Goal: Task Accomplishment & Management: Use online tool/utility

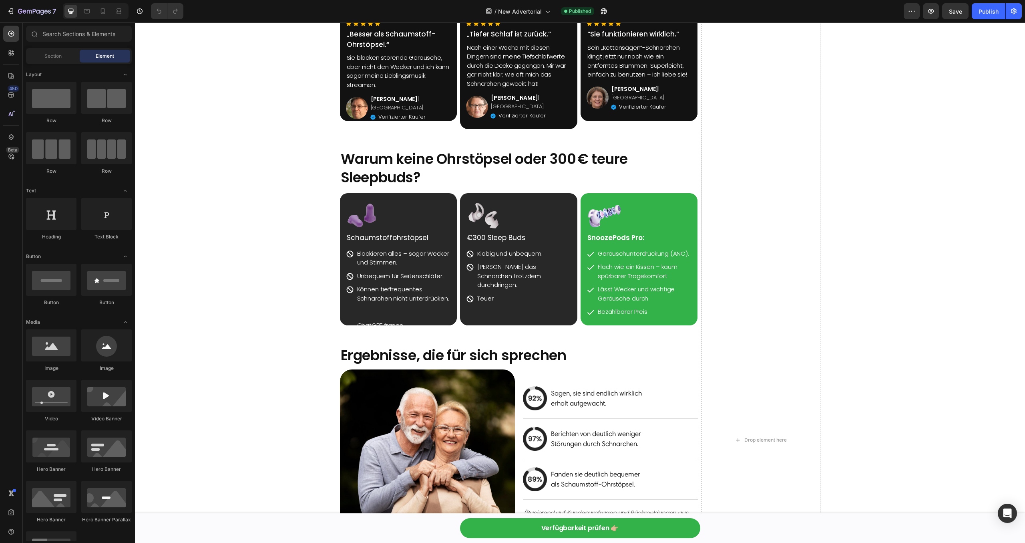
scroll to position [2104, 0]
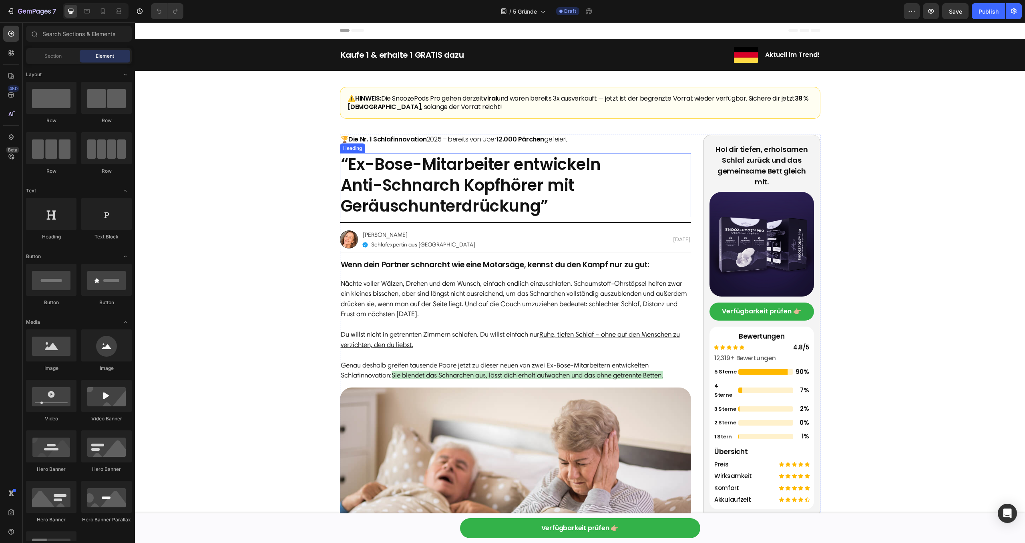
click at [422, 193] on h2 "“Ex-Bose-Mitarbeiter entwickeln Anti-Schnarch Kopfhörer mit Geräuschunterdrücku…" at bounding box center [516, 185] width 352 height 64
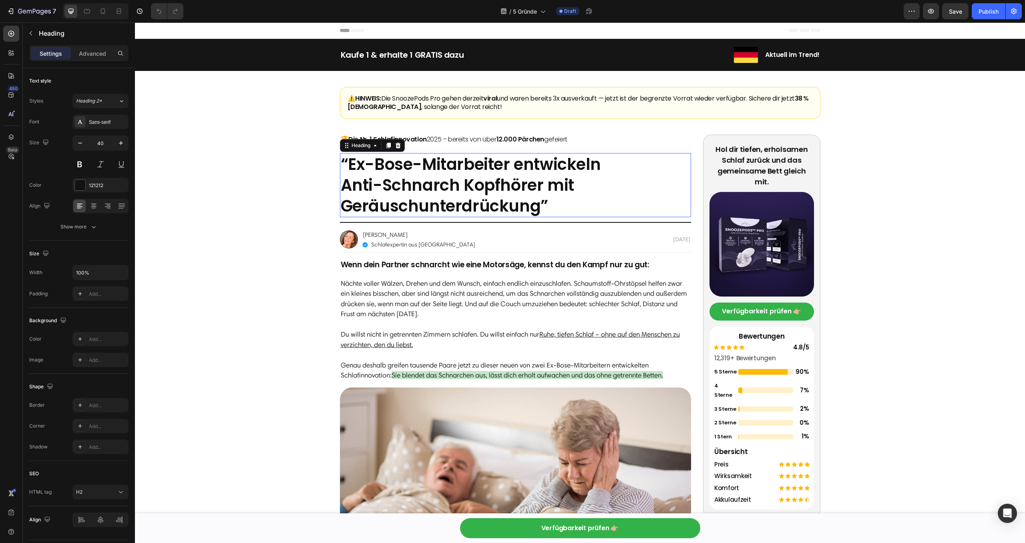
click at [422, 193] on p "“Ex-Bose-Mitarbeiter entwickeln Anti-Schnarch Kopfhörer mit Geräuschunterdrücku…" at bounding box center [516, 185] width 350 height 62
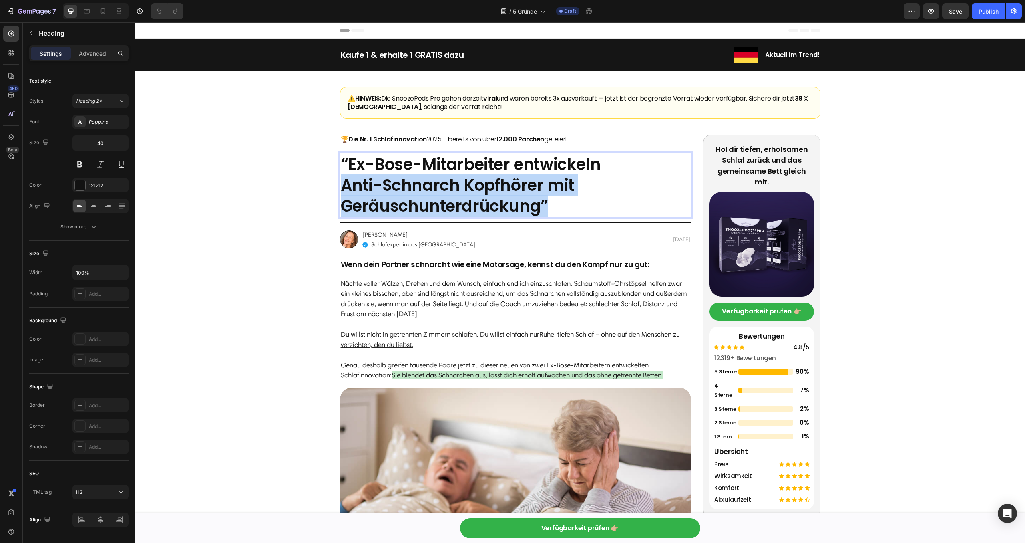
click at [422, 193] on p "“Ex-Bose-Mitarbeiter entwickeln Anti-Schnarch Kopfhörer mit Geräuschunterdrücku…" at bounding box center [516, 185] width 350 height 62
click at [556, 206] on p "“Ex-Bose-Mitarbeiter entwickeln Anti-Schnarch Kopfhörer mit Geräuschunterdrücku…" at bounding box center [516, 185] width 350 height 62
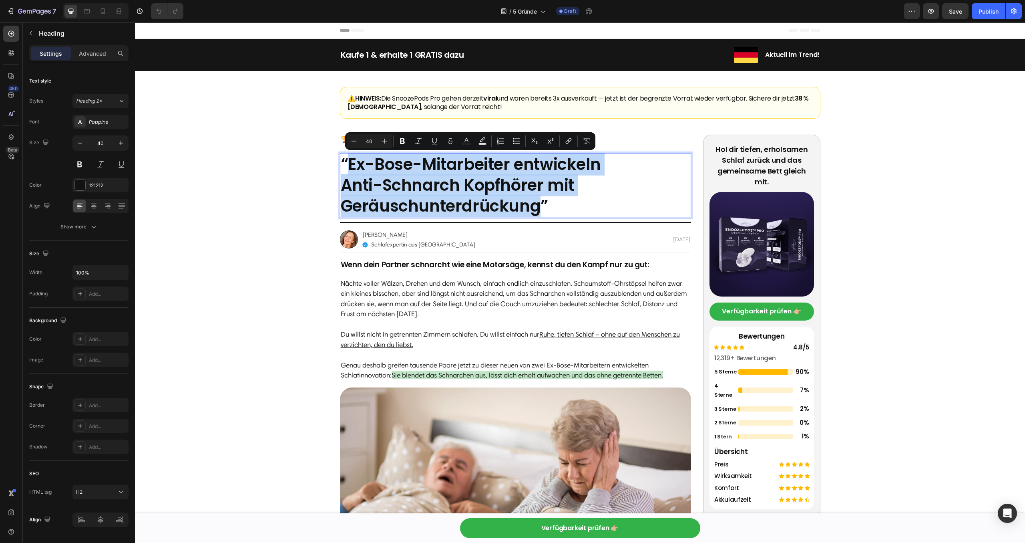
drag, startPoint x: 542, startPoint y: 207, endPoint x: 345, endPoint y: 165, distance: 201.2
click at [345, 165] on p "“Ex-Bose-Mitarbeiter entwickeln Anti-Schnarch Kopfhörer mit Geräuschunterdrücku…" at bounding box center [516, 185] width 350 height 62
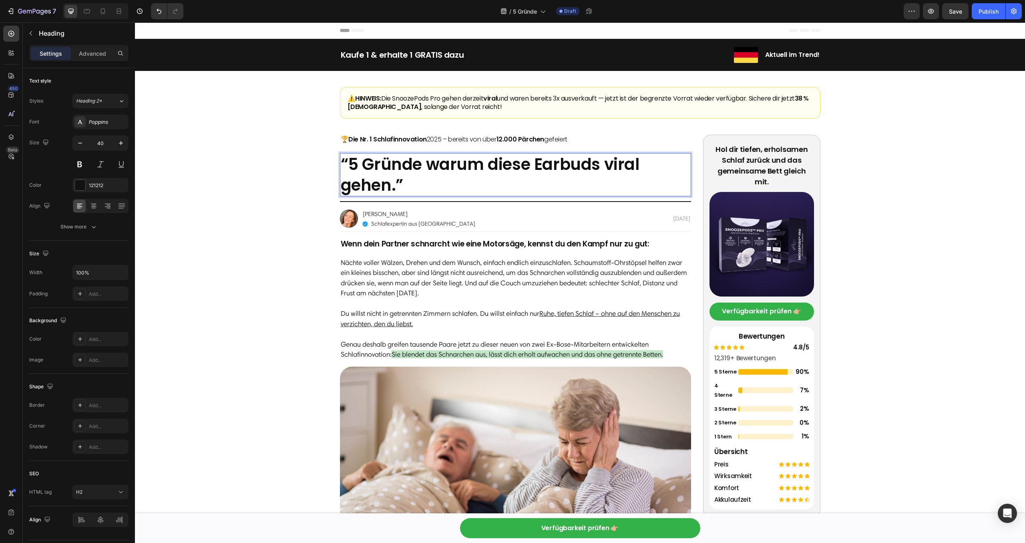
click at [565, 179] on p "“5 Gründe warum diese Earbuds viral gehen.”" at bounding box center [516, 175] width 350 height 42
click at [393, 186] on p "“5 Gründe warum diese Earbuds viral gehen.”" at bounding box center [516, 175] width 350 height 42
click at [396, 186] on p "“5 Gründe warum diese Earbuds viral gehen.”" at bounding box center [516, 175] width 350 height 42
click at [442, 185] on p "“5 Gründe warum diese Earbuds viral gehen (vor allem bei Seitenschläfern)”" at bounding box center [516, 175] width 350 height 42
click at [668, 178] on p "“5 Gründe warum diese Earbuds viral gehen (vor Allem bei Seitenschläfern)”" at bounding box center [516, 175] width 350 height 42
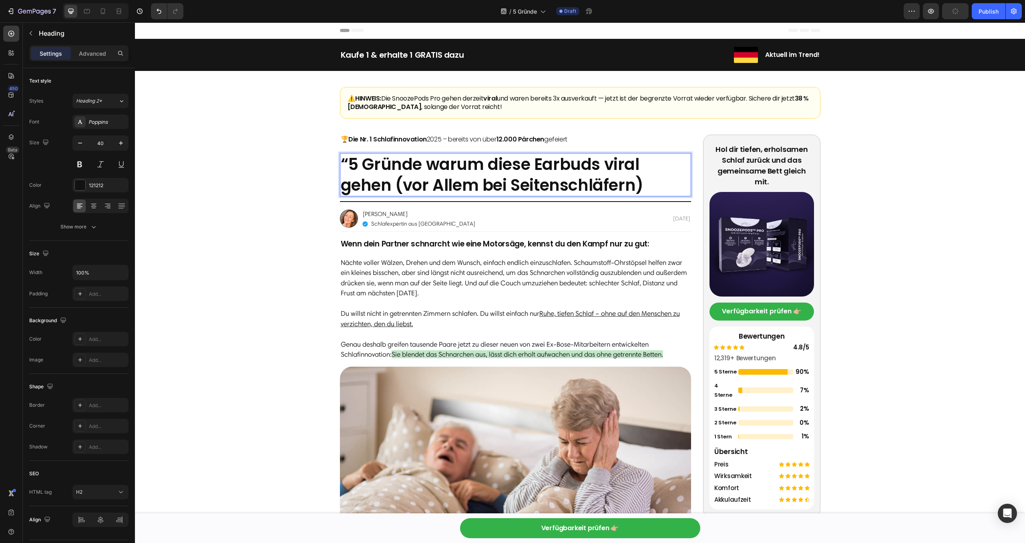
click at [352, 165] on p "“5 Gründe warum diese Earbuds viral gehen (vor Allem bei Seitenschläfern)" at bounding box center [516, 175] width 350 height 42
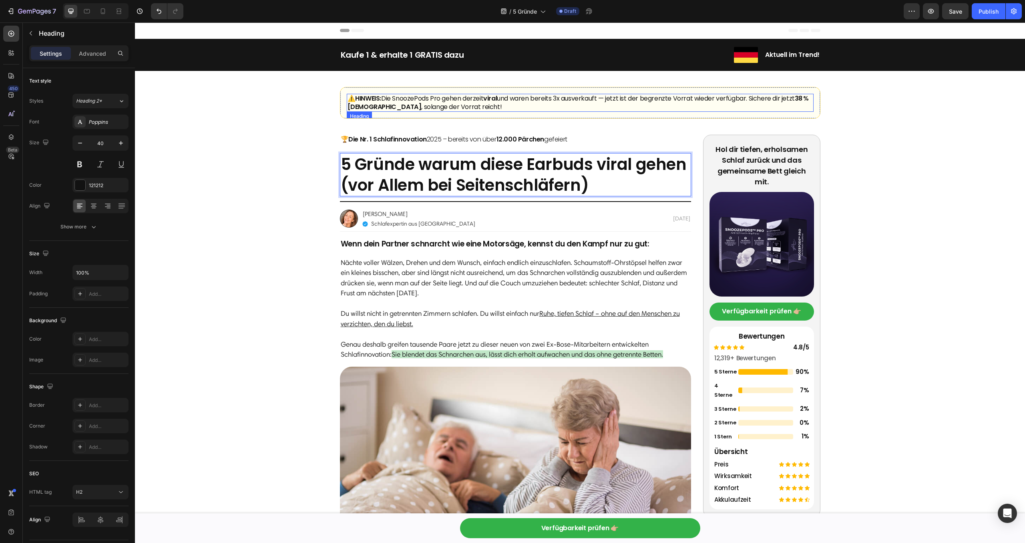
click at [469, 106] on h2 "⚠️ HINWEIS: Die SnoozePods Pro gehen derzeit viral und waren bereits 3x ausverk…" at bounding box center [580, 103] width 467 height 18
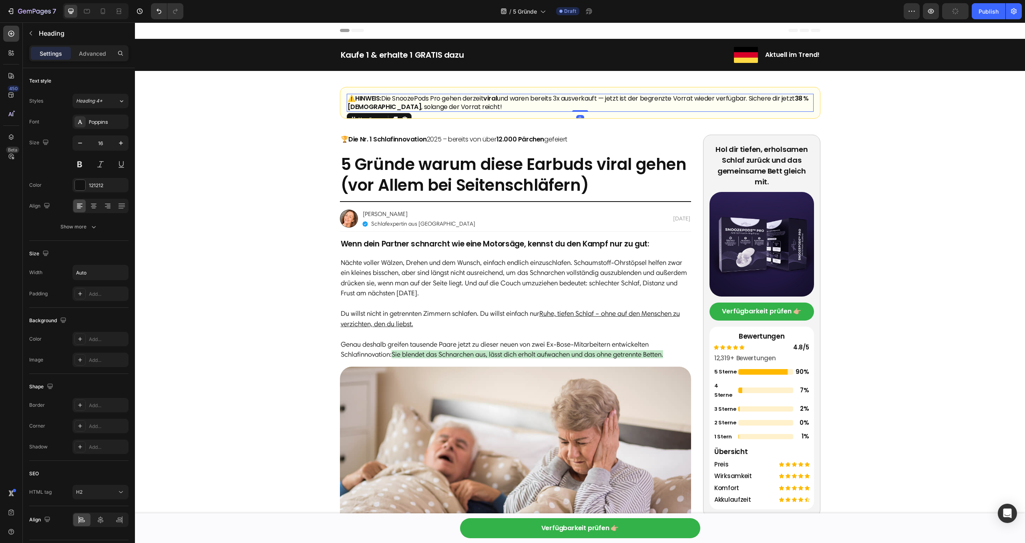
scroll to position [22, 0]
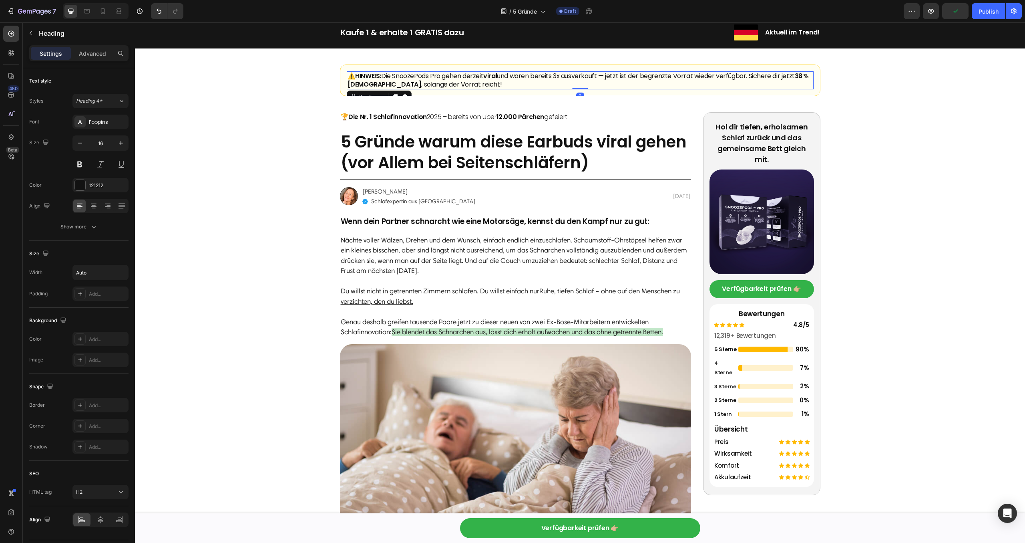
click at [612, 121] on div "🏆 Die Nr. 1 Schlafinnovation 2025 – bereits von über 12.000 Pärchen gefeiert" at bounding box center [516, 121] width 352 height 18
click at [562, 88] on h2 "⚠️ HINWEIS: Die SnoozePods Pro gehen derzeit viral und waren bereits 3x ausverk…" at bounding box center [580, 80] width 467 height 18
click at [528, 115] on strong "12.000 Pärchen" at bounding box center [521, 116] width 48 height 9
click at [554, 87] on h2 "⚠️ HINWEIS: Die SnoozePods Pro gehen derzeit viral und waren bereits 3x ausverk…" at bounding box center [580, 80] width 467 height 18
click at [535, 90] on div "⚠️ HINWEIS: Die SnoozePods Pro gehen derzeit viral und waren bereits 3x ausverk…" at bounding box center [580, 80] width 481 height 32
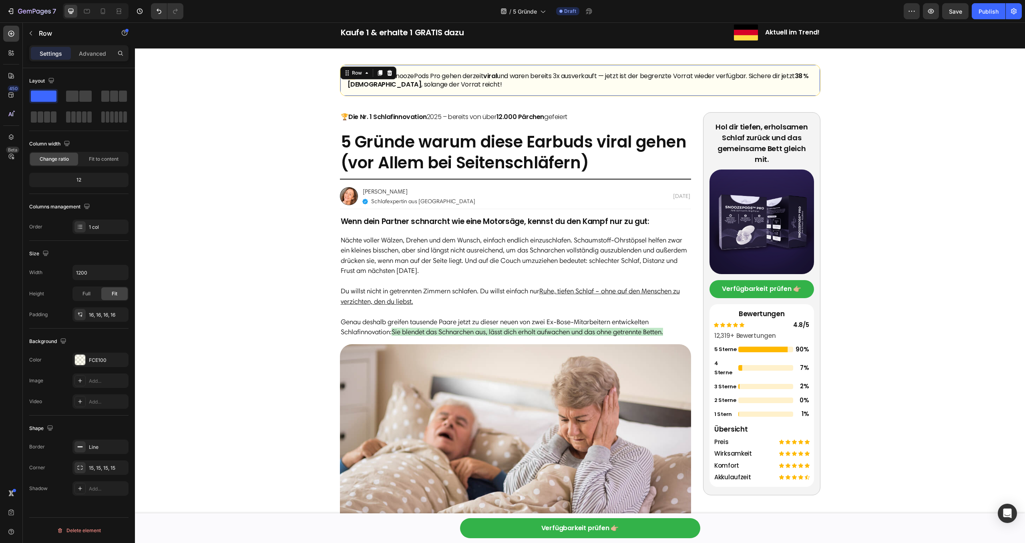
click at [539, 89] on h2 "⚠️ HINWEIS: Die SnoozePods Pro gehen derzeit viral und waren bereits 3x ausverk…" at bounding box center [580, 80] width 467 height 18
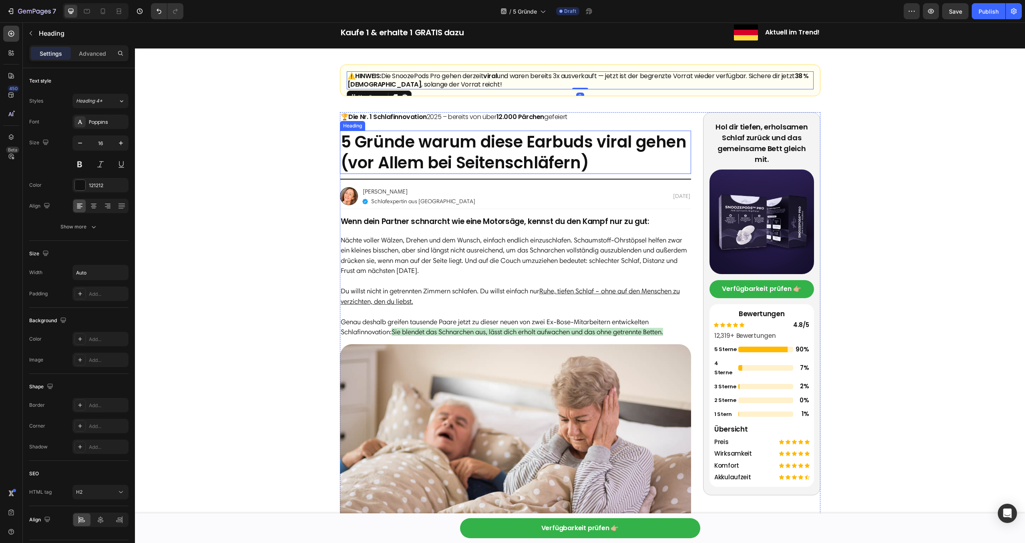
click at [438, 142] on p "5 Gründe warum diese Earbuds viral gehen (vor Allem bei Seitenschläfern)" at bounding box center [516, 152] width 350 height 42
click at [432, 121] on h2 "🏆 Die Nr. 1 Schlafinnovation 2025 – bereits von über 12.000 Pärchen gefeiert" at bounding box center [454, 121] width 228 height 18
click at [396, 118] on strong "Die Nr. 1 Schlafinnovation" at bounding box center [387, 116] width 78 height 9
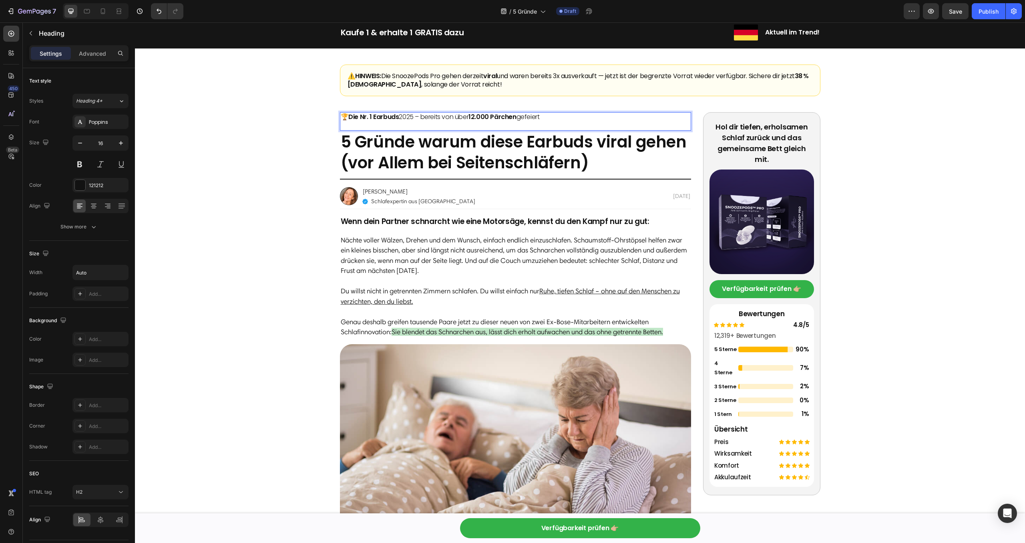
click at [480, 117] on strong "12.000 Pärchen" at bounding box center [493, 116] width 48 height 9
click at [511, 117] on strong "12.000 Pärchen" at bounding box center [493, 116] width 48 height 9
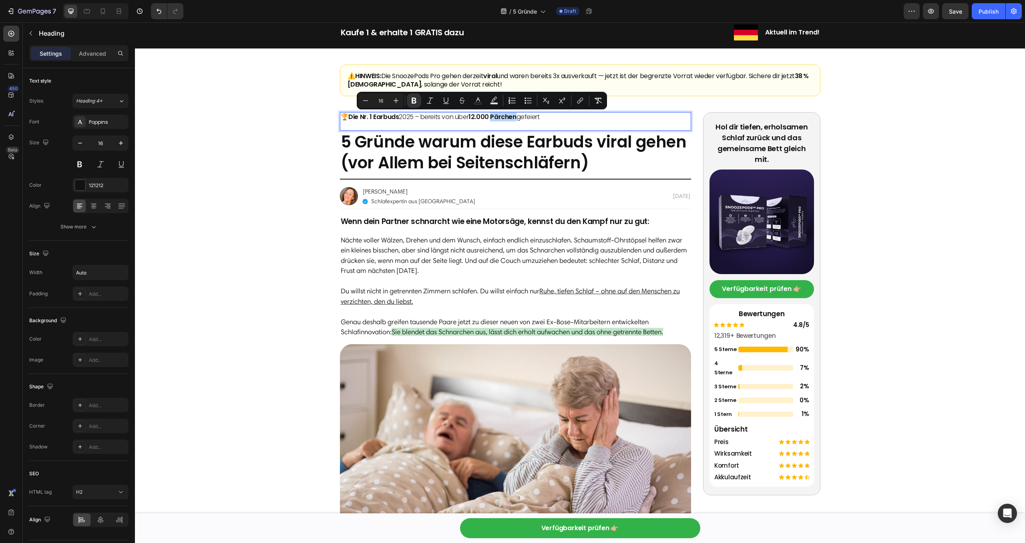
click at [511, 117] on strong "12.000 Pärchen" at bounding box center [493, 116] width 48 height 9
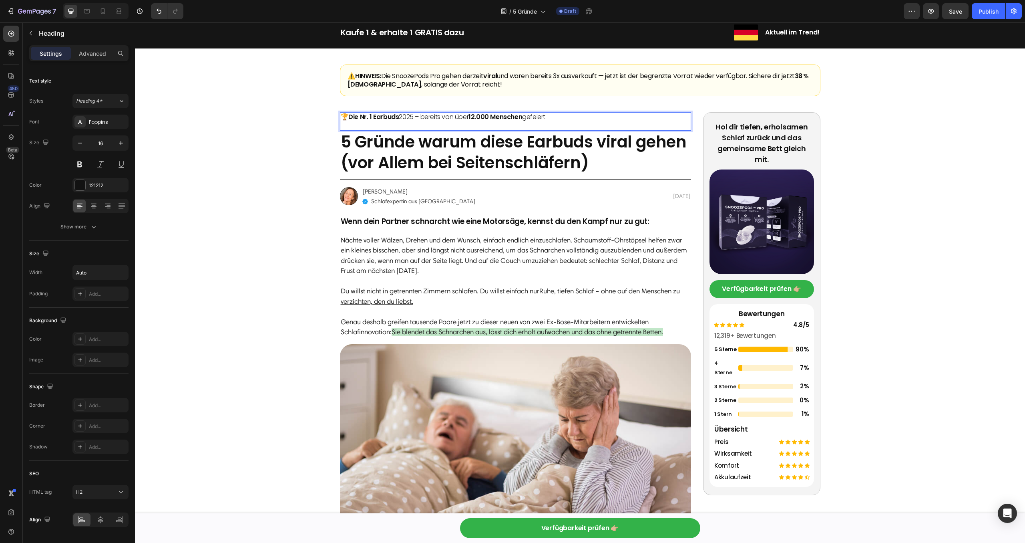
click at [509, 117] on strong "12.000 Menschen" at bounding box center [496, 116] width 54 height 9
click at [459, 75] on h2 "⚠️ HINWEIS: Die SnoozePods Pro gehen derzeit viral und waren bereits 3x ausverk…" at bounding box center [580, 80] width 467 height 18
click at [481, 119] on strong "12.000 Deutschen" at bounding box center [517, 116] width 96 height 9
click at [478, 117] on strong "12.000 Deutschen" at bounding box center [517, 116] width 96 height 9
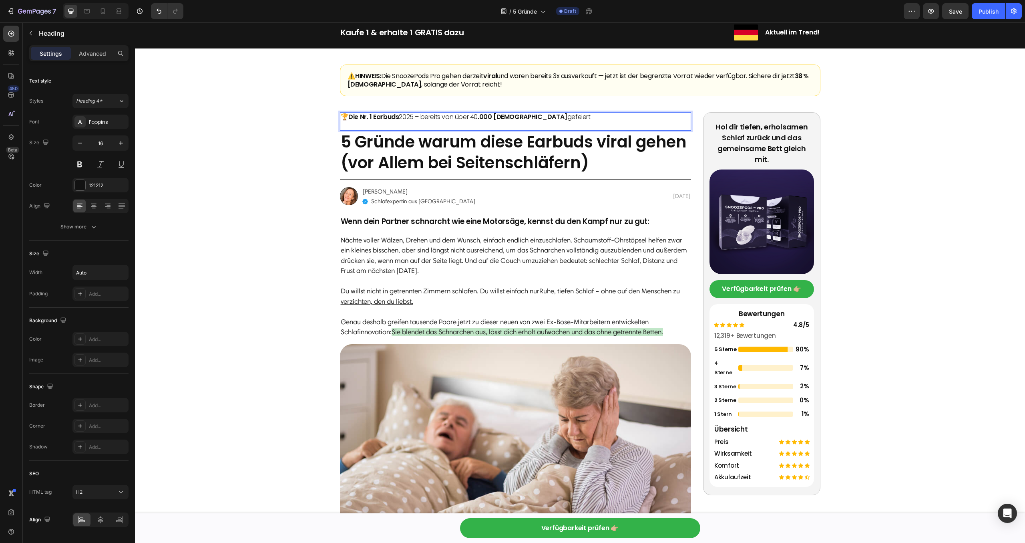
click at [472, 119] on p "🏆 Die Nr. 1 Earbuds 2025 – bereits von über 40 .000 [DEMOGRAPHIC_DATA] gefeiert" at bounding box center [466, 121] width 250 height 17
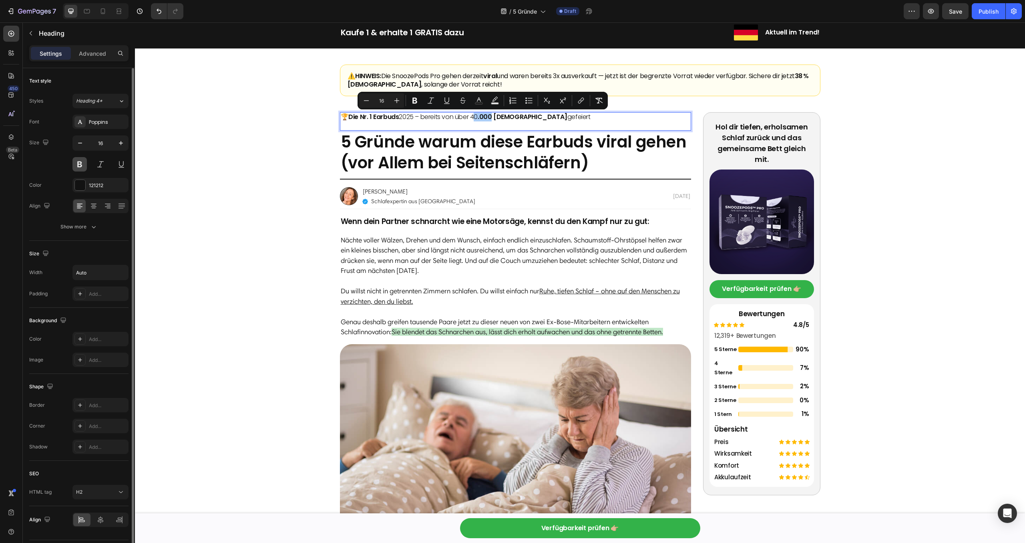
click at [77, 163] on button at bounding box center [79, 164] width 14 height 14
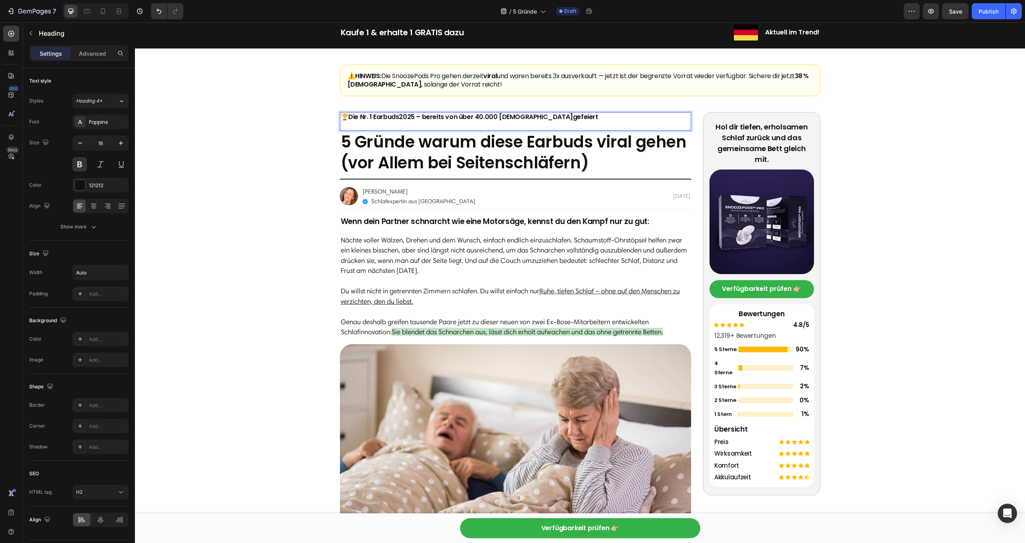
click at [499, 113] on strong ".000 [DEMOGRAPHIC_DATA]" at bounding box center [528, 116] width 90 height 9
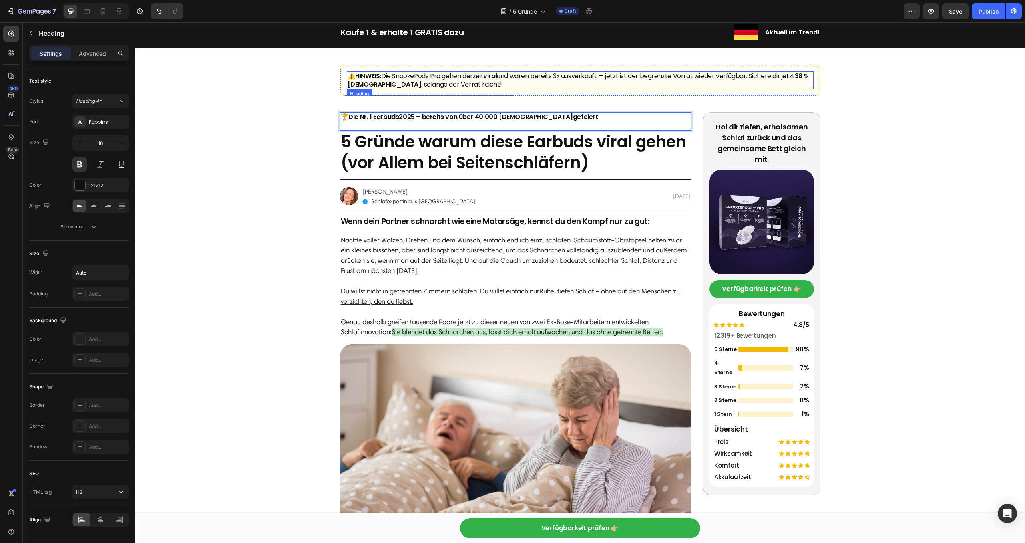
click at [515, 80] on h2 "⚠️ HINWEIS: Die SnoozePods Pro gehen derzeit viral und waren bereits 3x ausverk…" at bounding box center [580, 80] width 467 height 18
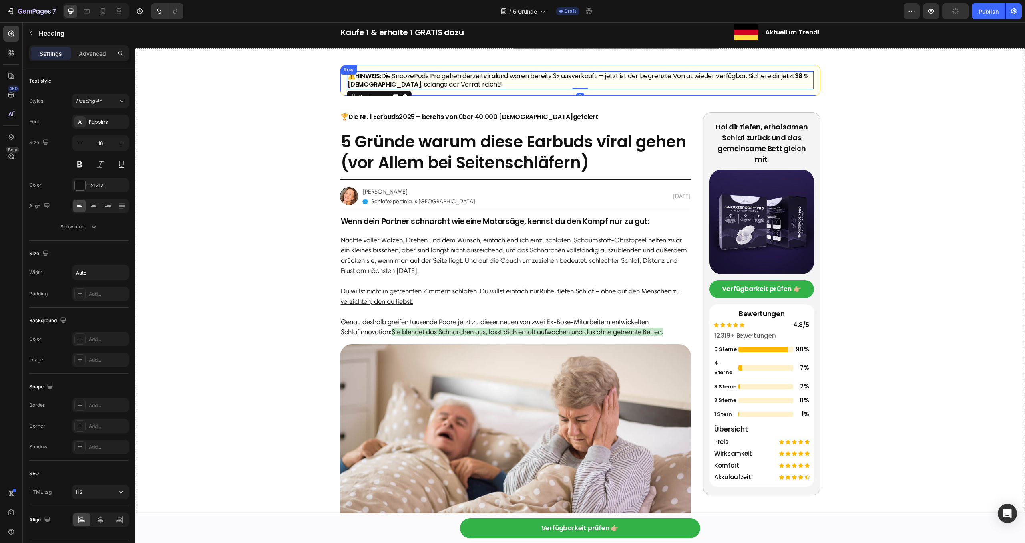
click at [564, 95] on div "⚠️ HINWEIS: Die SnoozePods Pro gehen derzeit viral und waren bereits 3x ausverk…" at bounding box center [580, 80] width 481 height 32
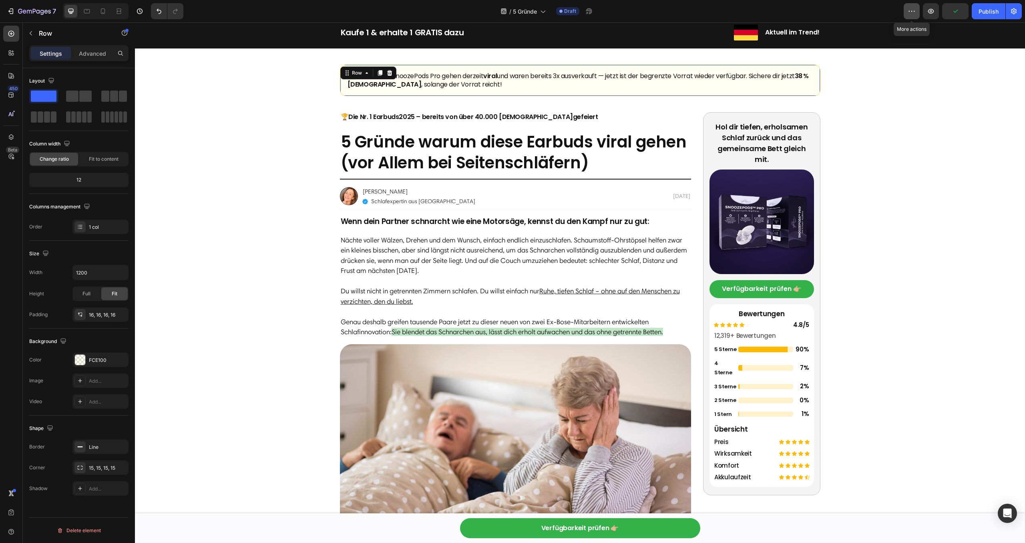
click at [911, 9] on icon "button" at bounding box center [912, 11] width 8 height 8
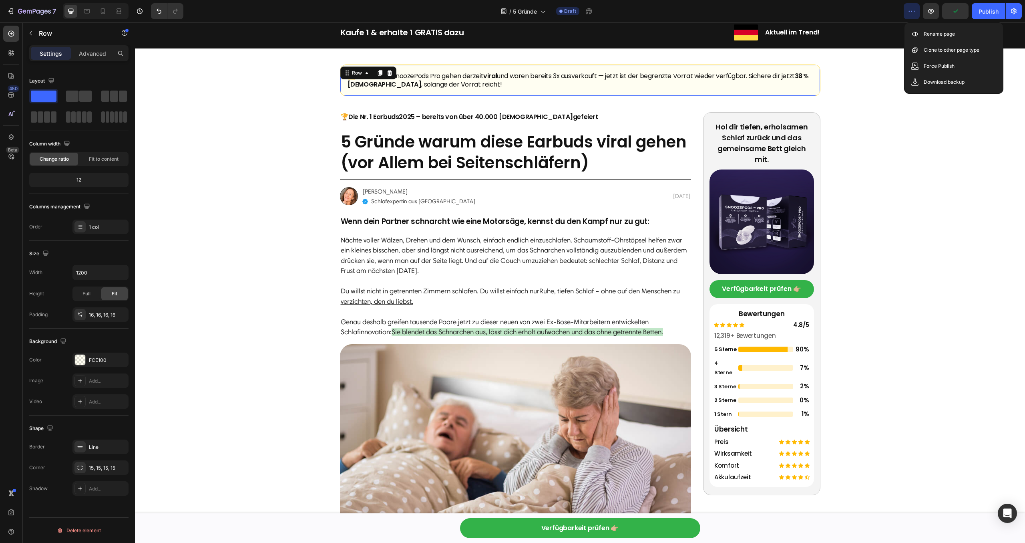
click at [911, 9] on icon "button" at bounding box center [912, 11] width 8 height 8
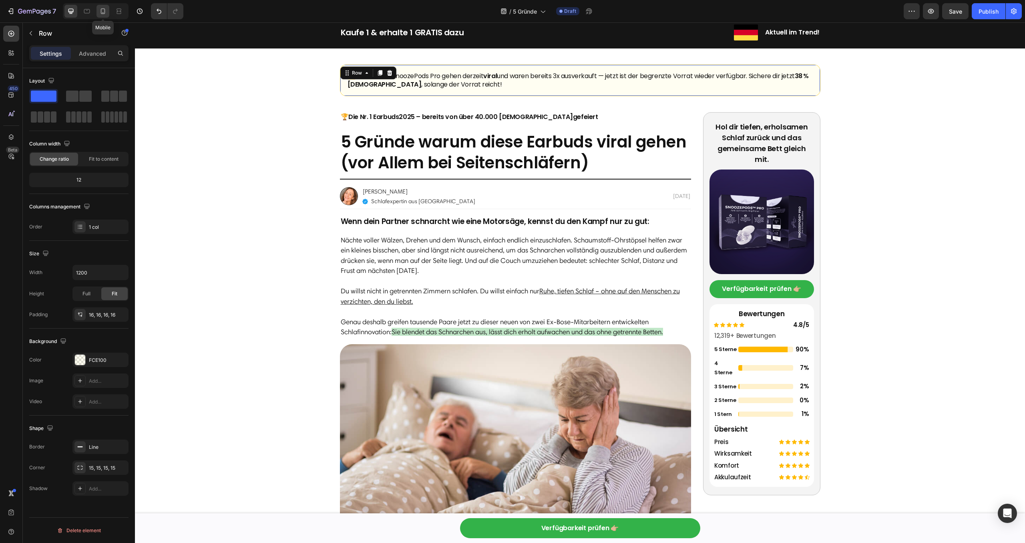
click at [103, 14] on icon at bounding box center [103, 11] width 8 height 8
type input "100%"
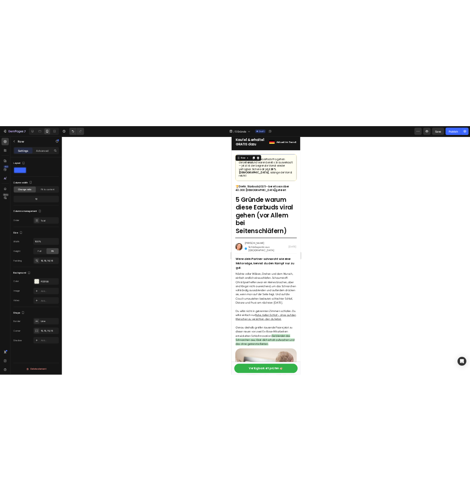
scroll to position [33, 0]
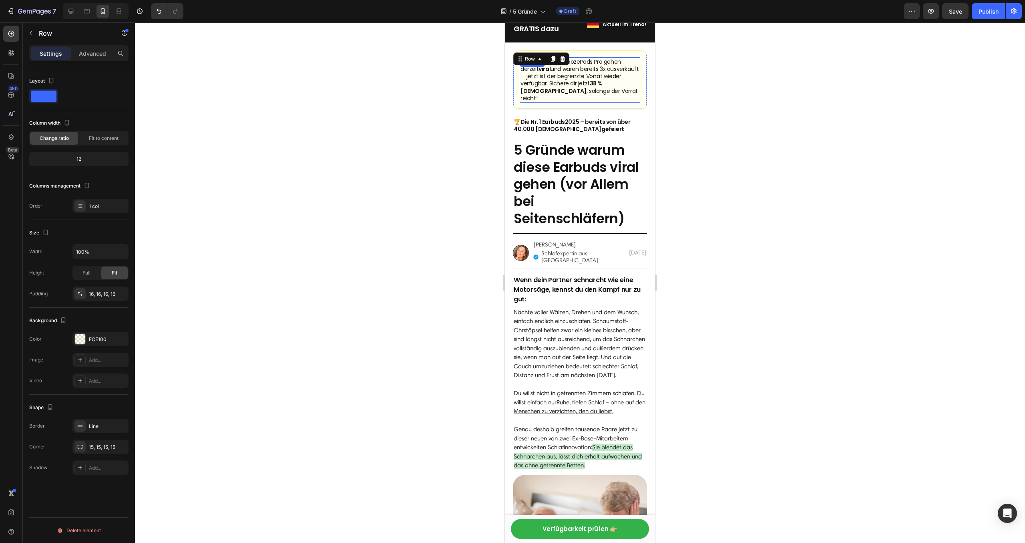
click at [577, 75] on h2 "⚠️ HINWEIS: Die SnoozePods Pro gehen derzeit viral und waren bereits 3x ausverk…" at bounding box center [580, 79] width 121 height 45
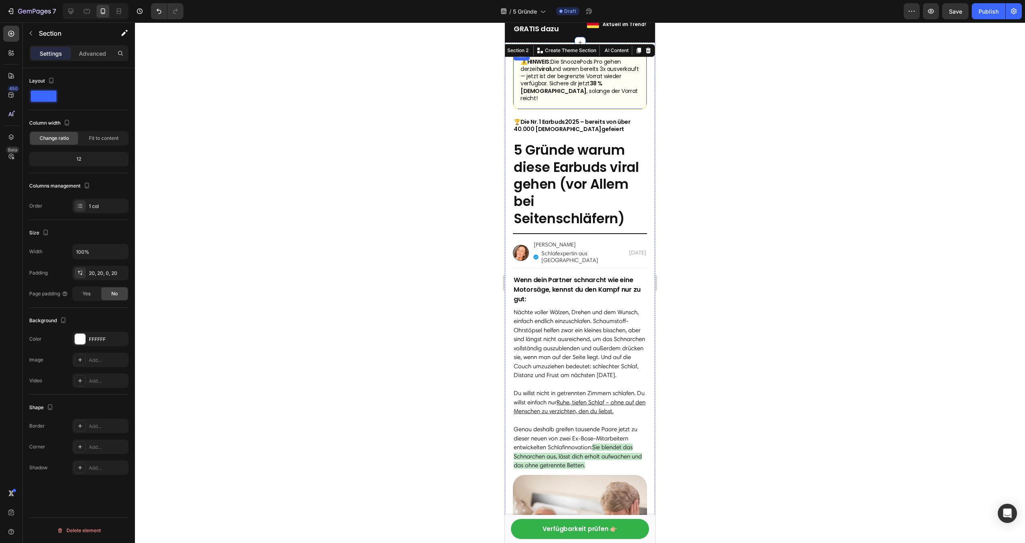
click at [639, 75] on h2 "⚠️ HINWEIS: Die SnoozePods Pro gehen derzeit viral und waren bereits 3x ausverk…" at bounding box center [580, 79] width 121 height 45
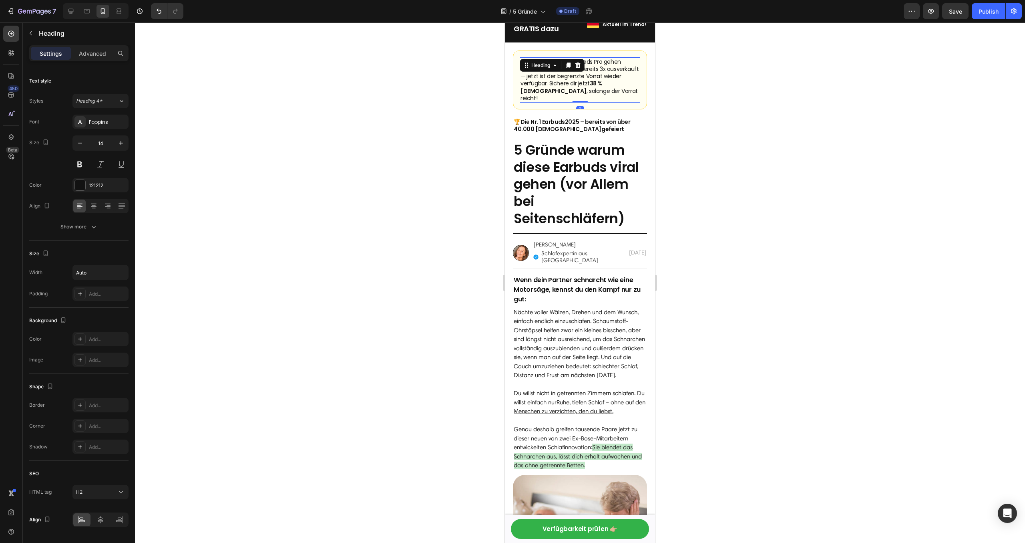
click at [641, 75] on div "⚠️ HINWEIS: Die SnoozePods Pro gehen derzeit viral und waren bereits 3x ausverk…" at bounding box center [580, 79] width 134 height 59
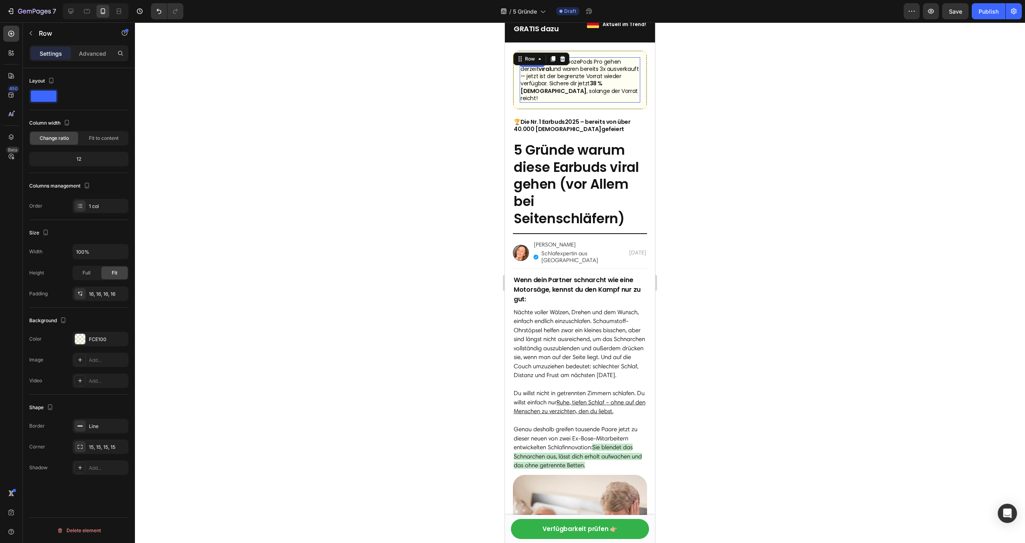
click at [537, 76] on h2 "⚠️ HINWEIS: Die SnoozePods Pro gehen derzeit viral und waren bereits 3x ausverk…" at bounding box center [580, 79] width 121 height 45
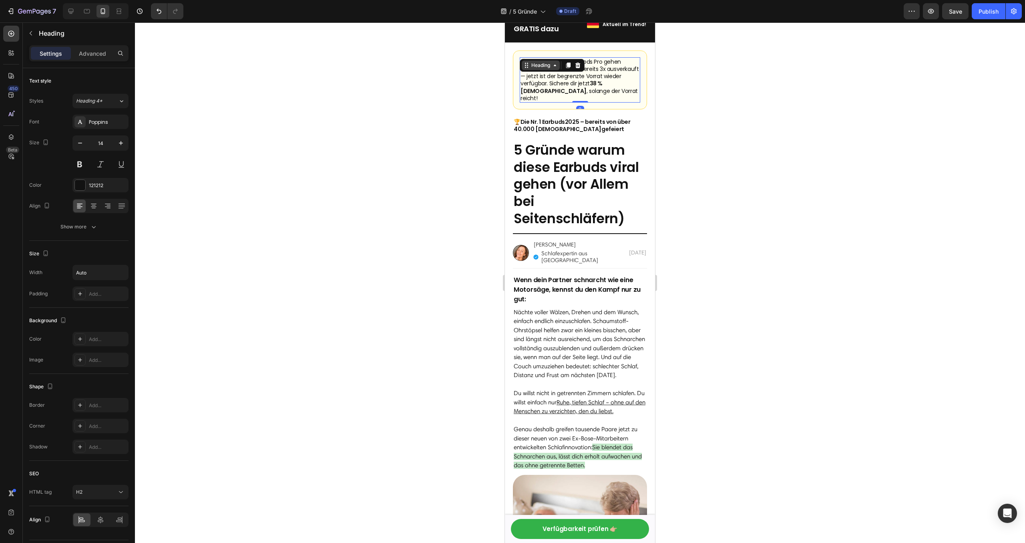
click at [549, 64] on div "Heading" at bounding box center [541, 65] width 22 height 7
click at [578, 66] on icon at bounding box center [577, 65] width 5 height 6
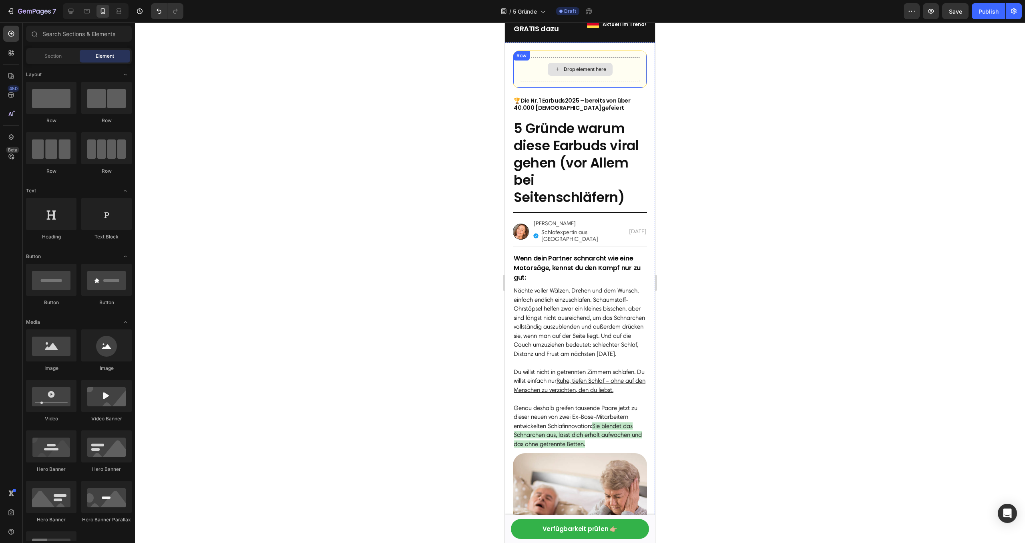
click at [578, 66] on div "Drop element here" at bounding box center [585, 69] width 42 height 6
click at [626, 66] on div "Drop element here" at bounding box center [580, 69] width 121 height 24
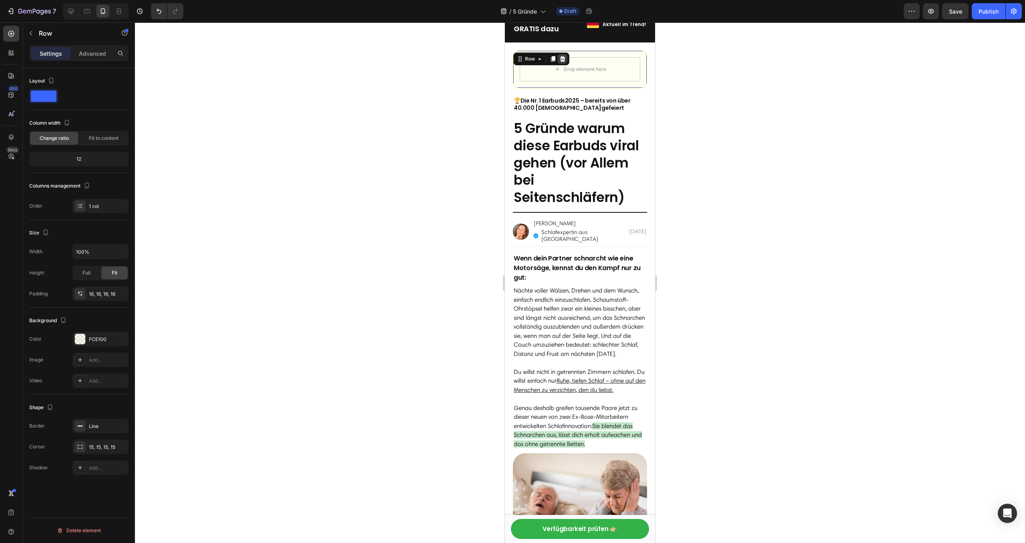
click at [564, 57] on icon at bounding box center [562, 59] width 5 height 6
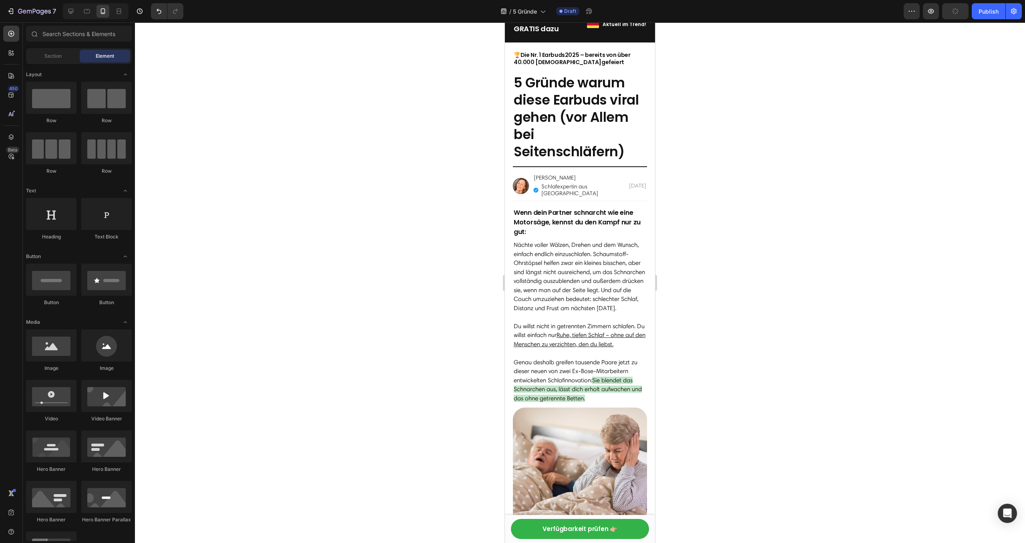
click at [1025, 21] on div "7 Version history / 5 Gründe Draft Preview Publish" at bounding box center [512, 11] width 1025 height 23
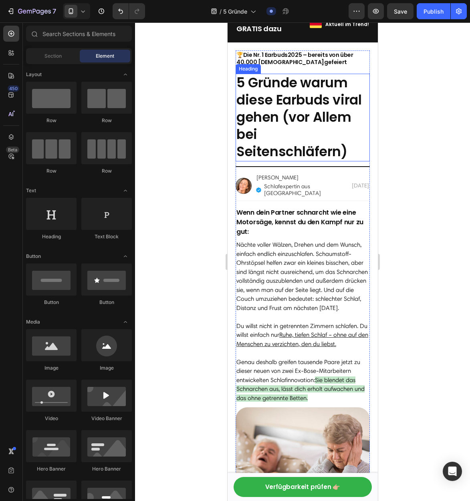
scroll to position [0, 0]
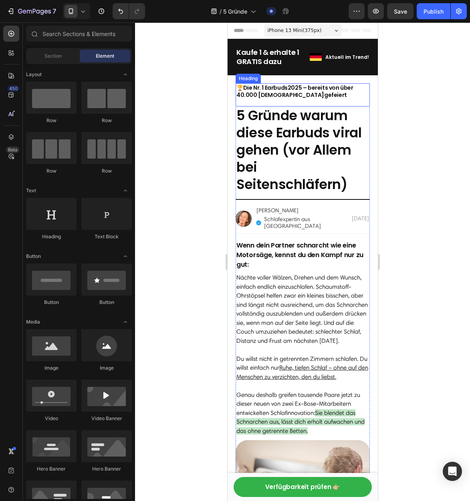
click at [288, 90] on p "🏆 Die Nr. 1 Earbuds 2025 – bereits von über 40 .000 [DEMOGRAPHIC_DATA] gefeiert" at bounding box center [302, 95] width 133 height 22
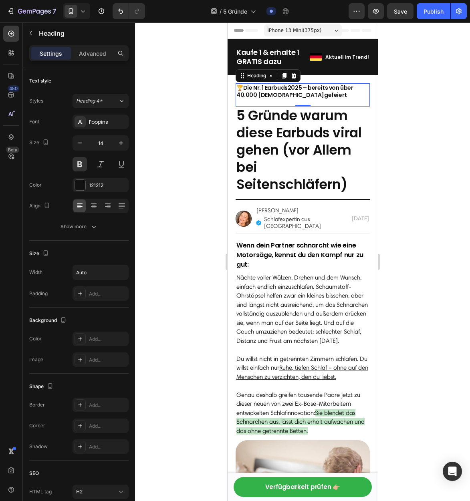
click at [366, 12] on div "Preview Save Publish" at bounding box center [407, 11] width 118 height 16
click at [364, 12] on button "button" at bounding box center [356, 11] width 16 height 16
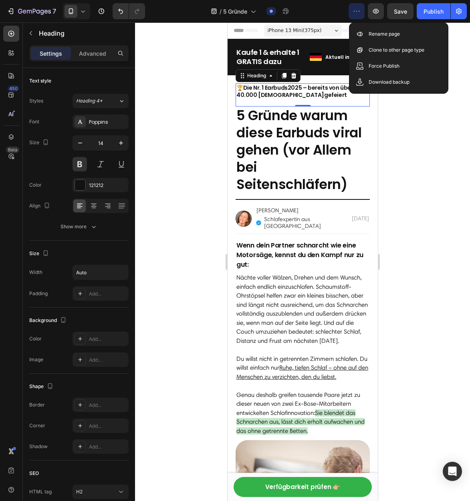
click at [360, 10] on icon "button" at bounding box center [356, 11] width 8 height 8
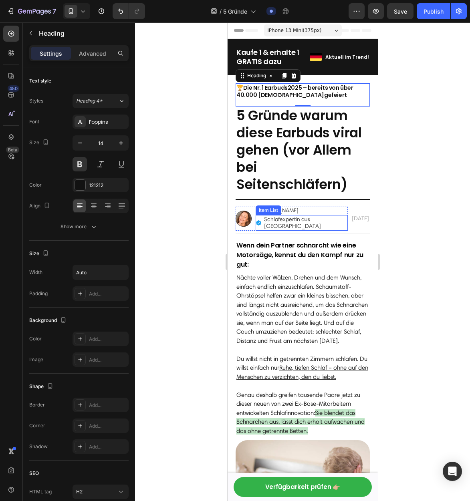
click at [290, 216] on p "Schlafexpertin aus Ulm" at bounding box center [305, 223] width 82 height 14
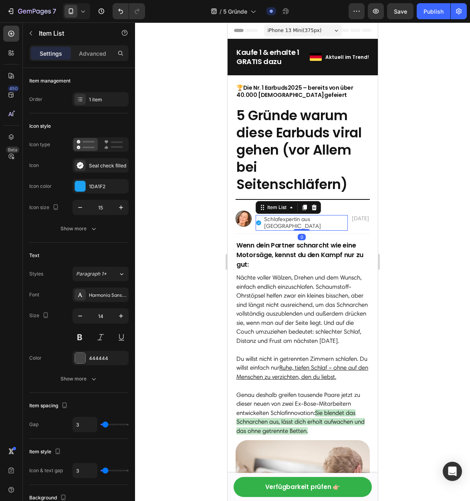
click at [301, 216] on p "Schlafexpertin aus Ulm" at bounding box center [305, 223] width 82 height 14
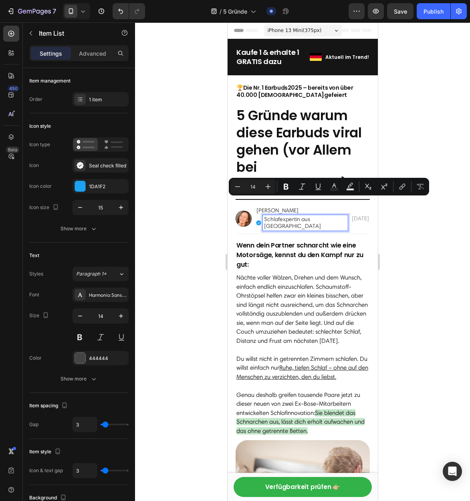
click at [290, 216] on p "Schlafexpertin aus Ulm" at bounding box center [305, 223] width 82 height 14
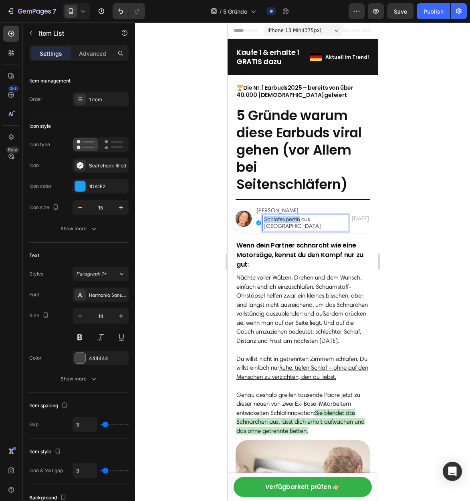
click at [290, 216] on p "Schlafexpertin aus Ulm" at bounding box center [305, 223] width 82 height 14
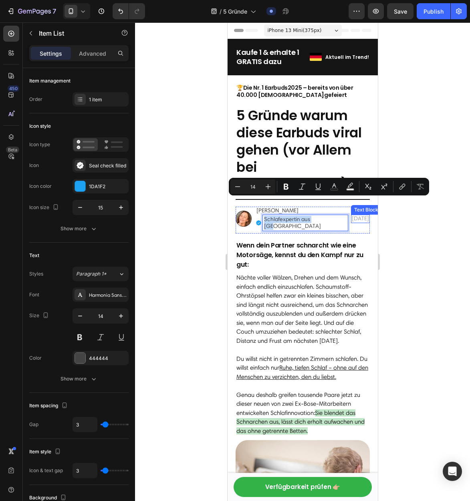
click at [353, 215] on p "18.05.2025" at bounding box center [359, 218] width 17 height 7
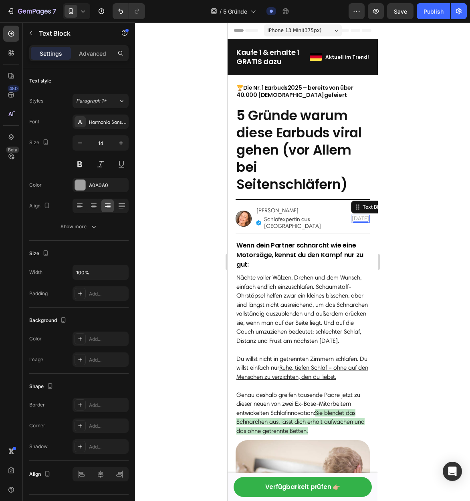
click at [353, 215] on p "18.05.2025" at bounding box center [359, 218] width 17 height 7
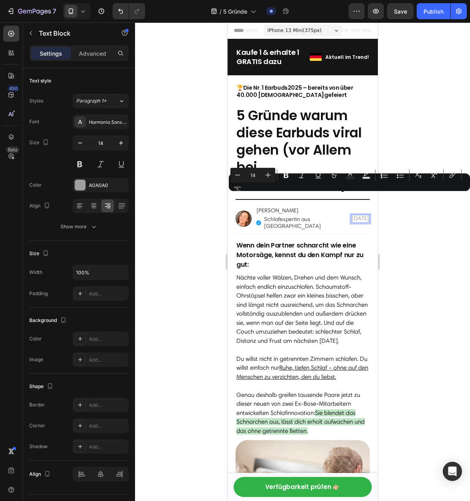
click at [353, 215] on p "18.05.2025" at bounding box center [359, 218] width 17 height 7
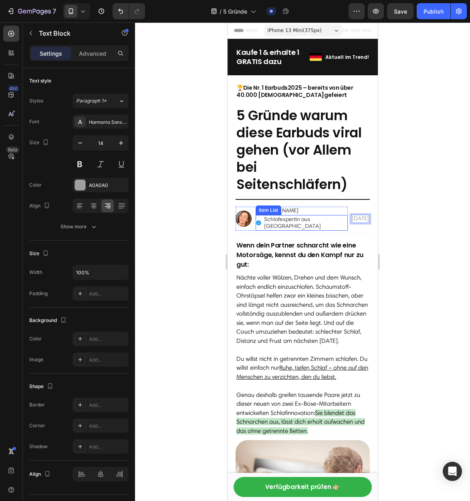
click at [295, 216] on p "Schlafexpertin aus Ulm" at bounding box center [305, 223] width 82 height 14
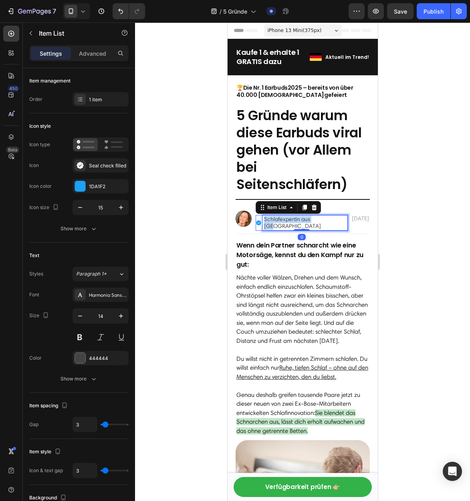
click at [295, 216] on p "Schlafexpertin aus Ulm" at bounding box center [305, 223] width 82 height 14
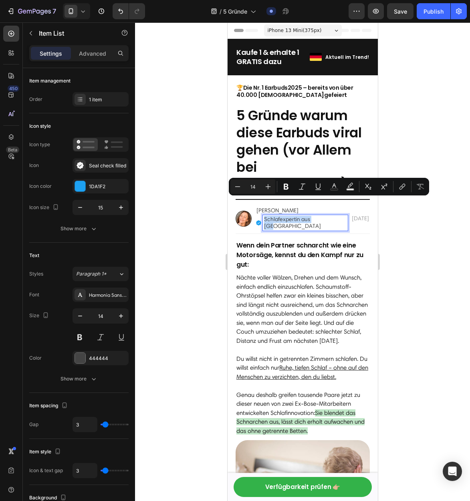
click at [276, 216] on p "Schlafexpertin aus Ulm" at bounding box center [305, 223] width 82 height 14
click at [326, 207] on div "Image Von Hanna Meier Text Block Schlafexpertin aus Ulm Item List 0 Row 18.08.2…" at bounding box center [302, 220] width 134 height 27
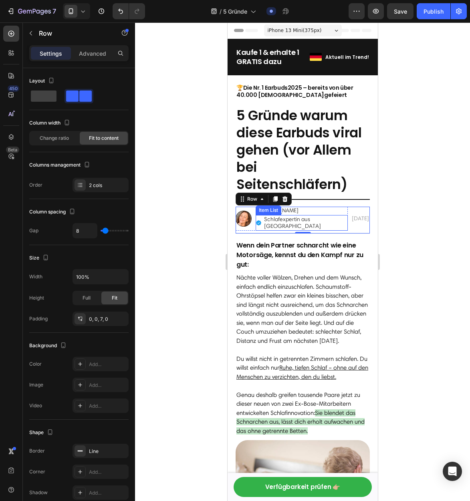
click at [306, 216] on p "Schlafexpertin aus Ulm" at bounding box center [305, 223] width 82 height 14
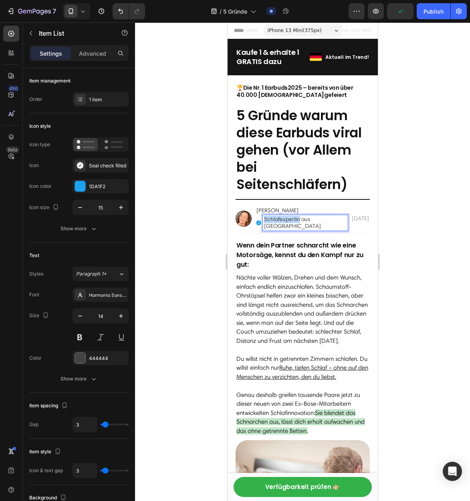
click at [294, 216] on p "Schlafexpertin aus Ulm" at bounding box center [305, 223] width 82 height 14
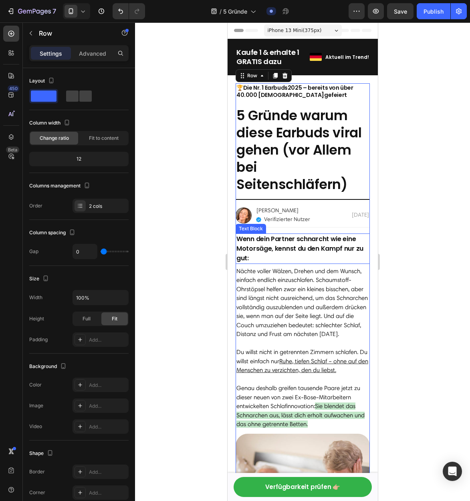
click at [289, 234] on p "Wenn dein Partner schnarcht wie eine Motorsäge, kennst du den Kampf nur zu gut:" at bounding box center [302, 248] width 133 height 29
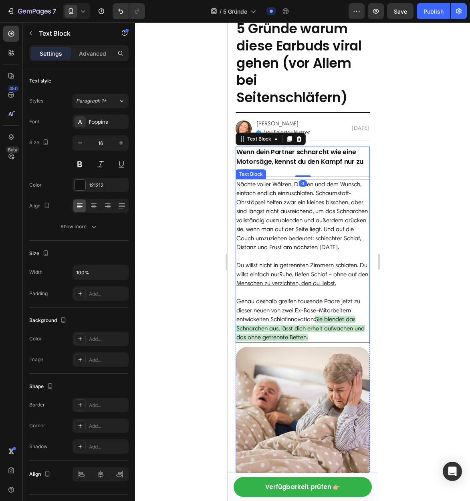
scroll to position [87, 0]
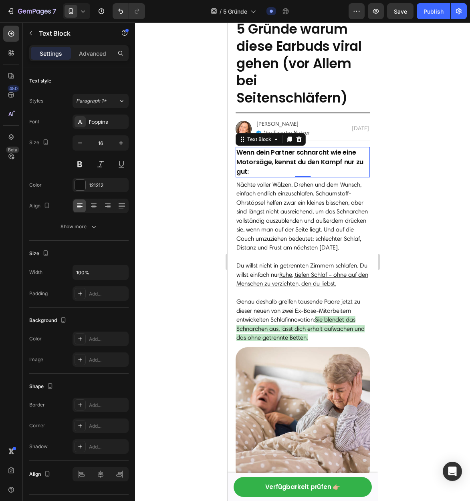
click at [308, 148] on p "Wenn dein Partner schnarcht wie eine Motorsäge, kennst du den Kampf nur zu gut:" at bounding box center [302, 162] width 133 height 29
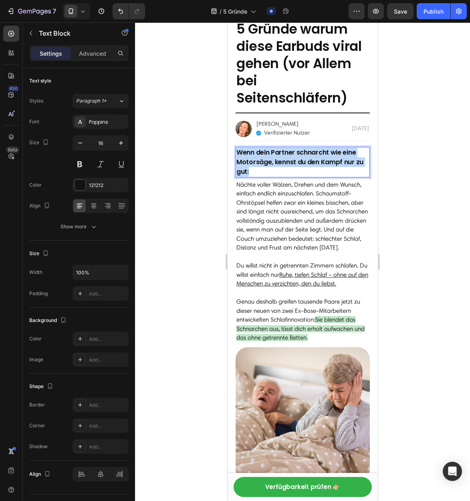
click at [308, 148] on p "Wenn dein Partner schnarcht wie eine Motorsäge, kennst du den Kampf nur zu gut:" at bounding box center [302, 162] width 133 height 29
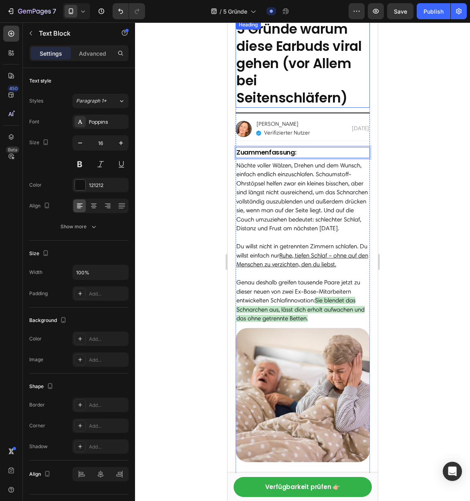
click at [282, 56] on p "5 Gründe warum diese Earbuds viral gehen (vor Allem bei Seitenschläfern)" at bounding box center [302, 64] width 133 height 86
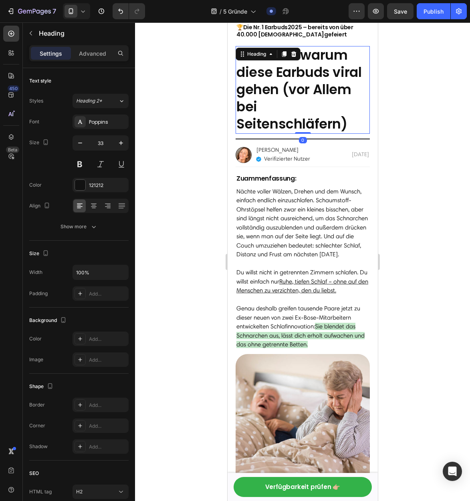
scroll to position [60, 0]
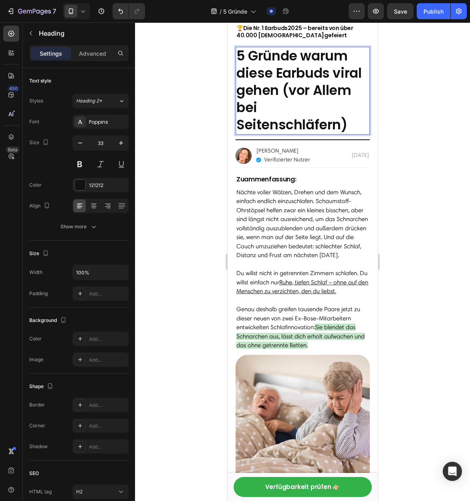
click at [296, 53] on p "5 Gründe warum diese Earbuds viral gehen (vor Allem bei Seitenschläfern)" at bounding box center [302, 91] width 133 height 86
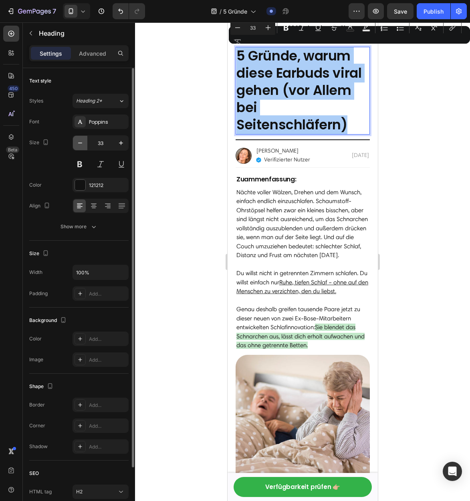
click at [79, 142] on icon "button" at bounding box center [80, 143] width 8 height 8
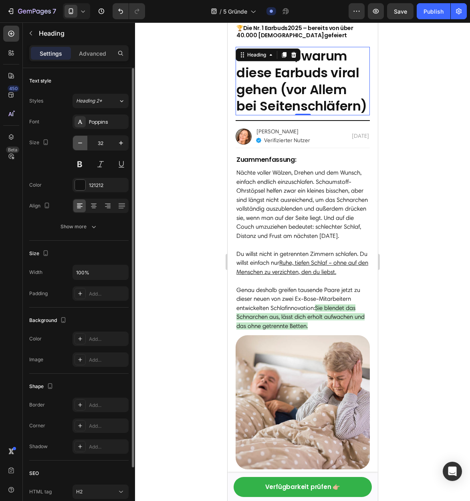
click at [79, 142] on icon "button" at bounding box center [80, 143] width 8 height 8
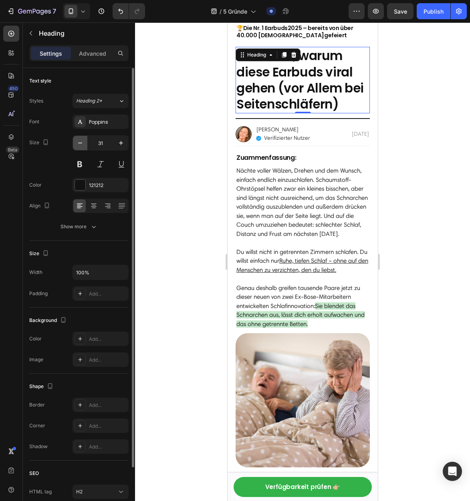
click at [79, 142] on icon "button" at bounding box center [80, 143] width 8 height 8
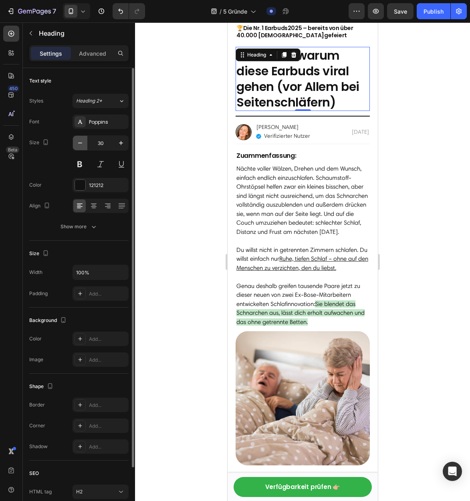
click at [79, 142] on icon "button" at bounding box center [80, 143] width 8 height 8
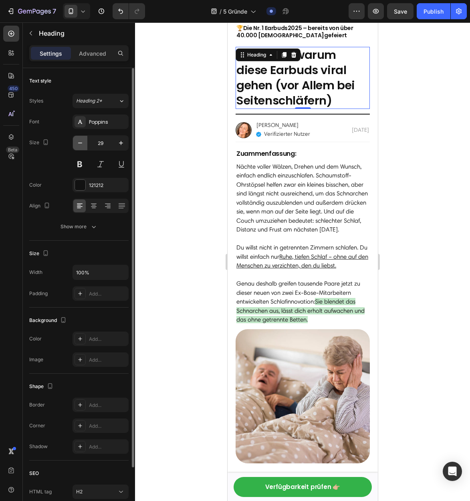
click at [79, 142] on icon "button" at bounding box center [80, 143] width 8 height 8
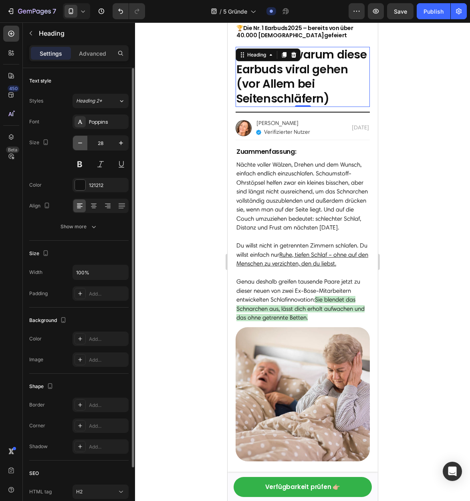
click at [79, 142] on icon "button" at bounding box center [80, 143] width 8 height 8
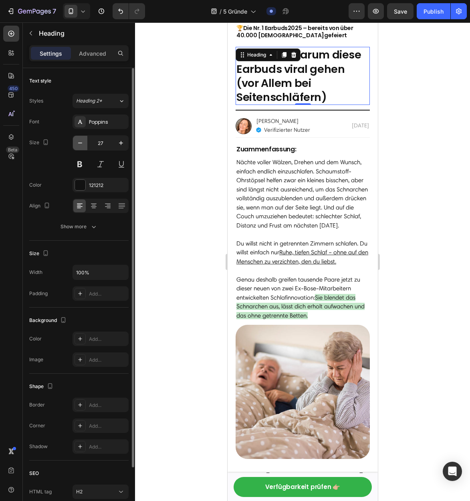
click at [79, 142] on icon "button" at bounding box center [80, 143] width 8 height 8
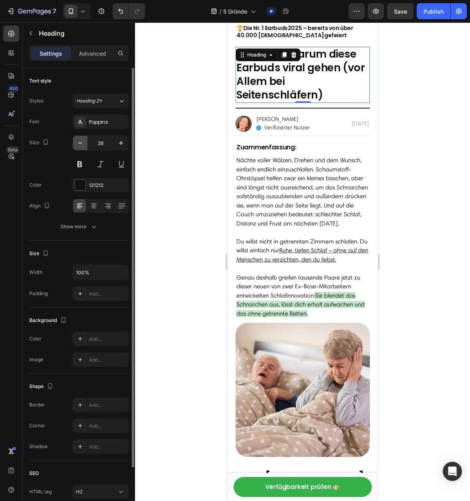
click at [79, 142] on icon "button" at bounding box center [80, 143] width 8 height 8
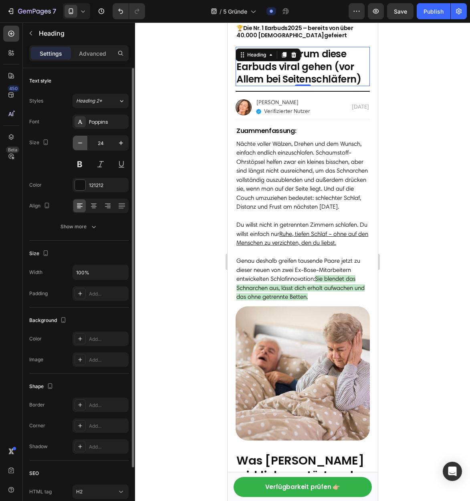
click at [79, 142] on icon "button" at bounding box center [80, 143] width 8 height 8
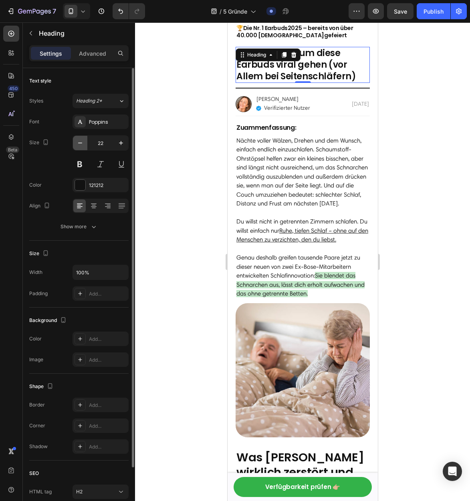
click at [79, 142] on icon "button" at bounding box center [80, 143] width 8 height 8
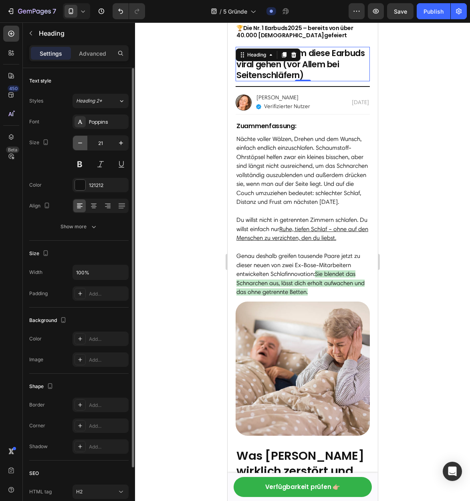
click at [79, 142] on icon "button" at bounding box center [80, 143] width 8 height 8
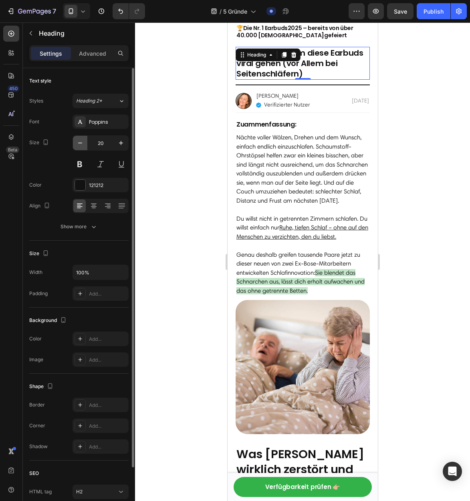
click at [79, 142] on icon "button" at bounding box center [80, 143] width 8 height 8
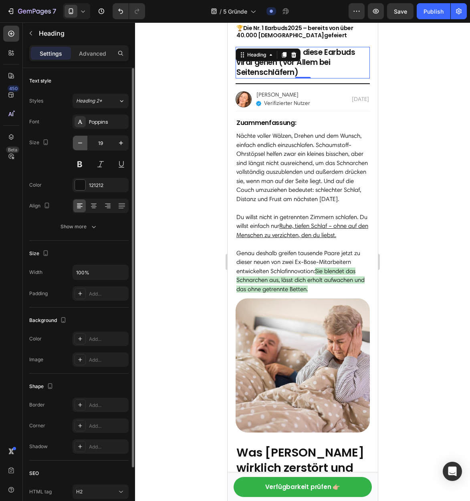
click at [79, 142] on icon "button" at bounding box center [80, 143] width 8 height 8
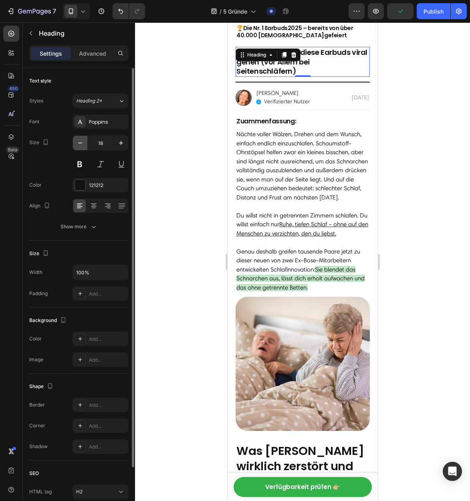
click at [74, 147] on button "button" at bounding box center [80, 143] width 14 height 14
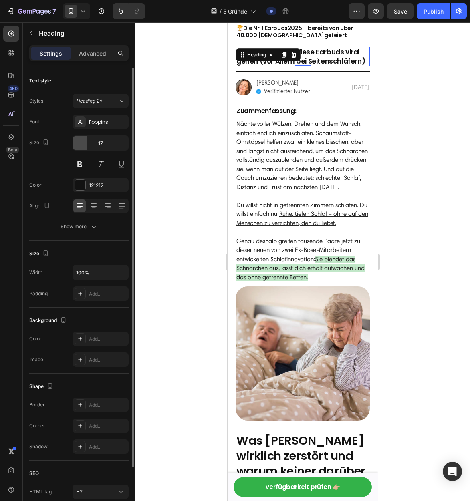
click at [78, 145] on icon "button" at bounding box center [80, 143] width 8 height 8
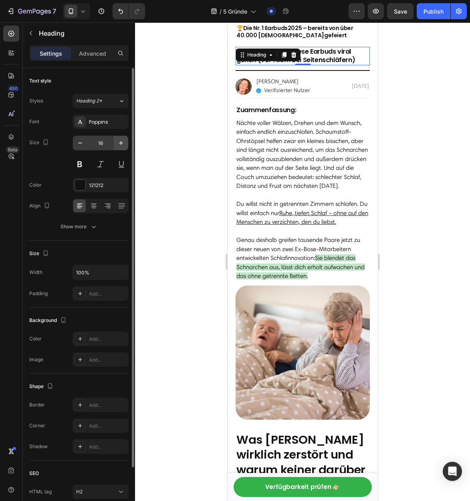
click at [115, 143] on button "button" at bounding box center [121, 143] width 14 height 14
type input "17"
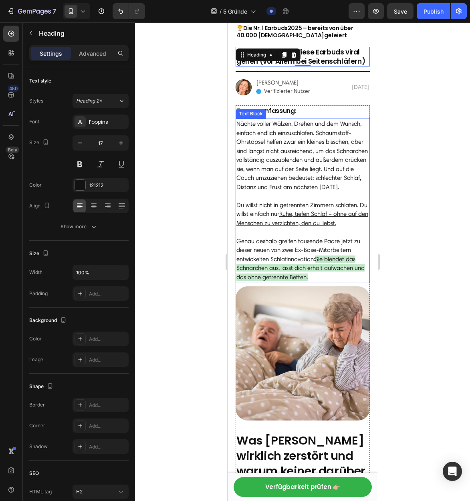
click at [290, 136] on p "Nächte voller Wälzen, Drehen und dem Wunsch, einfach endlich einzuschlafen. Sch…" at bounding box center [302, 159] width 133 height 81
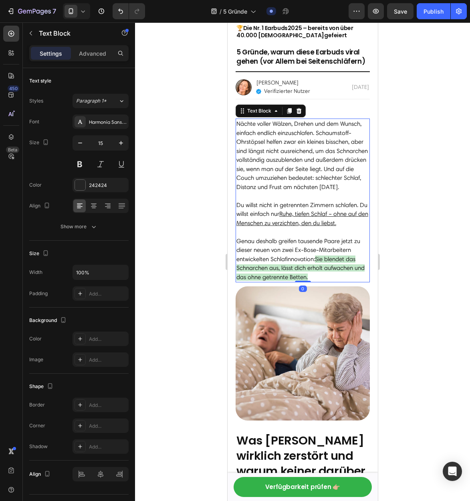
click at [292, 141] on p "Nächte voller Wälzen, Drehen und dem Wunsch, einfach endlich einzuschlafen. Sch…" at bounding box center [302, 159] width 133 height 81
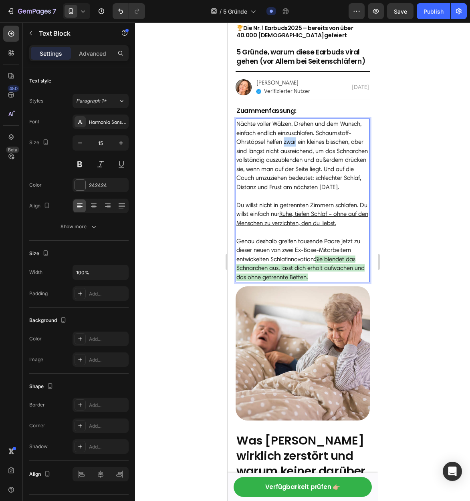
click at [292, 141] on p "Nächte voller Wälzen, Drehen und dem Wunsch, einfach endlich einzuschlafen. Sch…" at bounding box center [302, 159] width 133 height 81
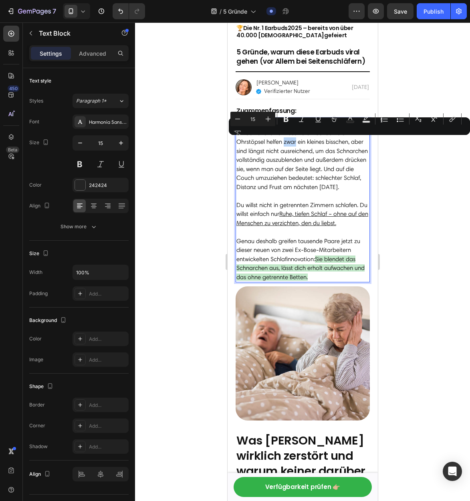
click at [292, 141] on p "Nächte voller Wälzen, Drehen und dem Wunsch, einfach endlich einzuschlafen. Sch…" at bounding box center [302, 159] width 133 height 81
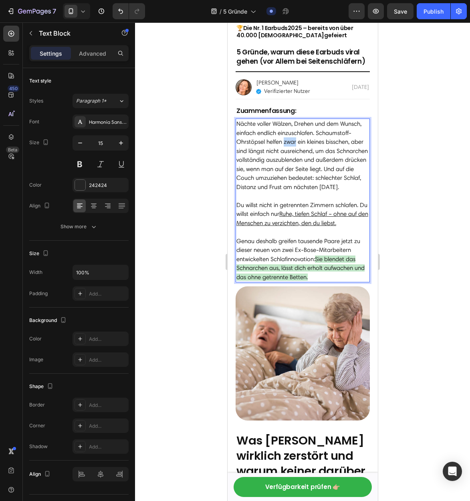
click at [292, 141] on p "Nächte voller Wälzen, Drehen und dem Wunsch, einfach endlich einzuschlafen. Sch…" at bounding box center [302, 159] width 133 height 81
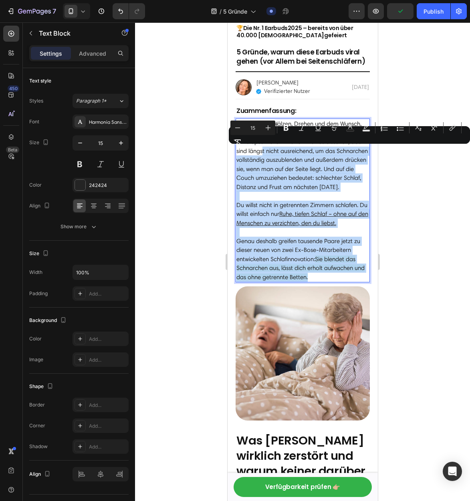
drag, startPoint x: 314, startPoint y: 285, endPoint x: 262, endPoint y: 152, distance: 142.8
click at [262, 152] on div "Nächte voller Wälzen, Drehen und dem Wunsch, einfach endlich einzuschlafen. Sch…" at bounding box center [302, 201] width 134 height 164
click at [315, 171] on p "Nächte voller Wälzen, Drehen und dem Wunsch, einfach endlich einzuschlafen. Sch…" at bounding box center [302, 159] width 133 height 81
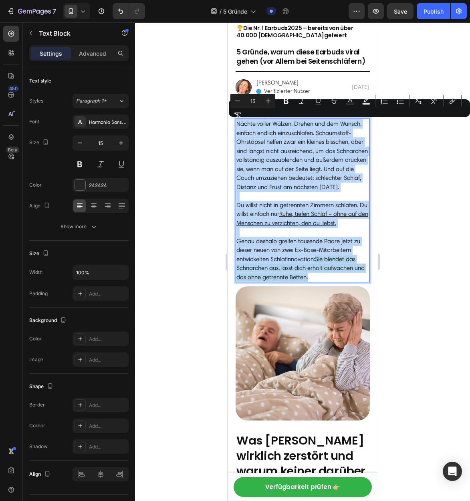
drag, startPoint x: 294, startPoint y: 269, endPoint x: 236, endPoint y: 121, distance: 158.8
click at [236, 121] on div "Nächte voller Wälzen, Drehen und dem Wunsch, einfach endlich einzuschlafen. Sch…" at bounding box center [302, 201] width 134 height 164
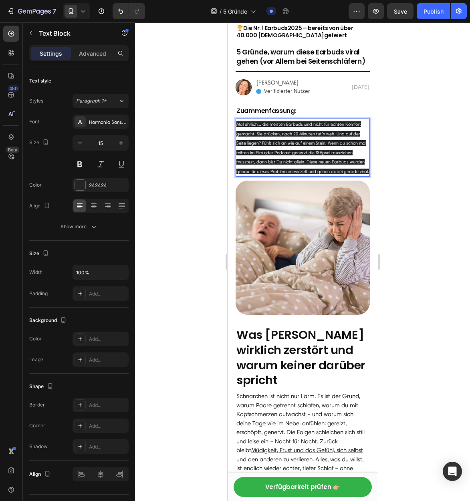
click at [336, 167] on p "Mal ehrlich... die meisten Earbuds sind nicht für echten Komfort gemacht. Sie d…" at bounding box center [302, 147] width 133 height 56
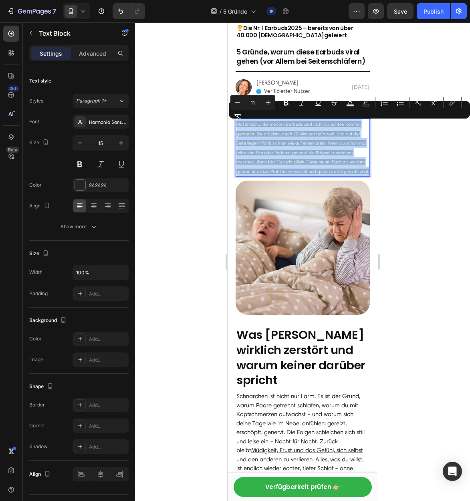
drag, startPoint x: 341, startPoint y: 172, endPoint x: 205, endPoint y: 116, distance: 147.0
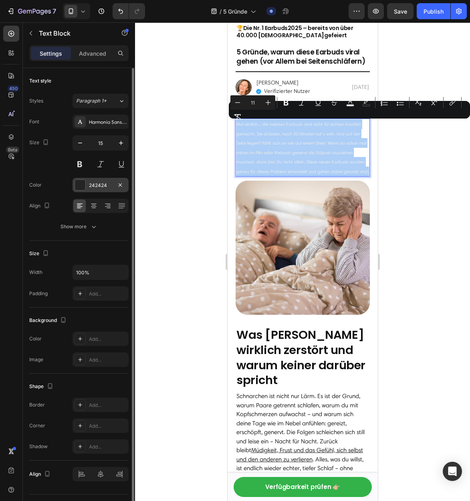
click at [80, 183] on div at bounding box center [80, 185] width 10 height 10
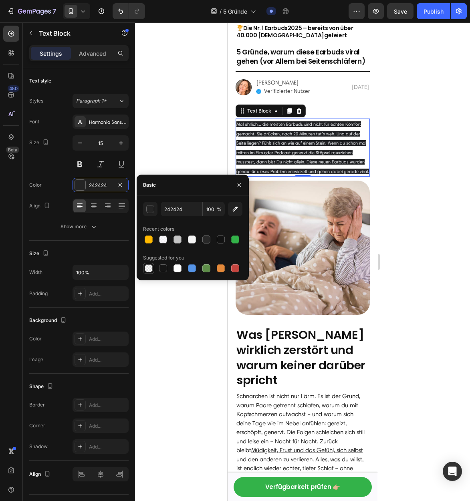
click at [146, 268] on div at bounding box center [149, 268] width 8 height 8
type input "000000"
type input "0"
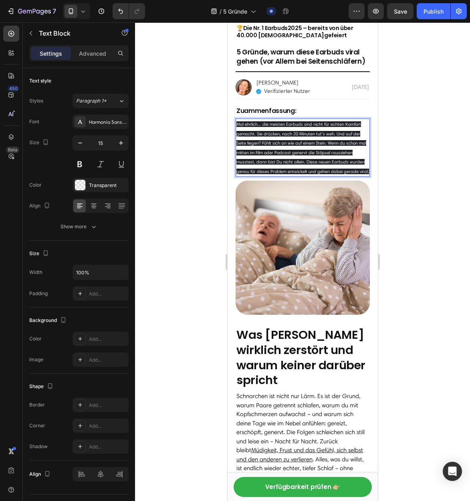
click at [313, 135] on span "Mal ehrlich... die meisten Earbuds sind nicht für echten Komfort gemacht. Sie d…" at bounding box center [302, 147] width 133 height 53
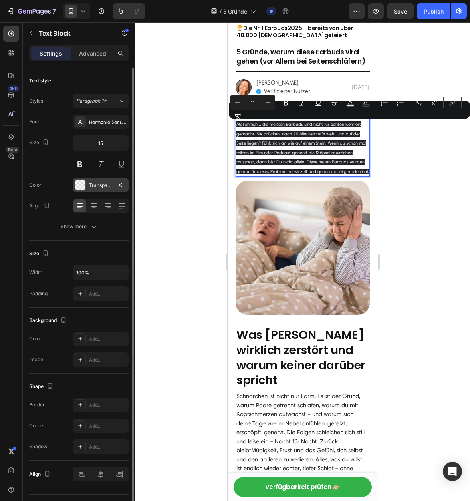
click at [78, 189] on div at bounding box center [80, 185] width 10 height 10
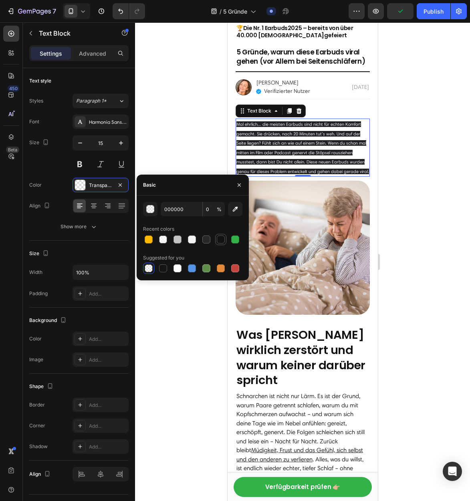
click at [218, 238] on div at bounding box center [221, 239] width 8 height 8
type input "121212"
type input "100"
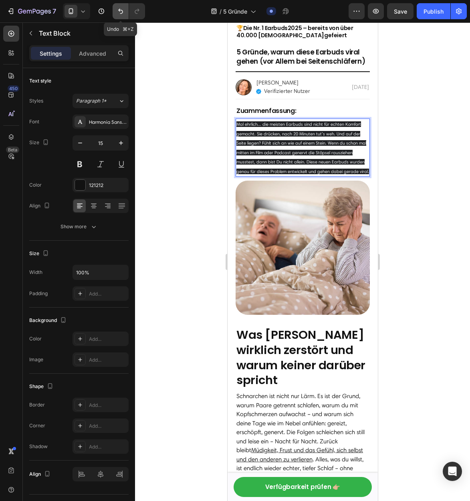
click at [119, 11] on icon "Undo/Redo" at bounding box center [120, 11] width 5 height 5
click at [120, 10] on icon "Undo/Redo" at bounding box center [121, 11] width 8 height 8
click at [119, 4] on button "Undo/Redo" at bounding box center [121, 11] width 16 height 16
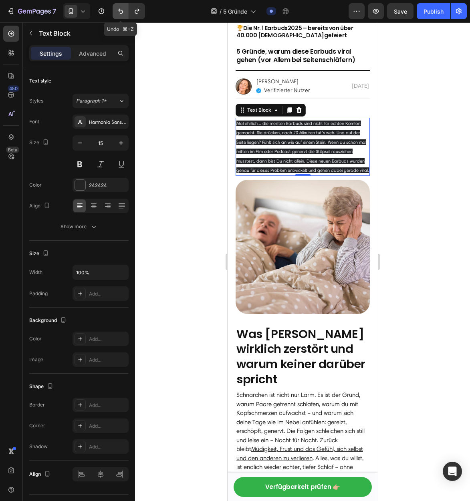
click at [121, 8] on icon "Undo/Redo" at bounding box center [121, 11] width 8 height 8
click at [120, 9] on icon "Undo/Redo" at bounding box center [120, 11] width 5 height 5
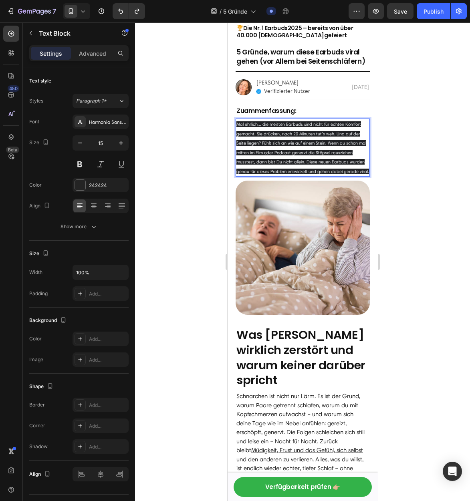
click at [313, 148] on p "Mal ehrlich... die meisten Earbuds sind nicht für echten Komfort gemacht. Sie d…" at bounding box center [302, 147] width 133 height 56
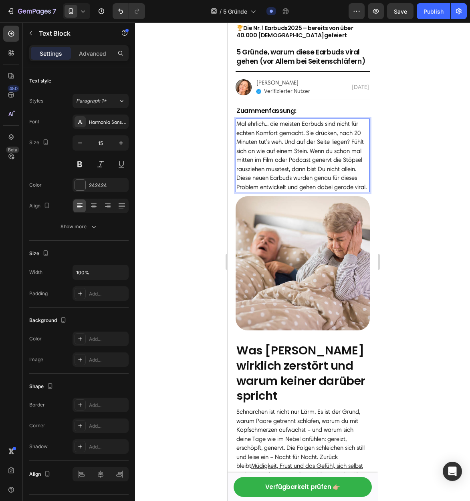
click at [238, 126] on p "Mal ehrlich... die meisten Earbuds sind nicht für echten Komfort gemacht. Sie d…" at bounding box center [302, 155] width 133 height 72
click at [237, 125] on p "Mal ehrlich... die meisten Earbuds sind nicht für echten Komfort gemacht. Sie d…" at bounding box center [302, 155] width 133 height 72
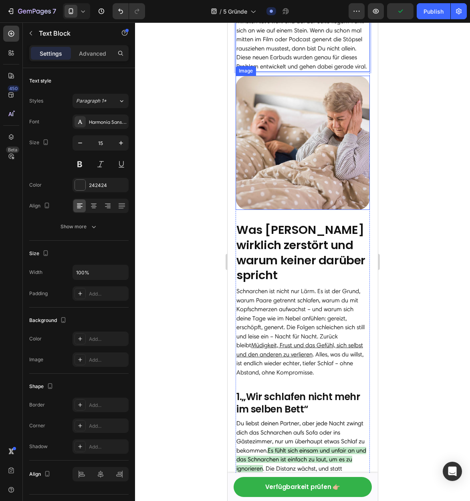
scroll to position [196, 0]
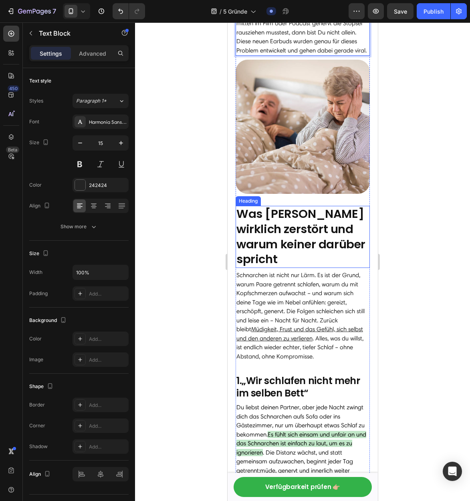
click at [272, 241] on strong "Was Schnarchen wirklich zerstört und warum keiner darüber spricht" at bounding box center [300, 236] width 129 height 61
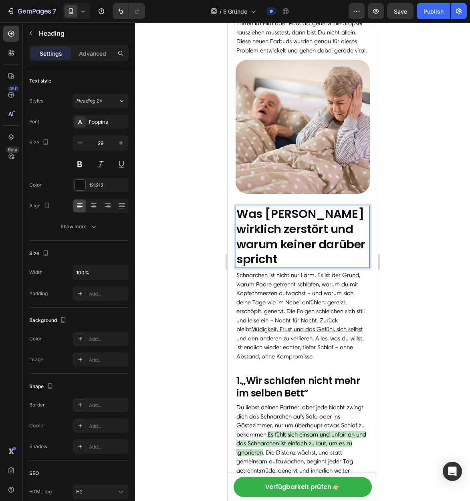
click at [315, 247] on strong "Was Schnarchen wirklich zerstört und warum keiner darüber spricht" at bounding box center [300, 236] width 129 height 61
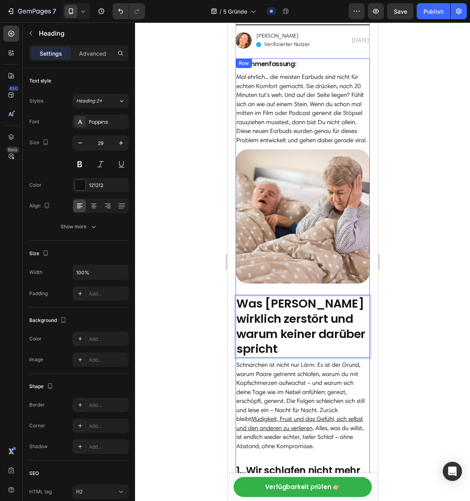
scroll to position [105, 0]
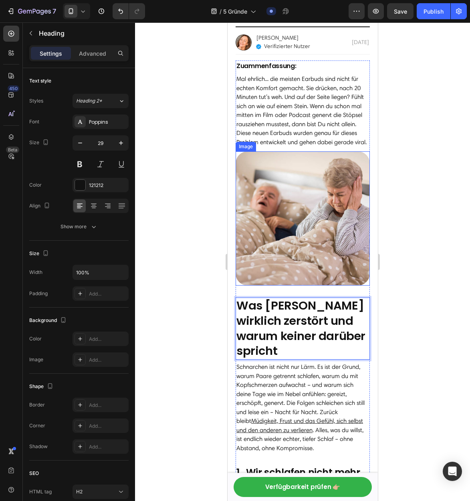
click at [313, 220] on img at bounding box center [302, 218] width 134 height 134
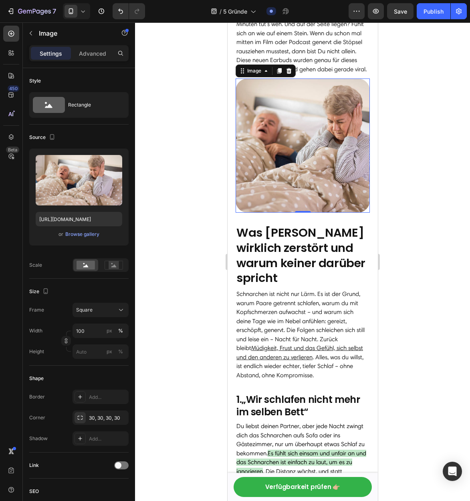
scroll to position [179, 0]
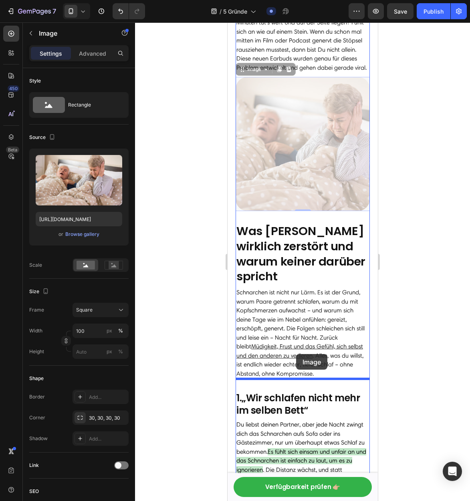
drag, startPoint x: 308, startPoint y: 137, endPoint x: 296, endPoint y: 354, distance: 217.0
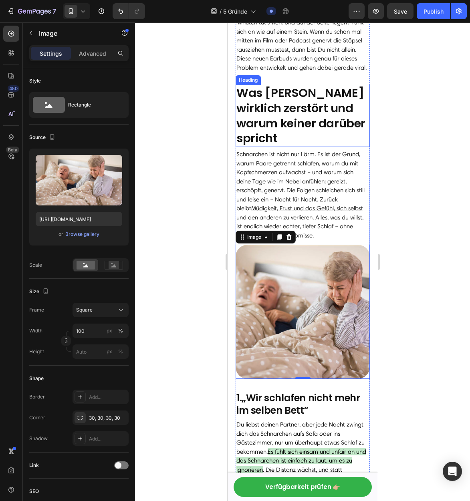
click at [306, 109] on strong "Was Schnarchen wirklich zerstört und warum keiner darüber spricht" at bounding box center [300, 115] width 129 height 61
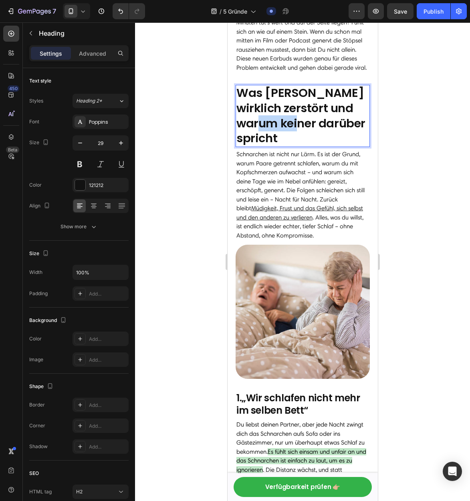
click at [308, 118] on strong "Was Schnarchen wirklich zerstört und warum keiner darüber spricht" at bounding box center [300, 115] width 129 height 61
drag, startPoint x: 316, startPoint y: 146, endPoint x: 300, endPoint y: 140, distance: 17.3
click at [301, 140] on h2 "Was Schnarchen wirklich zerstört und warum keiner darüber spricht" at bounding box center [302, 116] width 134 height 62
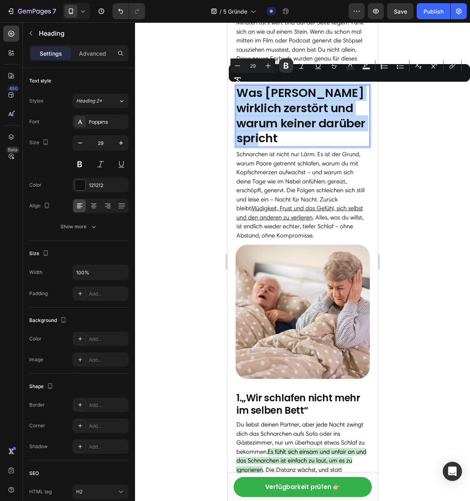
drag, startPoint x: 296, startPoint y: 139, endPoint x: 235, endPoint y: 95, distance: 74.3
click at [235, 95] on h2 "Was Schnarchen wirklich zerstört und warum keiner darüber spricht" at bounding box center [302, 116] width 134 height 62
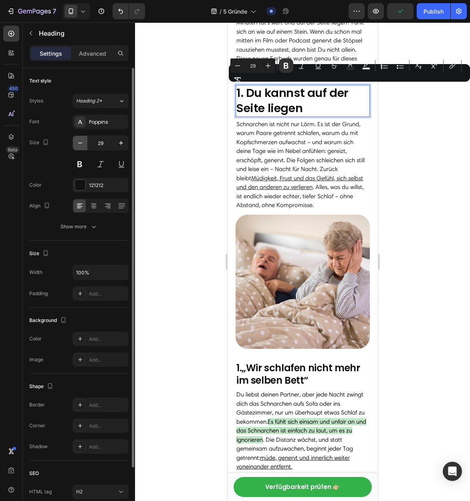
click at [80, 145] on icon "button" at bounding box center [80, 143] width 8 height 8
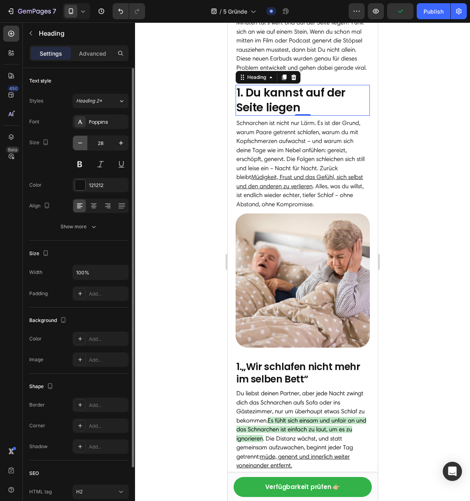
click at [80, 145] on icon "button" at bounding box center [80, 143] width 8 height 8
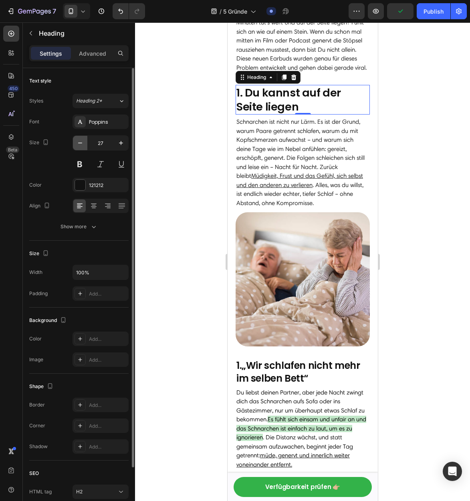
click at [80, 145] on icon "button" at bounding box center [80, 143] width 8 height 8
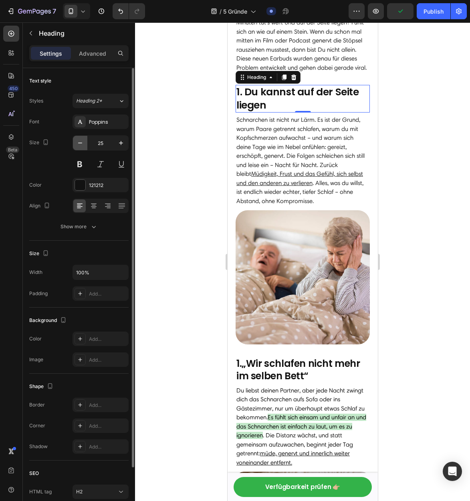
click at [80, 145] on icon "button" at bounding box center [80, 143] width 8 height 8
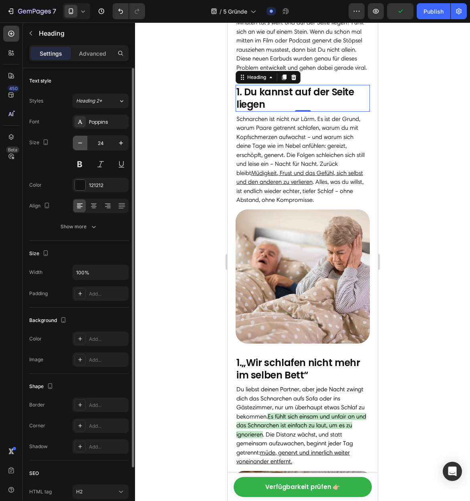
click at [80, 145] on icon "button" at bounding box center [80, 143] width 8 height 8
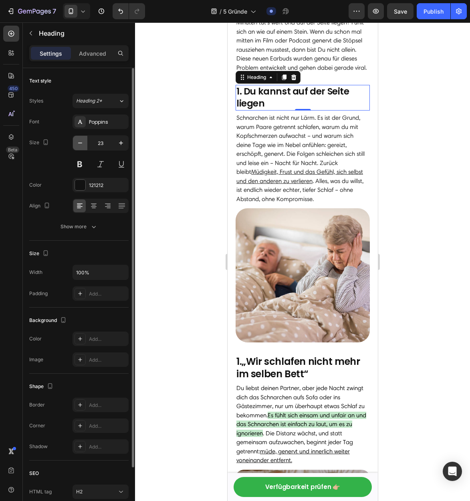
click at [80, 145] on icon "button" at bounding box center [80, 143] width 8 height 8
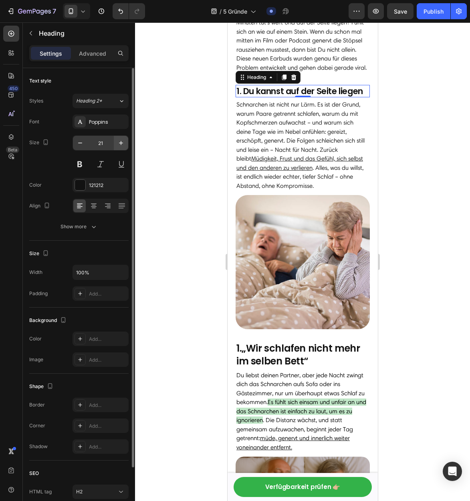
click at [125, 147] on button "button" at bounding box center [121, 143] width 14 height 14
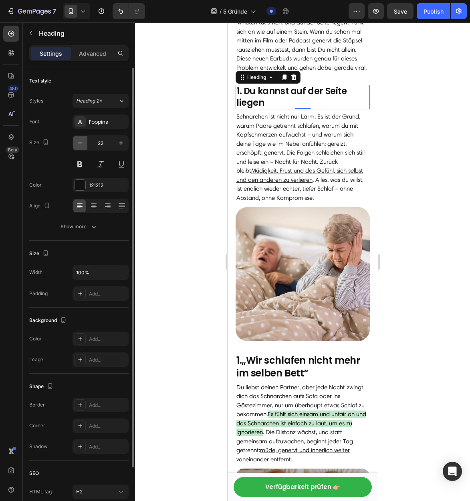
click at [78, 145] on icon "button" at bounding box center [80, 143] width 8 height 8
type input "21"
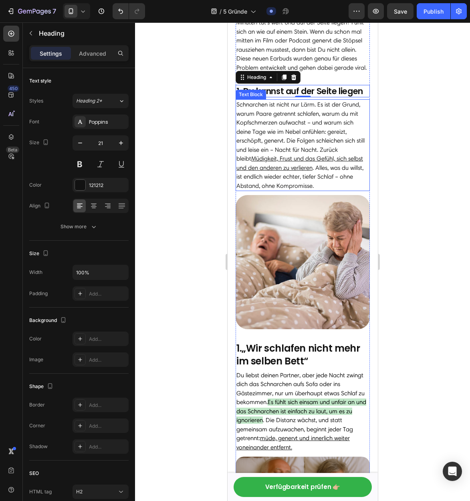
click at [296, 122] on p "Schnarchen ist nicht nur Lärm. Es ist der Grund, warum Paare getrennt schlafen,…" at bounding box center [302, 145] width 133 height 90
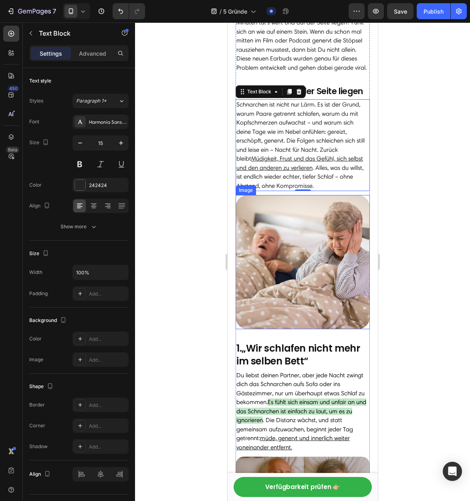
click at [294, 271] on img at bounding box center [302, 262] width 134 height 134
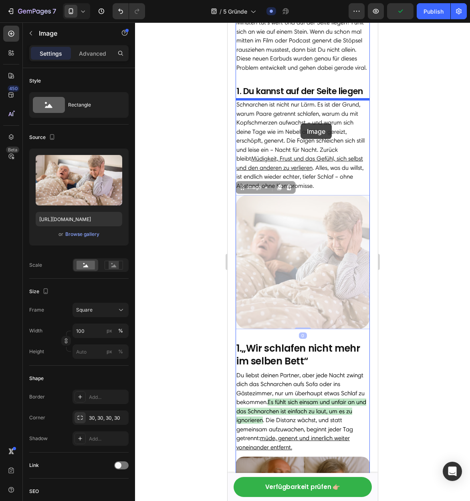
drag, startPoint x: 316, startPoint y: 274, endPoint x: 300, endPoint y: 123, distance: 151.8
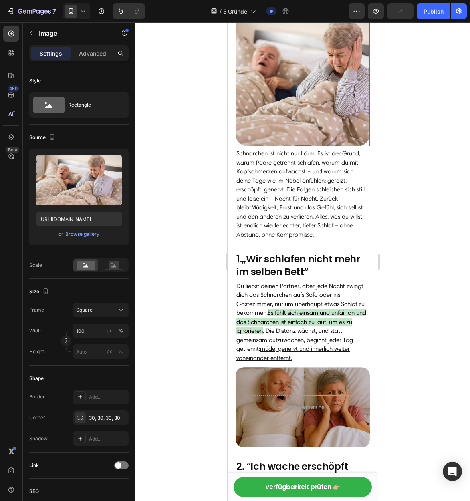
scroll to position [274, 0]
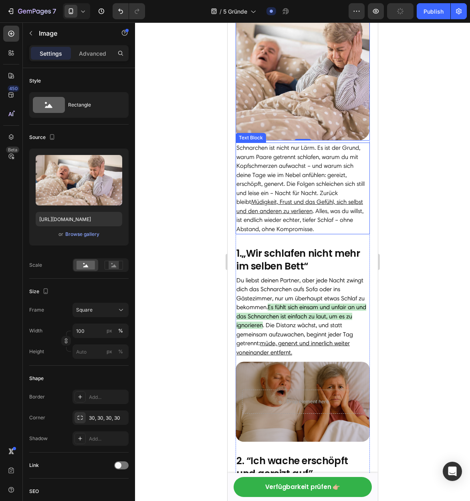
click at [312, 172] on p "Schnarchen ist nicht nur Lärm. Es ist der Grund, warum Paare getrennt schlafen,…" at bounding box center [302, 188] width 133 height 90
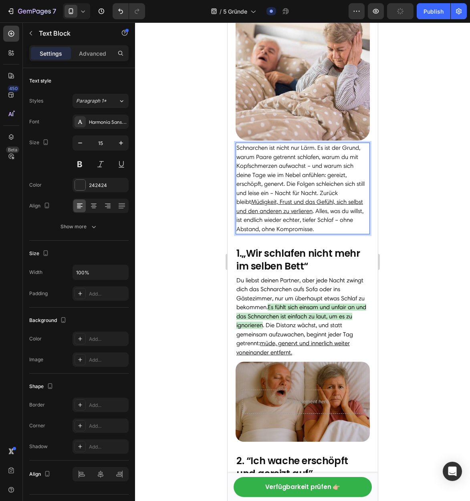
click at [338, 225] on p "Schnarchen ist nicht nur Lärm. Es ist der Grund, warum Paare getrennt schlafen,…" at bounding box center [302, 188] width 133 height 90
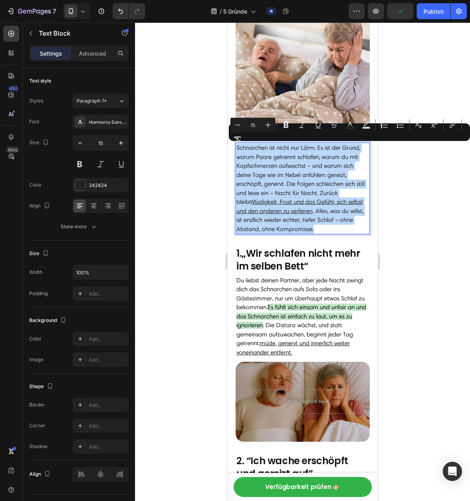
drag, startPoint x: 334, startPoint y: 231, endPoint x: 224, endPoint y: 141, distance: 141.7
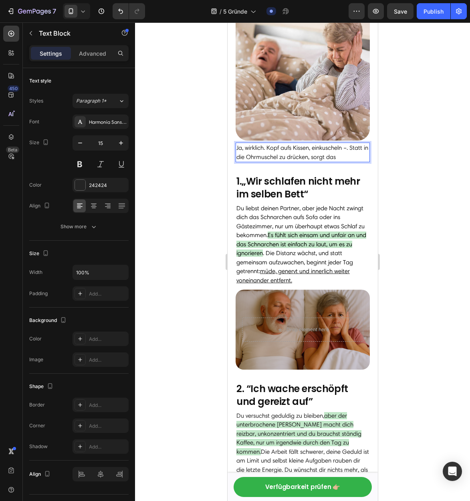
click at [351, 148] on p "Ja, wirklich. Kopf aufs Kissen, einkuscheln –. Statt in die Ohrmuschel zu drück…" at bounding box center [302, 152] width 133 height 18
click at [345, 147] on p "Ja, wirklich. Kopf aufs Kissen, einkuscheln –. Statt in die Ohrmuschel zu drück…" at bounding box center [302, 152] width 133 height 18
click at [348, 149] on p "Ja, wirklich. Kopf aufs Kissen, einkuscheln –. Statt in die Ohrmuschel zu drück…" at bounding box center [302, 152] width 133 height 18
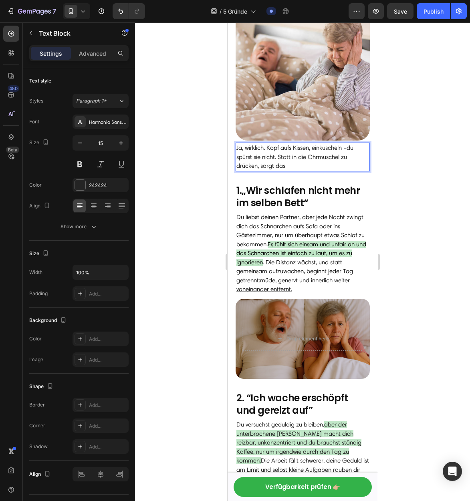
click at [350, 149] on p "Ja, wirklich. Kopf aufs Kissen, einkuscheln –du spürst sie nicht. Statt in die …" at bounding box center [302, 156] width 133 height 27
click at [332, 163] on p "Ja, wirklich. Kopf aufs Kissen, einkuscheln – du spürst sie nicht. Statt in die…" at bounding box center [302, 156] width 133 height 27
click at [366, 169] on p "Ja, wirklich. Kopf aufs Kissen, einkuscheln – du spürst sie nicht. Statt in die…" at bounding box center [302, 156] width 133 height 27
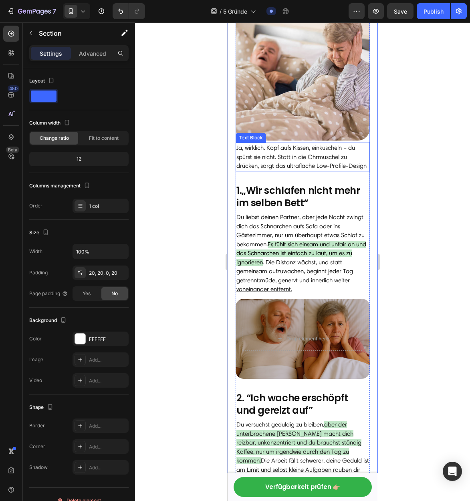
click at [368, 167] on p "Ja, wirklich. Kopf aufs Kissen, einkuscheln – du spürst sie nicht. Statt in die…" at bounding box center [302, 156] width 133 height 27
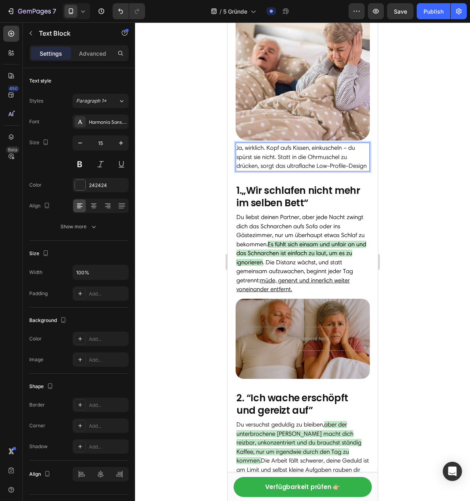
click at [366, 168] on p "Ja, wirklich. Kopf aufs Kissen, einkuscheln – du spürst sie nicht. Statt in die…" at bounding box center [302, 156] width 133 height 27
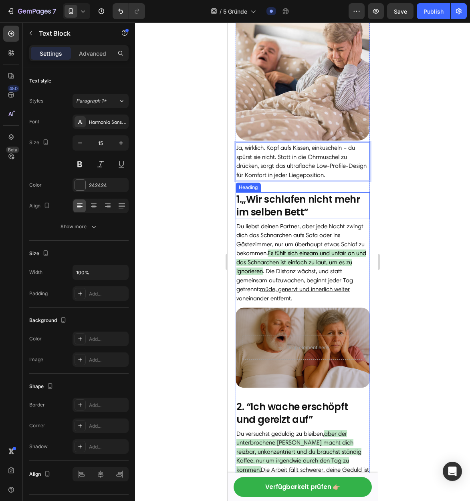
click at [307, 209] on strong "„Wir schlafen nicht mehr im selben Bett“" at bounding box center [298, 206] width 124 height 26
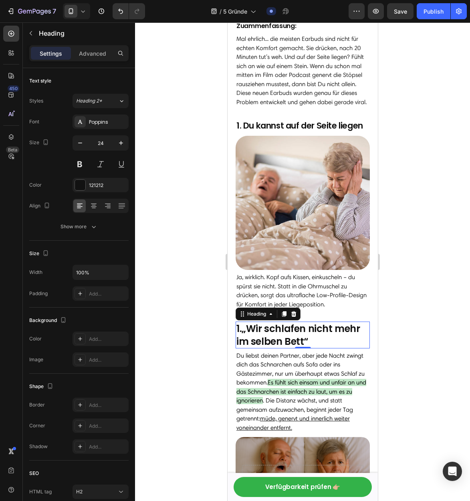
scroll to position [129, 0]
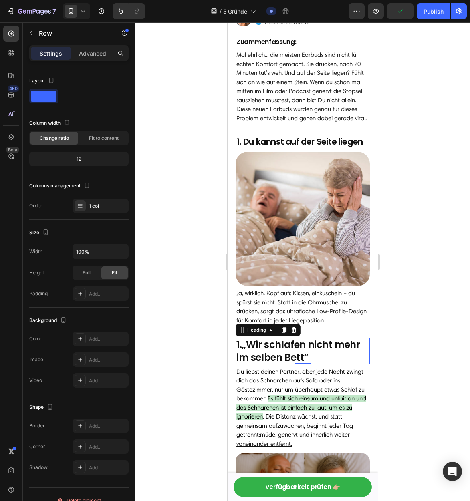
click at [275, 141] on strong "1. Du kannst auf der Seite liegen" at bounding box center [299, 142] width 127 height 12
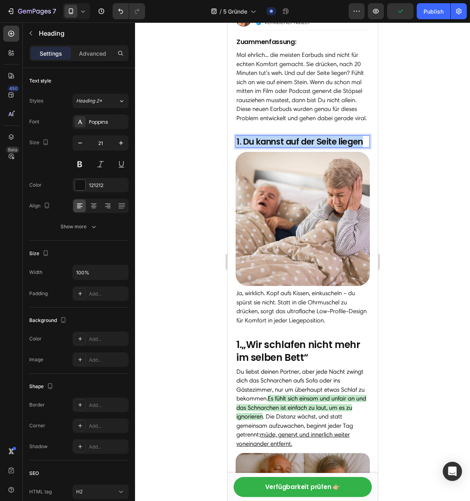
click at [275, 141] on strong "1. Du kannst auf der Seite liegen" at bounding box center [299, 142] width 127 height 12
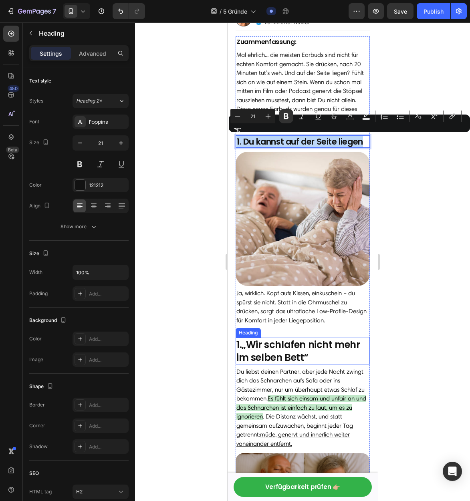
click at [264, 352] on strong "„Wir schlafen nicht mehr im selben Bett“" at bounding box center [298, 351] width 124 height 26
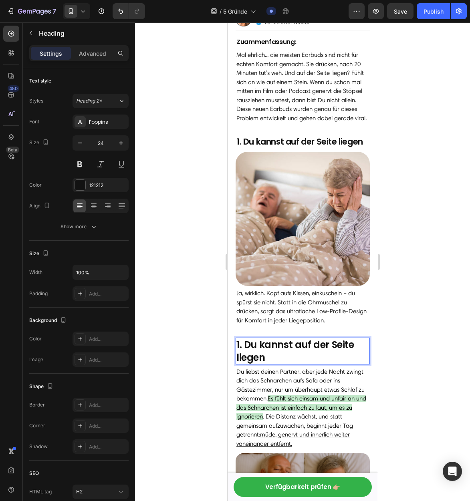
click at [239, 347] on strong "1. Du kannst auf der Seite liegen" at bounding box center [295, 351] width 118 height 26
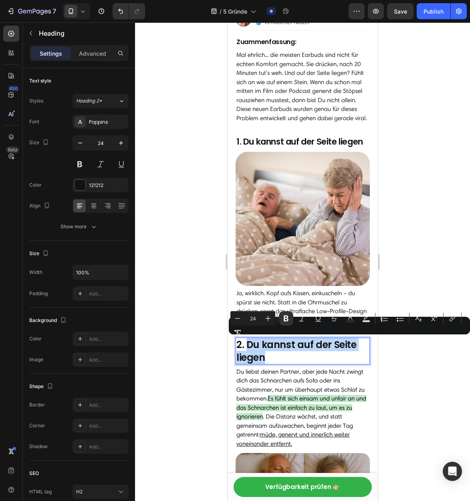
drag, startPoint x: 280, startPoint y: 356, endPoint x: 246, endPoint y: 338, distance: 37.8
click at [246, 338] on p "2. Du kannst auf der Seite liegen" at bounding box center [302, 350] width 133 height 25
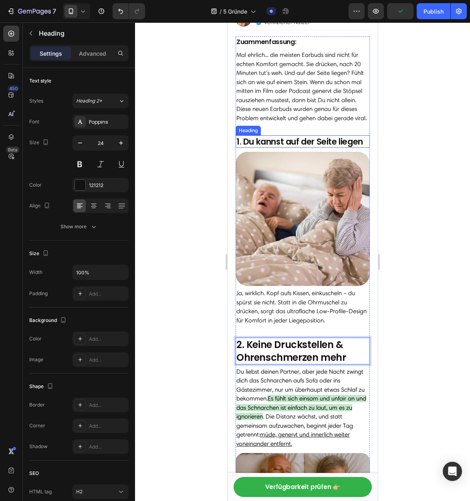
click at [287, 140] on strong "1. Du kannst auf der Seite liegen" at bounding box center [299, 142] width 127 height 12
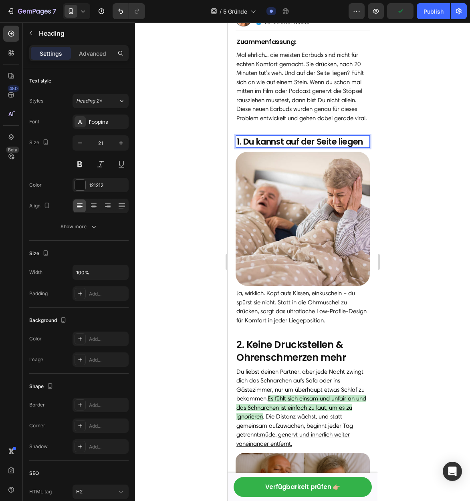
click at [287, 140] on strong "1. Du kannst auf der Seite liegen" at bounding box center [299, 142] width 127 height 12
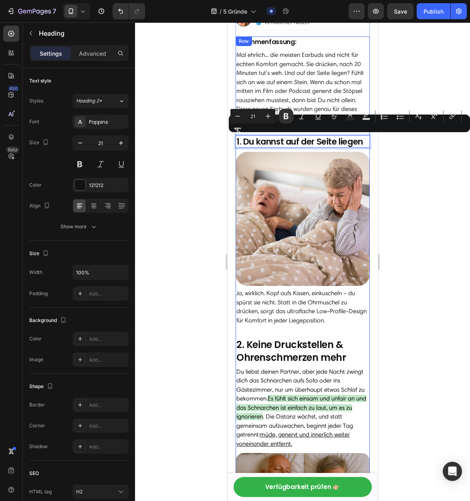
click at [267, 355] on strong "2. Keine Druckstellen & Ohrenschmerzen mehr" at bounding box center [290, 351] width 109 height 26
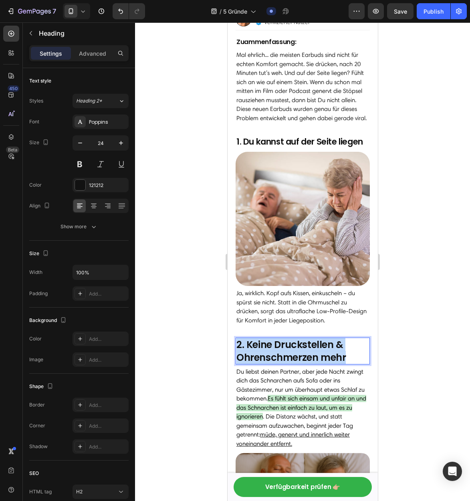
click at [267, 355] on strong "2. Keine Druckstellen & Ohrenschmerzen mehr" at bounding box center [290, 351] width 109 height 26
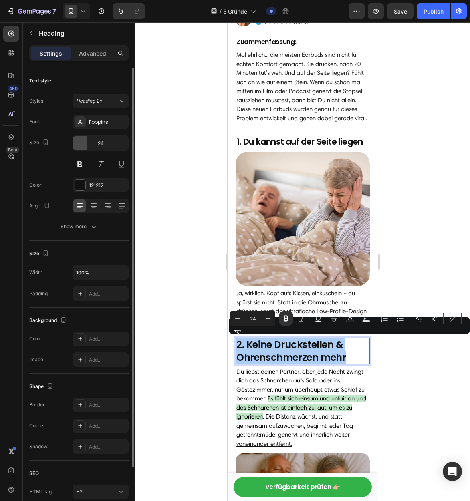
click at [80, 149] on button "button" at bounding box center [80, 143] width 14 height 14
click at [80, 146] on icon "button" at bounding box center [80, 143] width 8 height 8
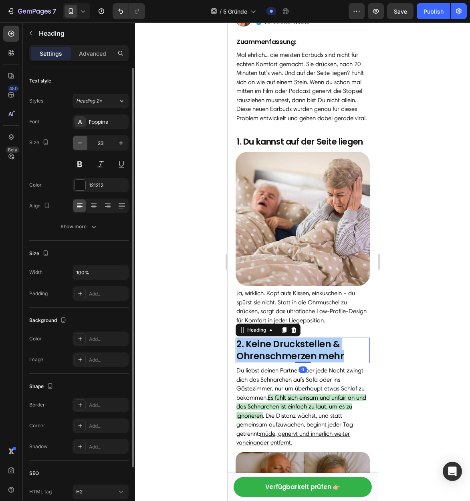
click at [80, 146] on icon "button" at bounding box center [80, 143] width 8 height 8
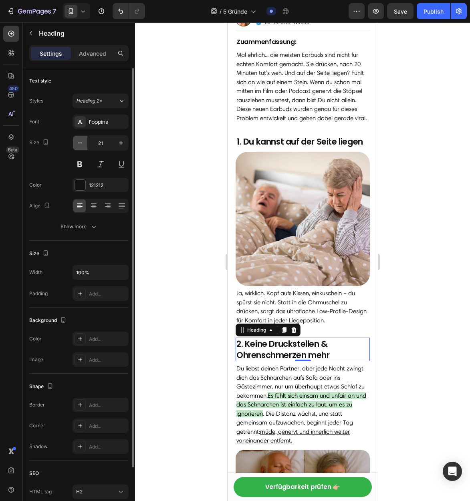
click at [80, 146] on icon "button" at bounding box center [80, 143] width 8 height 8
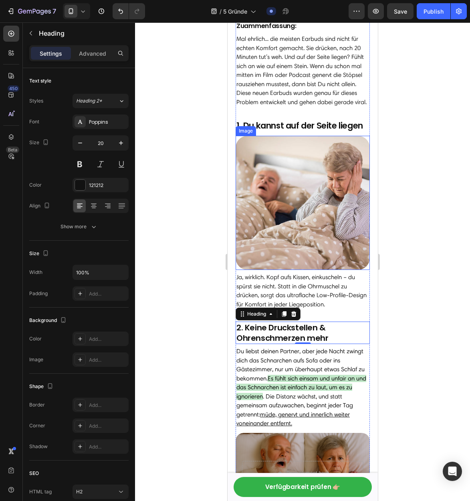
scroll to position [146, 0]
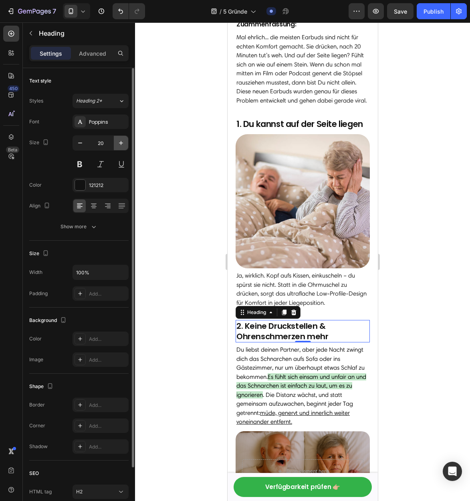
click at [123, 138] on button "button" at bounding box center [121, 143] width 14 height 14
type input "21"
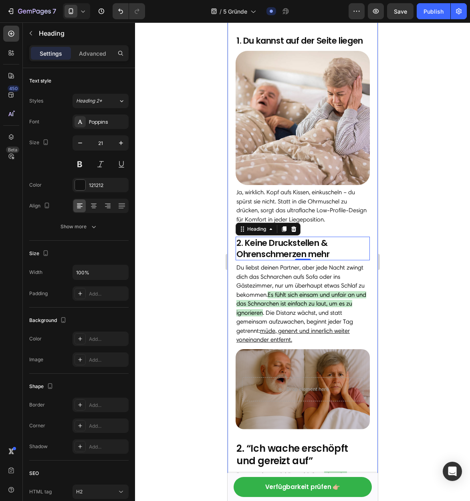
scroll to position [288, 0]
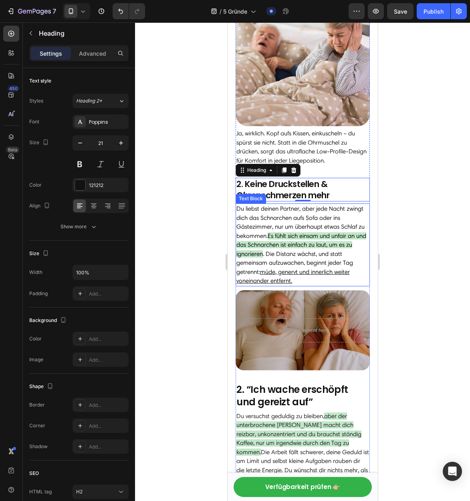
click at [286, 219] on p "Du liebst deinen Partner, aber jede Nacht zwingt dich das Schnarchen aufs Sofa …" at bounding box center [302, 244] width 133 height 81
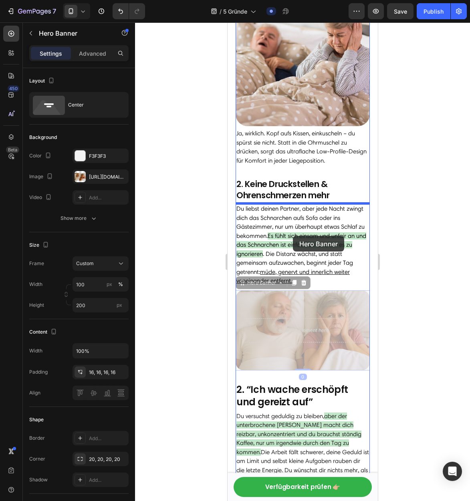
drag, startPoint x: 306, startPoint y: 319, endPoint x: 292, endPoint y: 236, distance: 83.9
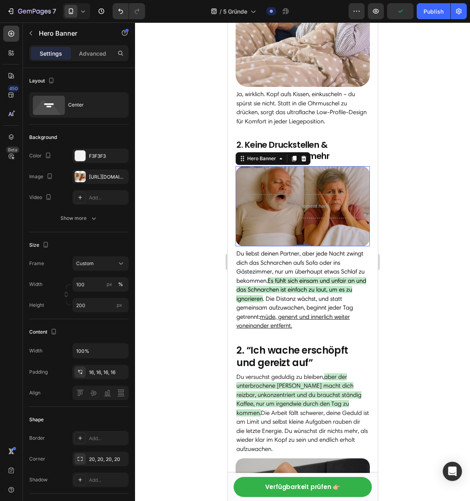
scroll to position [334, 0]
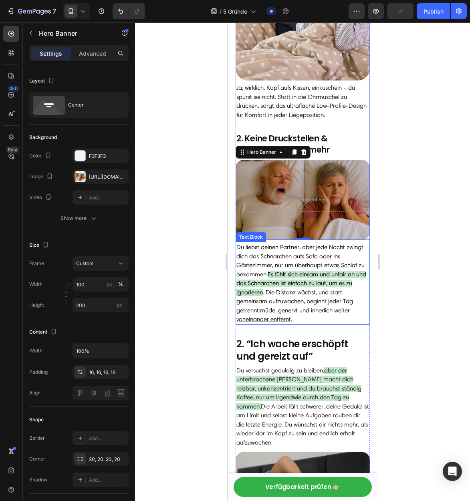
click at [286, 276] on span "Es fühlt sich einsam und unfair an und das Schnarchen ist einfach zu laut, um e…" at bounding box center [301, 283] width 130 height 25
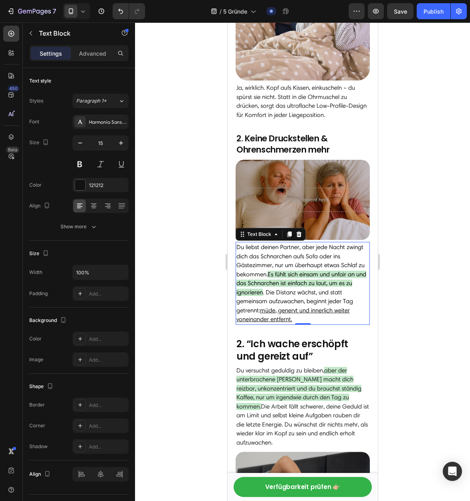
click at [288, 295] on p "Du liebst deinen Partner, aber jede Nacht zwingt dich das Schnarchen aufs Sofa …" at bounding box center [302, 283] width 133 height 81
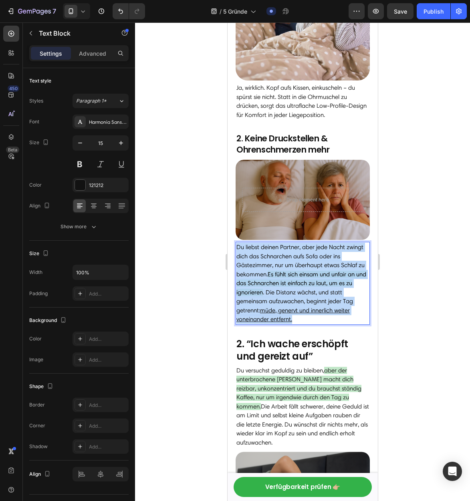
click at [288, 295] on p "Du liebst deinen Partner, aber jede Nacht zwingt dich das Schnarchen aufs Sofa …" at bounding box center [302, 283] width 133 height 81
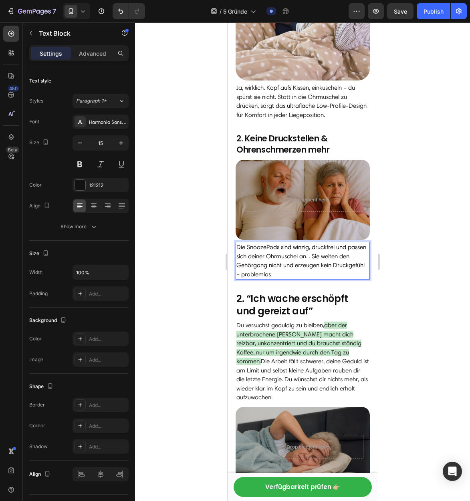
click at [310, 258] on p "Die SnoozePods sind winzig, druckfrei und passen sich deiner Ohrmuschel an. . S…" at bounding box center [302, 261] width 133 height 36
click at [295, 274] on p "Die SnoozePods sind winzig, druckfrei und passen sich deiner Ohrmuschel an. Sie…" at bounding box center [302, 261] width 133 height 36
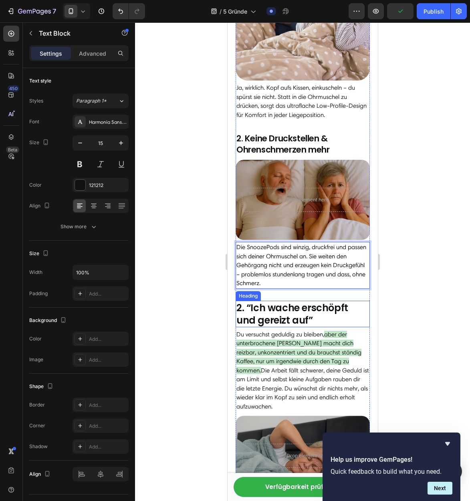
click at [284, 315] on h2 "2. “Ich wache erschöpft und gereizt auf”" at bounding box center [302, 314] width 134 height 26
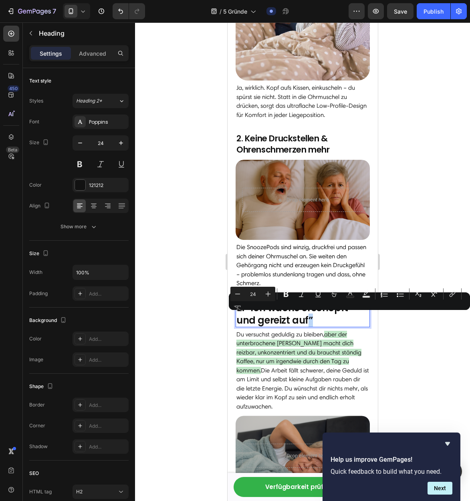
click at [313, 319] on p "2. “Ich wache erschöpft und gereizt auf”" at bounding box center [302, 314] width 133 height 25
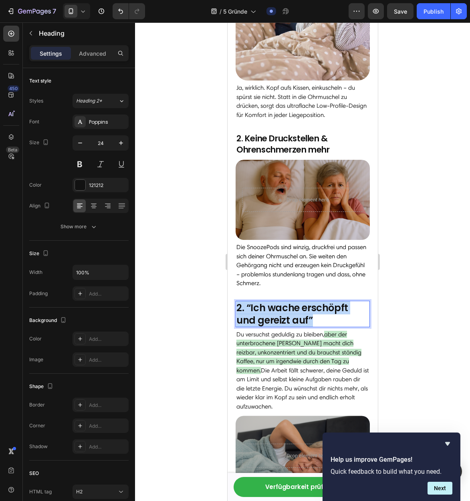
drag, startPoint x: 298, startPoint y: 318, endPoint x: 237, endPoint y: 306, distance: 62.1
click at [237, 306] on p "2. “Ich wache erschöpft und gereizt auf”" at bounding box center [302, 314] width 133 height 25
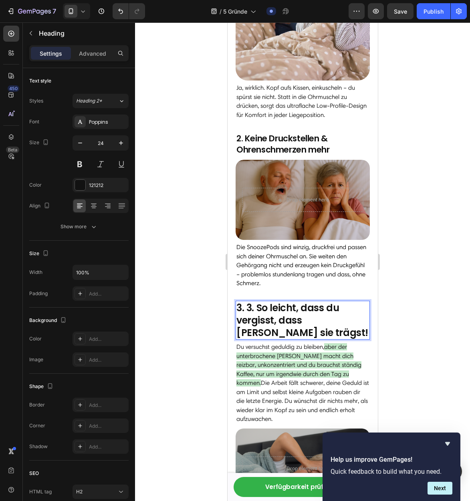
click at [262, 308] on p "3. 3. So leicht, dass du vergisst, dass Du sie trägst!" at bounding box center [302, 321] width 133 height 38
click at [259, 308] on p "3. 3. So leicht, dass du vergisst, dass Du sie trägst!" at bounding box center [302, 321] width 133 height 38
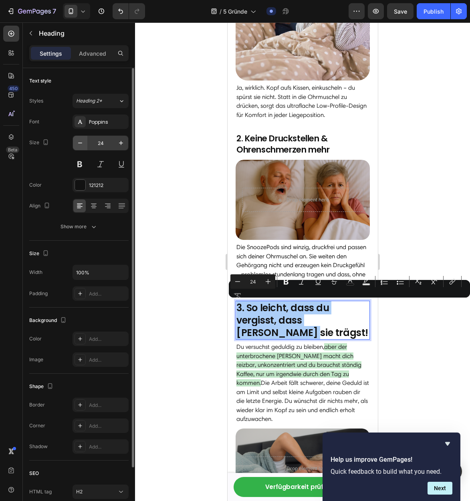
click at [80, 144] on icon "button" at bounding box center [80, 143] width 8 height 8
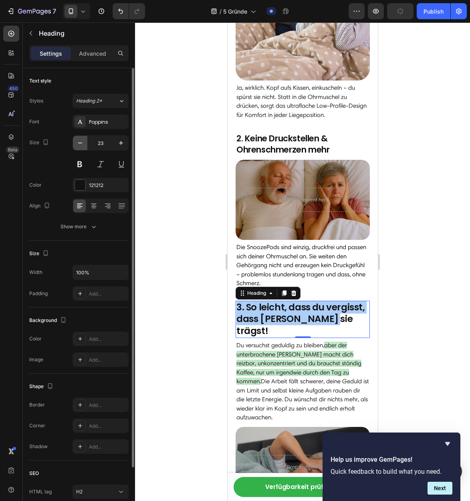
click at [80, 144] on icon "button" at bounding box center [80, 143] width 8 height 8
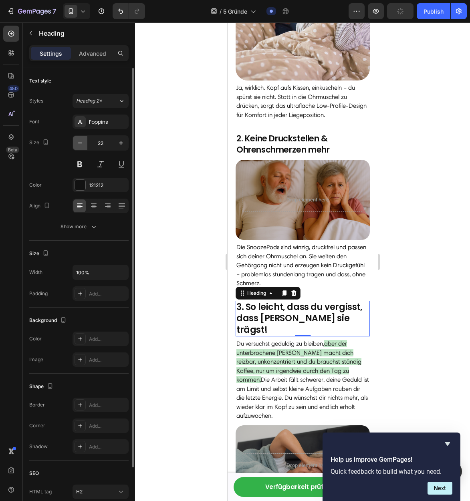
type input "21"
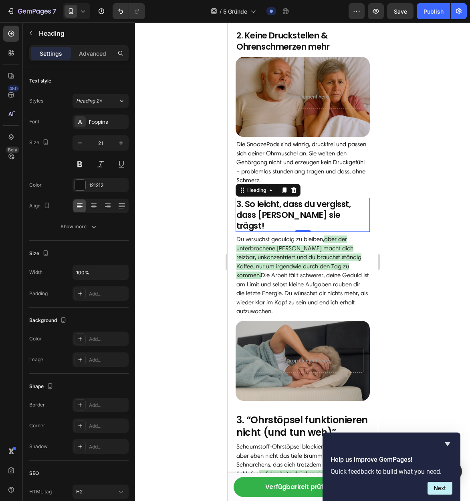
scroll to position [441, 0]
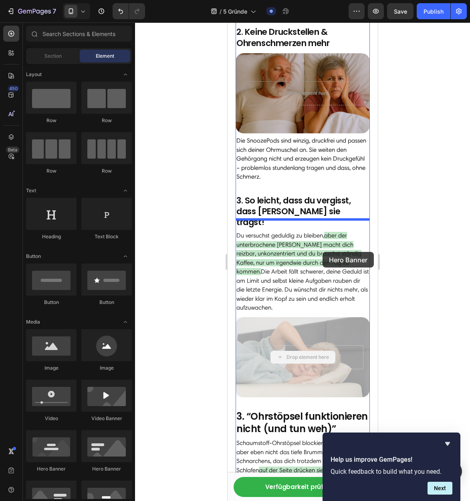
drag, startPoint x: 334, startPoint y: 348, endPoint x: 322, endPoint y: 252, distance: 96.9
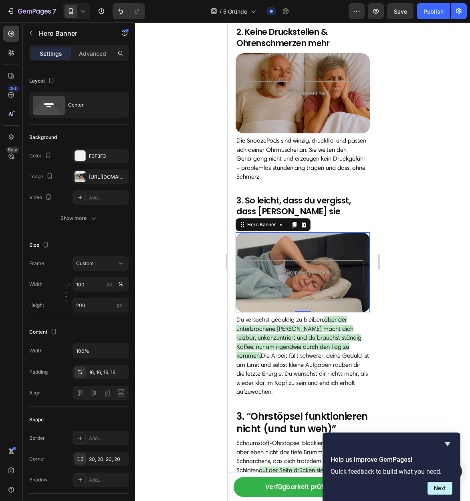
click at [302, 340] on p "Du versuchst geduldig zu bleiben, aber der unterbrochene Schlaf macht dich reiz…" at bounding box center [302, 355] width 133 height 81
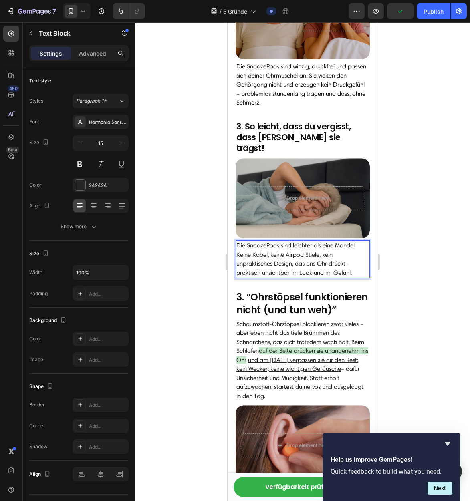
scroll to position [543, 0]
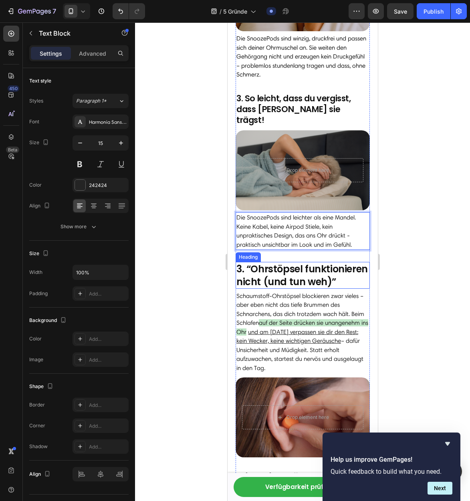
click at [266, 269] on h2 "3. “Ohrstöpsel funktionieren nicht (und tun weh)”" at bounding box center [302, 275] width 134 height 26
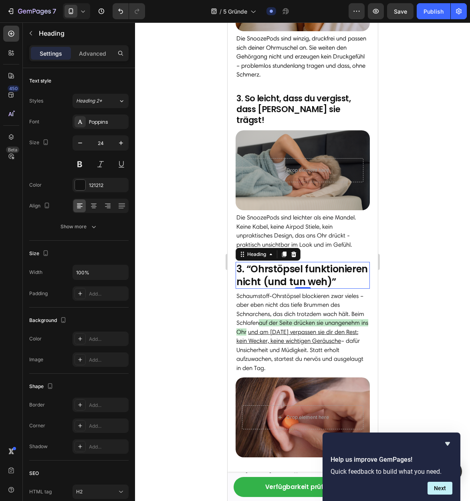
click at [266, 269] on h2 "3. “Ohrstöpsel funktionieren nicht (und tun weh)”" at bounding box center [302, 275] width 134 height 26
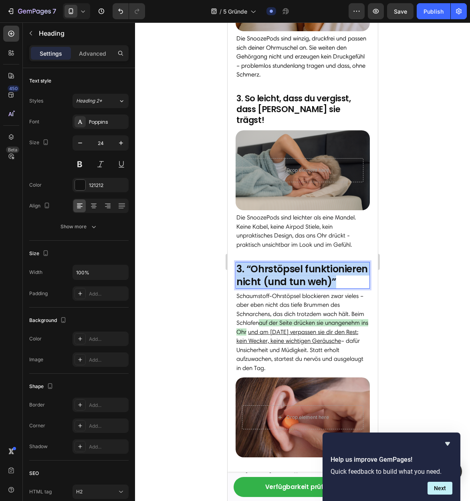
click at [266, 269] on p "3. “Ohrstöpsel funktionieren nicht (und tun weh)”" at bounding box center [302, 275] width 133 height 25
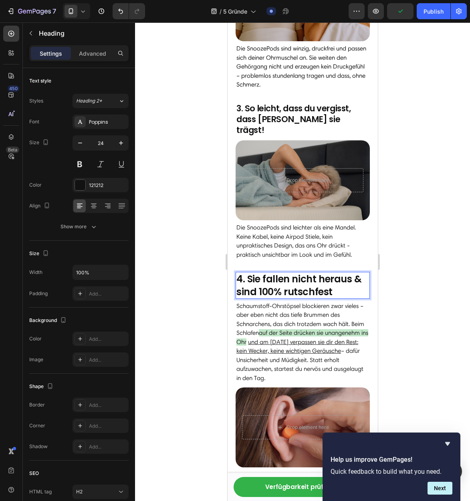
scroll to position [549, 0]
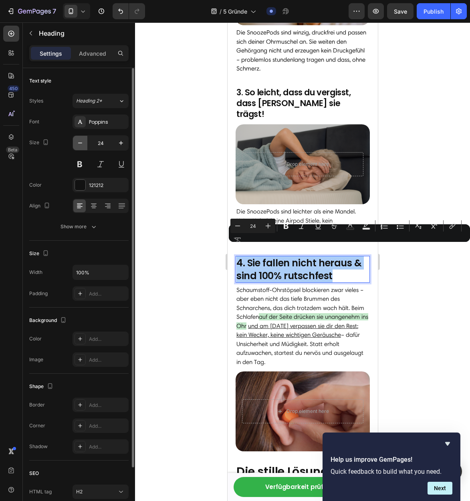
click at [80, 145] on icon "button" at bounding box center [80, 143] width 8 height 8
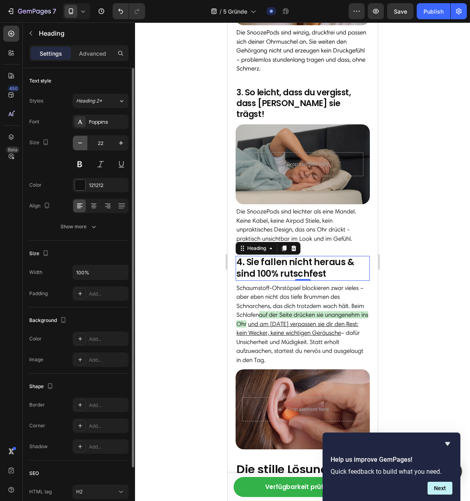
click at [80, 145] on icon "button" at bounding box center [80, 143] width 8 height 8
type input "21"
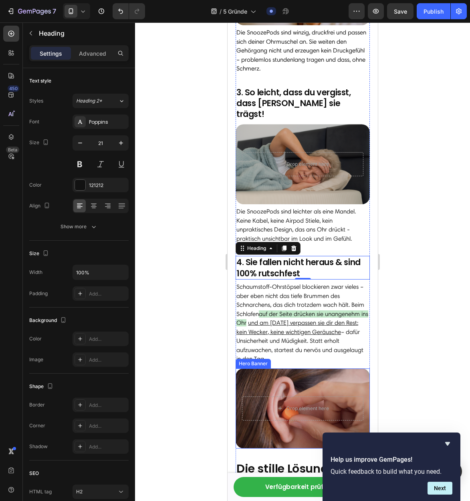
click at [330, 377] on div "Overlay" at bounding box center [302, 408] width 134 height 80
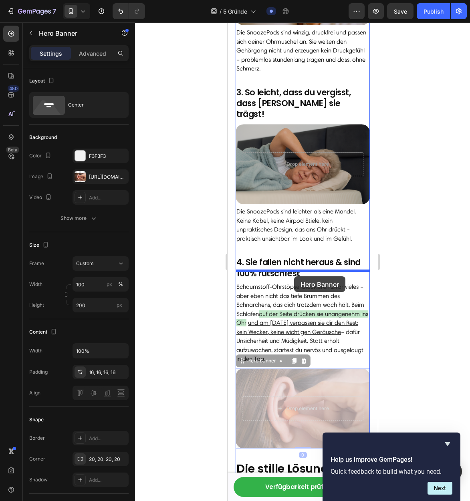
drag, startPoint x: 333, startPoint y: 376, endPoint x: 294, endPoint y: 276, distance: 107.7
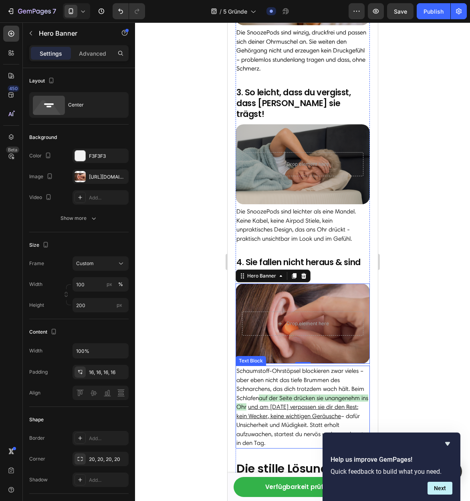
click at [295, 370] on p "Schaumstoff-Ohrstöpsel blockieren zwar vieles – aber eben nicht das tiefe Brumm…" at bounding box center [302, 406] width 133 height 81
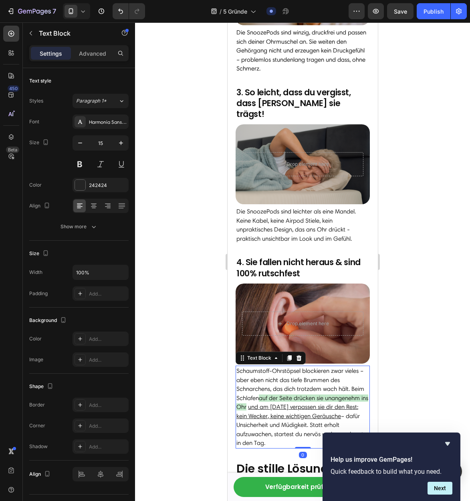
click at [295, 370] on p "Schaumstoff-Ohrstöpsel blockieren zwar vieles – aber eben nicht das tiefe Brumm…" at bounding box center [302, 406] width 133 height 81
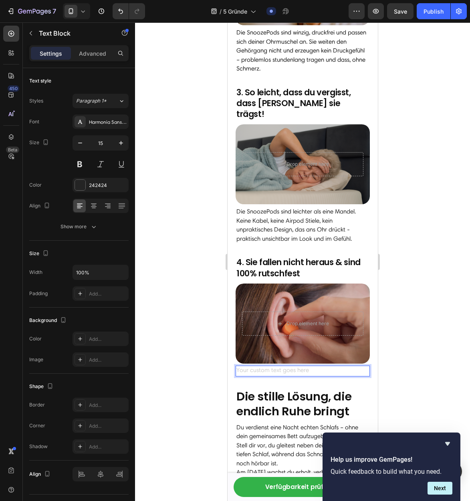
click at [277, 366] on div "Rich Text Editor. Editing area: main" at bounding box center [302, 371] width 134 height 11
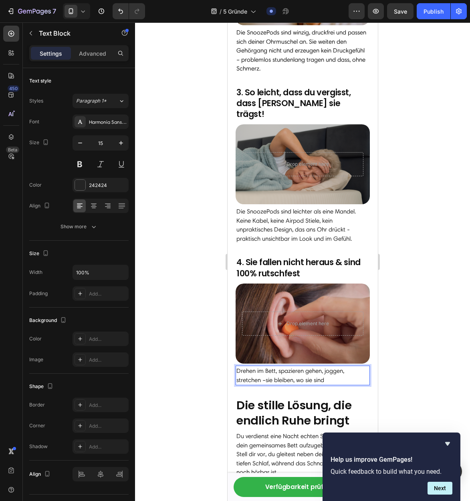
click at [266, 370] on p "Drehen im Bett, spazieren gehen, joggen, stretchen –sie bleiben, wo sie sind" at bounding box center [302, 375] width 133 height 18
click at [342, 370] on p "Drehen im Bett, spazieren gehen, joggen, stretchen – sie bleiben, wo sie sind" at bounding box center [302, 375] width 133 height 18
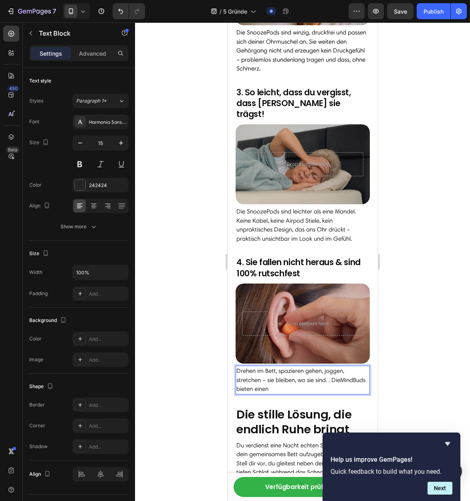
click at [330, 372] on p "Drehen im Bett, spazieren gehen, joggen, stretchen – sie bleiben, wo sie sind. …" at bounding box center [302, 379] width 133 height 27
click at [362, 367] on p "Drehen im Bett, spazieren gehen, joggen, stretchen – sie bleiben, wo sie sind. …" at bounding box center [302, 379] width 133 height 27
drag, startPoint x: 327, startPoint y: 366, endPoint x: 318, endPoint y: 380, distance: 16.2
click at [326, 367] on p "Drehen im Bett, spazieren gehen, joggen, stretchen – sie bleiben, wo sie sind. …" at bounding box center [302, 379] width 133 height 27
click at [318, 380] on p "Drehen im Bett, spazieren gehen, joggen, stretchen – sie bleiben, wo sie sind. …" at bounding box center [302, 379] width 133 height 27
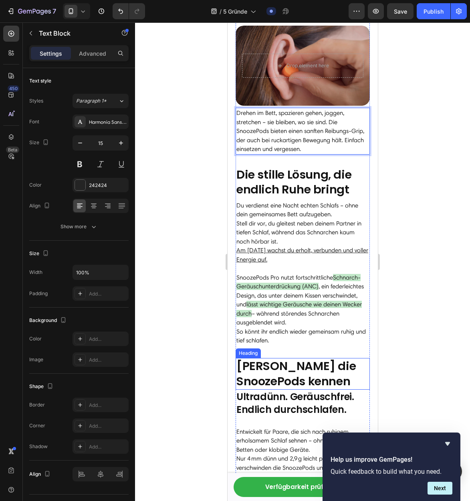
scroll to position [808, 0]
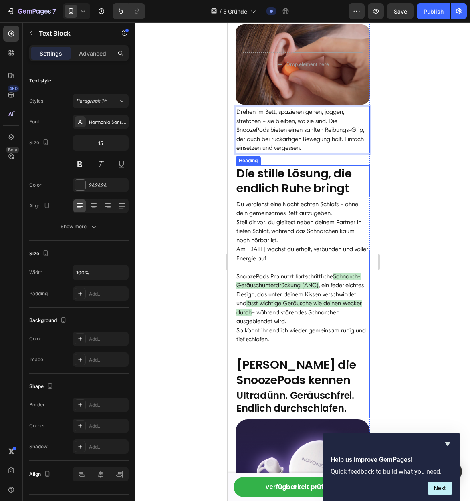
click at [271, 177] on strong "Die stille Lösung, die endlich Ruhe bringt" at bounding box center [293, 180] width 115 height 31
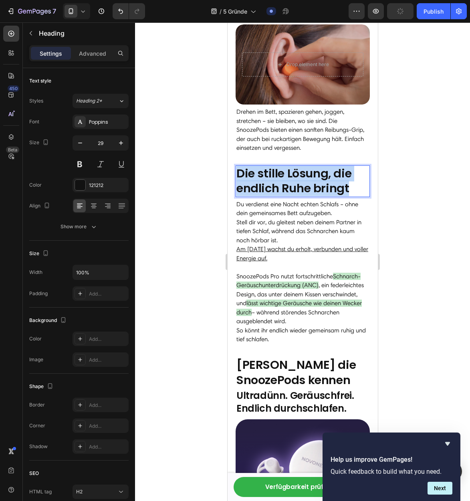
click at [271, 177] on strong "Die stille Lösung, die endlich Ruhe bringt" at bounding box center [293, 180] width 115 height 31
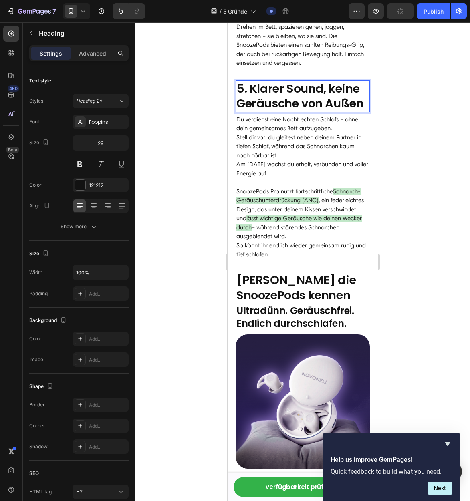
scroll to position [912, 0]
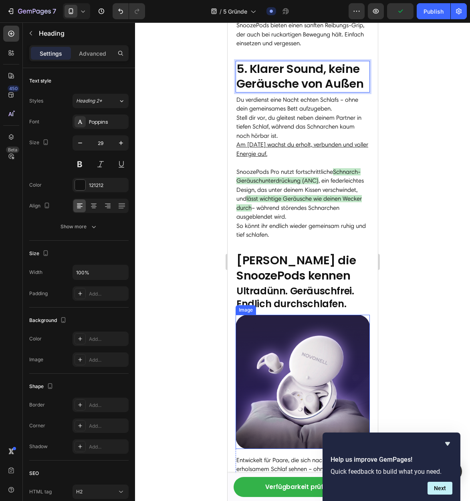
drag, startPoint x: 286, startPoint y: 351, endPoint x: 317, endPoint y: 354, distance: 31.0
click at [286, 351] on img at bounding box center [302, 382] width 134 height 134
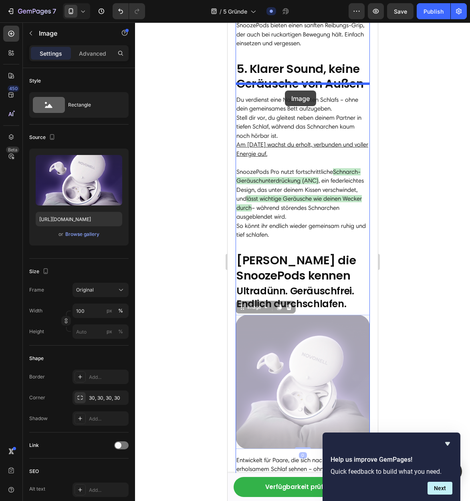
drag, startPoint x: 319, startPoint y: 355, endPoint x: 284, endPoint y: 91, distance: 266.5
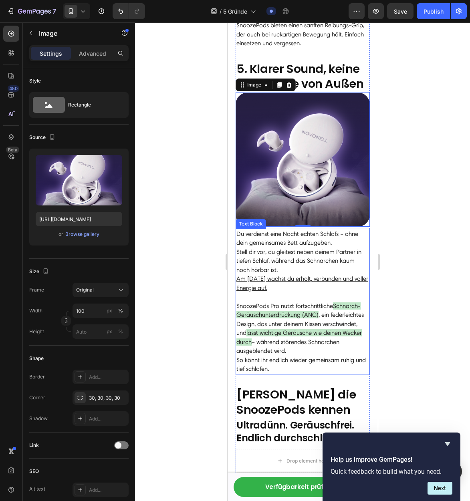
click at [272, 232] on p "Du verdienst eine Nacht echten Schlafs – ohne dein gemeinsames Bett aufzugeben.…" at bounding box center [302, 265] width 133 height 72
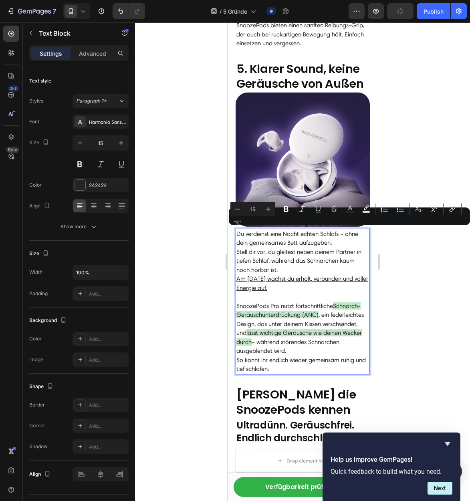
click at [289, 273] on p "Du verdienst eine Nacht echten Schlafs – ohne dein gemeinsames Bett aufzugeben.…" at bounding box center [302, 265] width 133 height 72
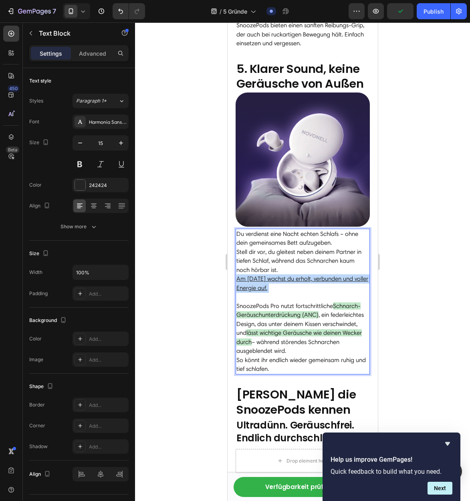
click at [289, 273] on p "Du verdienst eine Nacht echten Schlafs – ohne dein gemeinsames Bett aufzugeben.…" at bounding box center [302, 265] width 133 height 72
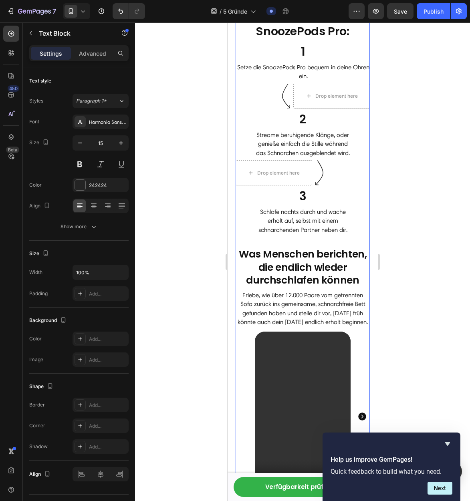
scroll to position [1046, 0]
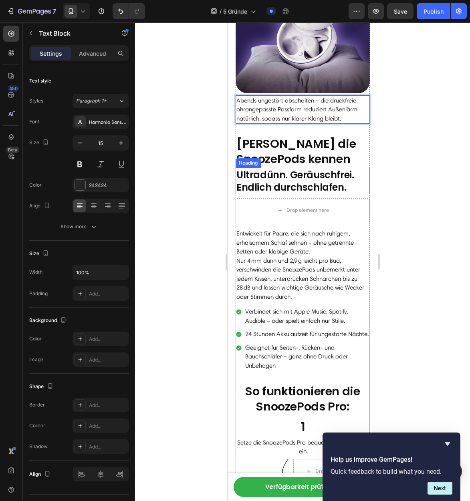
click at [284, 168] on strong "Ultradünn. Geräuschfrei. Endlich durchschlafen." at bounding box center [294, 181] width 117 height 26
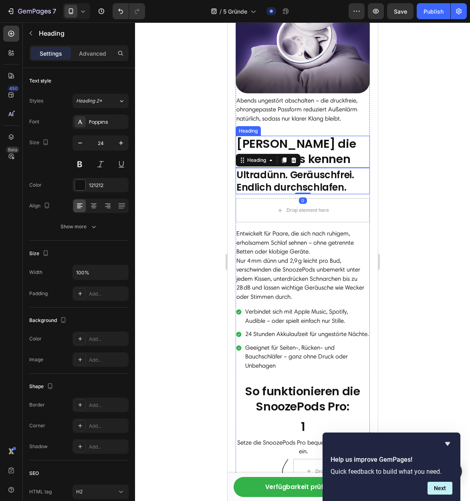
click at [310, 145] on h2 "Lerne die SnoozePods kennen" at bounding box center [302, 152] width 134 height 32
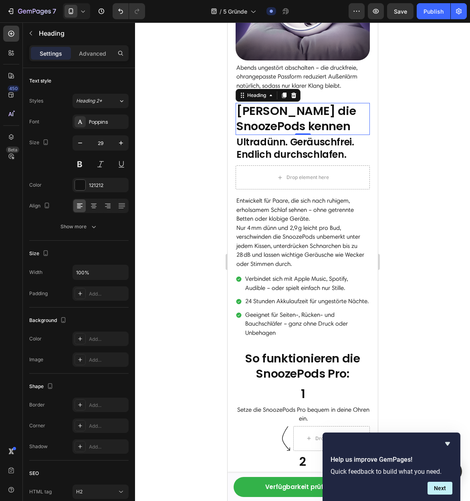
scroll to position [1074, 0]
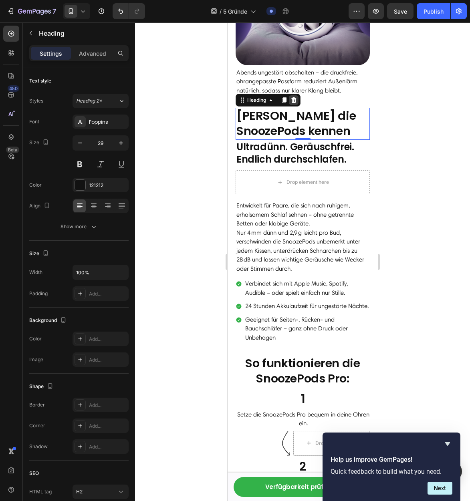
click at [296, 97] on icon at bounding box center [293, 100] width 6 height 6
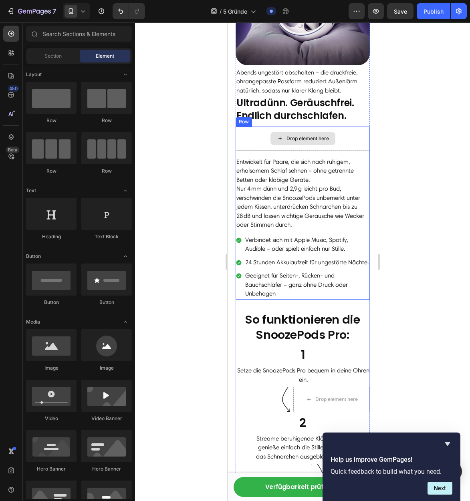
click at [299, 103] on strong "Ultradünn. Geräuschfrei. Endlich durchschlafen." at bounding box center [294, 109] width 117 height 26
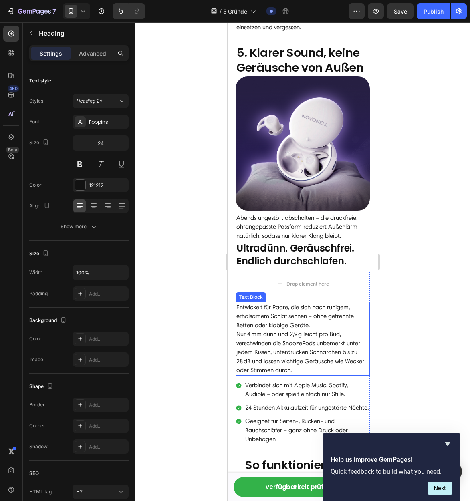
scroll to position [928, 0]
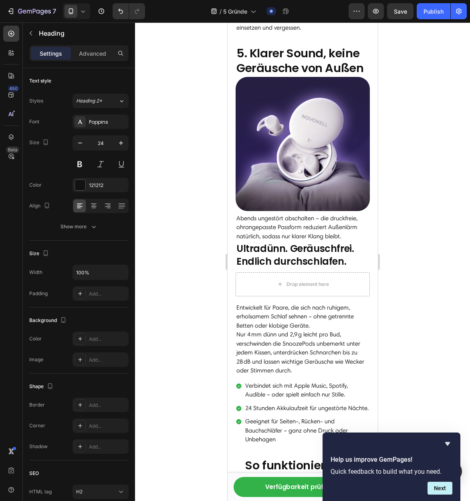
click at [314, 242] on strong "Ultradünn. Geräuschfrei. Endlich durchschlafen." at bounding box center [294, 255] width 117 height 26
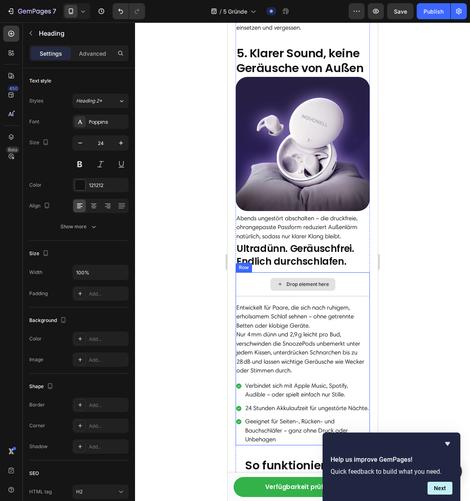
click at [341, 276] on div "Drop element here" at bounding box center [302, 284] width 134 height 24
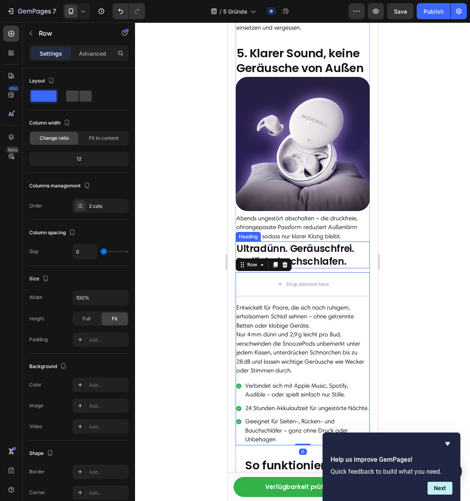
click at [333, 248] on strong "Ultradünn. Geräuschfrei. Endlich durchschlafen." at bounding box center [294, 255] width 117 height 26
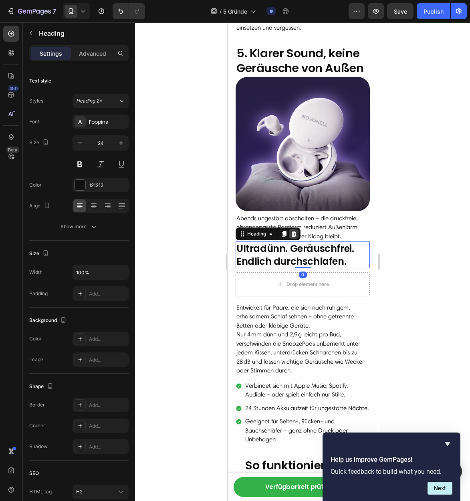
click at [296, 231] on icon at bounding box center [293, 234] width 6 height 6
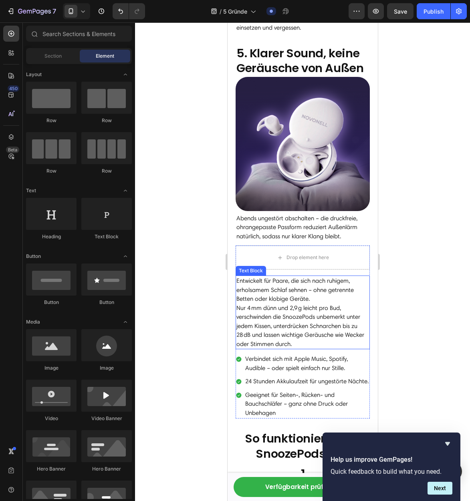
click at [310, 276] on p "Entwickelt für Paare, die sich nach ruhigem, erholsamem Schlaf sehnen – ohne ge…" at bounding box center [302, 289] width 133 height 27
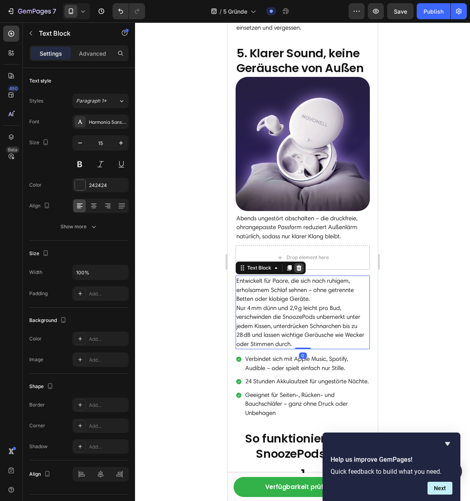
click at [296, 265] on icon at bounding box center [298, 268] width 6 height 6
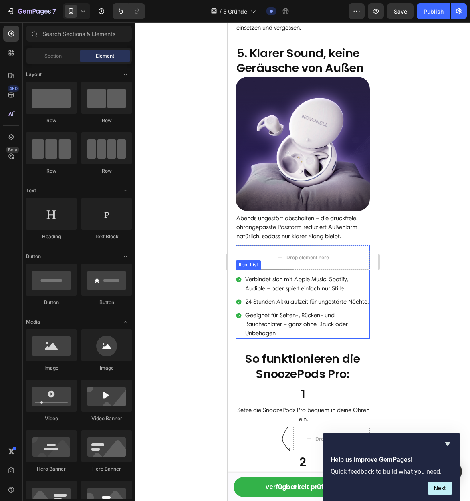
click at [316, 297] on p "24 Stunden Akkulaufzeit für ungestörte Nächte." at bounding box center [306, 301] width 123 height 9
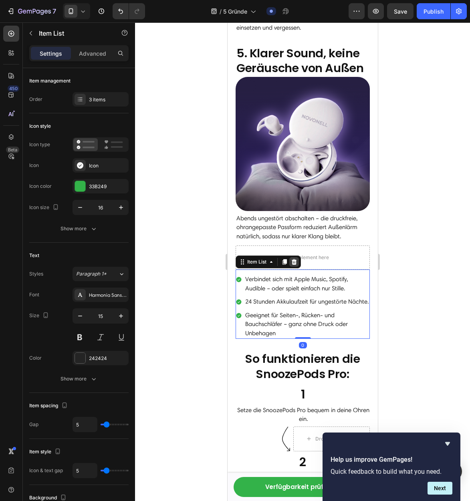
click at [294, 259] on icon at bounding box center [293, 262] width 5 height 6
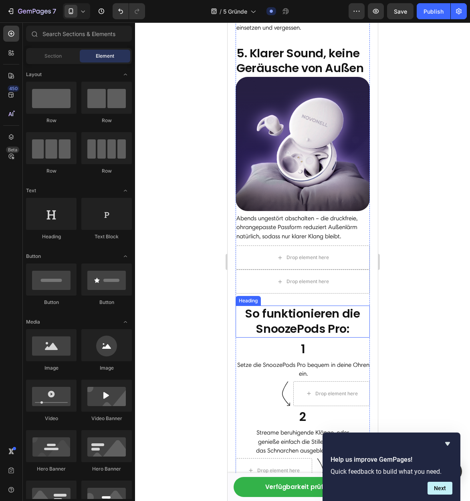
click at [316, 306] on strong "So funktionieren die SnoozePods Pro:" at bounding box center [302, 321] width 115 height 31
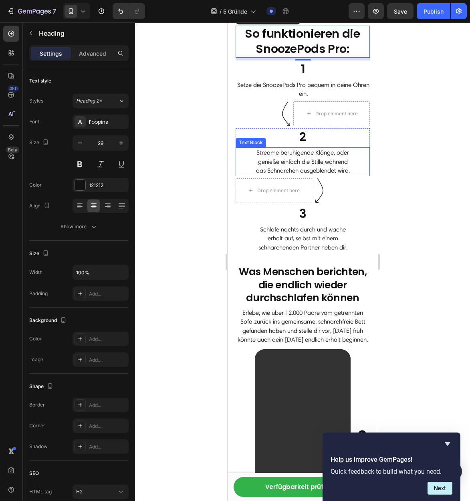
scroll to position [1205, 0]
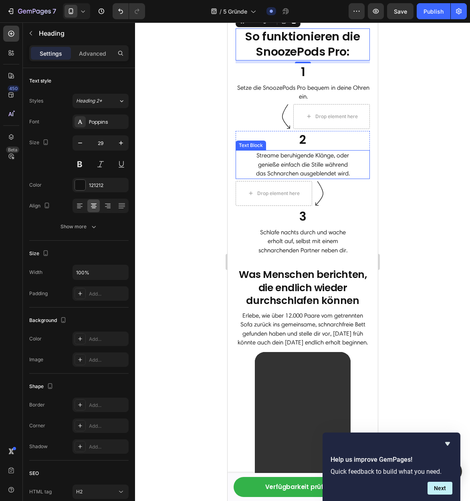
click at [308, 274] on strong "Was Menschen berichten, die endlich wieder durchschlafen können" at bounding box center [302, 288] width 128 height 40
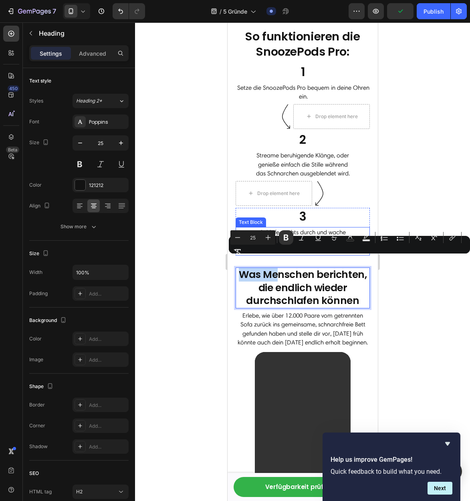
drag, startPoint x: 278, startPoint y: 268, endPoint x: 275, endPoint y: 239, distance: 28.9
click at [406, 293] on div at bounding box center [302, 261] width 335 height 479
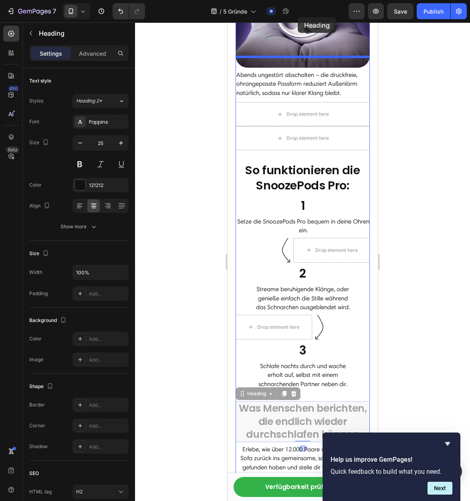
scroll to position [1025, 0]
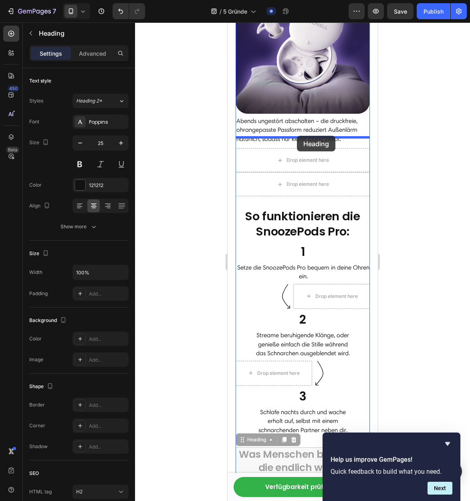
drag, startPoint x: 296, startPoint y: 274, endPoint x: 296, endPoint y: 136, distance: 138.2
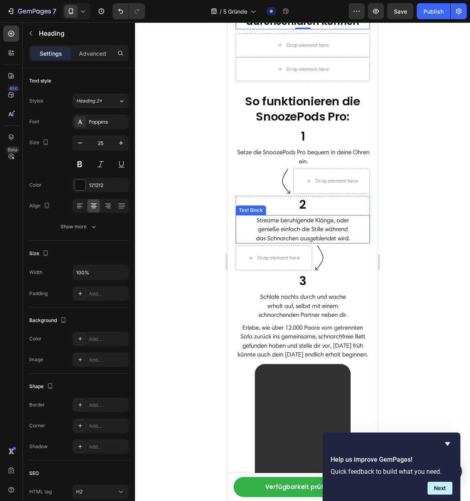
scroll to position [1216, 0]
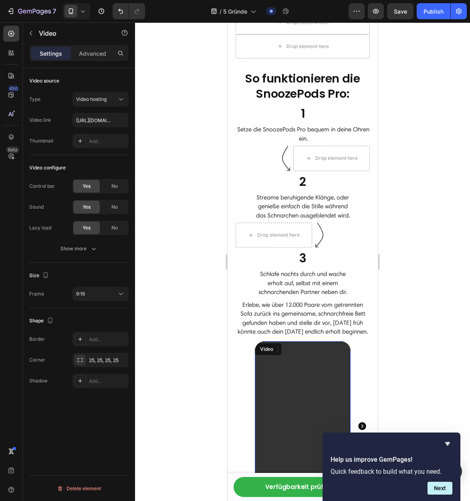
drag, startPoint x: 306, startPoint y: 364, endPoint x: 318, endPoint y: 353, distance: 16.1
click at [306, 364] on video at bounding box center [302, 426] width 96 height 170
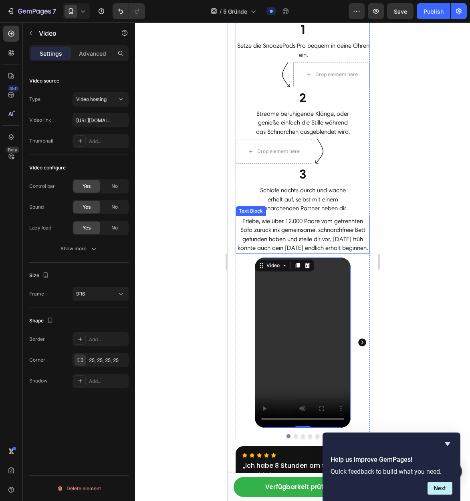
click at [293, 217] on p "Erlebe, wie über 12.000 Paare vom getrennten Sofa zurück ins gemeinsame, schnar…" at bounding box center [302, 235] width 133 height 36
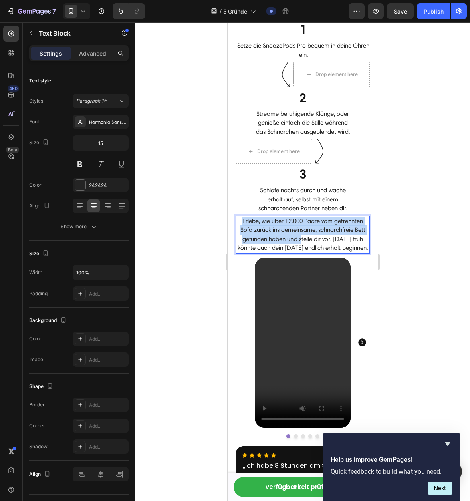
drag, startPoint x: 301, startPoint y: 225, endPoint x: 334, endPoint y: 227, distance: 33.0
click at [391, 207] on div at bounding box center [302, 261] width 335 height 479
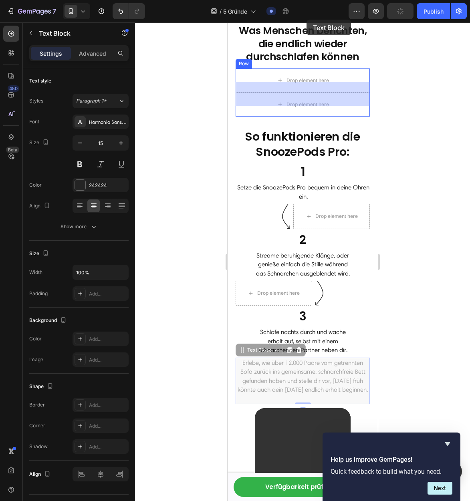
scroll to position [1124, 0]
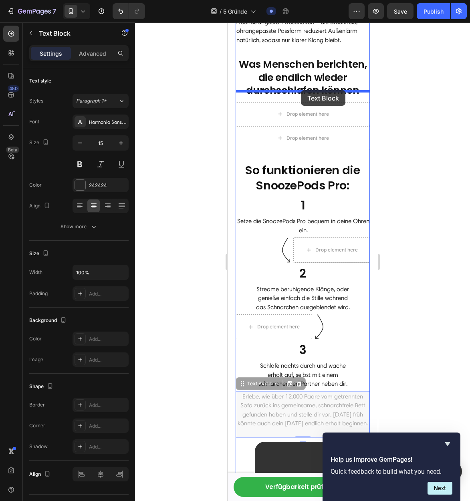
drag, startPoint x: 329, startPoint y: 161, endPoint x: 300, endPoint y: 90, distance: 76.5
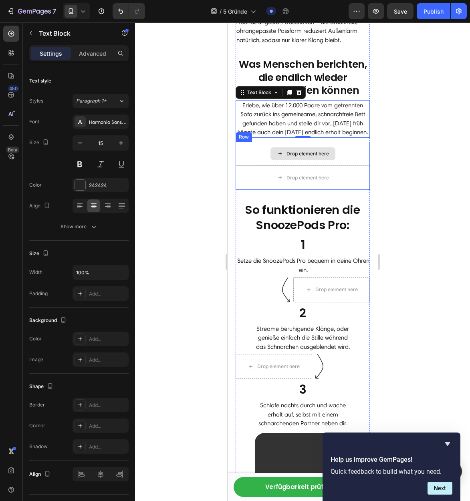
click at [350, 149] on div "Drop element here" at bounding box center [302, 154] width 134 height 24
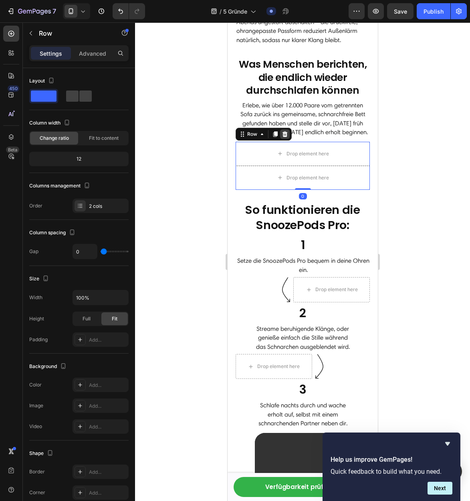
click at [286, 132] on icon at bounding box center [284, 134] width 5 height 6
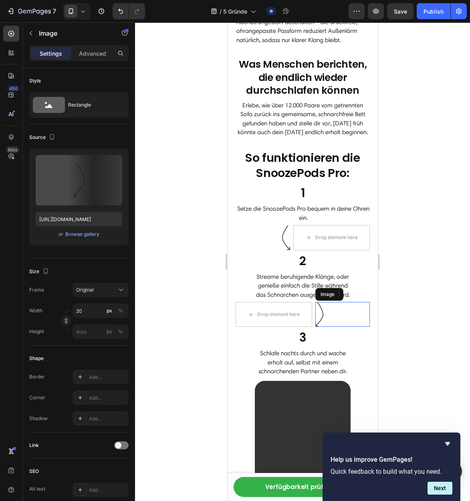
click at [325, 302] on div at bounding box center [342, 314] width 54 height 25
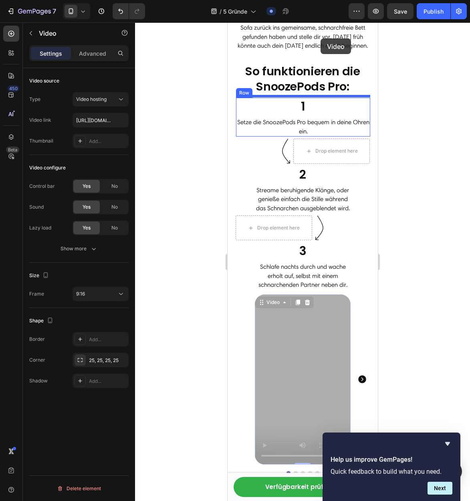
scroll to position [1194, 0]
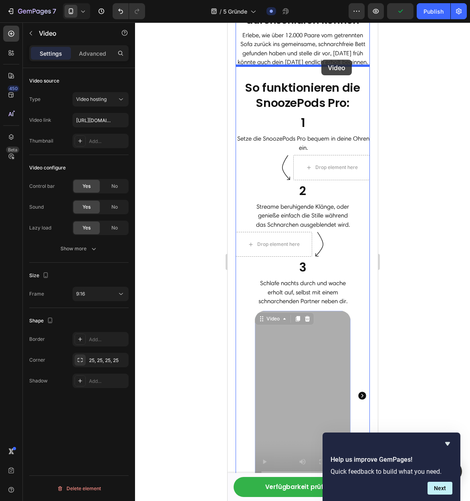
drag, startPoint x: 326, startPoint y: 200, endPoint x: 321, endPoint y: 60, distance: 140.7
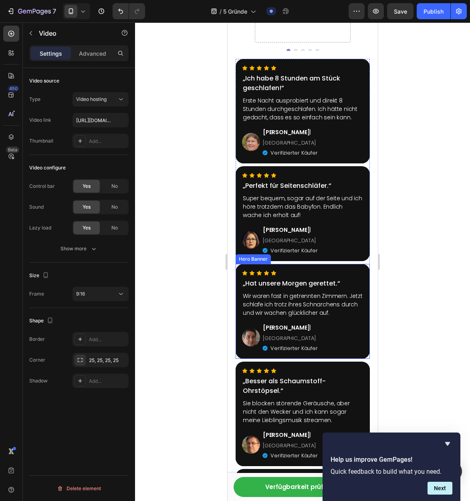
scroll to position [1458, 0]
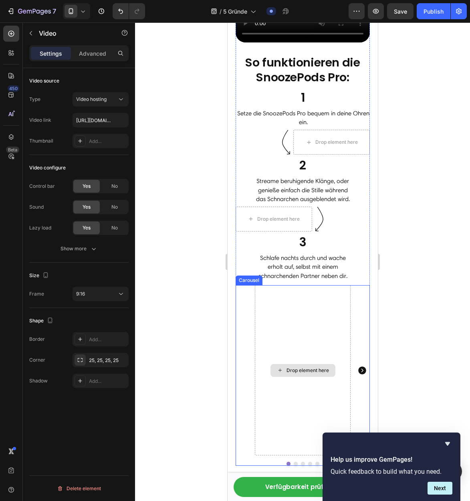
click at [316, 307] on div "Drop element here" at bounding box center [302, 370] width 96 height 170
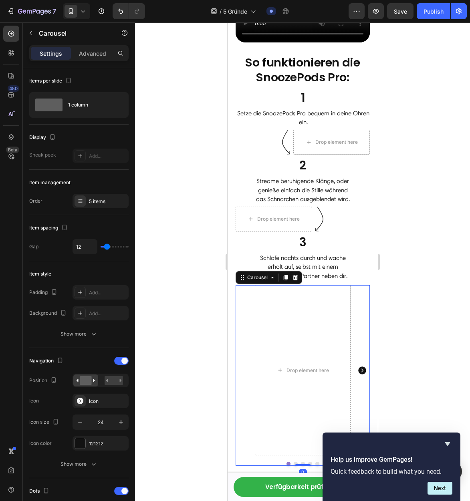
click at [360, 366] on icon "Carousel Next Arrow" at bounding box center [362, 371] width 10 height 10
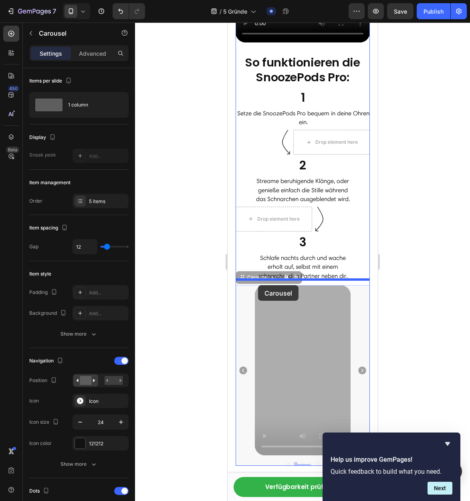
drag, startPoint x: 243, startPoint y: 277, endPoint x: 258, endPoint y: 285, distance: 16.1
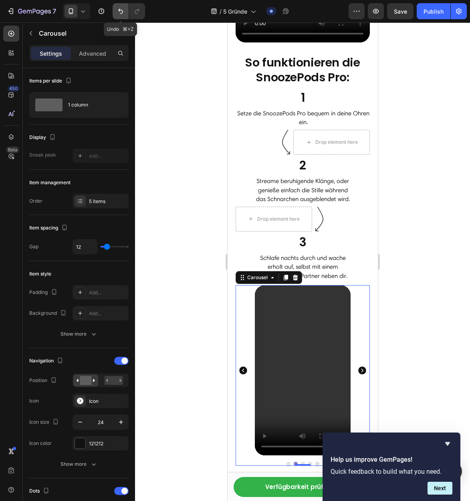
click at [117, 12] on icon "Undo/Redo" at bounding box center [121, 11] width 8 height 8
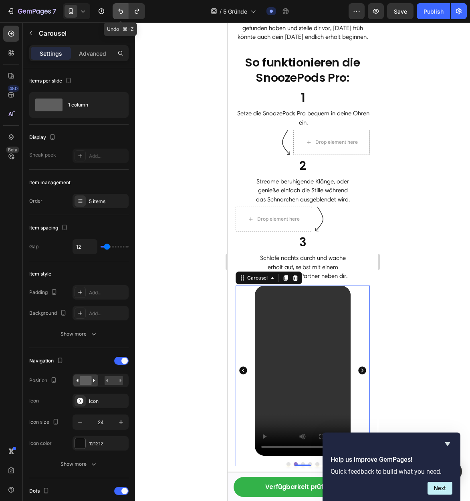
click at [119, 10] on icon "Undo/Redo" at bounding box center [120, 11] width 5 height 5
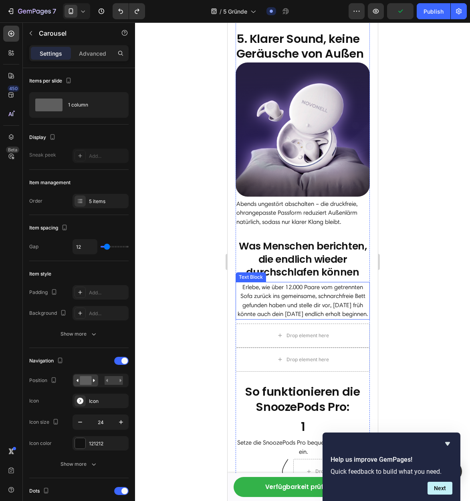
scroll to position [944, 0]
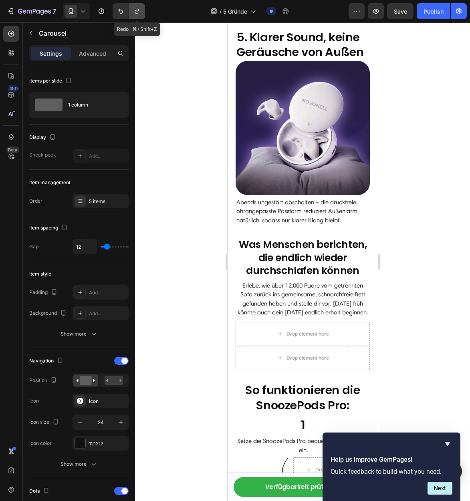
click at [138, 8] on icon "Undo/Redo" at bounding box center [137, 11] width 8 height 8
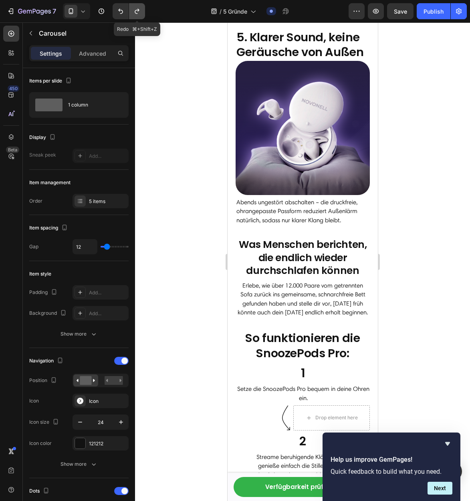
click at [138, 8] on icon "Undo/Redo" at bounding box center [137, 11] width 8 height 8
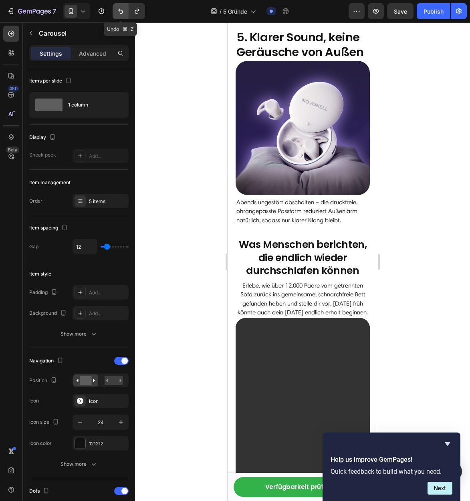
click at [117, 10] on icon "Undo/Redo" at bounding box center [121, 11] width 8 height 8
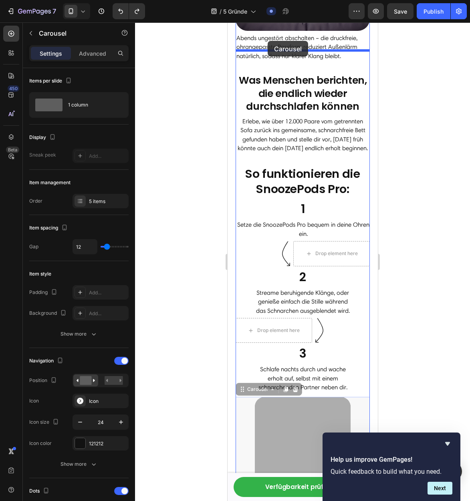
scroll to position [1100, 0]
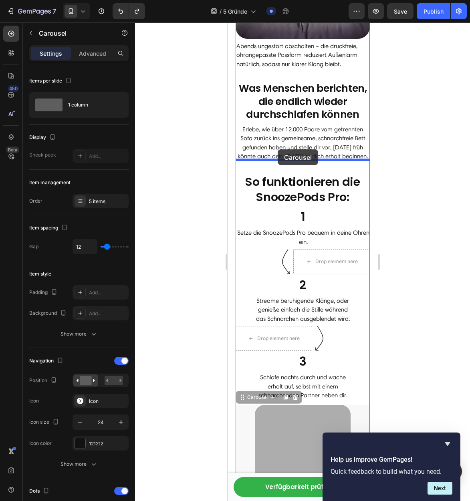
drag, startPoint x: 247, startPoint y: 192, endPoint x: 277, endPoint y: 149, distance: 52.2
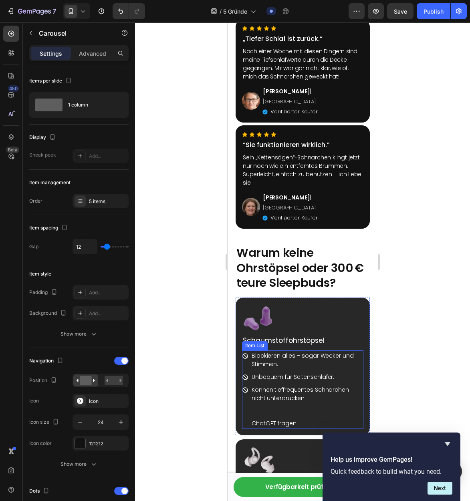
scroll to position [2101, 0]
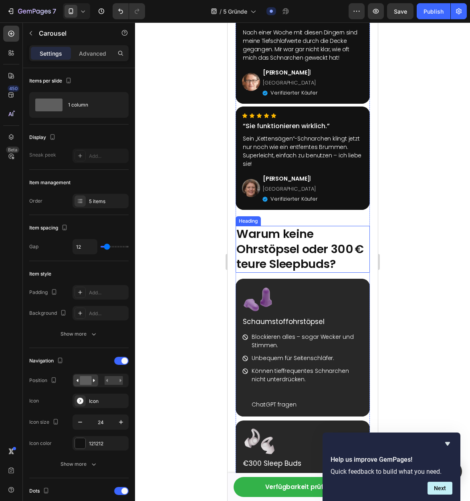
click at [293, 226] on strong "Warum keine Ohrstöpsel oder 300 € teure Sleepbuds?" at bounding box center [299, 249] width 127 height 46
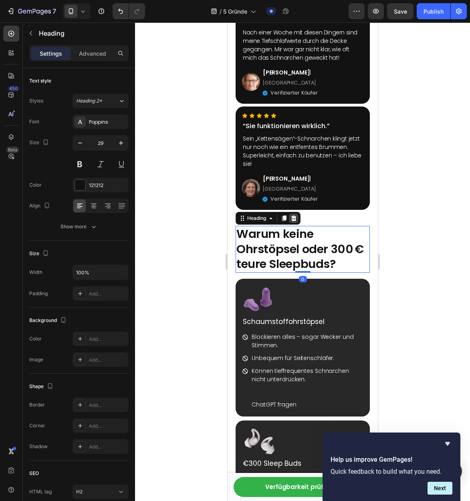
click at [293, 215] on icon at bounding box center [293, 218] width 6 height 6
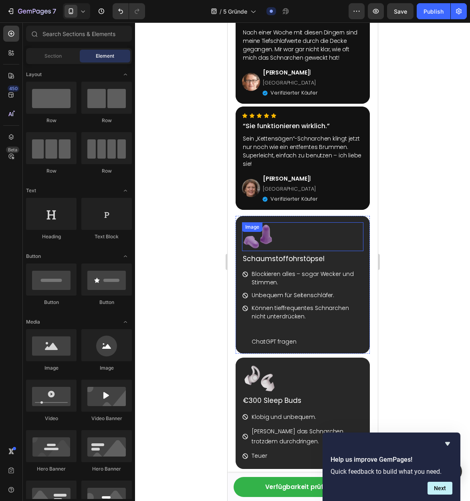
click at [305, 222] on div at bounding box center [301, 236] width 121 height 29
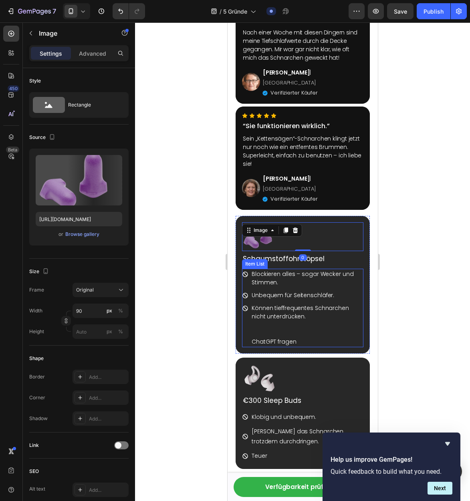
click at [383, 216] on div at bounding box center [302, 261] width 335 height 479
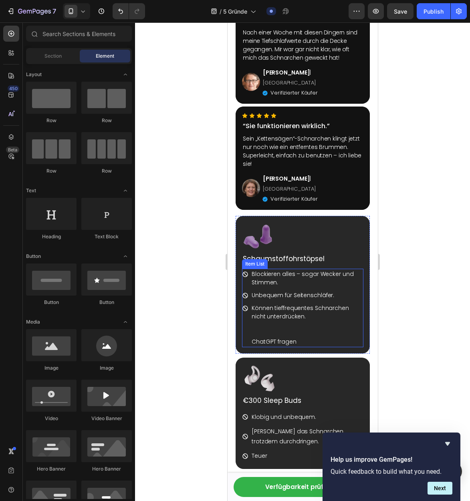
click at [336, 304] on p "Können tieffrequentes Schnarchen nicht unterdrücken." at bounding box center [306, 312] width 111 height 17
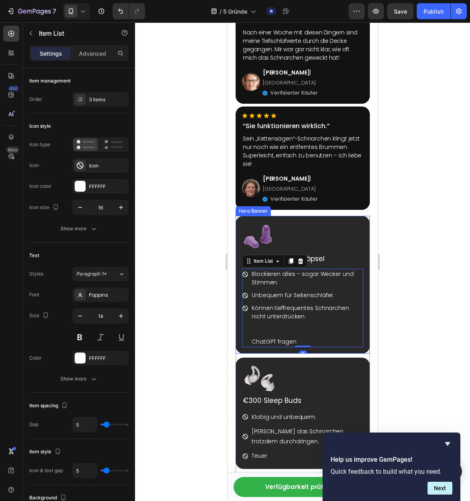
click at [250, 216] on div "Image Schaumstoffohrstöpsel Text Block Blockieren alles – sogar Wecker und Stim…" at bounding box center [302, 285] width 134 height 138
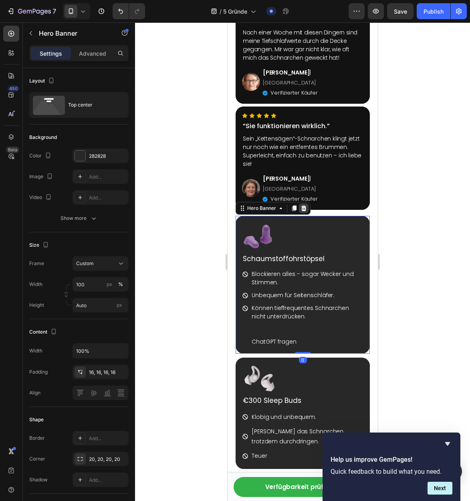
click at [303, 205] on icon at bounding box center [303, 208] width 5 height 6
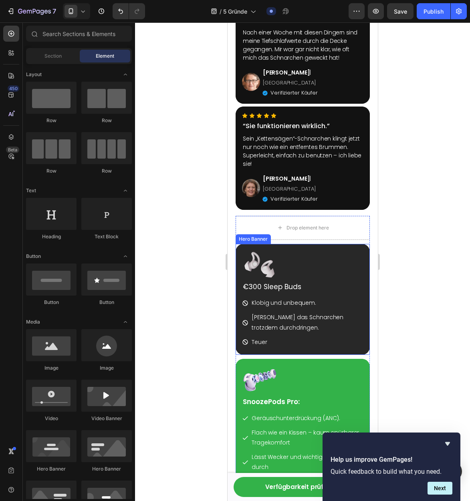
click at [256, 244] on div "Image €300 Sleep Buds Text Block Klobig und unbequem. Lassen das Schnarchen tro…" at bounding box center [302, 299] width 134 height 111
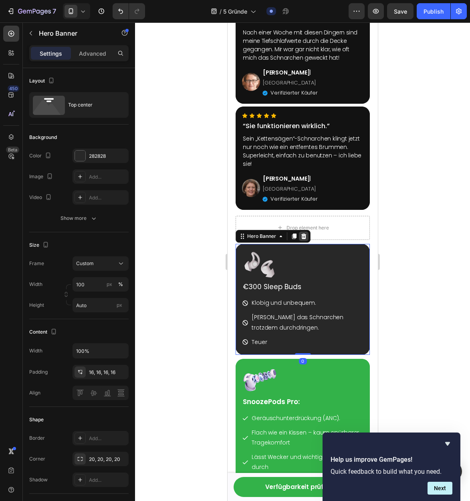
click at [302, 233] on icon at bounding box center [303, 236] width 5 height 6
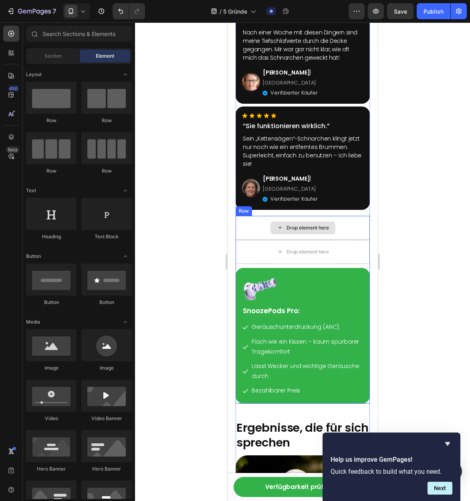
click at [283, 221] on div "Drop element here" at bounding box center [302, 227] width 65 height 13
click at [337, 240] on div "Drop element here" at bounding box center [302, 252] width 134 height 24
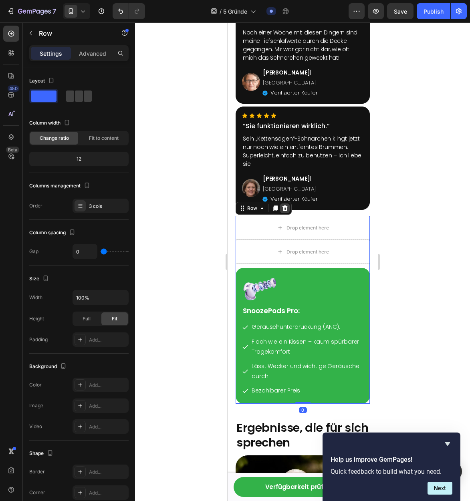
click at [285, 205] on icon at bounding box center [284, 208] width 5 height 6
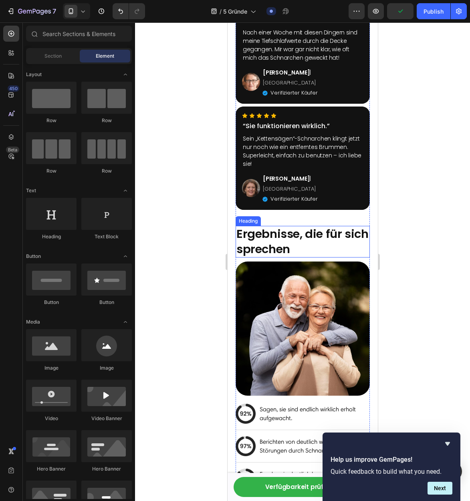
click at [285, 226] on strong "Ergebnisse, die für sich sprechen" at bounding box center [302, 241] width 132 height 31
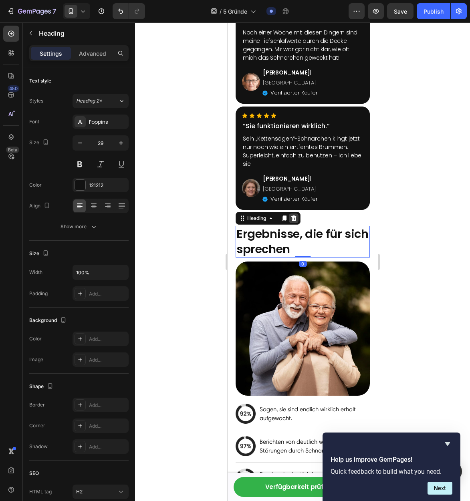
click at [294, 215] on icon at bounding box center [293, 218] width 6 height 6
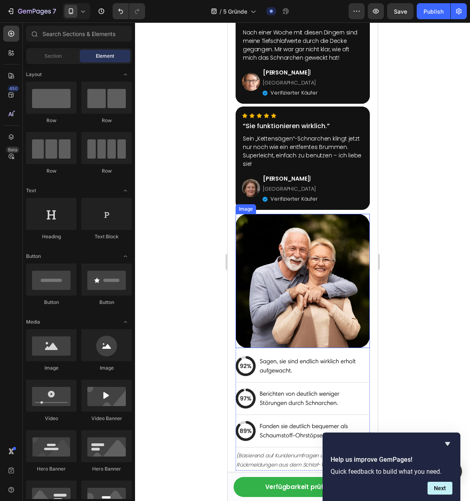
click at [308, 214] on img at bounding box center [302, 281] width 134 height 134
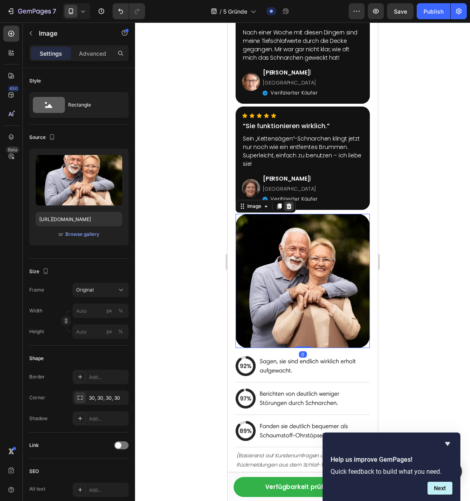
click at [287, 203] on icon at bounding box center [288, 206] width 5 height 6
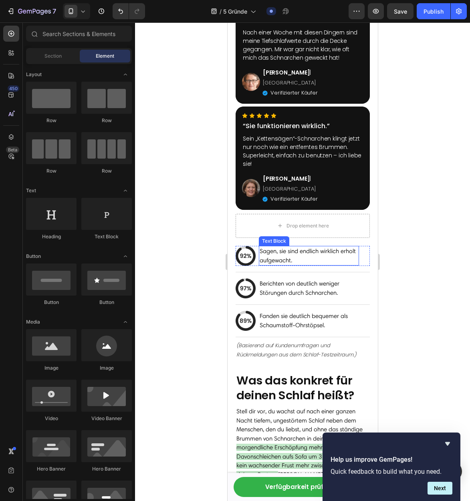
click at [285, 237] on div "Text Block" at bounding box center [273, 240] width 27 height 7
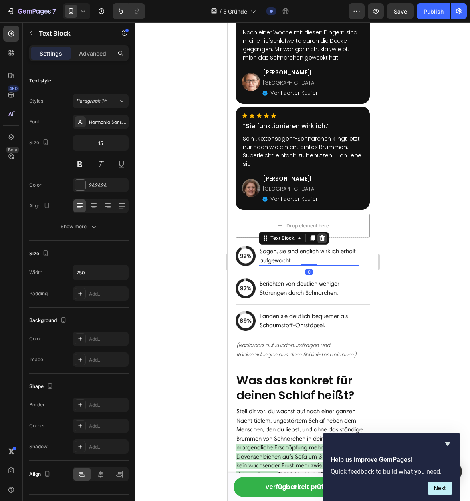
click at [319, 235] on icon at bounding box center [321, 238] width 6 height 6
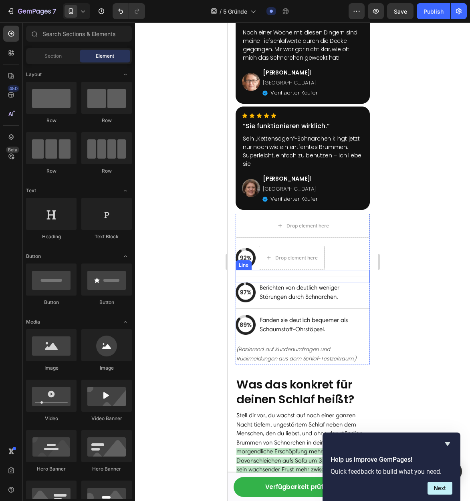
click at [305, 270] on div "Title Line" at bounding box center [302, 276] width 134 height 12
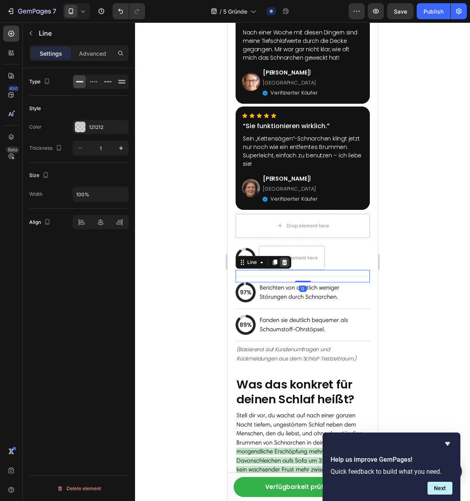
click at [283, 259] on icon at bounding box center [284, 262] width 6 height 6
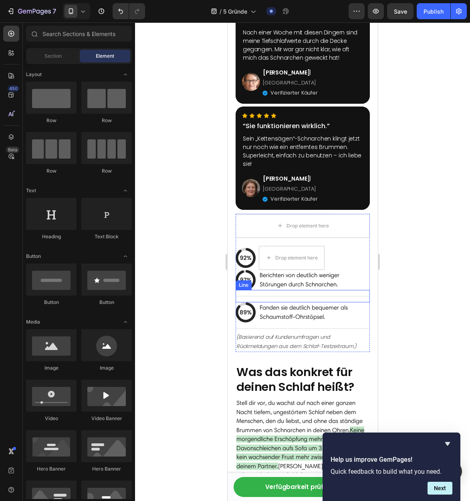
click at [295, 303] on p "Fanden sie deutlich bequemer als Schaumstoff-Ohrstöpsel." at bounding box center [304, 312] width 91 height 18
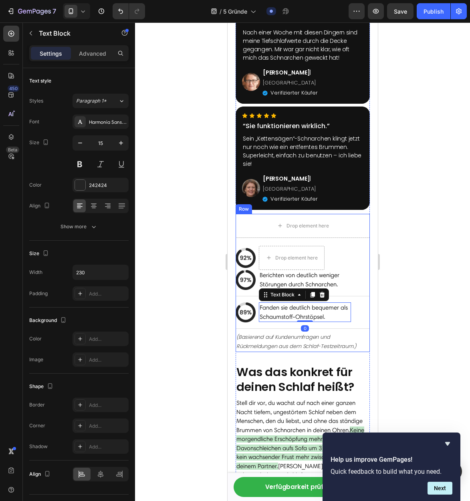
click at [254, 238] on div "Image Drop element here Row Image Berichten von deutlich weniger Störungen durc…" at bounding box center [302, 295] width 134 height 114
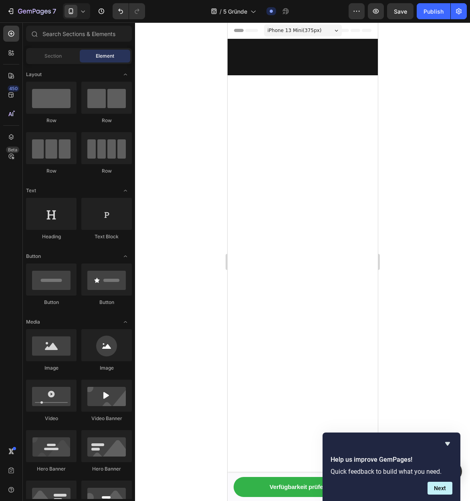
scroll to position [2101, 0]
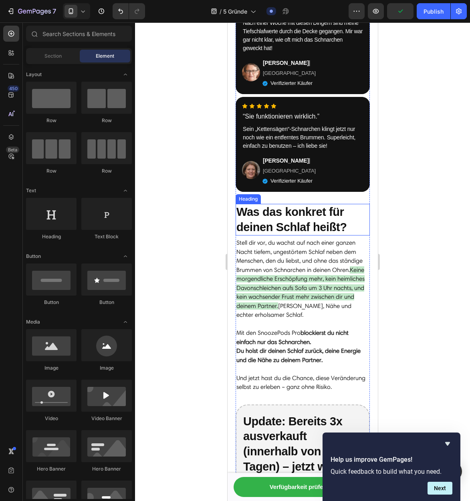
click at [265, 205] on strong "Was das konkret für deinen Schlaf heißt?" at bounding box center [291, 219] width 111 height 28
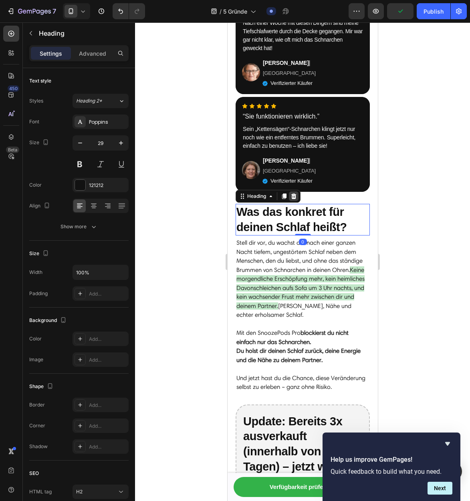
click at [292, 193] on icon at bounding box center [293, 196] width 5 height 6
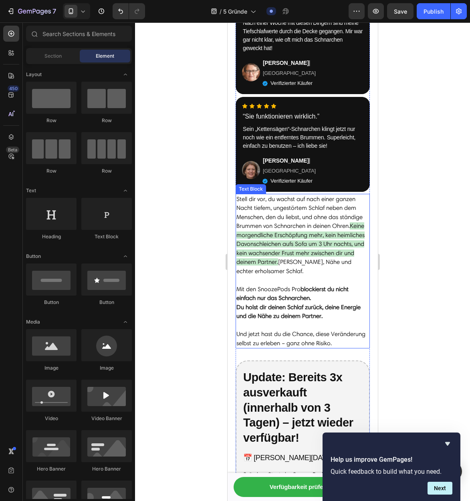
click at [280, 195] on p "Stell dir vor, du wachst auf nach einer ganzen Nacht tiefem, ungestörtem Schlaf…" at bounding box center [302, 235] width 133 height 81
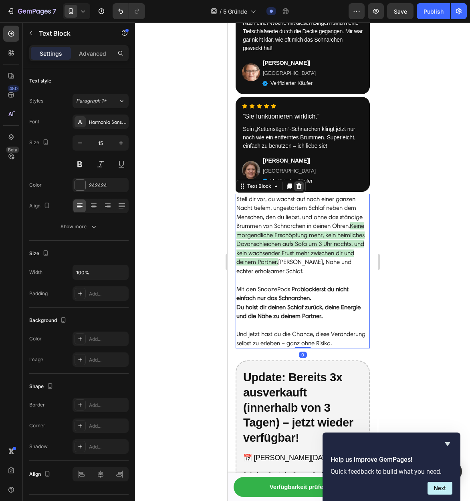
click at [297, 183] on icon at bounding box center [298, 186] width 5 height 6
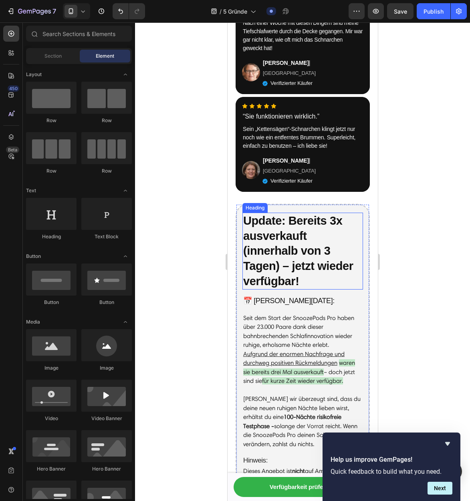
click at [303, 213] on h2 "Update: Bereits 3x ausverkauft (innerhalb von 3 Tagen) – jetzt wieder verfügbar!" at bounding box center [302, 251] width 121 height 77
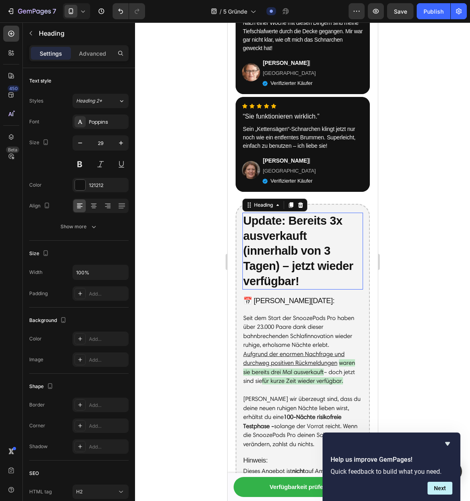
click at [303, 213] on p "Update: Bereits 3x ausverkauft (innerhalb von 3 Tagen) – jetzt wieder verfügbar!" at bounding box center [302, 251] width 119 height 76
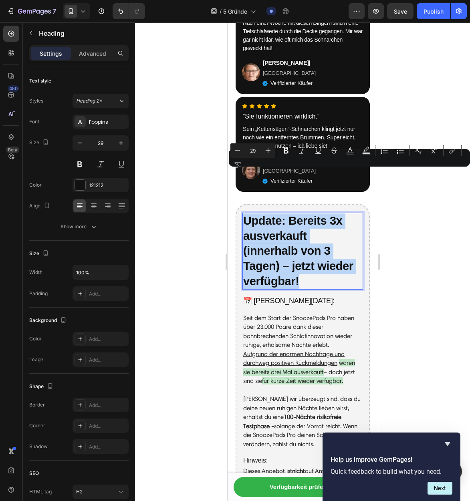
click at [347, 218] on p "Update: Bereits 3x ausverkauft (innerhalb von 3 Tagen) – jetzt wieder verfügbar!" at bounding box center [302, 251] width 119 height 76
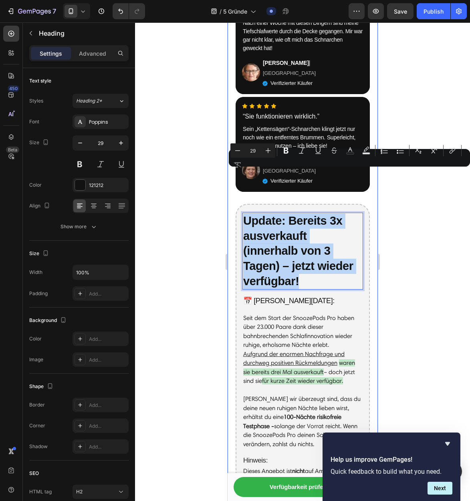
drag, startPoint x: 347, startPoint y: 240, endPoint x: 231, endPoint y: 165, distance: 138.7
click at [231, 165] on div "Icon Icon Icon Icon Icon Icon List „Ich habe 8 Stunden am Stück geschlafen!“ Te…" at bounding box center [302, 98] width 150 height 1032
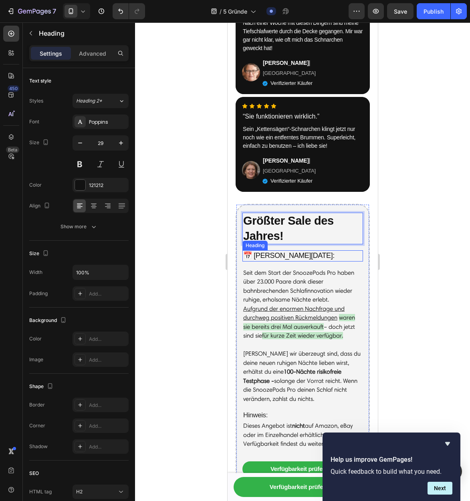
click at [282, 250] on h2 "📅 [PERSON_NAME][DATE]:" at bounding box center [302, 255] width 121 height 11
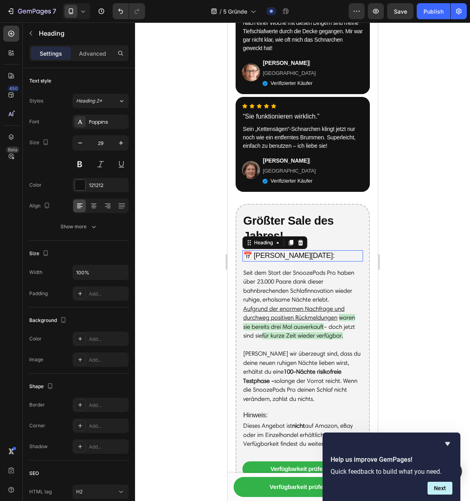
click at [282, 250] on h2 "📅 [PERSON_NAME][DATE]:" at bounding box center [302, 255] width 121 height 11
click at [282, 251] on p "📅 [PERSON_NAME][DATE]:" at bounding box center [302, 255] width 119 height 9
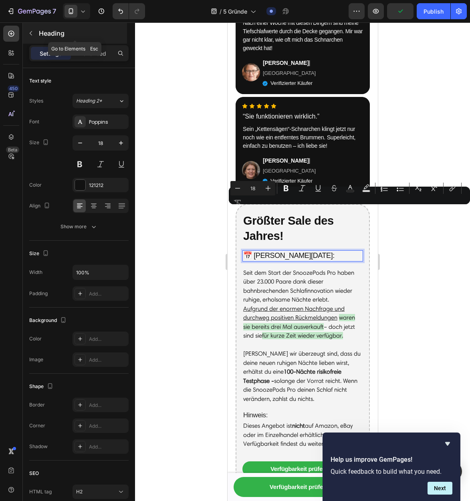
click at [32, 32] on icon "button" at bounding box center [31, 33] width 6 height 6
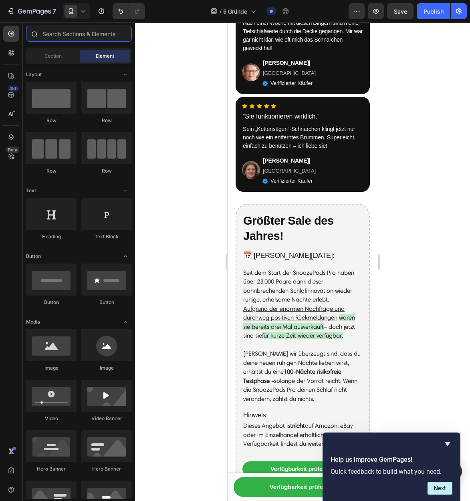
click at [63, 33] on input "text" at bounding box center [79, 34] width 106 height 16
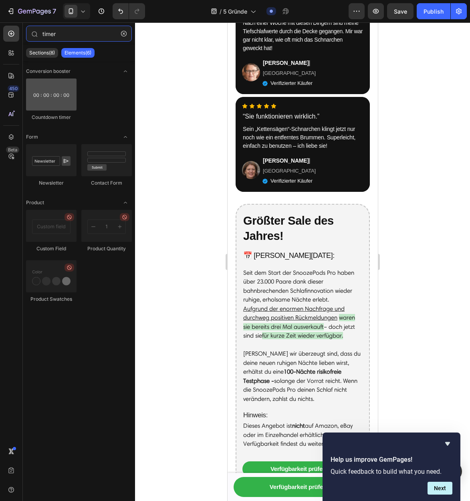
type input "timer"
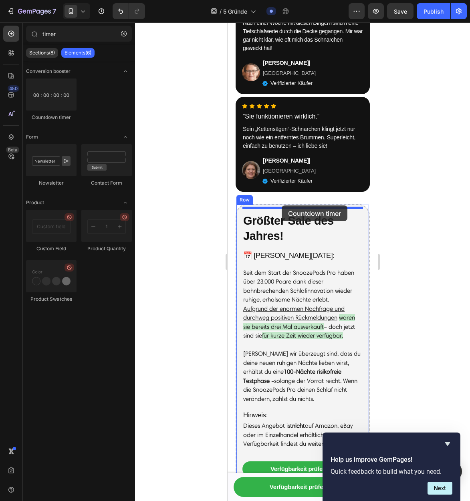
drag, startPoint x: 296, startPoint y: 126, endPoint x: 281, endPoint y: 205, distance: 80.7
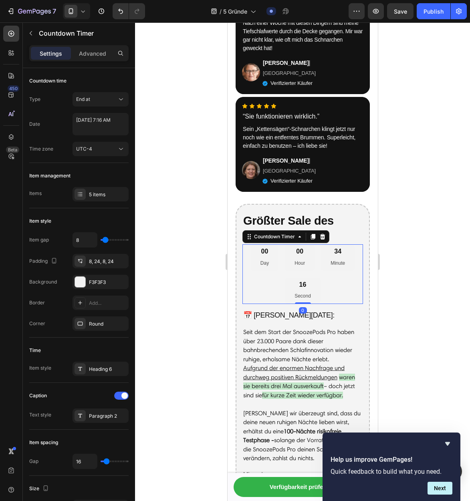
click at [312, 244] on div "00 Day 00 Hour 34 Minute 16 Second" at bounding box center [302, 274] width 121 height 60
click at [296, 244] on div "00 Hour" at bounding box center [299, 257] width 30 height 26
click at [264, 259] on p "Day" at bounding box center [264, 263] width 8 height 9
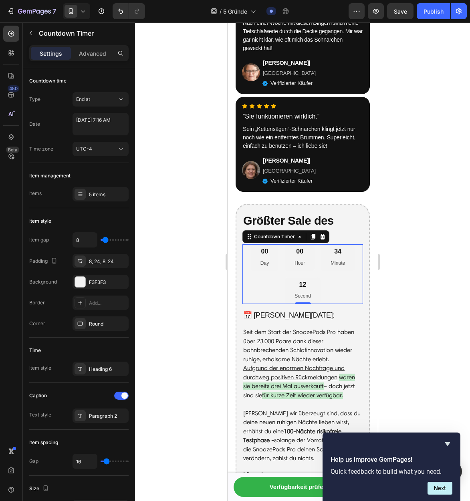
click at [264, 259] on p "Day" at bounding box center [264, 263] width 8 height 9
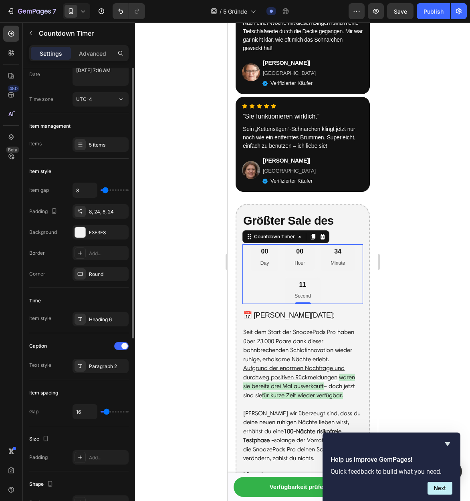
scroll to position [0, 0]
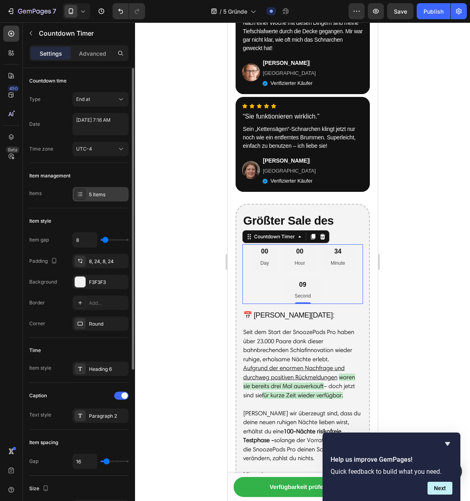
click at [82, 197] on icon at bounding box center [80, 194] width 6 height 6
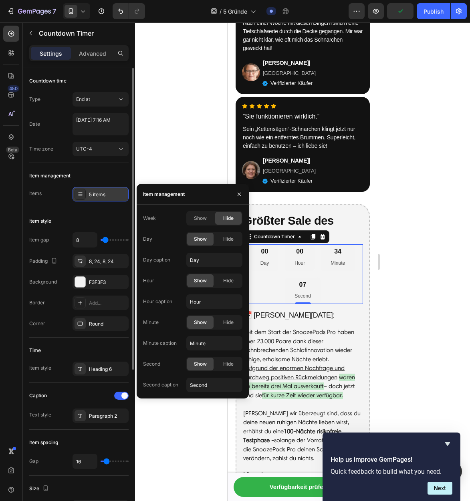
click at [82, 197] on icon at bounding box center [80, 194] width 6 height 6
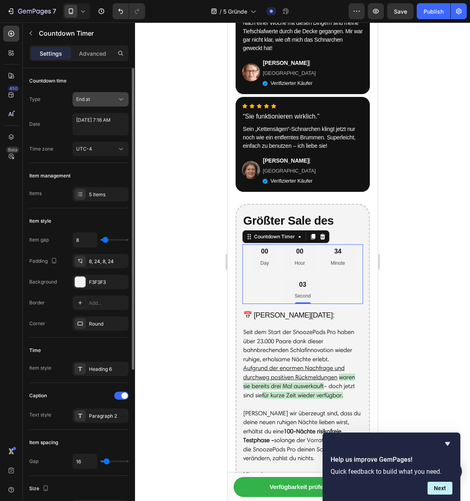
click at [102, 104] on button "End at" at bounding box center [100, 99] width 56 height 14
click at [104, 101] on div "End at" at bounding box center [96, 99] width 41 height 7
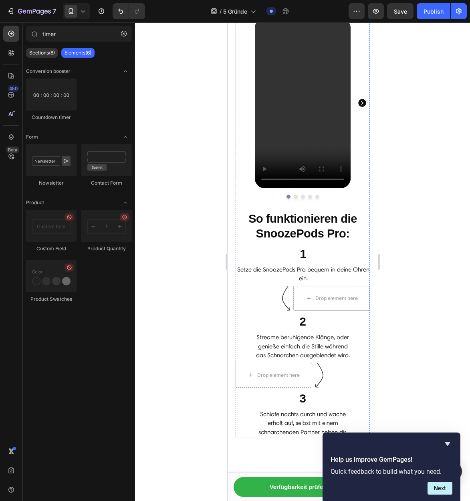
scroll to position [1121, 0]
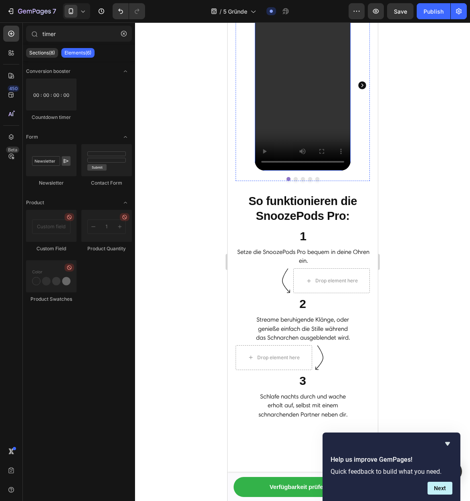
click at [289, 167] on video at bounding box center [302, 85] width 96 height 170
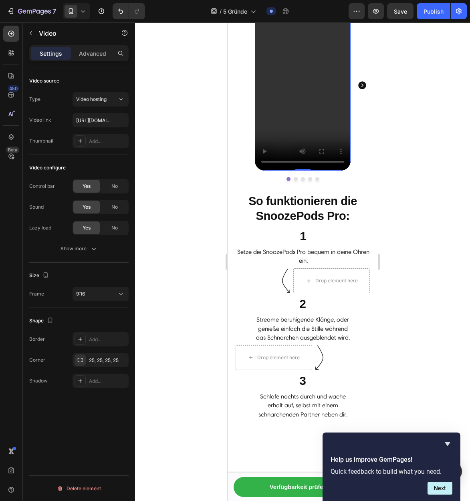
click at [306, 12] on icon at bounding box center [307, 8] width 6 height 6
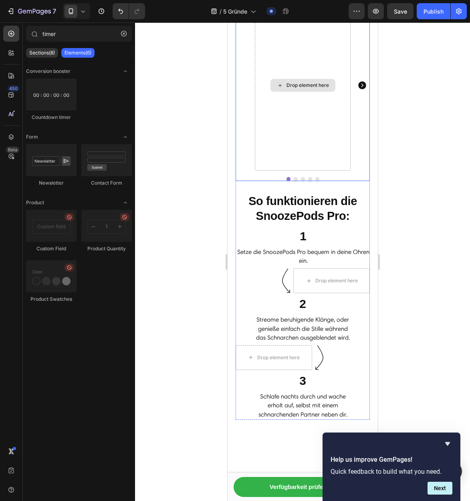
click at [284, 145] on div "Drop element here" at bounding box center [302, 85] width 96 height 170
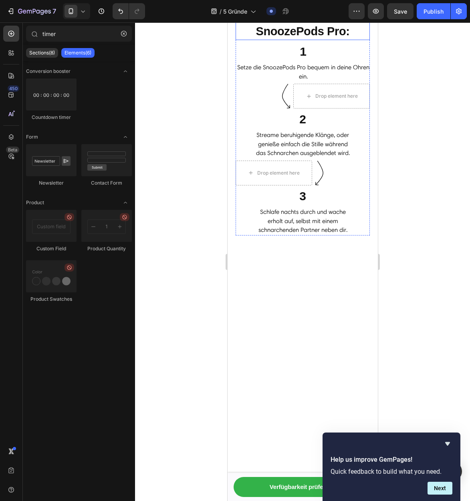
click at [325, 38] on strong "So funktionieren die SnoozePods Pro:" at bounding box center [302, 24] width 109 height 28
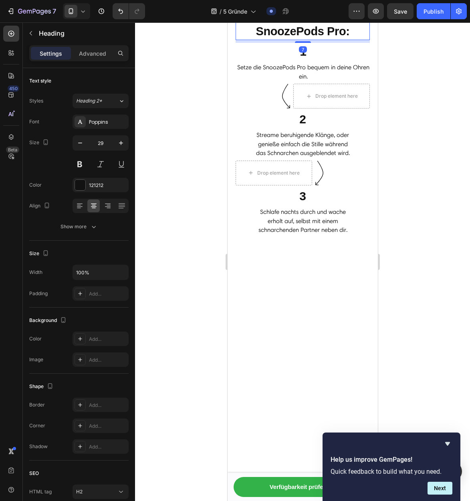
click at [295, 4] on icon at bounding box center [293, 1] width 5 height 6
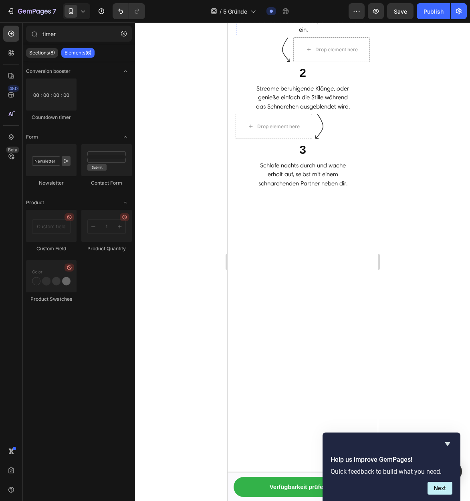
click at [305, 62] on div "Drop element here" at bounding box center [331, 49] width 76 height 25
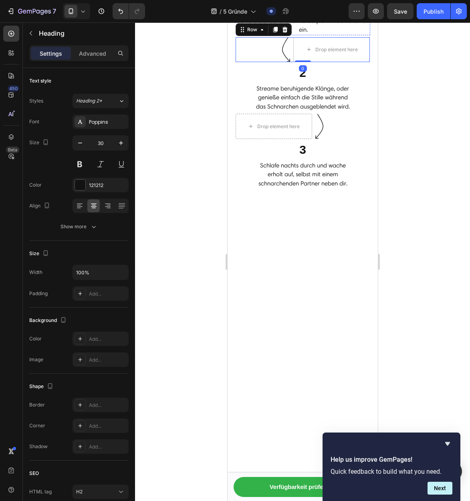
click at [294, 14] on h2 "1" at bounding box center [302, 4] width 134 height 17
click at [244, 14] on h2 "1" at bounding box center [302, 4] width 134 height 17
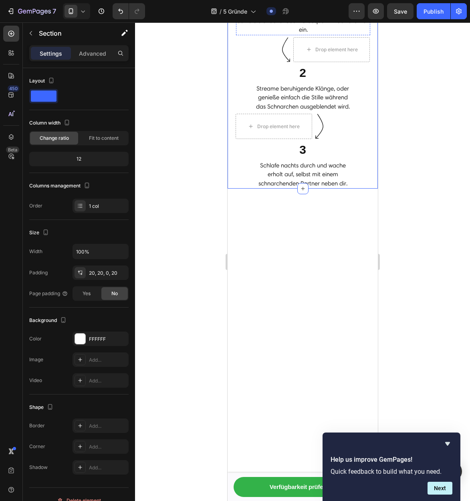
click at [239, 13] on p "1" at bounding box center [302, 5] width 133 height 16
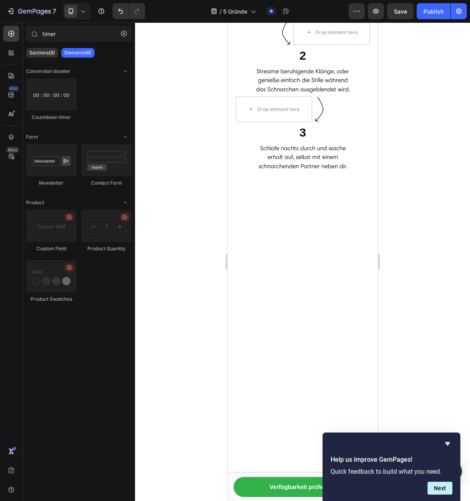
click at [252, 45] on div at bounding box center [262, 32] width 54 height 25
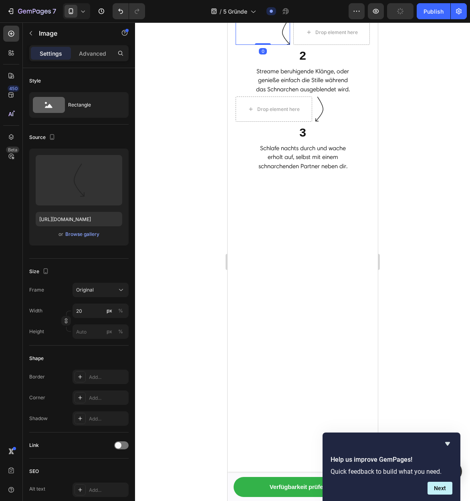
click at [288, 15] on icon at bounding box center [288, 13] width 5 height 6
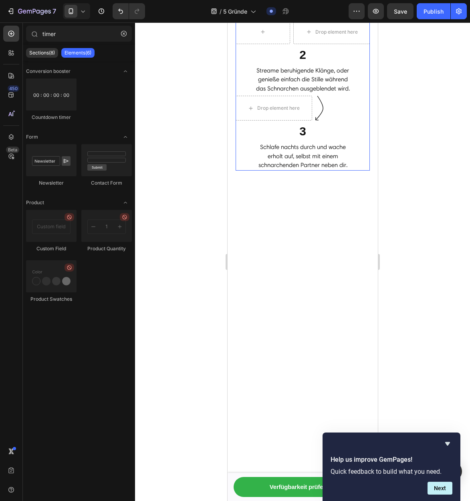
click at [289, 17] on p "Setze die SnoozePods Pro bequem in deine Ohren ein." at bounding box center [302, 8] width 133 height 18
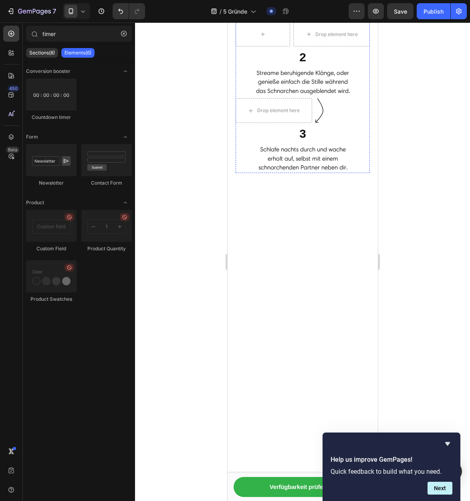
click at [303, 12] on div "Drop element here" at bounding box center [307, 8] width 42 height 6
click at [353, 20] on div "Drop element here" at bounding box center [302, 8] width 134 height 24
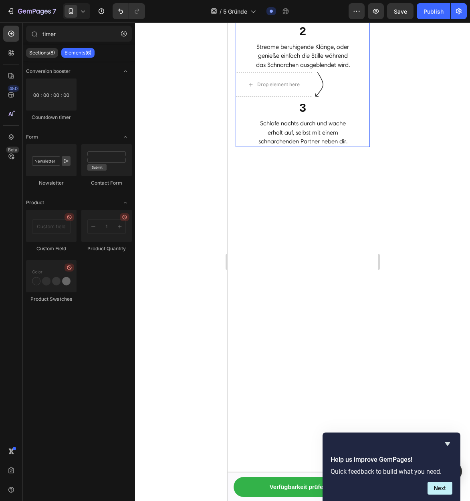
click at [352, 40] on h2 "2" at bounding box center [302, 30] width 134 height 17
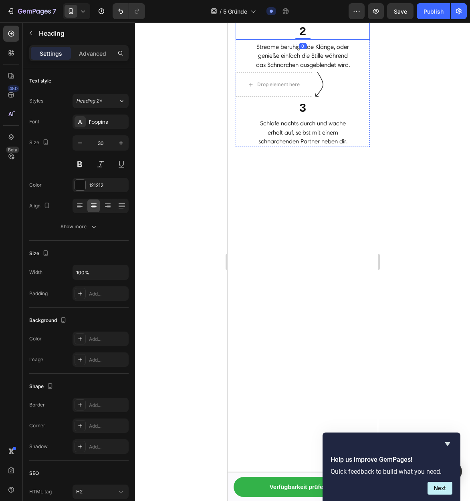
click at [339, 20] on div "Drop element here" at bounding box center [331, 8] width 76 height 24
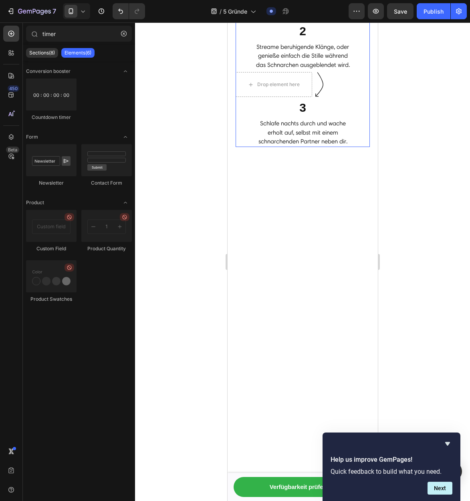
click at [349, 20] on div "Drop element here" at bounding box center [302, 8] width 134 height 24
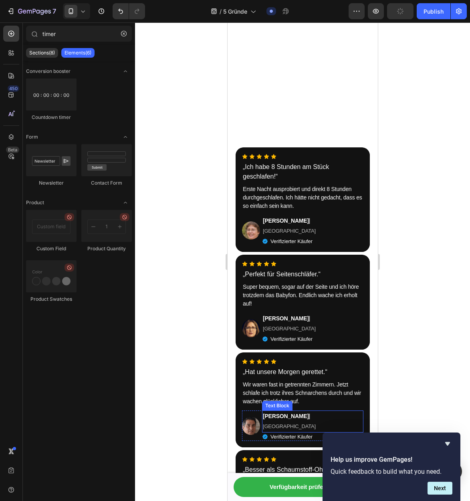
click at [306, 359] on div "Icon Icon Icon Icon Icon Icon List „Hat unsere [DATE] gerettet.“ Text Block Wir…" at bounding box center [301, 400] width 121 height 82
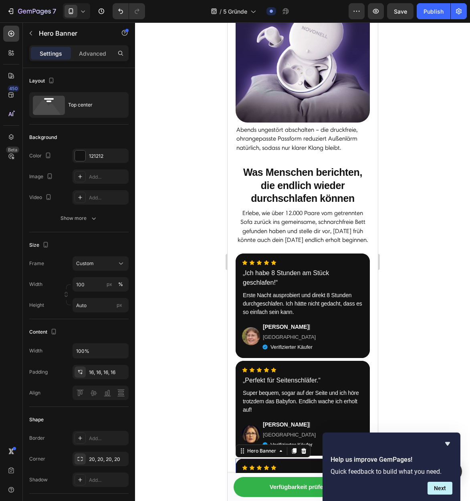
scroll to position [1007, 0]
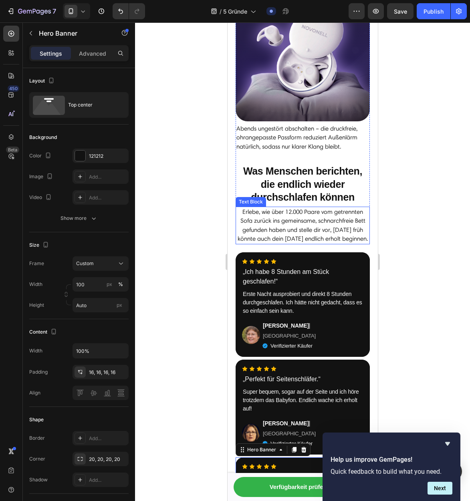
click at [293, 236] on p "Erlebe, wie über 12.000 Paare vom getrennten Sofa zurück ins gemeinsame, schnar…" at bounding box center [302, 225] width 133 height 36
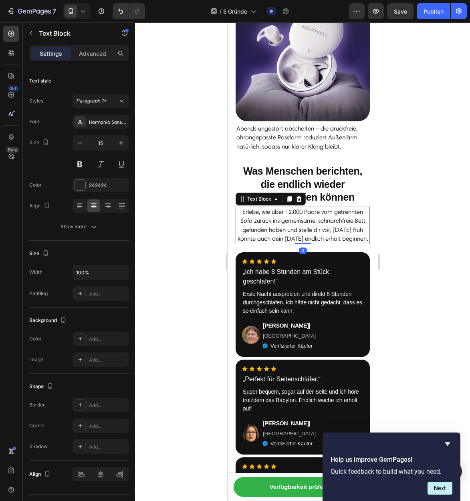
click at [290, 211] on p "Erlebe, wie über 12.000 Paare vom getrennten Sofa zurück ins gemeinsame, schnar…" at bounding box center [302, 225] width 133 height 36
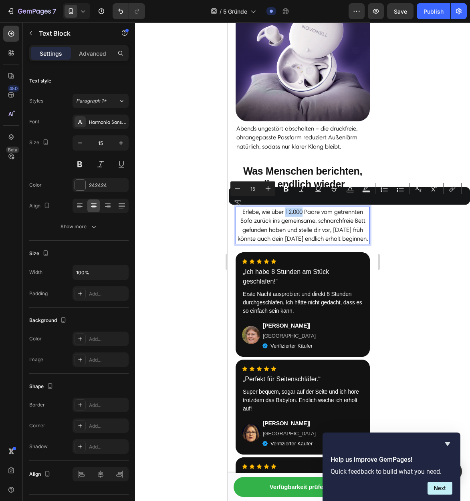
click at [287, 211] on p "Erlebe, wie über 12.000 Paare vom getrennten Sofa zurück ins gemeinsame, schnar…" at bounding box center [302, 225] width 133 height 36
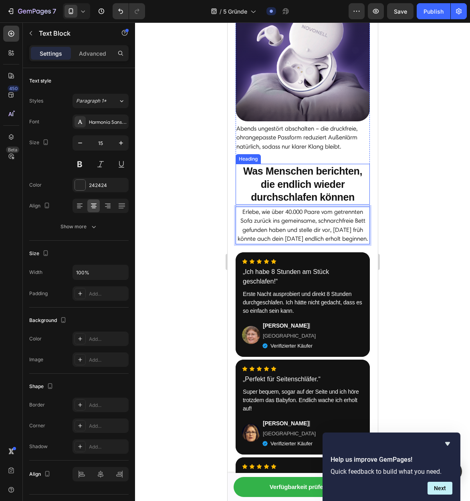
click at [333, 182] on strong "Was Menschen berichten, die endlich wieder durchschlafen können" at bounding box center [302, 183] width 119 height 37
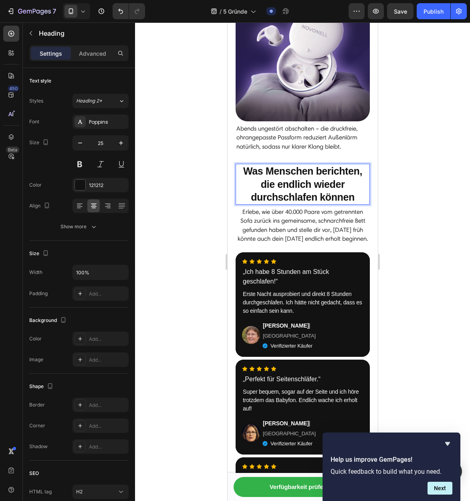
click at [340, 178] on strong "Was Menschen berichten, die endlich wieder durchschlafen können" at bounding box center [302, 183] width 119 height 37
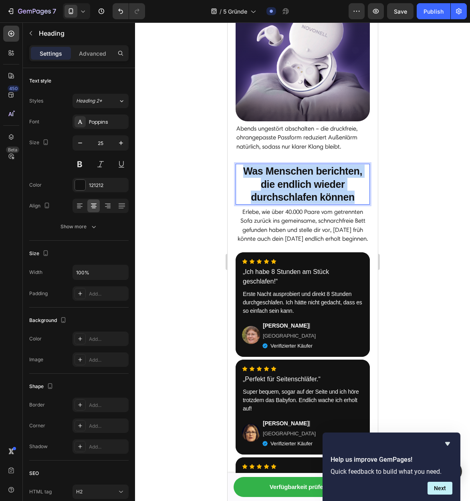
click at [340, 178] on strong "Was Menschen berichten, die endlich wieder durchschlafen können" at bounding box center [302, 183] width 119 height 37
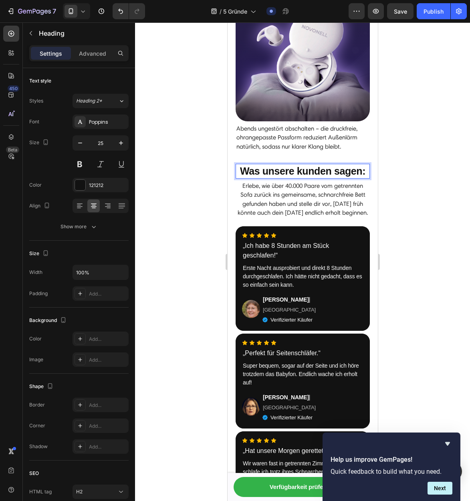
click at [318, 176] on strong "Was unsere kunden sagen:" at bounding box center [301, 170] width 125 height 11
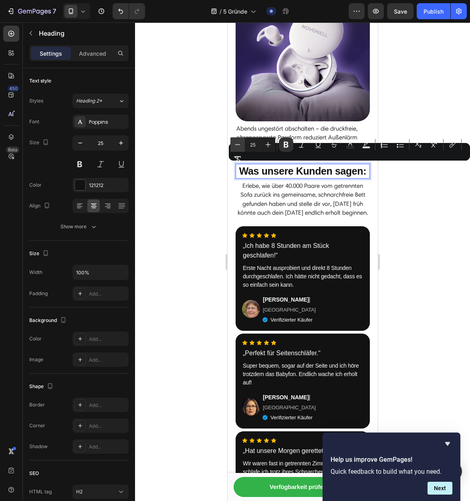
click at [240, 145] on icon "Editor contextual toolbar" at bounding box center [237, 145] width 8 height 8
click at [272, 143] on button "Plus" at bounding box center [268, 144] width 14 height 14
type input "24"
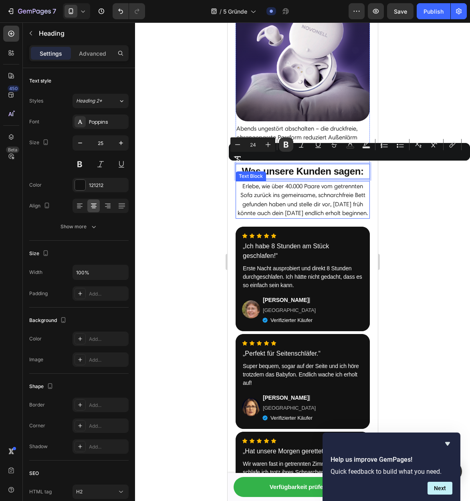
click at [318, 192] on p "Erlebe, wie über 40.000 Paare vom getrennten Sofa zurück ins gemeinsame, schnar…" at bounding box center [302, 200] width 133 height 36
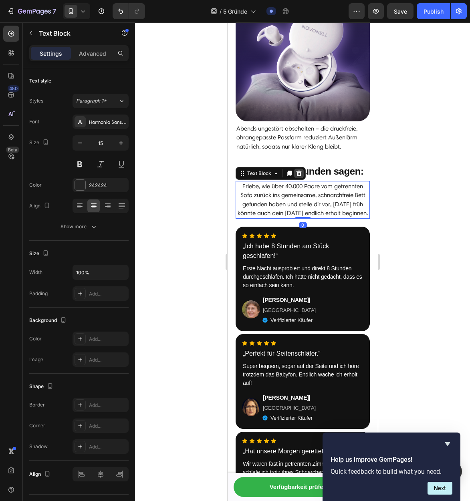
click at [298, 173] on icon at bounding box center [298, 174] width 5 height 6
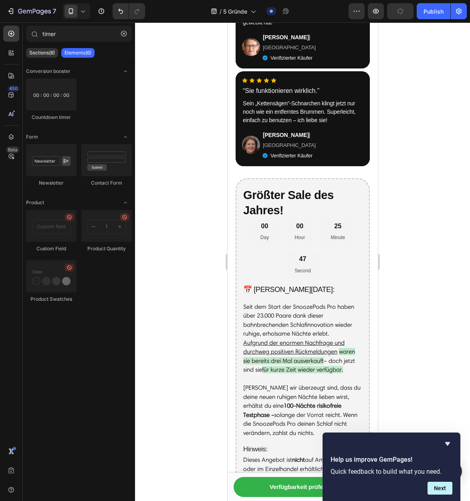
scroll to position [1632, 0]
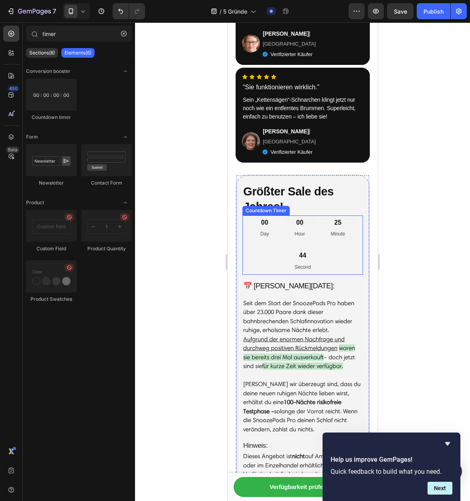
click at [318, 215] on div "00 Day 00 Hour 25 Minute 44 Second" at bounding box center [302, 245] width 121 height 60
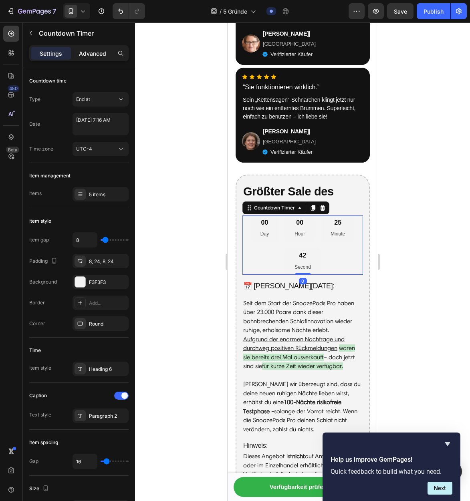
click at [80, 53] on p "Advanced" at bounding box center [92, 53] width 27 height 8
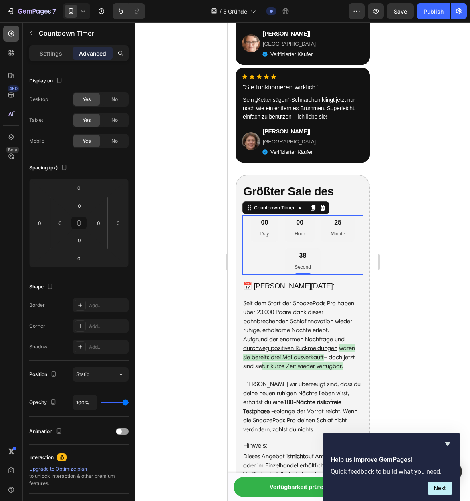
click at [12, 33] on icon at bounding box center [11, 34] width 8 height 8
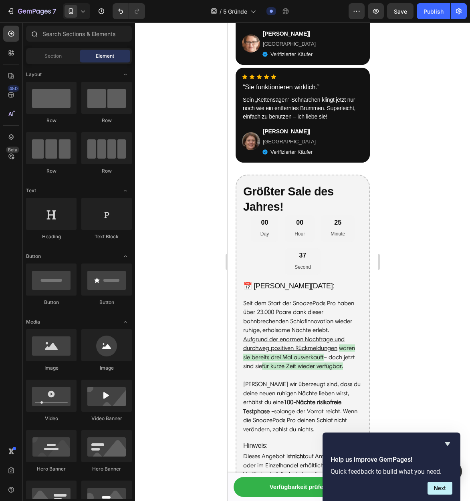
click at [42, 34] on div at bounding box center [34, 34] width 16 height 16
click at [47, 33] on input "text" at bounding box center [79, 34] width 106 height 16
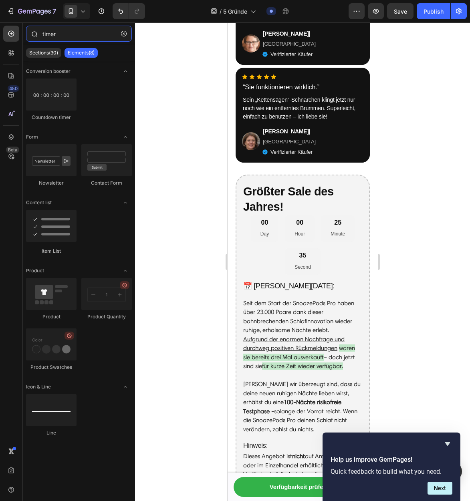
type input "timer"
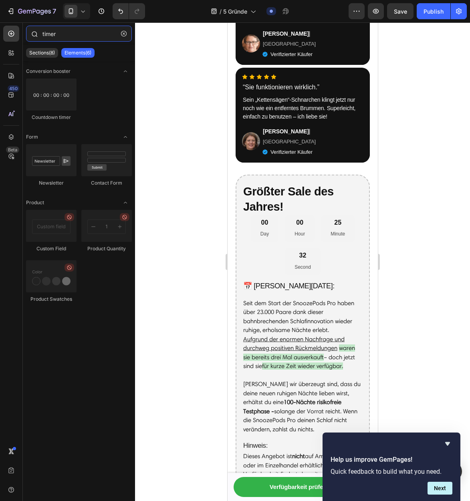
click at [74, 36] on input "timer" at bounding box center [79, 34] width 106 height 16
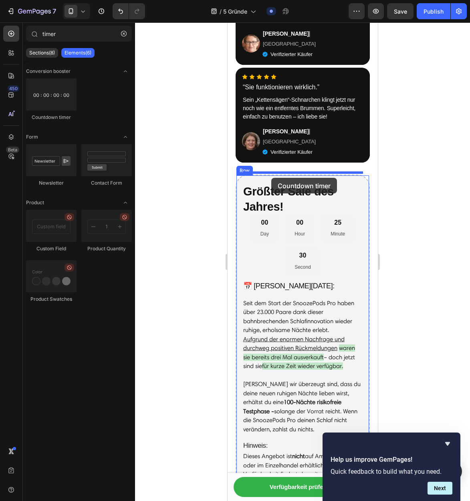
drag, startPoint x: 284, startPoint y: 121, endPoint x: 271, endPoint y: 178, distance: 58.3
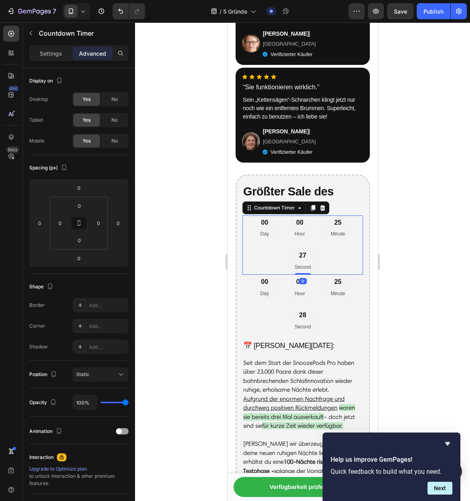
click at [322, 205] on icon at bounding box center [322, 208] width 5 height 6
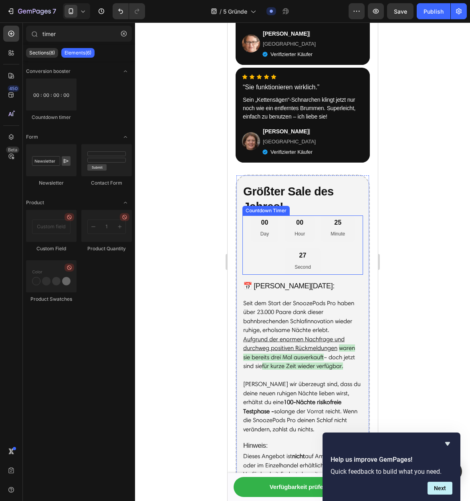
click at [326, 215] on div "25 Minute" at bounding box center [337, 228] width 34 height 26
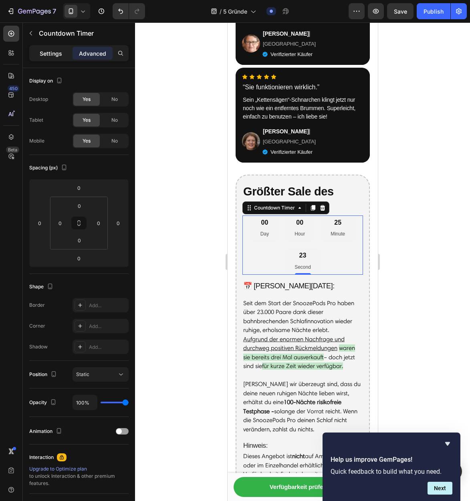
click at [41, 47] on div "Settings" at bounding box center [51, 53] width 40 height 13
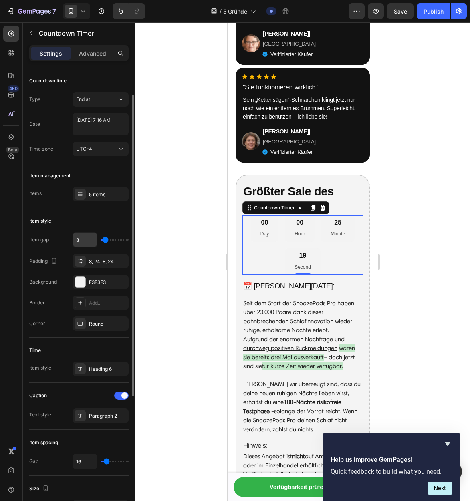
scroll to position [47, 0]
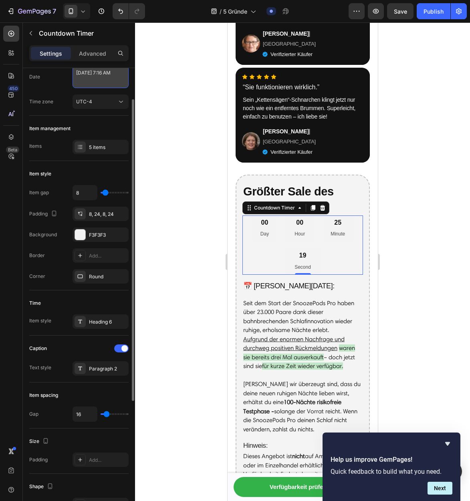
click at [91, 87] on textarea "[DATE] 7:16 AM" at bounding box center [100, 77] width 56 height 22
select select "7"
select select "16"
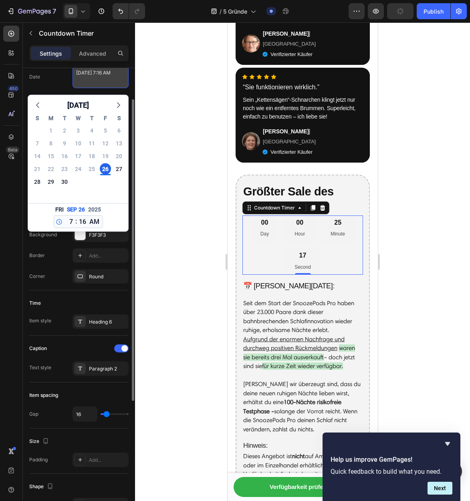
click at [96, 82] on textarea "[DATE] 7:16 AM" at bounding box center [100, 77] width 56 height 22
click at [58, 354] on div "Caption" at bounding box center [78, 348] width 99 height 13
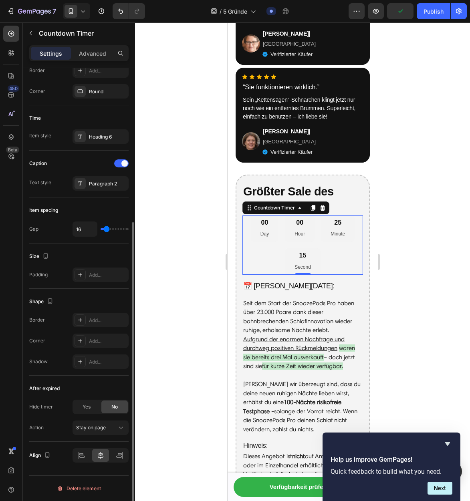
scroll to position [0, 0]
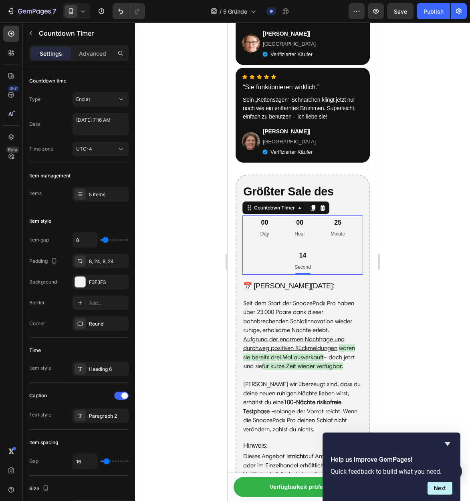
click at [270, 215] on div "00 Day" at bounding box center [264, 228] width 28 height 26
click at [276, 204] on div "Countdown Timer" at bounding box center [274, 207] width 44 height 7
click at [260, 215] on div "00 Day" at bounding box center [264, 228] width 28 height 26
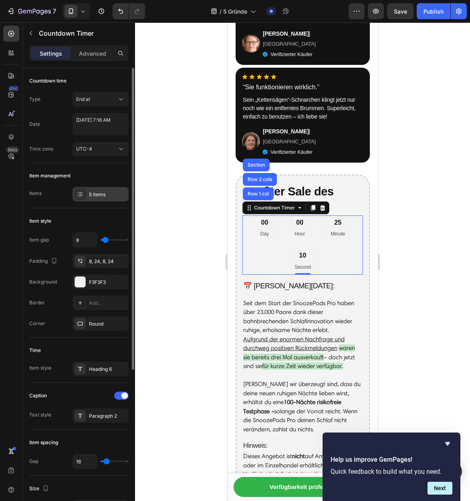
click at [86, 197] on div "5 items" at bounding box center [100, 194] width 56 height 14
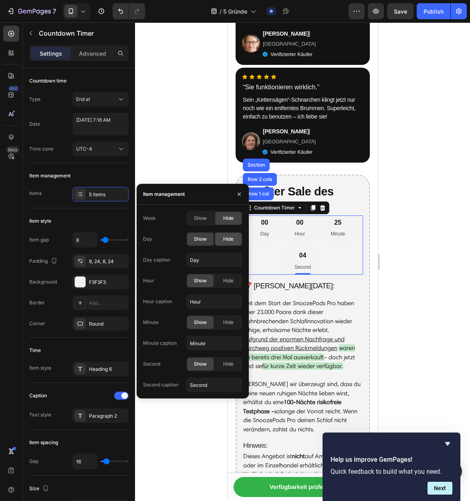
click at [230, 239] on span "Hide" at bounding box center [228, 238] width 10 height 7
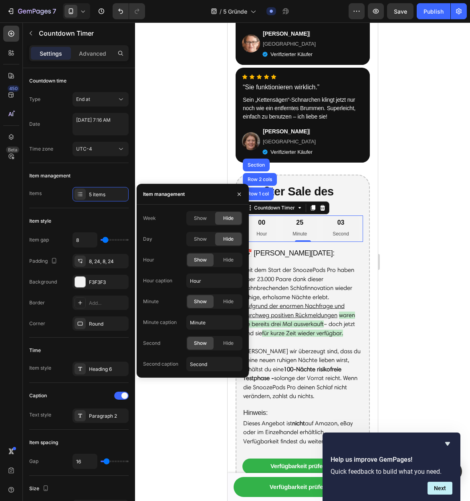
click at [449, 198] on div at bounding box center [302, 261] width 335 height 479
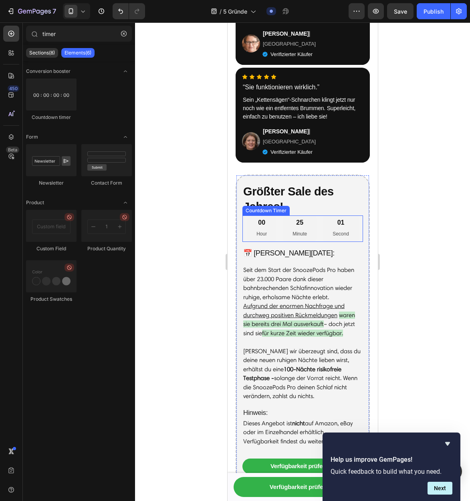
click at [310, 215] on div "25 Minute" at bounding box center [299, 228] width 34 height 26
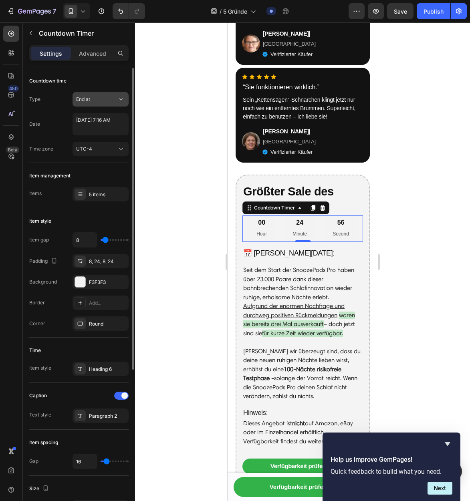
click at [95, 99] on div "End at" at bounding box center [96, 99] width 41 height 7
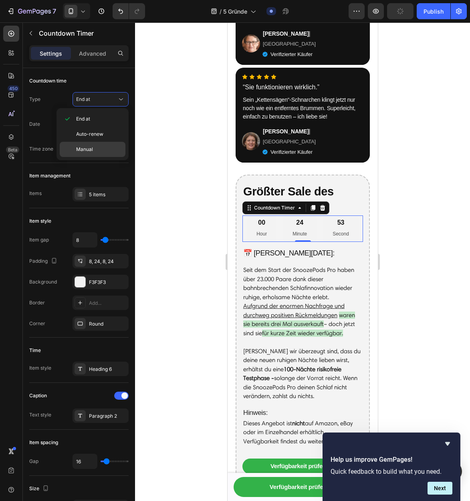
click at [97, 147] on p "Manual" at bounding box center [99, 149] width 46 height 7
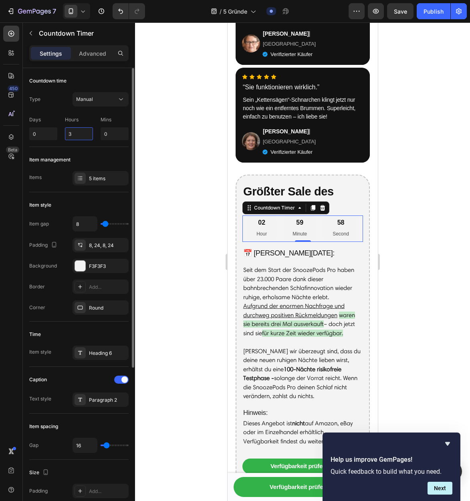
drag, startPoint x: 82, startPoint y: 137, endPoint x: 59, endPoint y: 135, distance: 22.9
click at [59, 135] on div "Days 0 Hours 3 Mins 0" at bounding box center [78, 126] width 99 height 27
type input "8"
drag, startPoint x: 91, startPoint y: 132, endPoint x: 78, endPoint y: 133, distance: 12.8
click at [78, 133] on div "Days 0 Hours 8 Mins 0" at bounding box center [78, 126] width 99 height 27
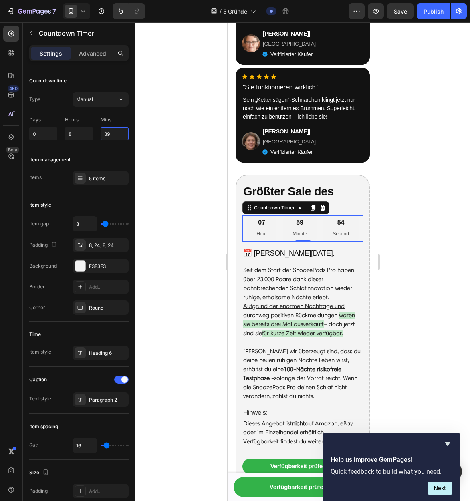
type input "39"
click at [337, 230] on p "Second" at bounding box center [340, 234] width 16 height 9
click at [346, 183] on h2 "Größter Sale des Jahres!" at bounding box center [302, 199] width 121 height 32
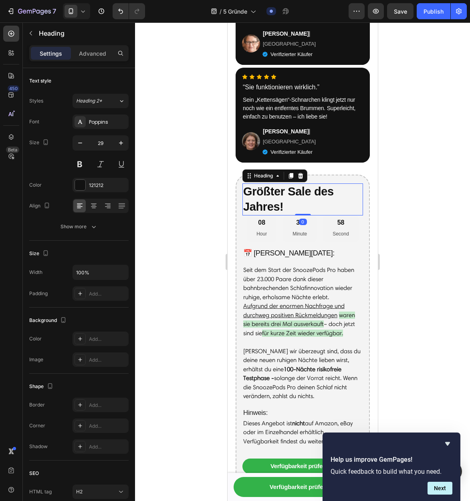
click at [328, 183] on h2 "Größter Sale des Jahres!" at bounding box center [302, 199] width 121 height 32
click at [328, 184] on p "Größter Sale des Jahres!" at bounding box center [302, 199] width 119 height 30
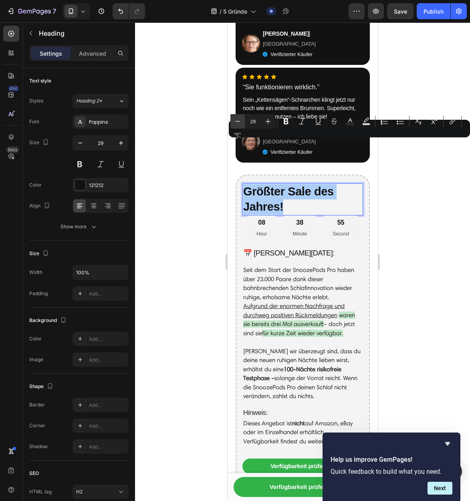
click at [239, 122] on icon "Editor contextual toolbar" at bounding box center [237, 121] width 8 height 8
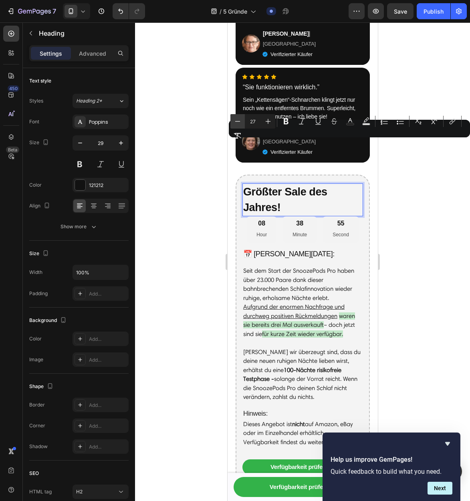
click at [239, 122] on icon "Editor contextual toolbar" at bounding box center [237, 121] width 8 height 8
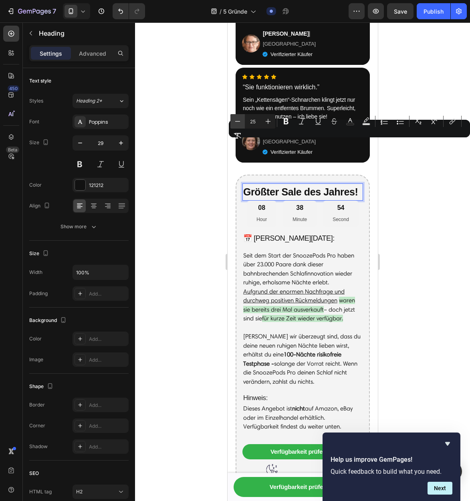
click at [239, 122] on icon "Editor contextual toolbar" at bounding box center [237, 121] width 8 height 8
type input "24"
click at [288, 201] on div "38 Minute" at bounding box center [299, 214] width 34 height 26
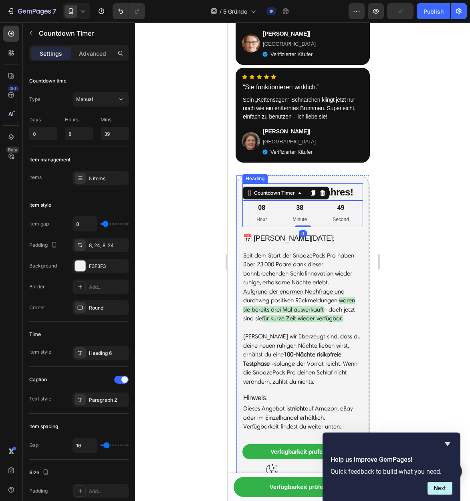
click at [353, 187] on span "Größter Sale des Jahres!" at bounding box center [298, 192] width 110 height 11
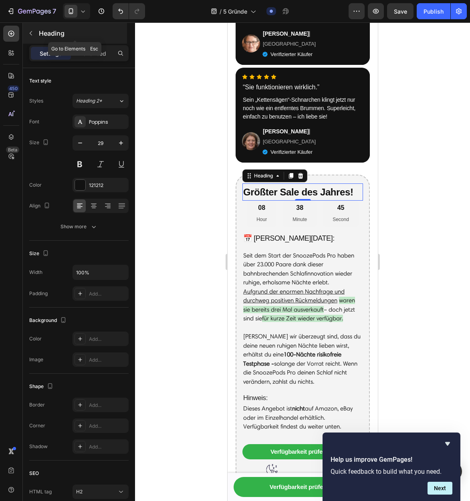
click at [30, 36] on button "button" at bounding box center [30, 33] width 13 height 13
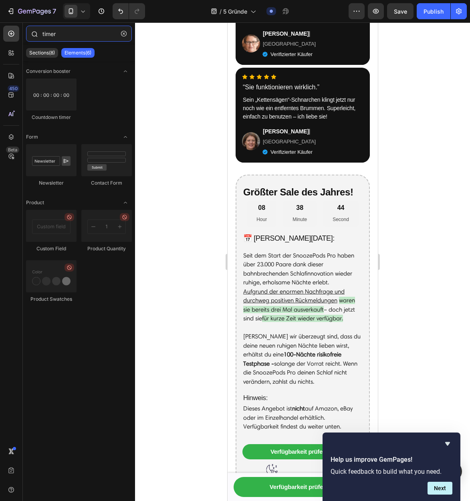
click at [61, 32] on input "timer" at bounding box center [79, 34] width 106 height 16
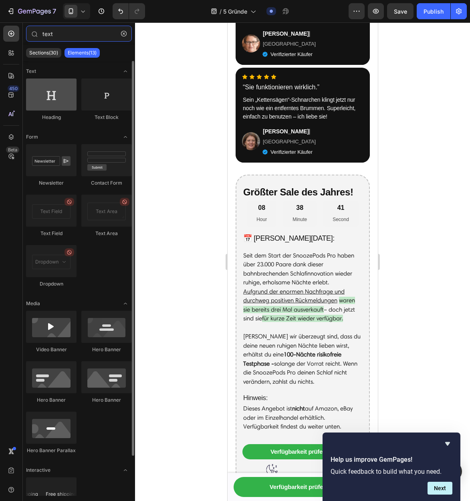
type input "text"
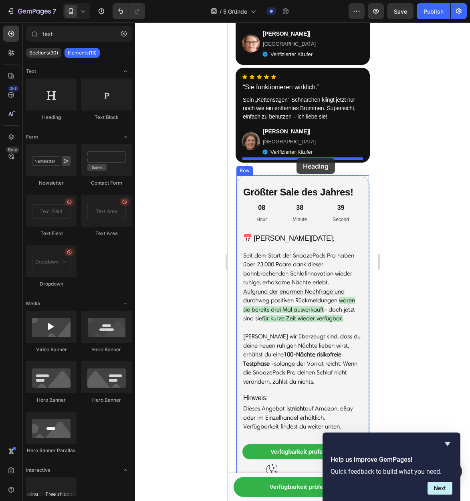
drag, startPoint x: 298, startPoint y: 128, endPoint x: 296, endPoint y: 158, distance: 30.1
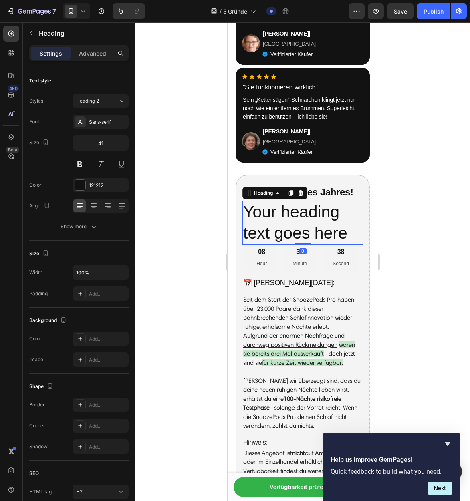
click at [301, 201] on h2 "Your heading text goes here" at bounding box center [302, 223] width 121 height 44
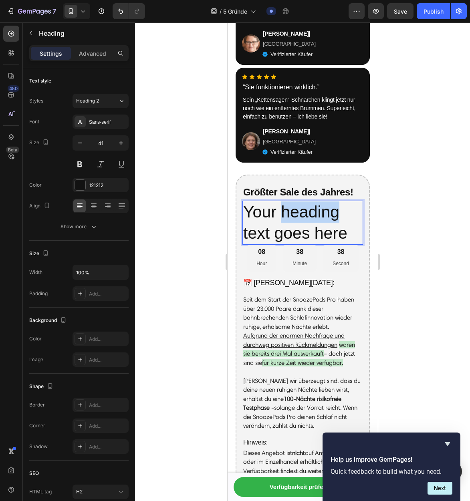
click at [301, 201] on p "Your heading text goes here" at bounding box center [302, 222] width 119 height 43
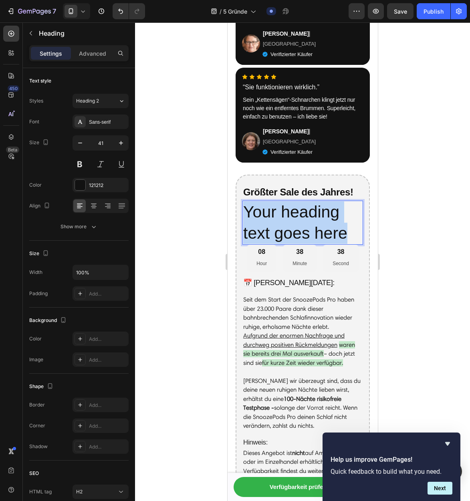
click at [301, 201] on p "Your heading text goes here" at bounding box center [302, 222] width 119 height 43
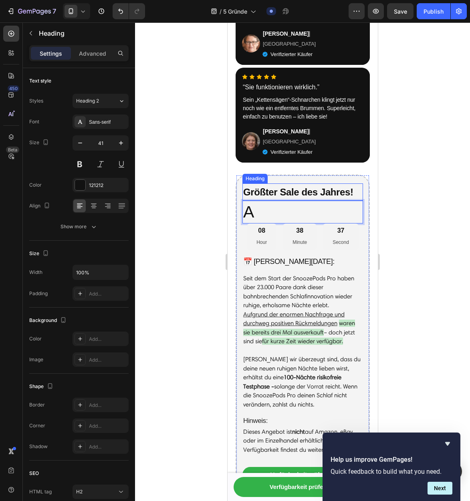
click at [293, 187] on span "Größter Sale des Jahres!" at bounding box center [298, 192] width 110 height 11
click at [284, 201] on p "A" at bounding box center [302, 211] width 119 height 21
drag, startPoint x: 292, startPoint y: 167, endPoint x: 222, endPoint y: 161, distance: 70.3
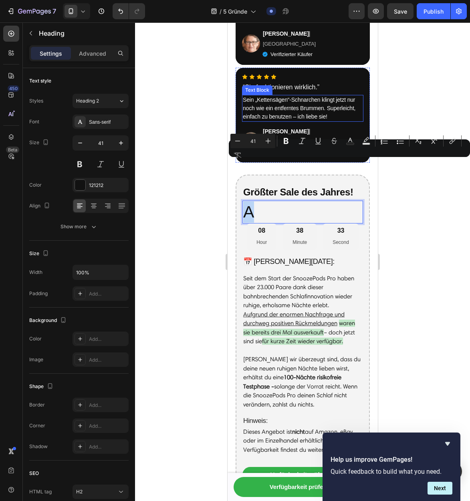
click at [280, 96] on p "Sein „Kettensägen“-Schnarchen klingt jetzt nur noch wie ein entferntes Brummen.…" at bounding box center [302, 108] width 120 height 25
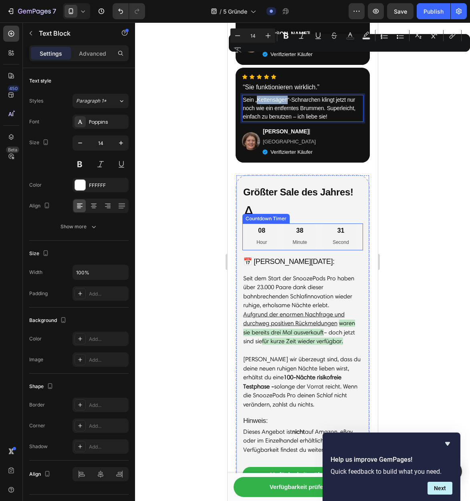
click at [278, 215] on div "Countdown Timer" at bounding box center [265, 218] width 44 height 7
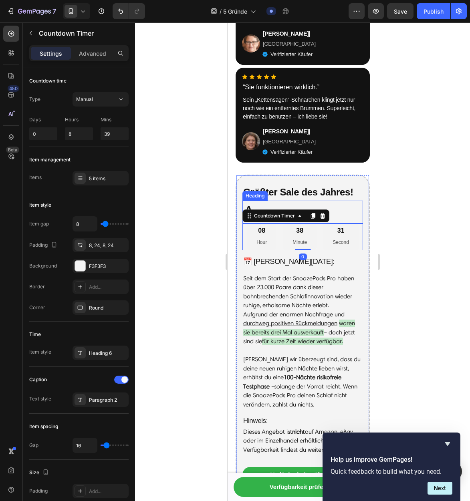
click at [343, 201] on p "A" at bounding box center [302, 211] width 119 height 21
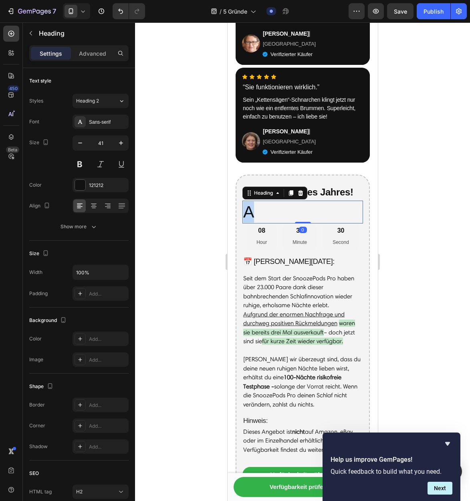
click at [343, 201] on p "A" at bounding box center [302, 211] width 119 height 21
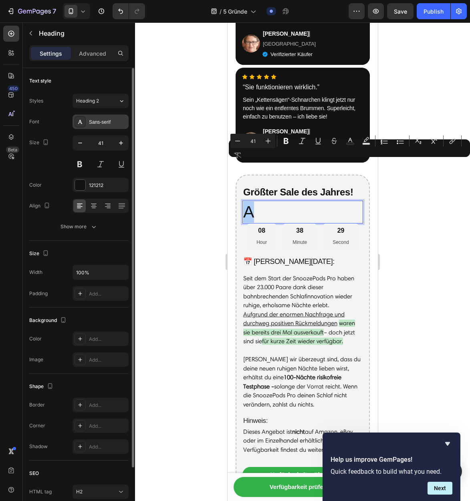
click at [97, 121] on div "Sans-serif" at bounding box center [108, 122] width 38 height 7
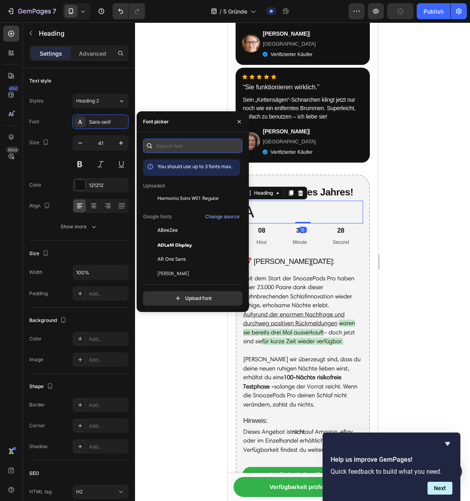
click at [180, 149] on input "text" at bounding box center [192, 146] width 99 height 14
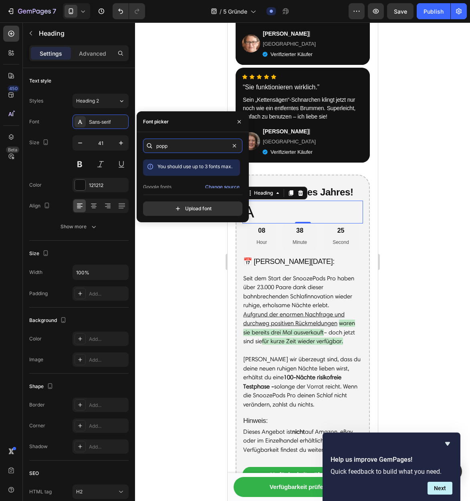
scroll to position [20, 0]
type input "popp"
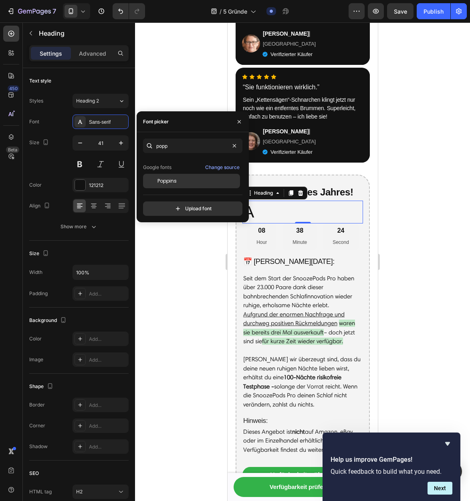
click at [175, 180] on span "Poppins" at bounding box center [166, 180] width 19 height 7
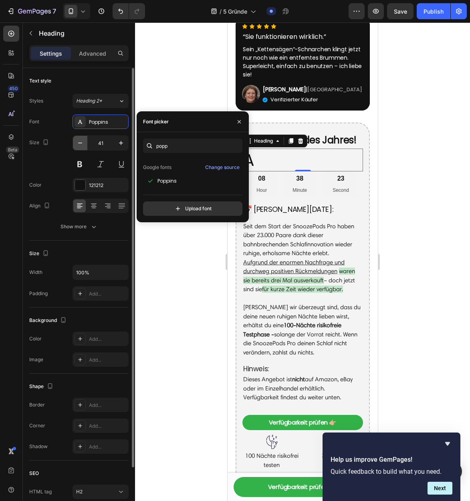
click at [77, 144] on icon "button" at bounding box center [80, 143] width 8 height 8
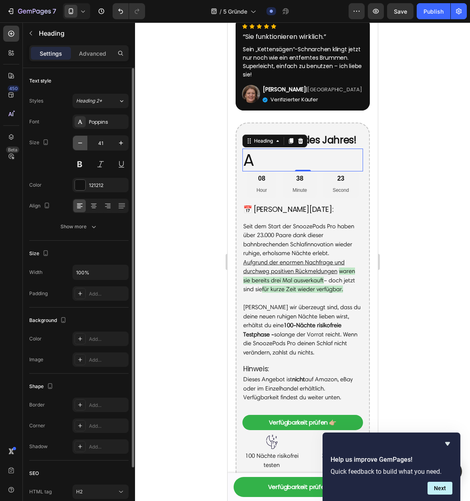
click at [77, 144] on icon "button" at bounding box center [80, 143] width 8 height 8
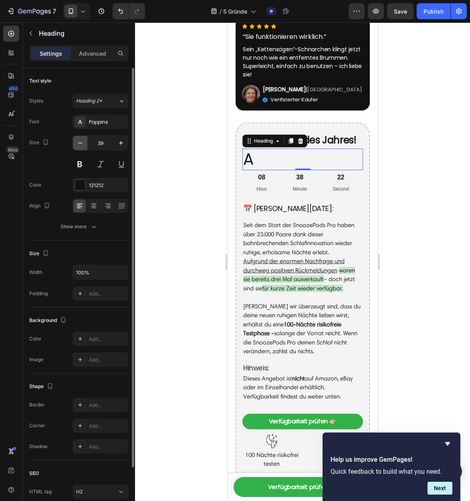
click at [77, 144] on icon "button" at bounding box center [80, 143] width 8 height 8
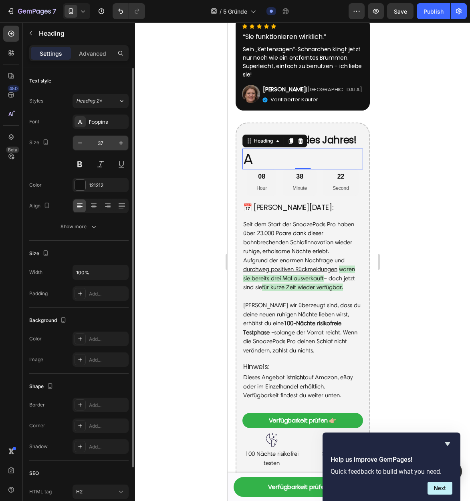
click at [102, 141] on input "37" at bounding box center [100, 143] width 26 height 14
type input "20"
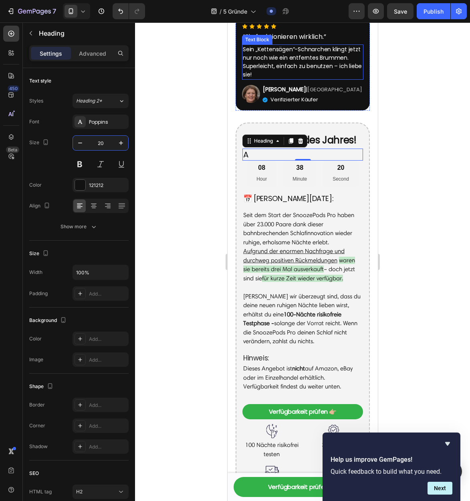
click at [298, 68] on p "Sein „Kettensägen“-Schnarchen klingt jetzt nur noch wie ein entferntes Brummen.…" at bounding box center [302, 62] width 120 height 34
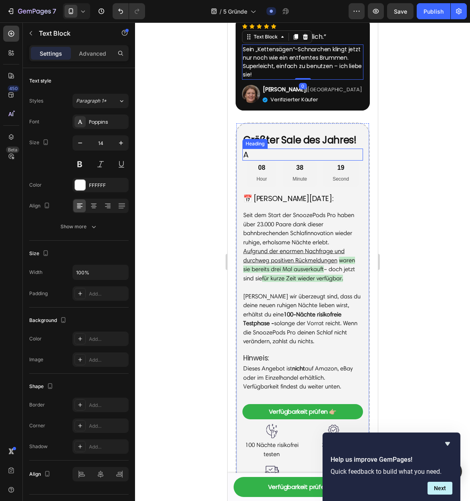
click at [268, 160] on p "A" at bounding box center [302, 154] width 119 height 10
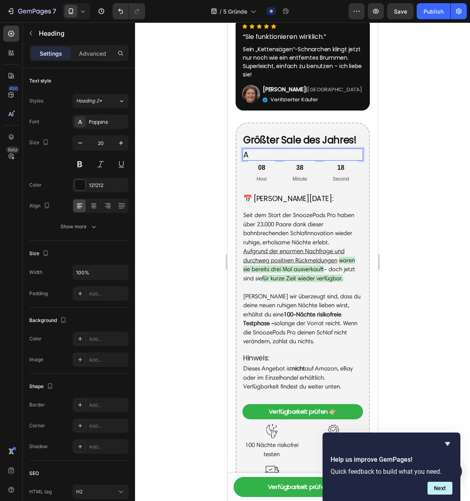
click at [268, 160] on p "A" at bounding box center [302, 154] width 119 height 10
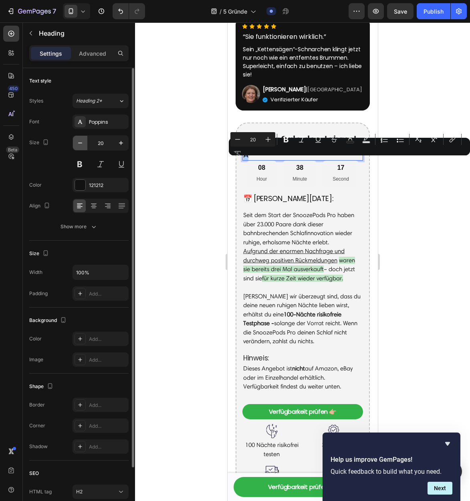
click at [75, 146] on button "button" at bounding box center [80, 143] width 14 height 14
click at [76, 146] on icon "button" at bounding box center [80, 143] width 8 height 8
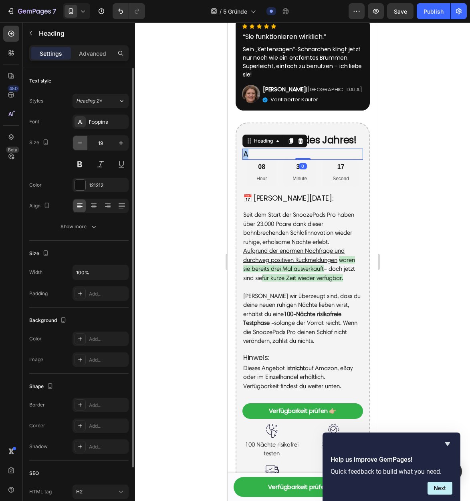
click at [76, 146] on icon "button" at bounding box center [80, 143] width 8 height 8
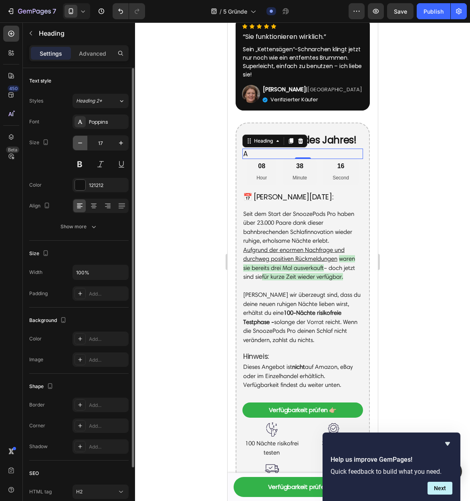
click at [78, 144] on icon "button" at bounding box center [80, 143] width 8 height 8
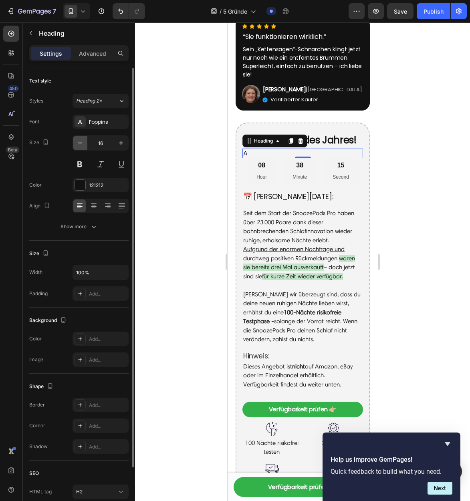
click at [78, 144] on icon "button" at bounding box center [80, 143] width 8 height 8
type input "14"
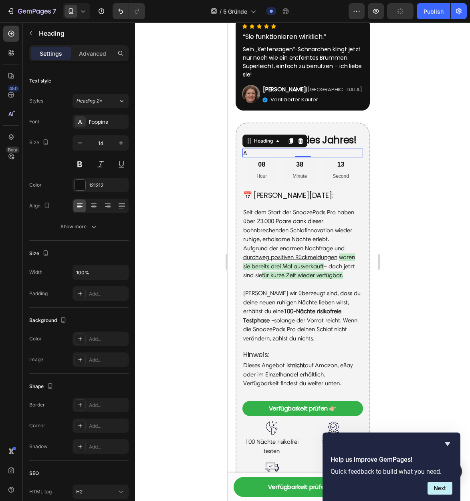
click at [264, 157] on p "A" at bounding box center [302, 152] width 119 height 7
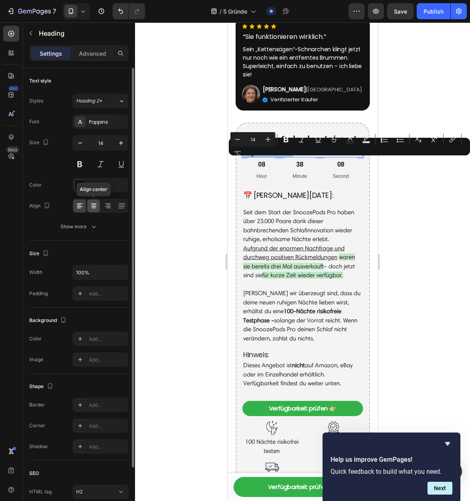
click at [94, 205] on icon at bounding box center [94, 206] width 8 height 8
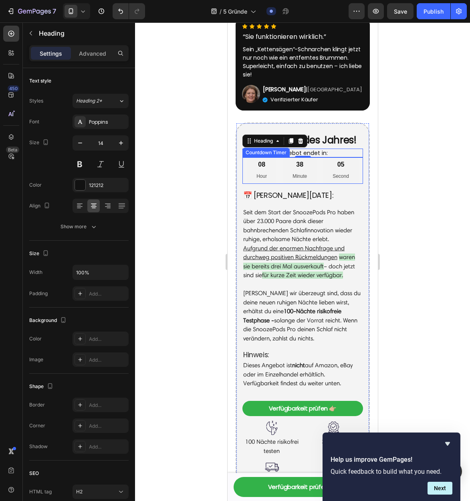
click at [320, 181] on div "08 Hour 38 Minute 05 Second" at bounding box center [302, 170] width 112 height 26
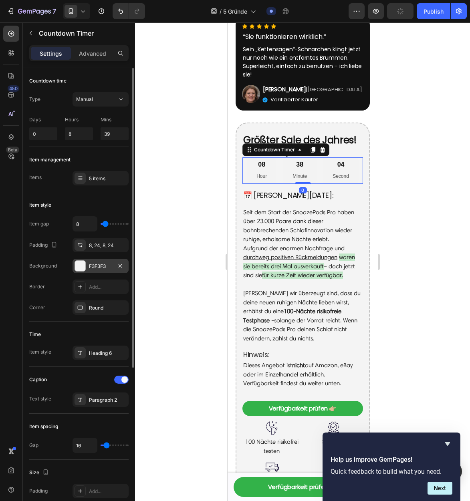
click at [82, 268] on div at bounding box center [80, 266] width 10 height 10
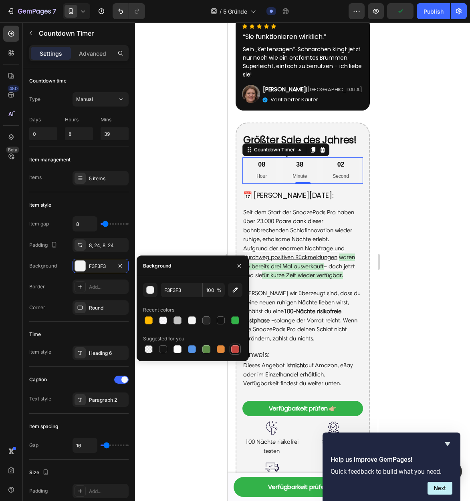
click at [240, 348] on div at bounding box center [234, 349] width 11 height 11
type input "C5453F"
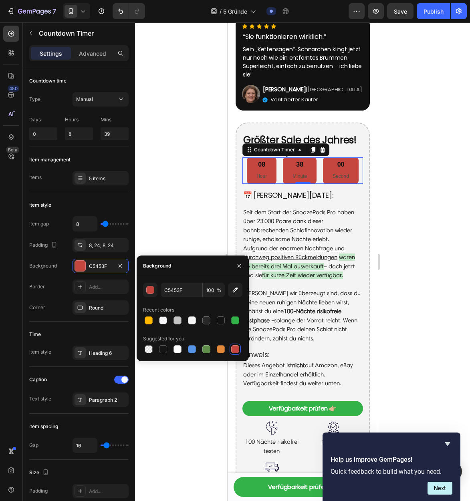
click at [415, 201] on div at bounding box center [302, 261] width 335 height 479
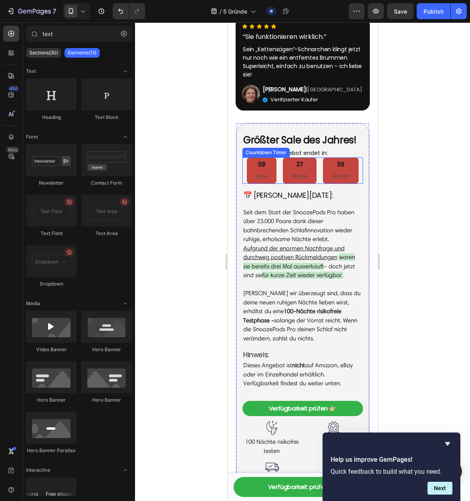
click at [302, 169] on div "37" at bounding box center [299, 165] width 14 height 8
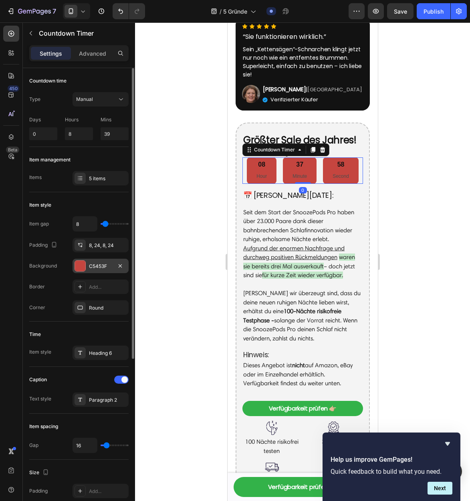
click at [102, 270] on div "C5453F" at bounding box center [100, 266] width 56 height 14
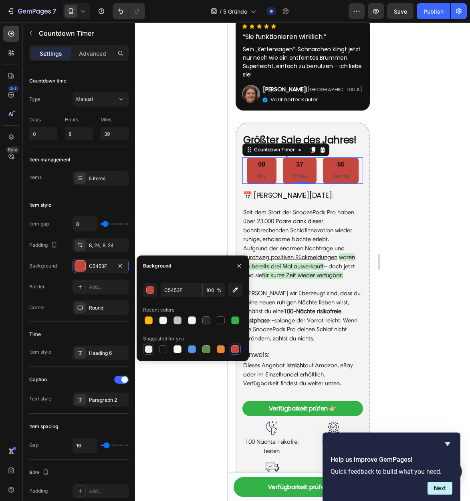
click at [148, 348] on div at bounding box center [149, 349] width 8 height 8
type input "000000"
type input "0"
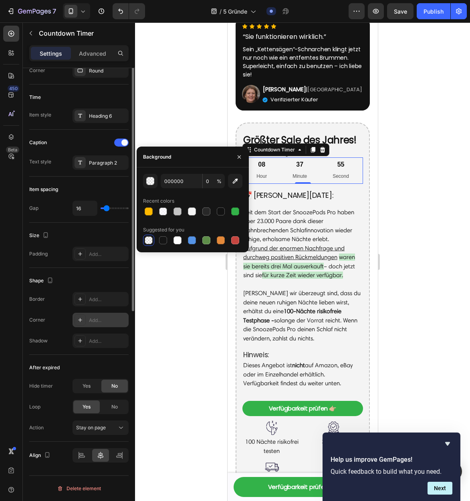
scroll to position [0, 0]
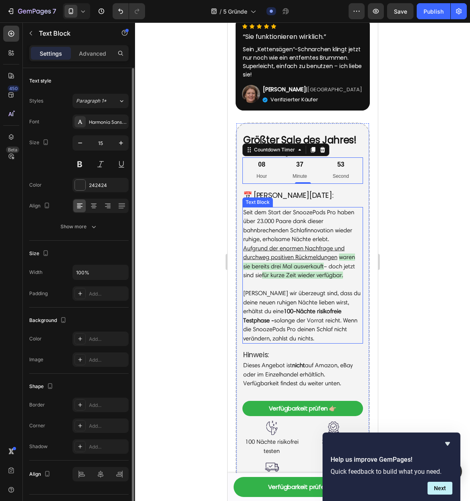
click at [310, 244] on p "Seit dem Start der SnoozePods Pro haben über 23.000 Paare dank dieser bahnbrech…" at bounding box center [302, 226] width 119 height 36
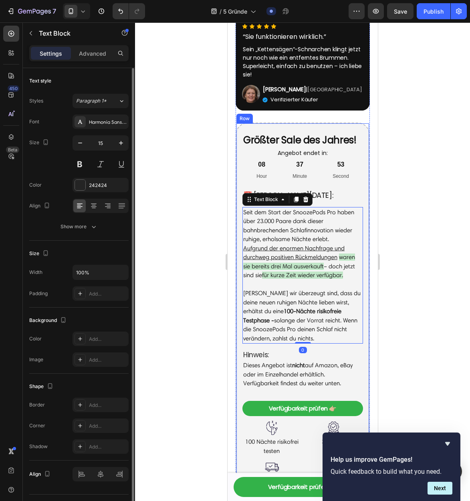
click at [314, 184] on div "37 Minute" at bounding box center [299, 170] width 34 height 26
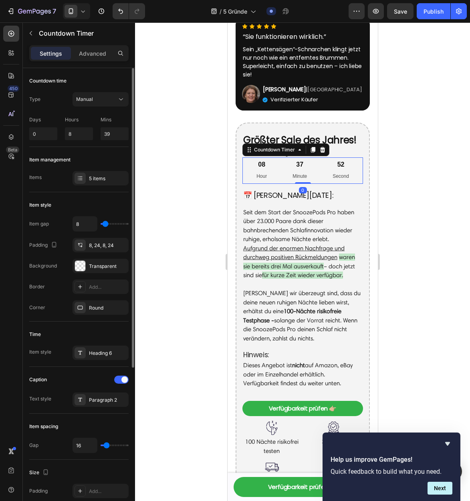
click at [314, 184] on div "37 Minute" at bounding box center [299, 170] width 34 height 26
click at [97, 175] on div "5 items" at bounding box center [108, 178] width 38 height 7
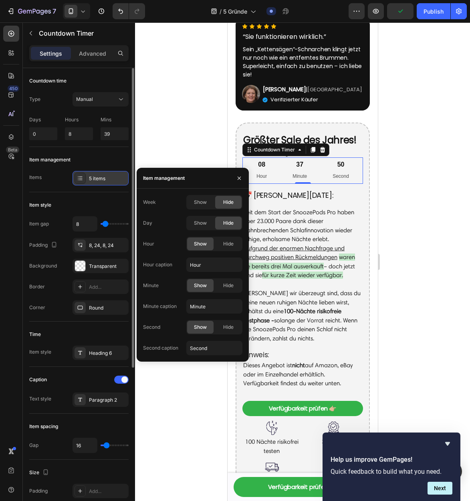
click at [97, 175] on div "5 items" at bounding box center [108, 178] width 38 height 7
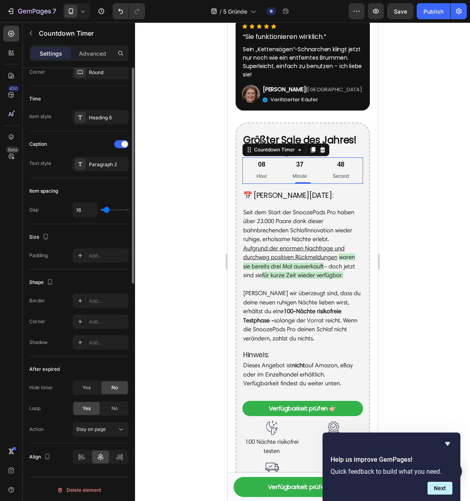
scroll to position [237, 0]
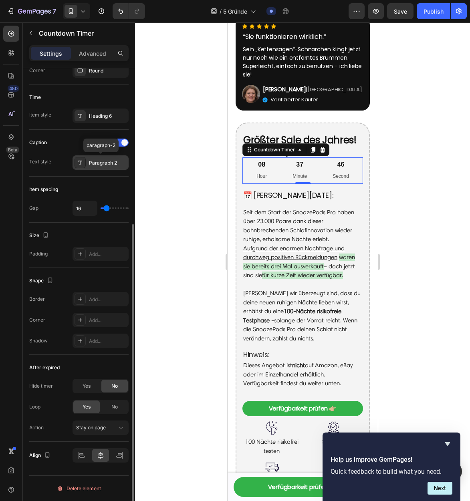
click at [97, 165] on div "Paragraph 2" at bounding box center [108, 162] width 38 height 7
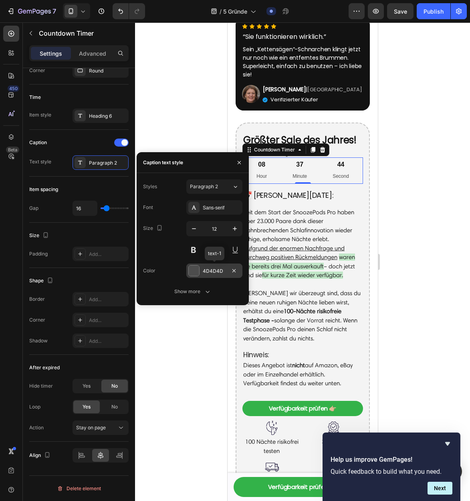
click at [207, 270] on div "4D4D4D" at bounding box center [214, 271] width 23 height 7
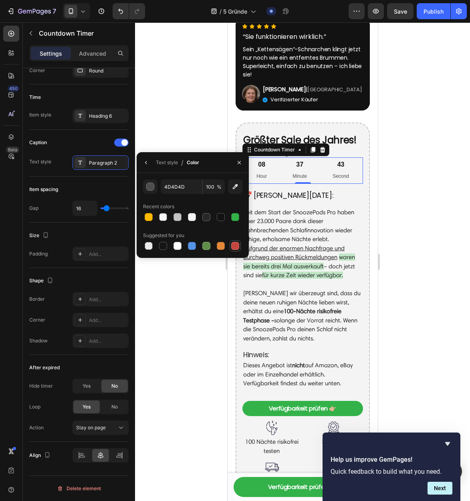
click at [233, 247] on div at bounding box center [235, 246] width 8 height 8
type input "C5453F"
click at [117, 11] on icon "Undo/Redo" at bounding box center [121, 11] width 8 height 8
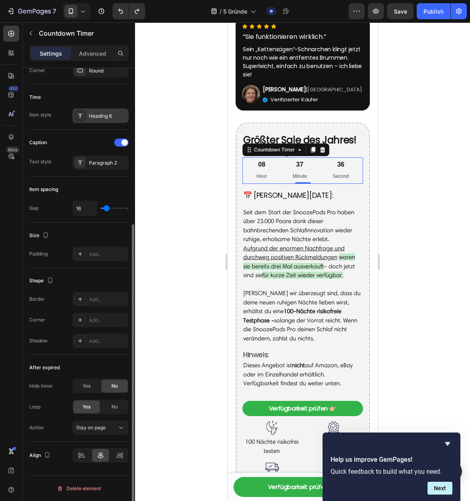
click at [81, 116] on icon at bounding box center [80, 116] width 6 height 6
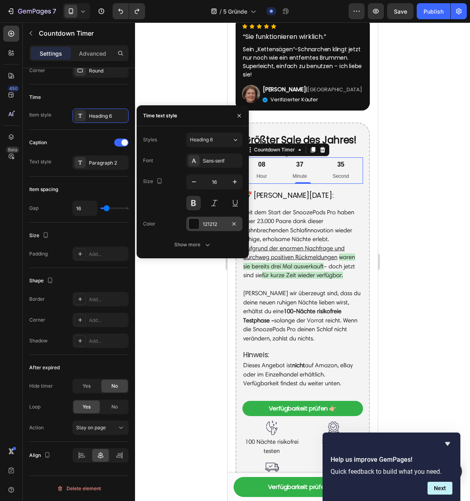
click at [205, 223] on div "121212" at bounding box center [214, 224] width 23 height 7
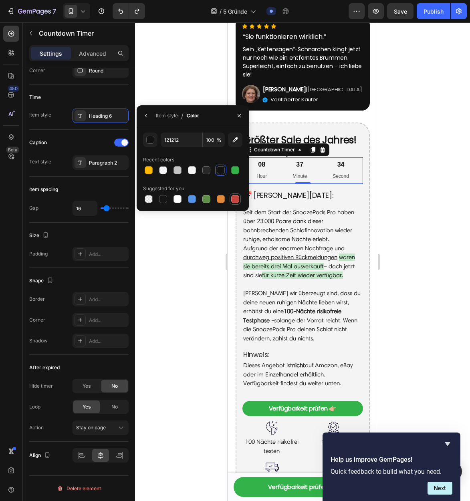
click at [235, 200] on div at bounding box center [235, 199] width 8 height 8
type input "C5453F"
click at [428, 203] on div at bounding box center [302, 261] width 335 height 479
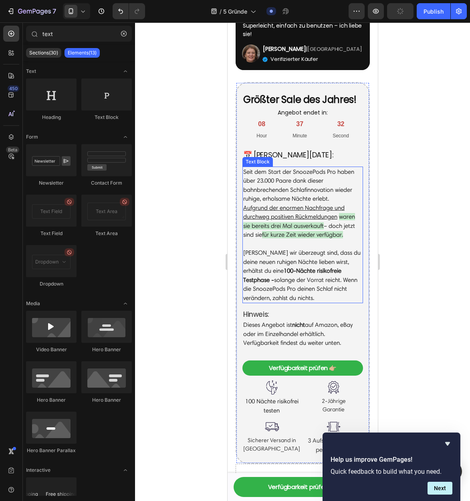
scroll to position [1670, 0]
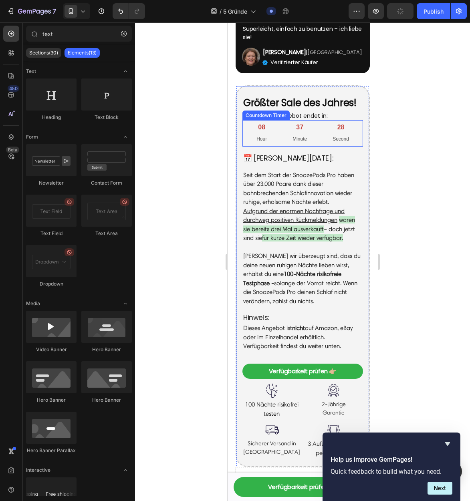
click at [286, 136] on div "37 Minute" at bounding box center [299, 133] width 34 height 26
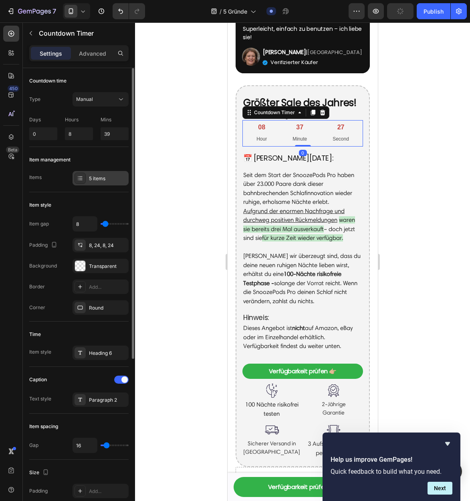
click at [87, 177] on div "5 items" at bounding box center [100, 178] width 56 height 14
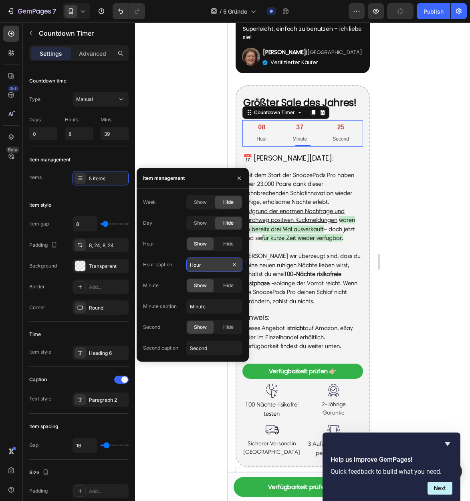
click at [210, 265] on input "Hour" at bounding box center [214, 265] width 56 height 14
type input "Stunden"
click at [211, 308] on input "Minute" at bounding box center [214, 306] width 56 height 14
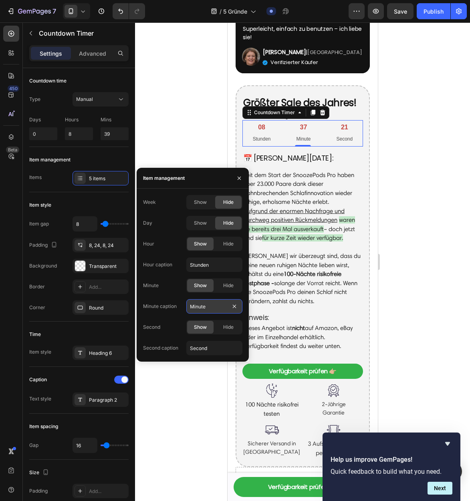
click at [211, 308] on input "Minute" at bounding box center [214, 306] width 56 height 14
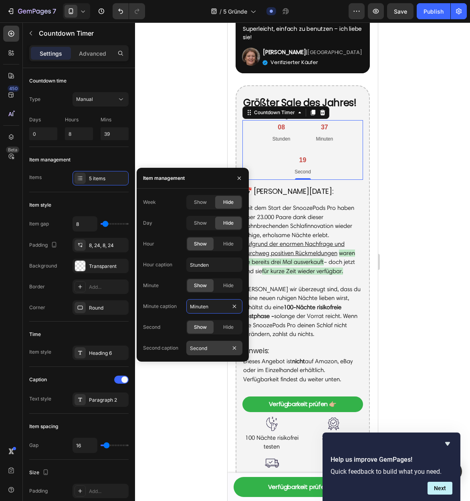
type input "Minuten"
click at [225, 351] on input "Second" at bounding box center [214, 348] width 56 height 14
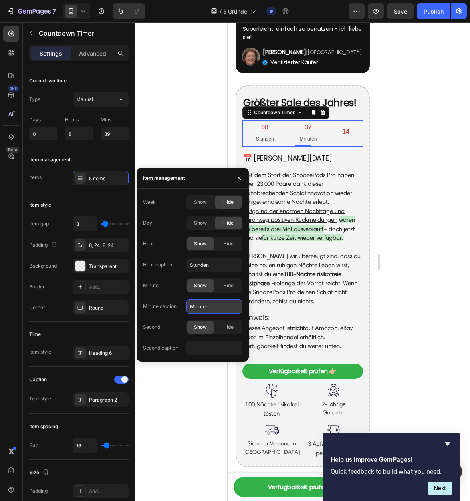
click at [215, 304] on input "Minuten" at bounding box center [214, 306] width 56 height 14
type input "Min."
click at [206, 348] on input "text" at bounding box center [214, 348] width 56 height 14
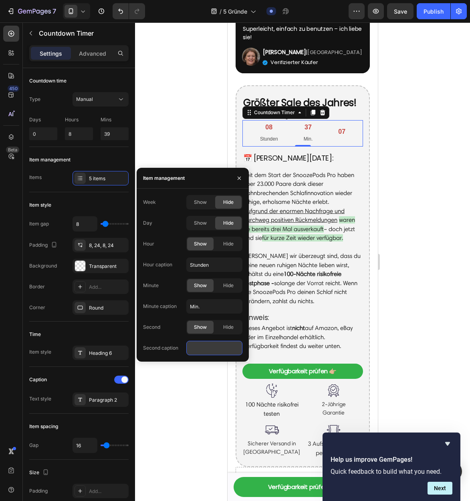
click at [206, 348] on input "text" at bounding box center [214, 348] width 56 height 14
type input "Sek."
click at [209, 265] on input "Stunden" at bounding box center [214, 265] width 56 height 14
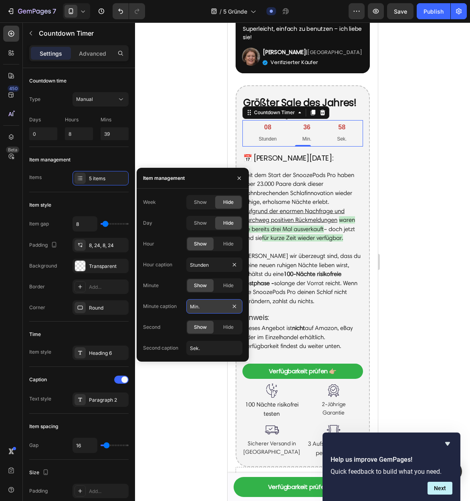
click at [209, 304] on input "Min." at bounding box center [214, 306] width 56 height 14
click at [205, 305] on input "Min." at bounding box center [214, 306] width 56 height 14
type input "Minuten"
click at [448, 163] on div at bounding box center [302, 261] width 335 height 479
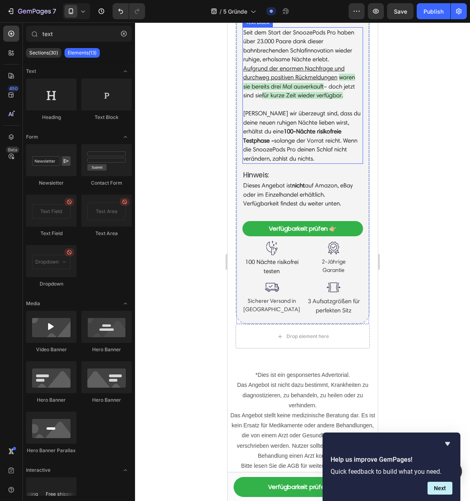
scroll to position [1755, 0]
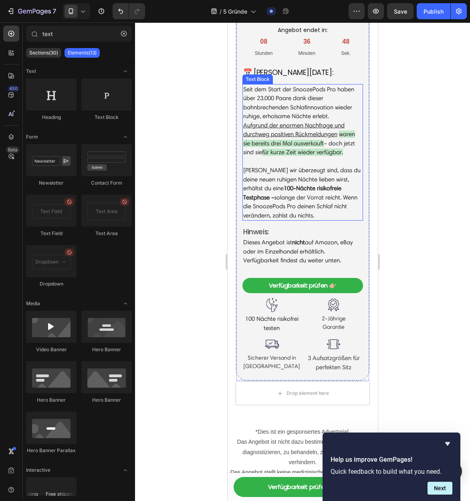
click at [294, 138] on u "Aufgrund der enormen Nachfrage und durchweg positiven Rückmeldungen" at bounding box center [293, 130] width 101 height 16
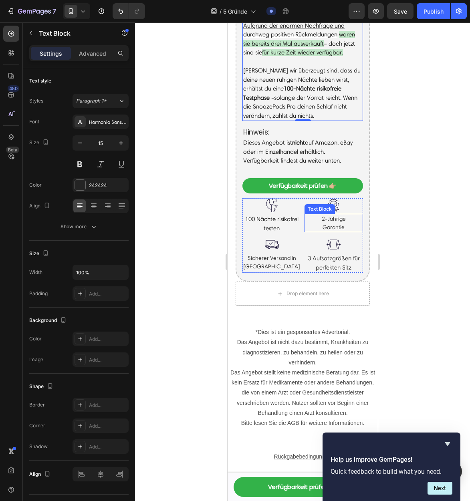
scroll to position [1855, 0]
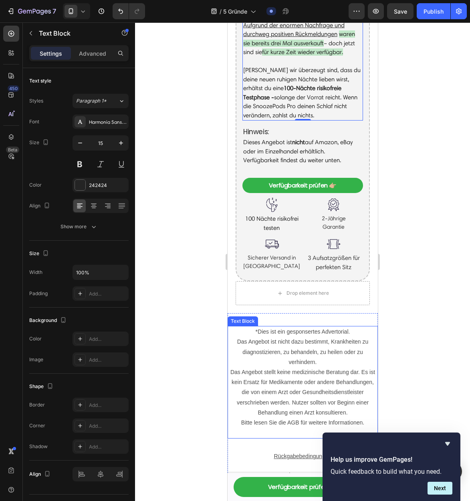
click at [309, 382] on p "Das Angebot ist nicht dazu bestimmt, Krankheiten zu diagnostizieren, zu behande…" at bounding box center [302, 377] width 149 height 81
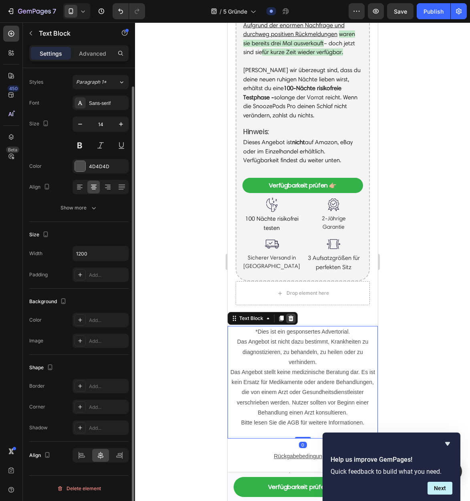
click at [290, 321] on icon at bounding box center [290, 319] width 5 height 6
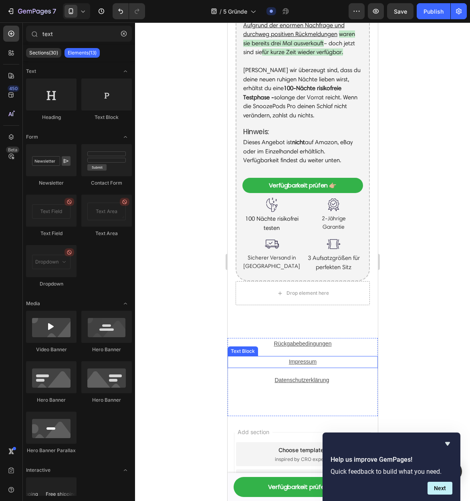
scroll to position [1921, 0]
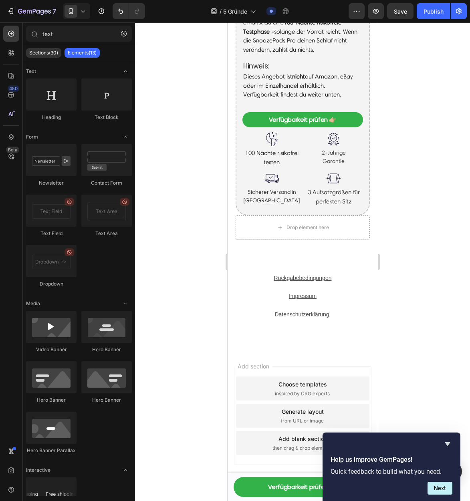
click at [304, 383] on div "Add section Choose templates inspired by CRO experts Generate layout from URL o…" at bounding box center [301, 415] width 137 height 99
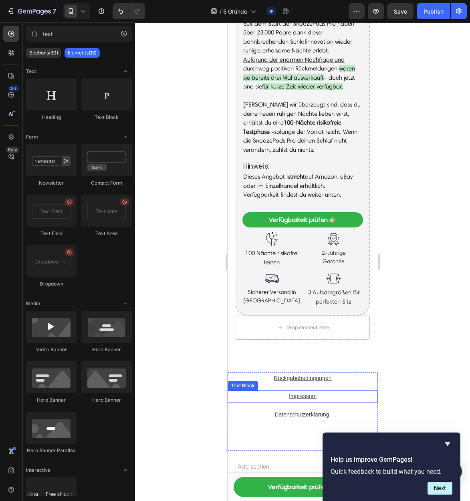
scroll to position [1744, 0]
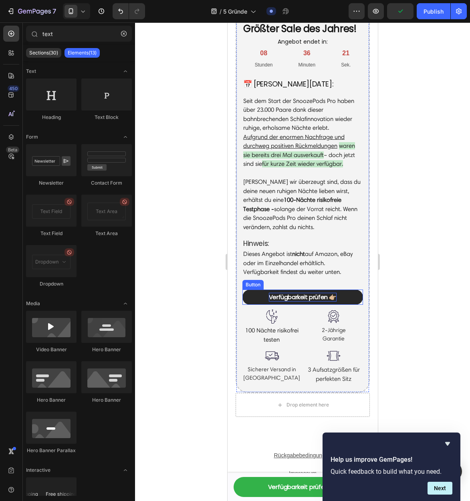
click at [324, 301] on strong "Verfügbarkeit prüfen 👉🏼" at bounding box center [302, 297] width 68 height 8
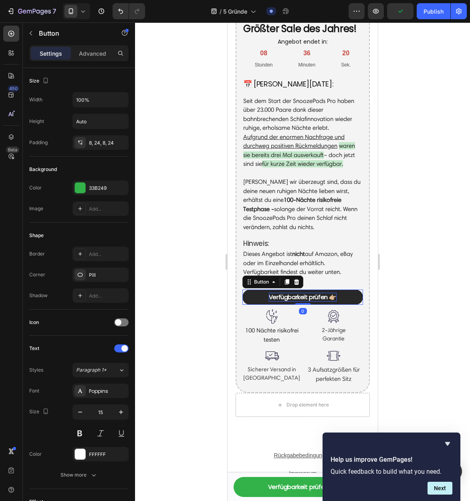
click at [313, 301] on strong "Verfügbarkeit prüfen 👉🏼" at bounding box center [302, 297] width 68 height 8
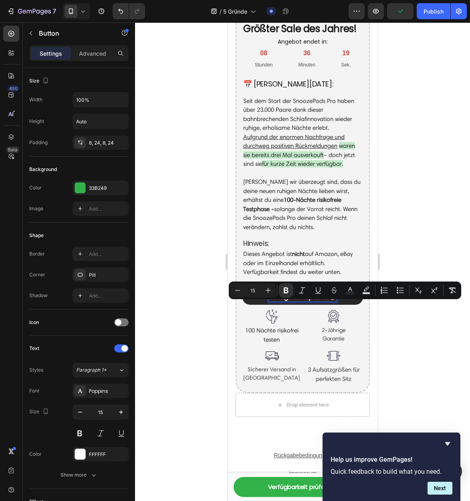
click at [308, 301] on strong "Verfügbarkeit prüfen 👉🏼" at bounding box center [302, 297] width 68 height 8
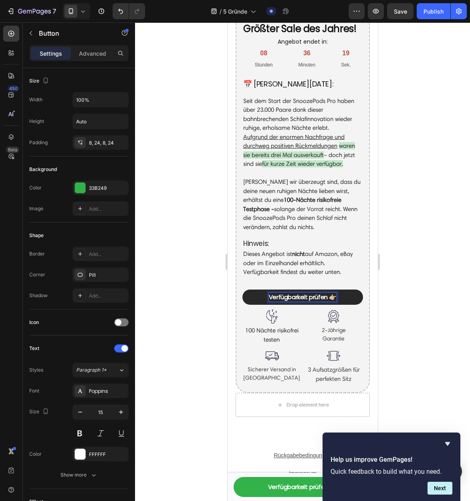
click at [312, 301] on strong "Verfügbarkeit prüfen 👉🏼" at bounding box center [302, 297] width 68 height 8
click at [310, 481] on link "Verfügbarkeit prüfen 👉🏼" at bounding box center [302, 487] width 138 height 20
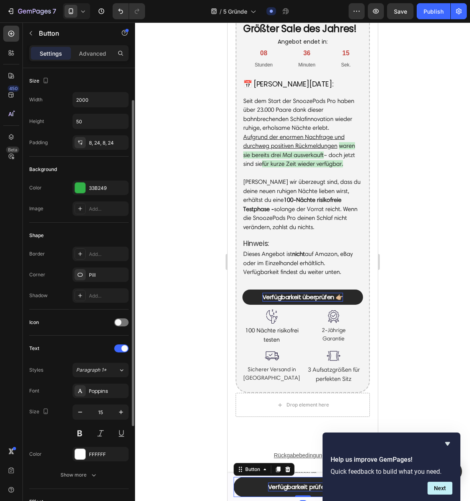
scroll to position [19, 0]
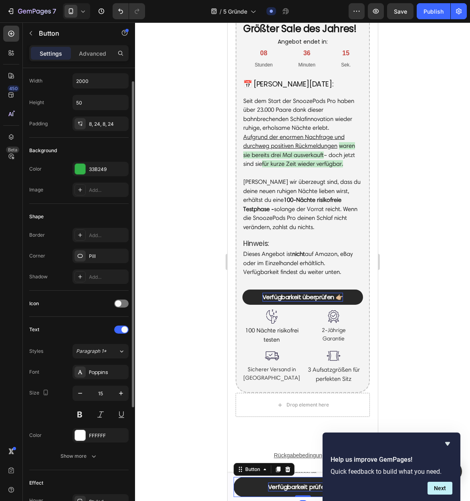
click at [312, 486] on strong "Verfügbarkeit prüfen 👉🏼" at bounding box center [303, 487] width 70 height 8
click at [310, 487] on strong "Verfügbarkeit prüfen 👉🏼" at bounding box center [303, 487] width 70 height 8
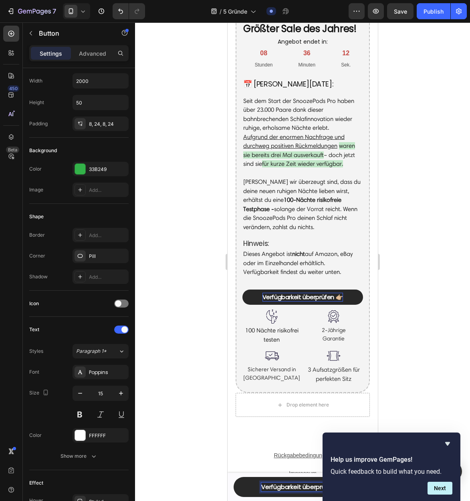
click at [452, 0] on body "7 Version history / 5 Gründe Draft Preview Save Publish 450 Beta text Sections(…" at bounding box center [235, 0] width 470 height 0
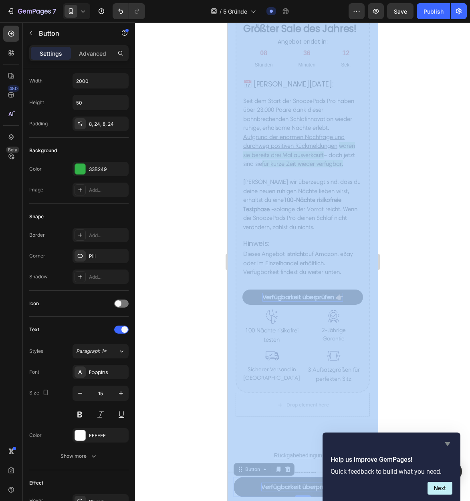
click at [450, 444] on icon "Hide survey" at bounding box center [448, 444] width 10 height 10
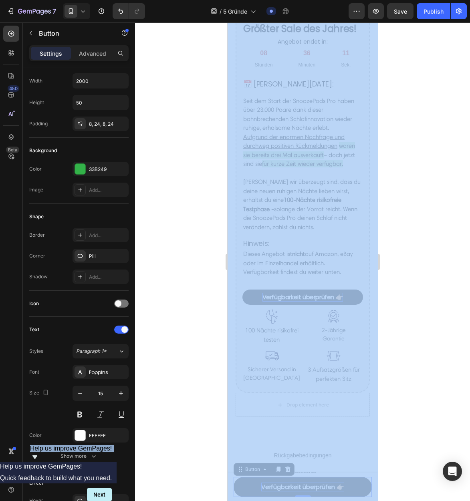
click at [418, 439] on div at bounding box center [302, 261] width 335 height 479
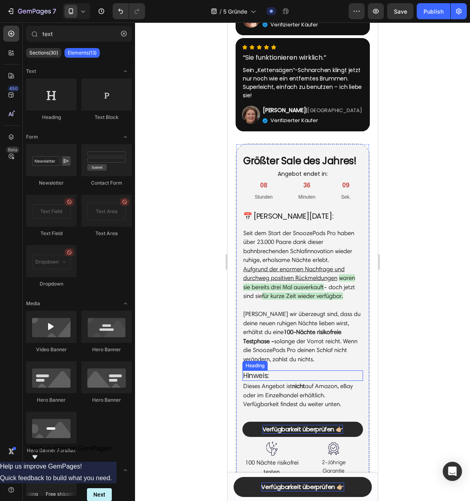
scroll to position [1658, 0]
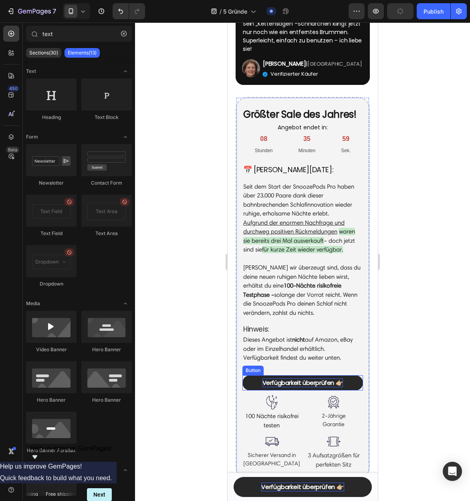
click at [340, 387] on strong "Verfügbarkeit überprüfen 👉🏼" at bounding box center [302, 382] width 81 height 8
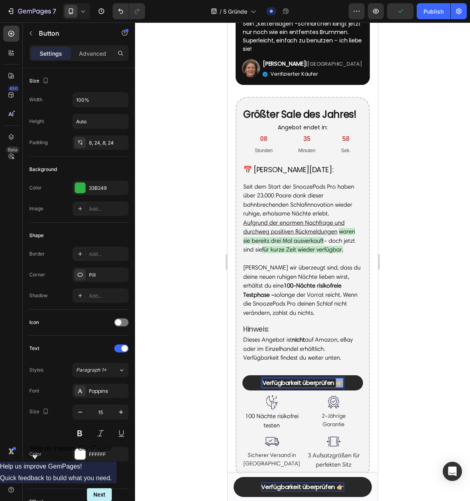
drag, startPoint x: 337, startPoint y: 392, endPoint x: 343, endPoint y: 392, distance: 6.0
click at [343, 391] on link "Verfügbarkeit überprüfen 👉🏼" at bounding box center [302, 383] width 121 height 16
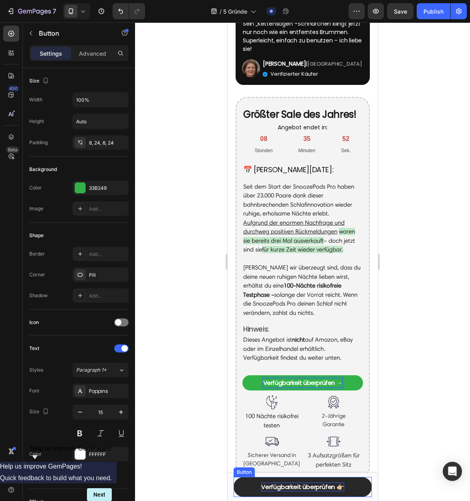
click at [322, 488] on strong "Verfügbarkeit überprüfen 👉🏼" at bounding box center [302, 487] width 83 height 8
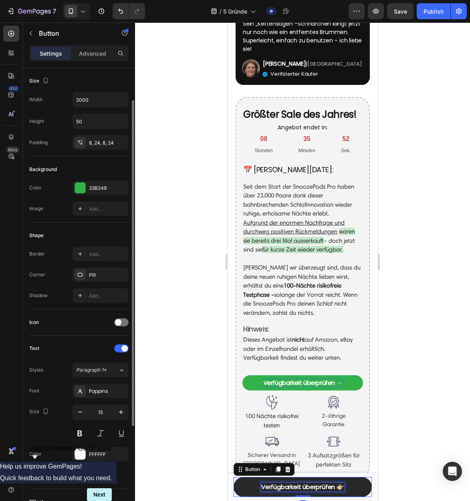
scroll to position [19, 0]
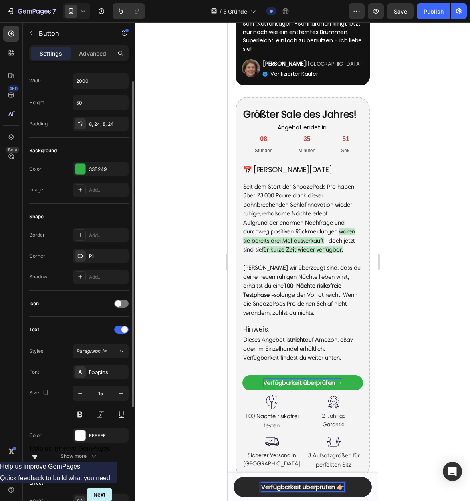
click at [339, 488] on strong "Verfügbarkeit überprüfen 👉🏼" at bounding box center [302, 487] width 83 height 8
click at [428, 413] on div at bounding box center [302, 261] width 335 height 479
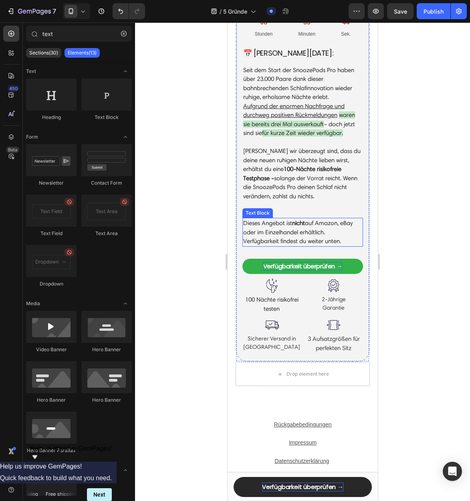
scroll to position [1762, 0]
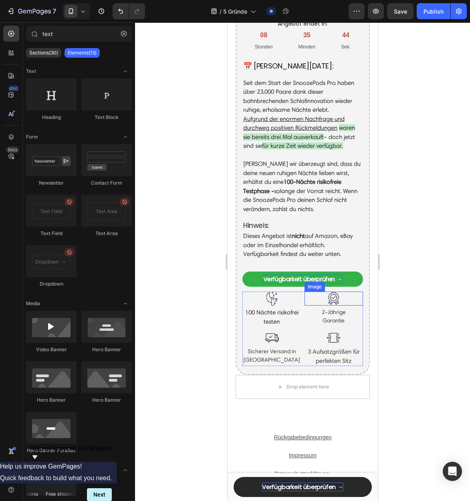
click at [324, 302] on div at bounding box center [333, 299] width 59 height 14
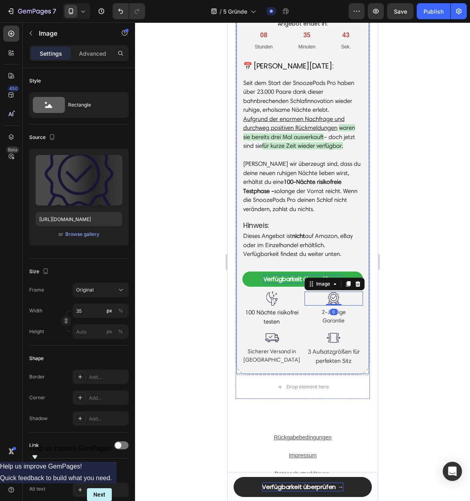
click at [294, 299] on div "⁠⁠⁠⁠⁠⁠⁠ Größter Sale des Jahres! Heading Angebot endet in: Heading 08 Stunden 3…" at bounding box center [302, 184] width 121 height 364
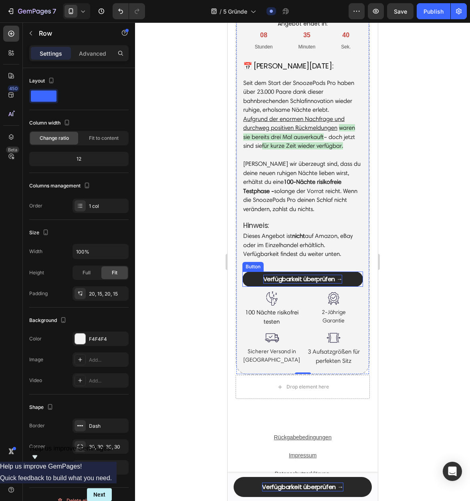
click at [358, 286] on link "Verfügbarkeit überprüfen →" at bounding box center [302, 280] width 121 height 16
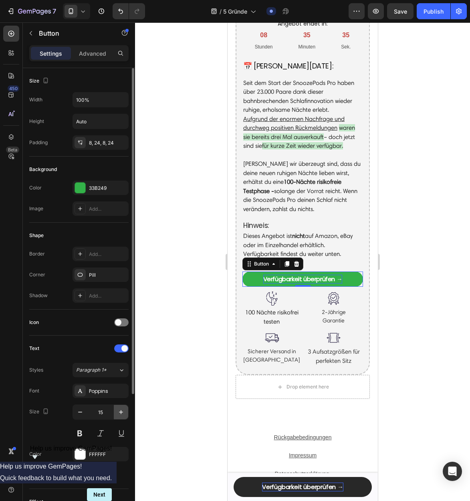
click at [115, 411] on button "button" at bounding box center [121, 412] width 14 height 14
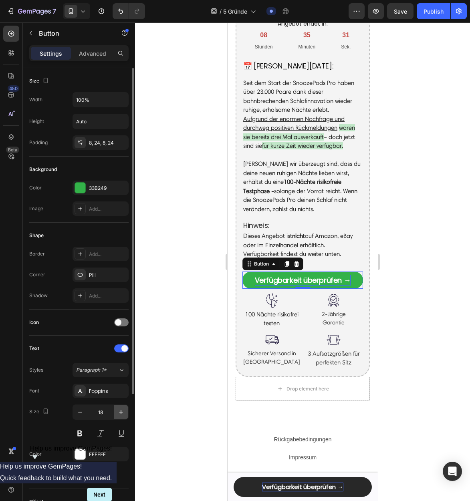
click at [115, 411] on button "button" at bounding box center [121, 412] width 14 height 14
click at [83, 411] on icon "button" at bounding box center [80, 412] width 8 height 8
type input "18"
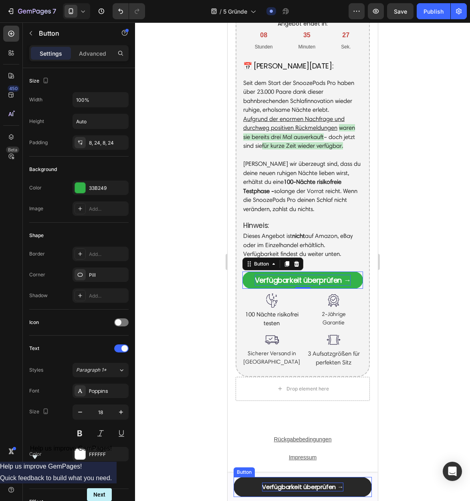
click at [281, 485] on strong "Verfügbarkeit überprüfen →" at bounding box center [302, 487] width 81 height 8
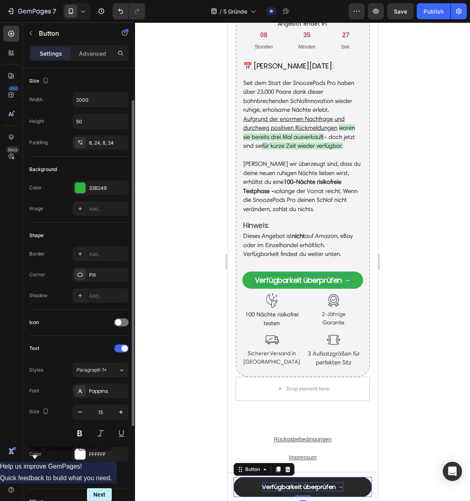
scroll to position [19, 0]
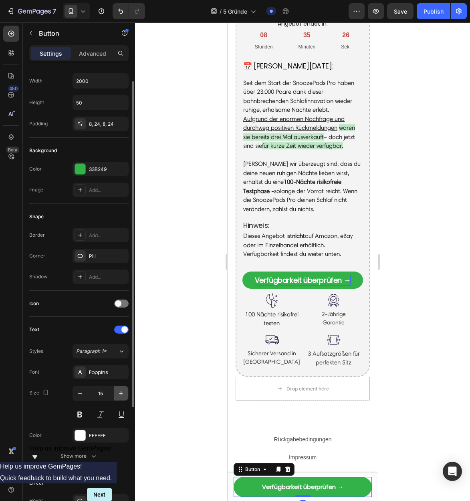
click at [120, 391] on icon "button" at bounding box center [121, 393] width 8 height 8
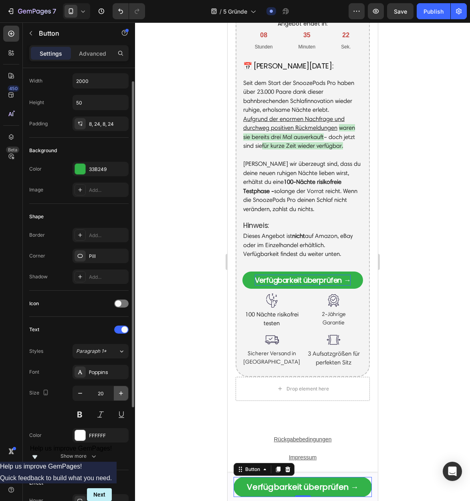
click at [120, 391] on icon "button" at bounding box center [121, 393] width 8 height 8
click at [83, 393] on icon "button" at bounding box center [80, 393] width 8 height 8
type input "19"
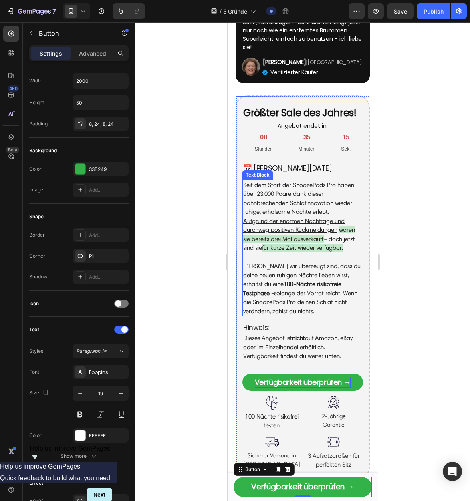
scroll to position [1659, 0]
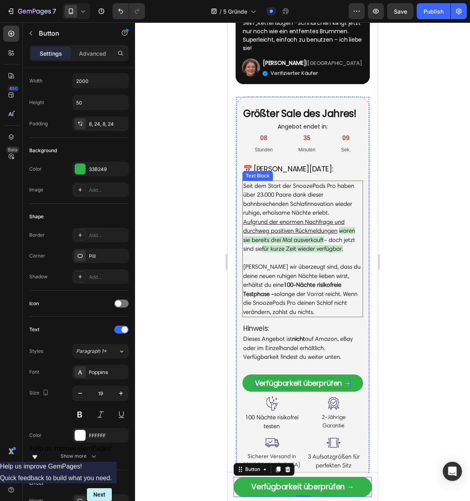
click at [319, 252] on span "für kurze Zeit wieder verfügbar." at bounding box center [302, 248] width 81 height 7
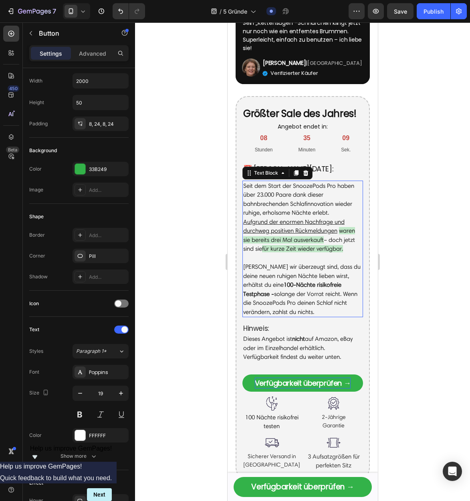
scroll to position [0, 0]
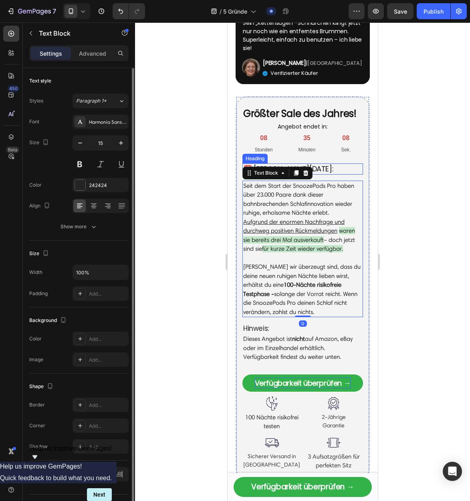
click at [334, 174] on h2 "📅 [PERSON_NAME][DATE]:" at bounding box center [302, 168] width 121 height 11
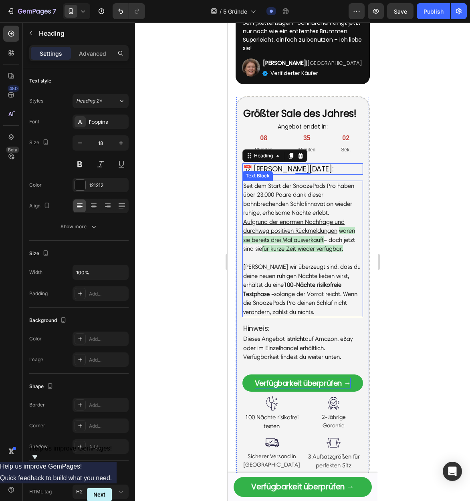
click at [294, 214] on p "Seit dem Start der SnoozePods Pro haben über 23.000 Paare dank dieser bahnbrech…" at bounding box center [302, 199] width 119 height 36
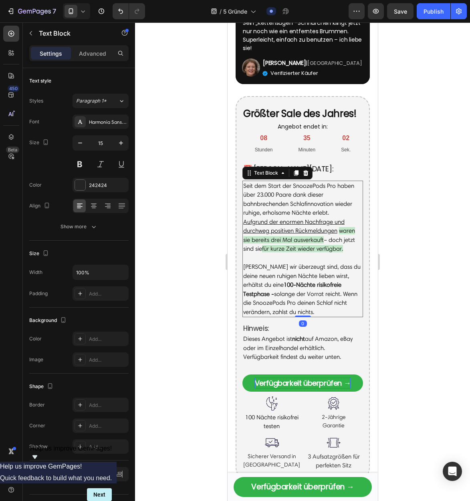
click at [294, 214] on p "Seit dem Start der SnoozePods Pro haben über 23.000 Paare dank dieser bahnbrech…" at bounding box center [302, 199] width 119 height 36
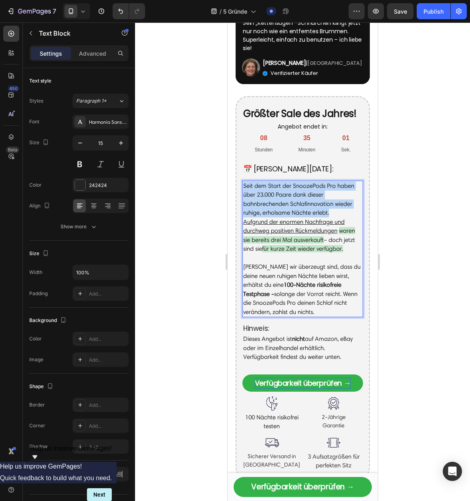
click at [294, 214] on p "Seit dem Start der SnoozePods Pro haben über 23.000 Paare dank dieser bahnbrech…" at bounding box center [302, 199] width 119 height 36
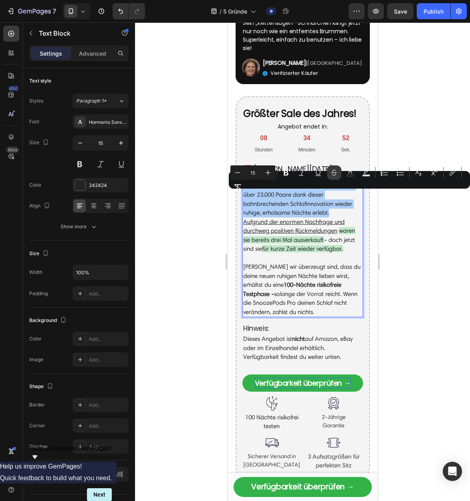
click at [332, 177] on button "Strikethrough" at bounding box center [334, 172] width 14 height 14
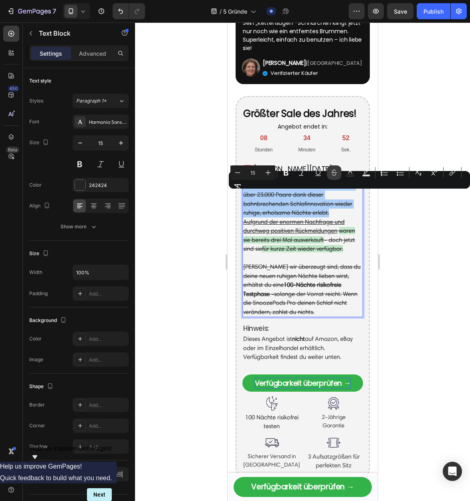
click at [332, 177] on button "Strikethrough" at bounding box center [334, 172] width 14 height 14
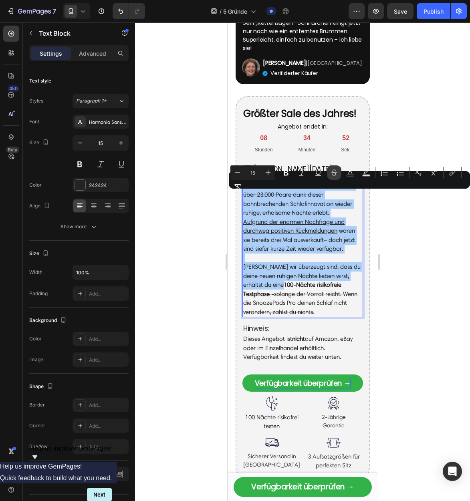
click at [332, 177] on button "Strikethrough" at bounding box center [334, 172] width 14 height 14
click at [335, 175] on icon "Editor contextual toolbar" at bounding box center [334, 173] width 8 height 8
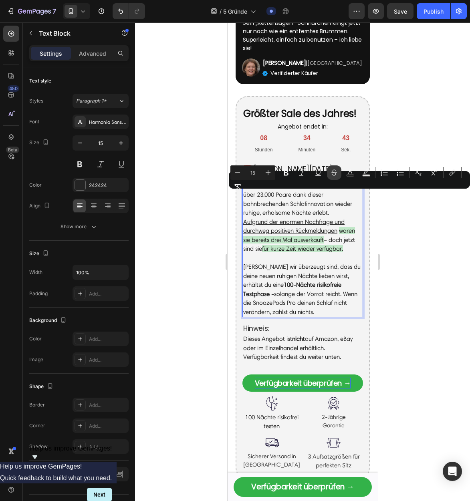
click at [336, 177] on button "Strikethrough" at bounding box center [334, 172] width 14 height 14
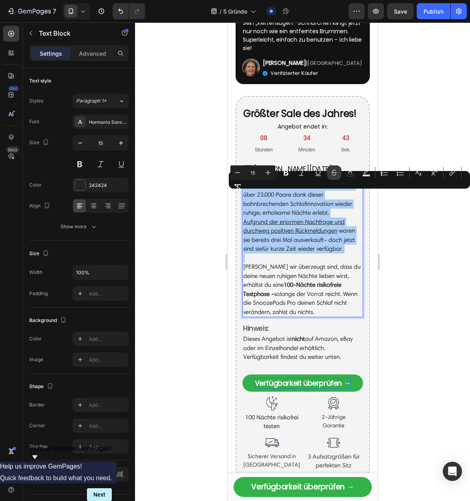
click at [336, 177] on button "Strikethrough" at bounding box center [334, 172] width 14 height 14
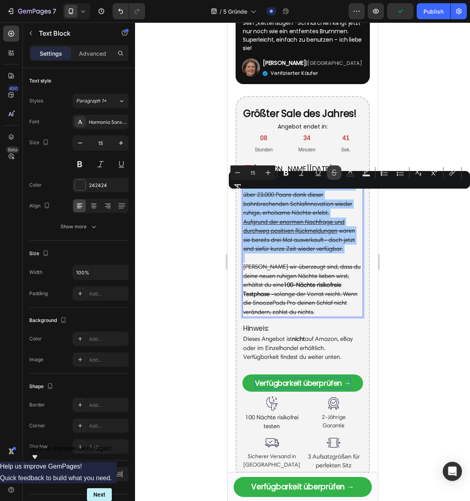
click at [332, 171] on icon "Editor contextual toolbar" at bounding box center [334, 173] width 8 height 8
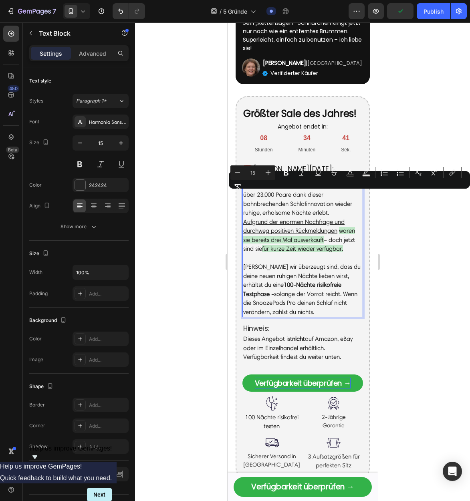
click at [323, 235] on u "Aufgrund der enormen Nachfrage und durchweg positiven Rückmeldungen" at bounding box center [293, 226] width 101 height 16
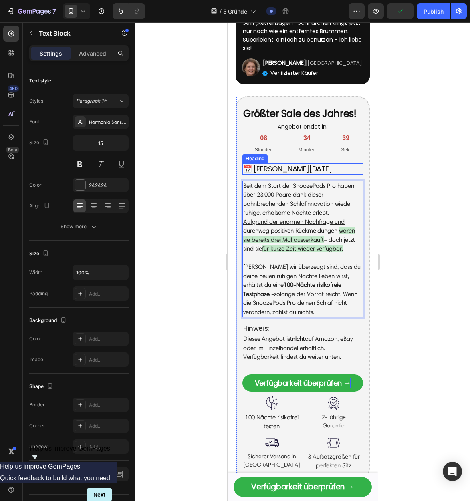
click at [260, 174] on h2 "📅 [PERSON_NAME][DATE]:" at bounding box center [302, 168] width 121 height 11
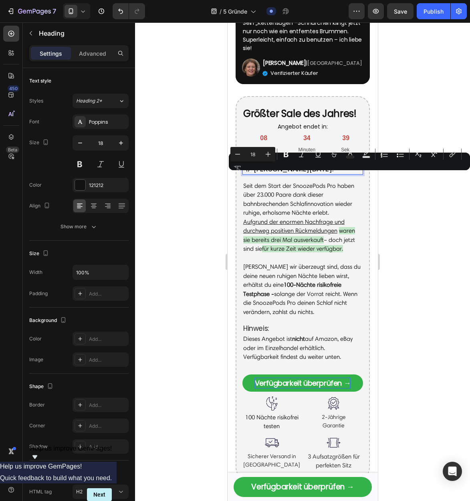
click at [276, 173] on p "📅 [PERSON_NAME][DATE]:" at bounding box center [302, 168] width 119 height 9
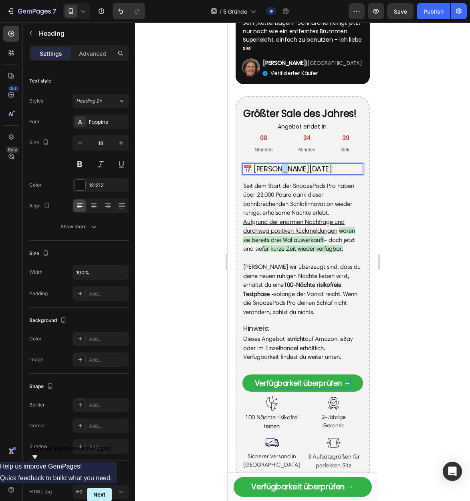
click at [276, 173] on p "📅 [PERSON_NAME][DATE]:" at bounding box center [302, 168] width 119 height 9
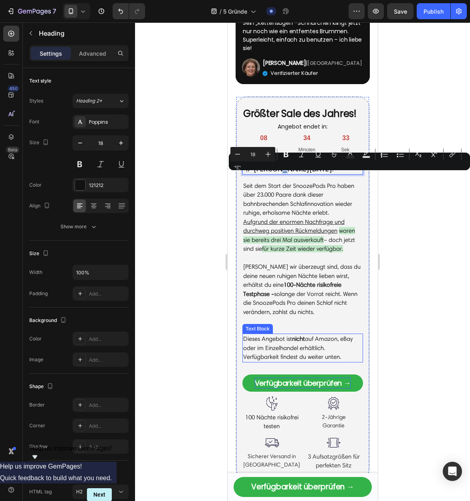
click at [288, 352] on p "Dieses Angebot ist nicht auf Amazon, eBay oder im Einzelhandel erhältlich. Verf…" at bounding box center [302, 347] width 119 height 27
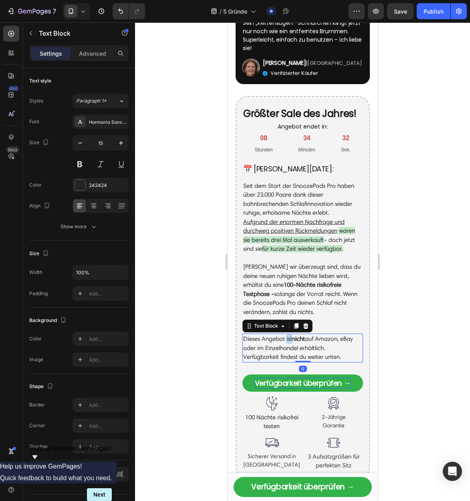
click at [288, 352] on p "Dieses Angebot ist nicht auf Amazon, eBay oder im Einzelhandel erhältlich. Verf…" at bounding box center [302, 347] width 119 height 27
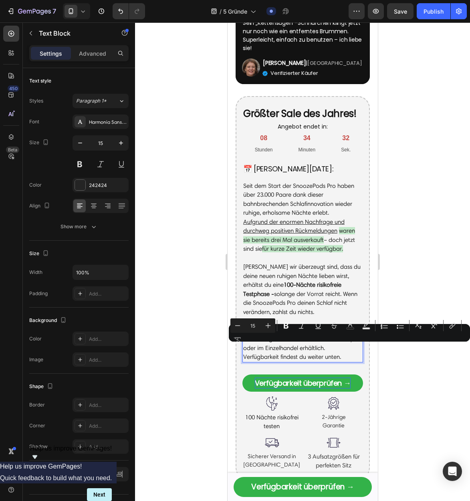
click at [335, 360] on p "Dieses Angebot ist nicht auf Amazon, eBay oder im Einzelhandel erhältlich. Verf…" at bounding box center [302, 347] width 119 height 27
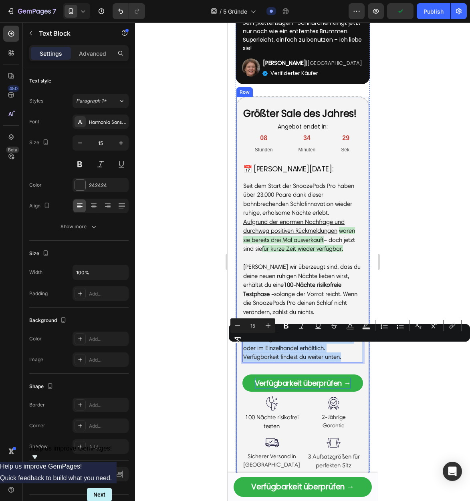
drag, startPoint x: 347, startPoint y: 370, endPoint x: 241, endPoint y: 348, distance: 108.0
click at [241, 348] on div "⁠⁠⁠⁠⁠⁠⁠ Größter Sale des Jahres! Heading Angebot endet in: Heading 08 Stunden 3…" at bounding box center [302, 288] width 134 height 384
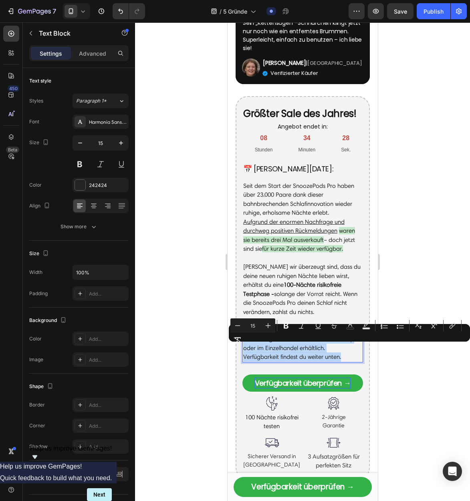
click at [272, 353] on p "Dieses Angebot ist nicht auf Amazon, eBay oder im Einzelhandel erhältlich. Verf…" at bounding box center [302, 347] width 119 height 27
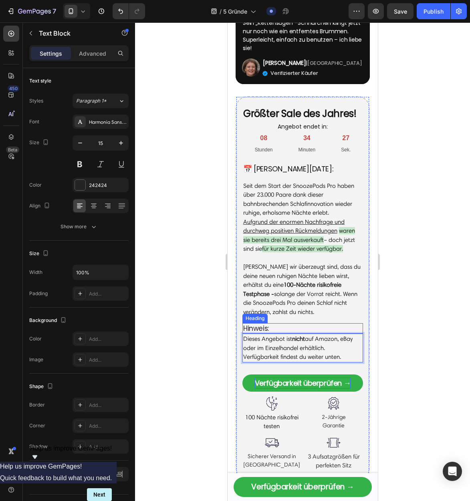
click at [260, 334] on h2 "Hinweis:" at bounding box center [302, 328] width 121 height 10
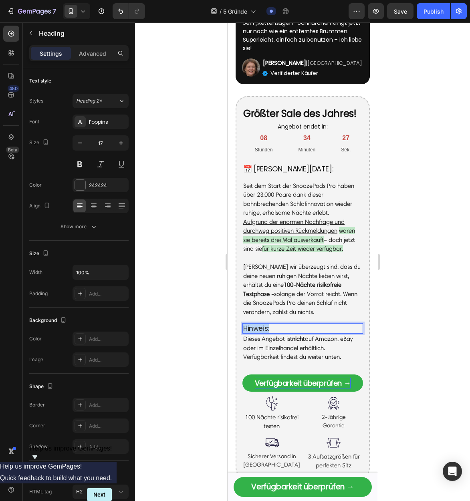
click at [260, 333] on p "Hinweis:" at bounding box center [302, 328] width 119 height 9
click at [294, 362] on p "Dieses Angebot ist nicht auf Amazon, eBay oder im Einzelhandel erhältlich. Verf…" at bounding box center [302, 347] width 119 height 27
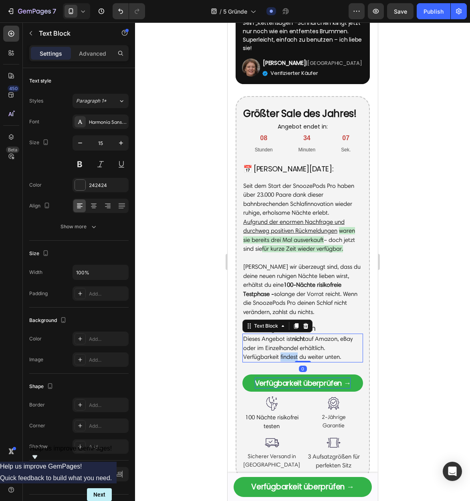
click at [296, 362] on p "Dieses Angebot ist nicht auf Amazon, eBay oder im Einzelhandel erhältlich. Verf…" at bounding box center [302, 347] width 119 height 27
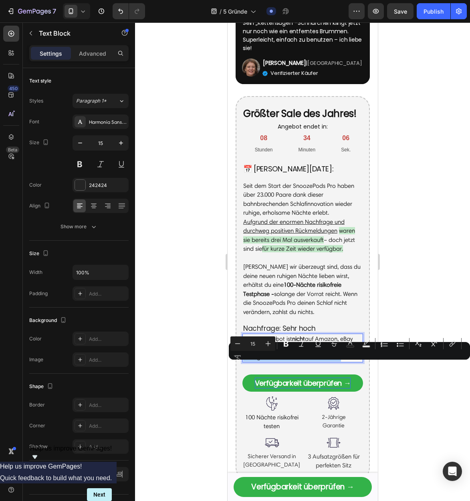
click at [366, 365] on div "Minus 15 Plus Bold Italic Underline Strikethrough Text Color Text Background Co…" at bounding box center [349, 350] width 238 height 29
click at [354, 362] on p "Dieses Angebot ist nicht auf Amazon, eBay oder im Einzelhandel erhältlich. Verf…" at bounding box center [302, 347] width 119 height 27
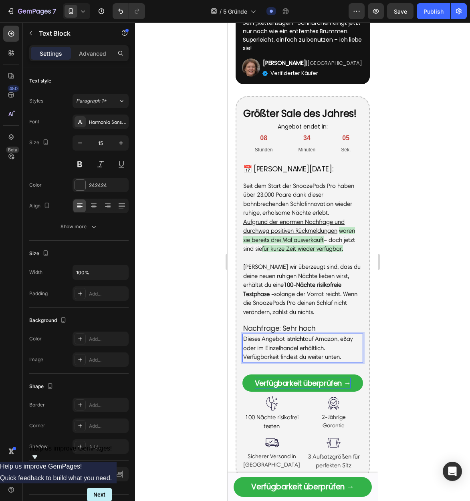
click at [340, 362] on p "Dieses Angebot ist nicht auf Amazon, eBay oder im Einzelhandel erhältlich. Verf…" at bounding box center [302, 347] width 119 height 27
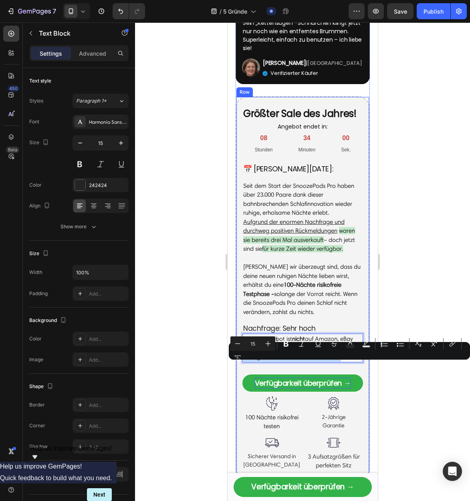
drag, startPoint x: 347, startPoint y: 368, endPoint x: 240, endPoint y: 367, distance: 106.5
click at [240, 367] on div "⁠⁠⁠⁠⁠⁠⁠ Größter Sale des Jahres! Heading Angebot endet in: Heading 08 Stunden 3…" at bounding box center [302, 288] width 134 height 384
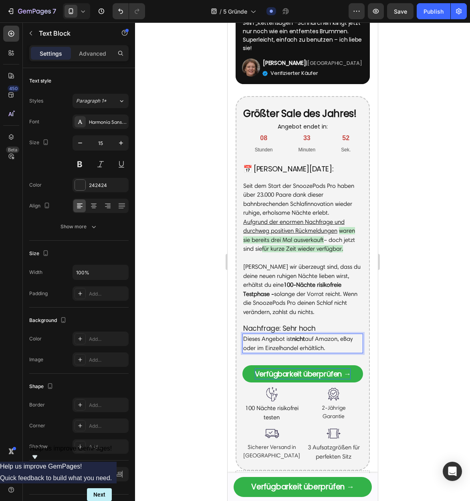
click at [244, 348] on p "Dieses Angebot ist nicht auf Amazon, eBay oder im Einzelhandel erhältlich." at bounding box center [302, 343] width 119 height 18
click at [285, 333] on p "Nachfrage: Sehr hoch" at bounding box center [302, 328] width 119 height 9
click at [284, 333] on p "Nachfrage: Sehr hoch" at bounding box center [302, 328] width 119 height 9
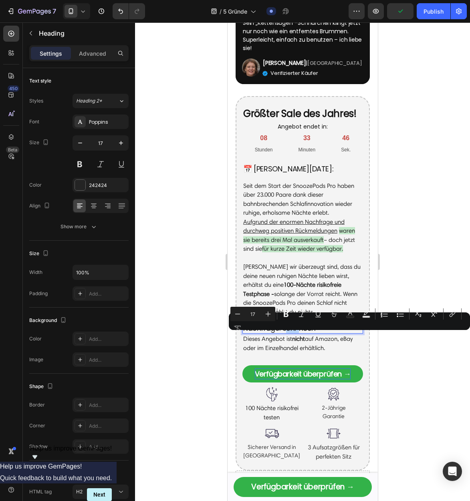
click at [284, 333] on p "Nachfrage: Sehr hoch" at bounding box center [302, 328] width 119 height 9
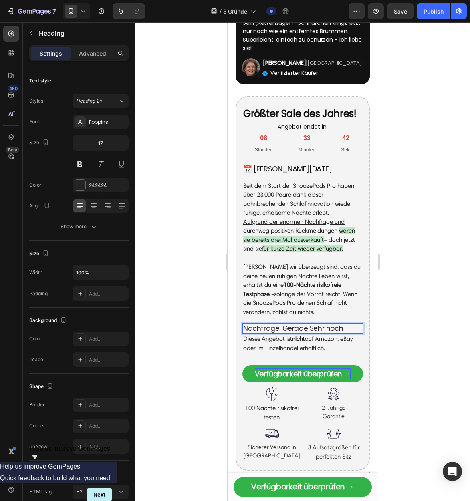
click at [301, 333] on p "Nachfrage: Gerade Sehr hoch" at bounding box center [302, 328] width 119 height 9
click at [308, 333] on p "Nachfrage: Derzeit Sehr hoch" at bounding box center [302, 328] width 119 height 9
click at [309, 333] on p "Nachfrage: Derzeit Sehr hoch" at bounding box center [302, 328] width 119 height 9
click at [317, 379] on strong "Verfügbarkeit überprüfen →" at bounding box center [302, 374] width 96 height 10
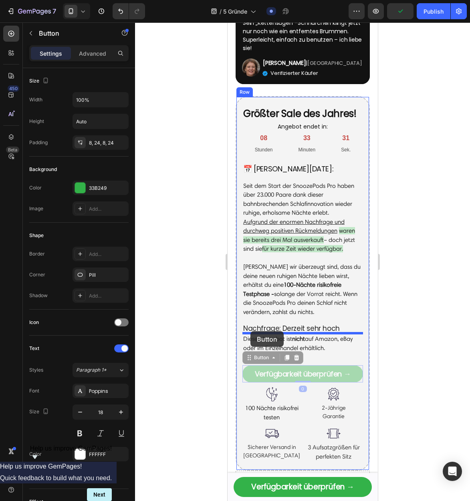
drag, startPoint x: 247, startPoint y: 369, endPoint x: 250, endPoint y: 331, distance: 37.7
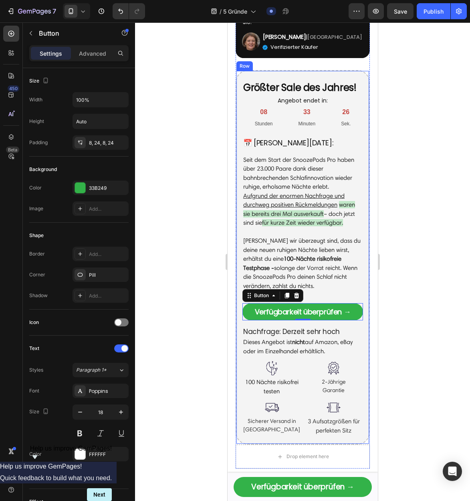
scroll to position [1686, 0]
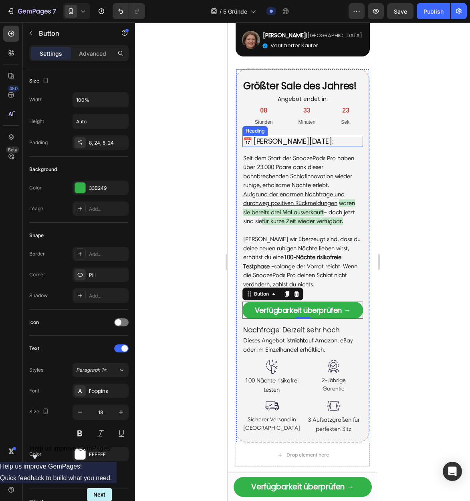
click at [285, 146] on p "📅 [PERSON_NAME][DATE]:" at bounding box center [302, 141] width 119 height 9
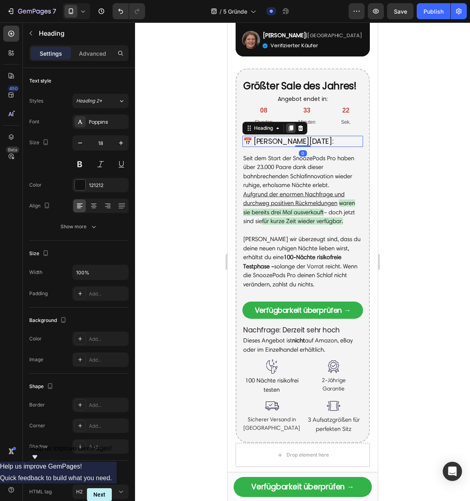
click at [292, 131] on icon at bounding box center [290, 128] width 4 height 6
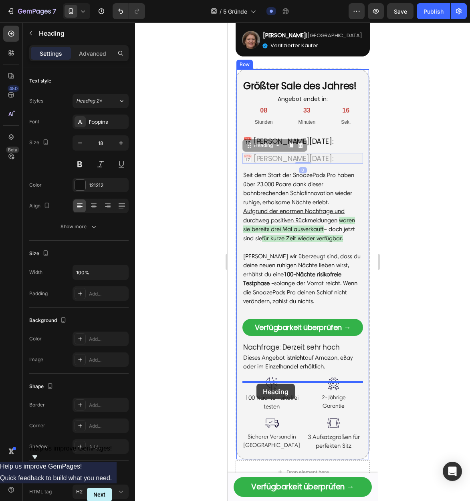
drag, startPoint x: 248, startPoint y: 156, endPoint x: 256, endPoint y: 384, distance: 227.6
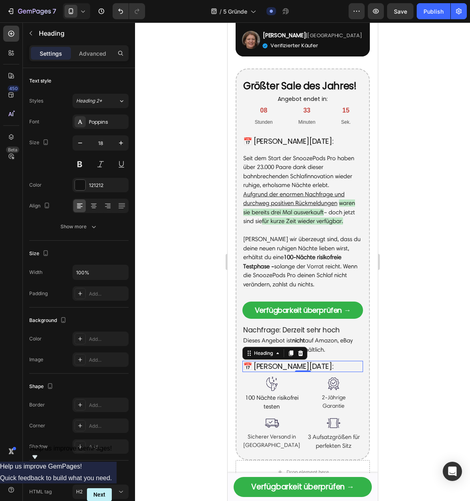
click at [320, 372] on h2 "📅 [PERSON_NAME][DATE]:" at bounding box center [302, 366] width 121 height 11
click at [320, 371] on p "📅 [PERSON_NAME][DATE]:" at bounding box center [302, 366] width 119 height 9
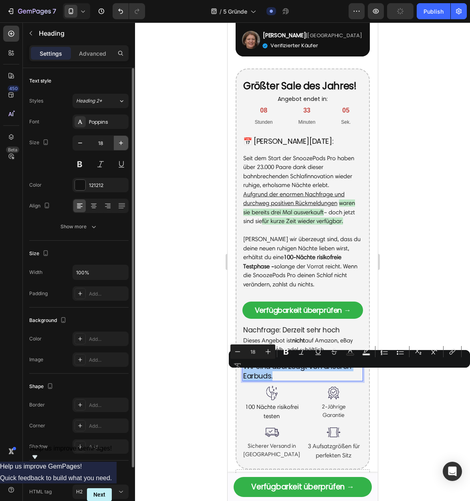
click at [121, 146] on icon "button" at bounding box center [121, 143] width 8 height 8
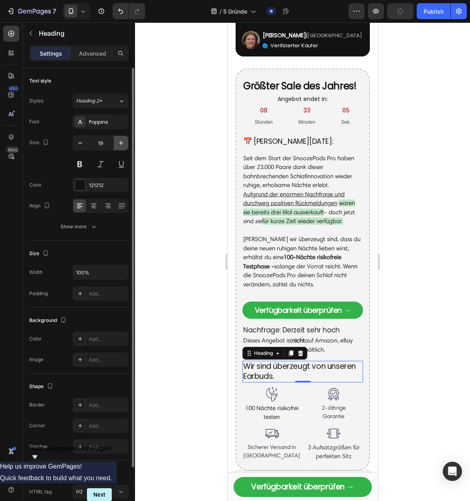
click at [121, 146] on icon "button" at bounding box center [121, 143] width 8 height 8
type input "21"
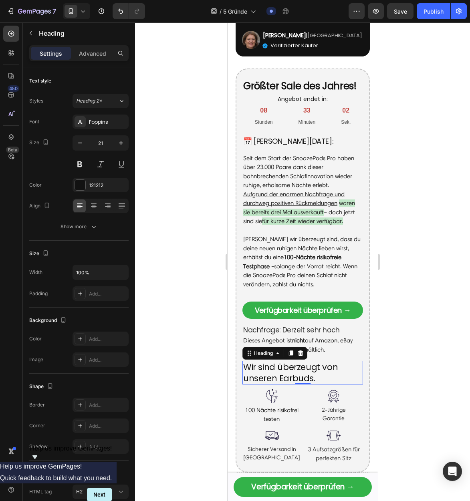
click at [303, 382] on p "Wir sind überzeugt von unseren Earbuds." at bounding box center [302, 373] width 119 height 22
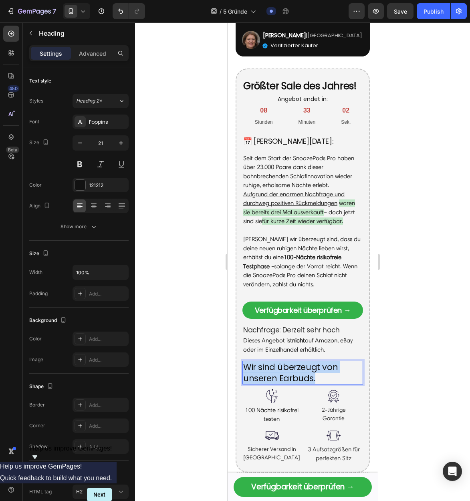
click at [303, 382] on p "Wir sind überzeugt von unseren Earbuds." at bounding box center [302, 373] width 119 height 22
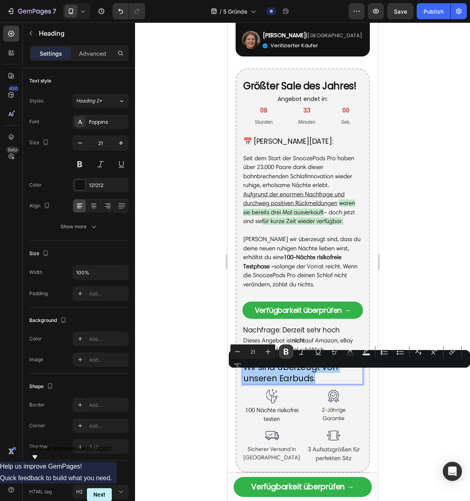
click at [288, 352] on icon "Editor contextual toolbar" at bounding box center [286, 352] width 5 height 6
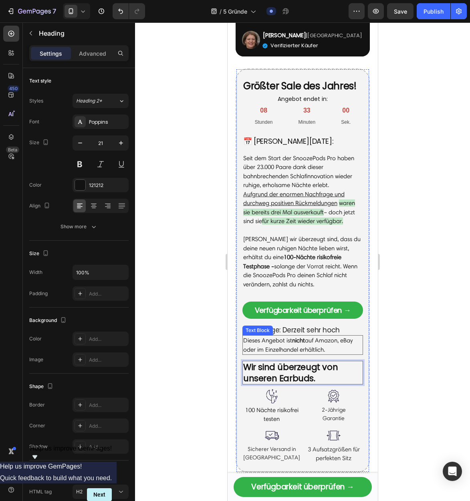
click at [267, 352] on p "Dieses Angebot ist nicht auf Amazon, eBay oder im Einzelhandel erhältlich." at bounding box center [302, 345] width 119 height 18
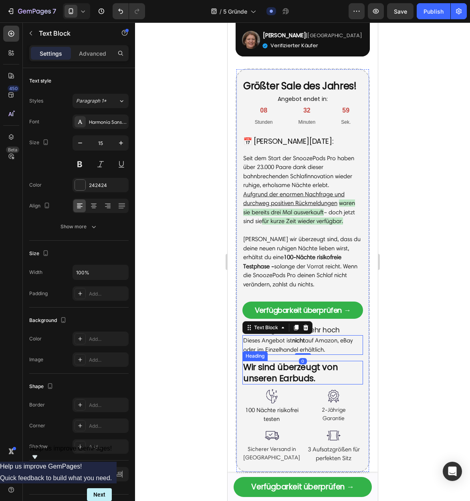
click at [282, 382] on strong "Wir sind überzeugt von unseren Earbuds." at bounding box center [290, 372] width 95 height 22
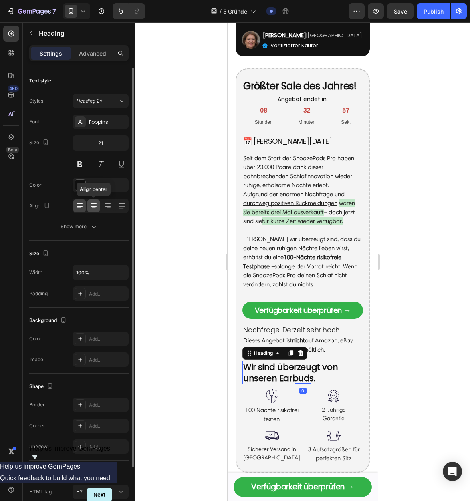
click at [94, 210] on div at bounding box center [93, 205] width 12 height 13
click at [117, 143] on icon "button" at bounding box center [121, 143] width 8 height 8
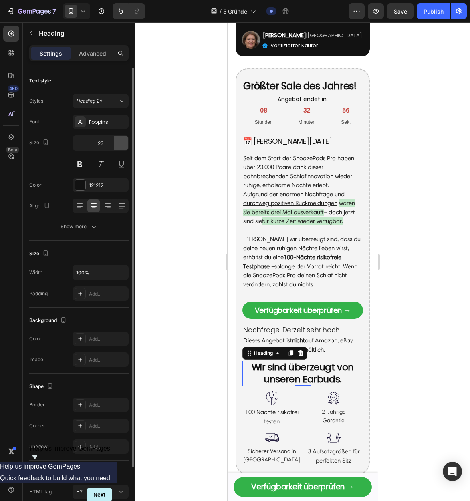
click at [117, 143] on icon "button" at bounding box center [121, 143] width 8 height 8
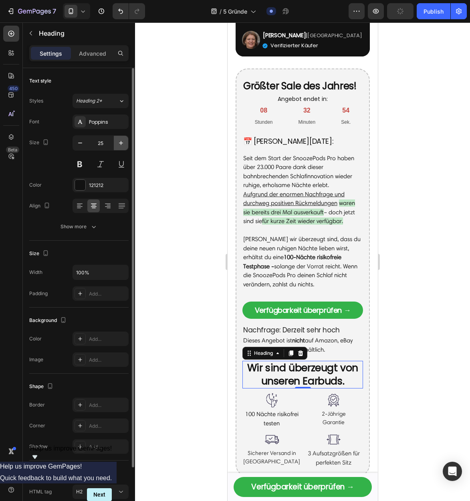
click at [117, 143] on icon "button" at bounding box center [121, 143] width 8 height 8
click at [82, 143] on icon "button" at bounding box center [80, 143] width 8 height 8
type input "24"
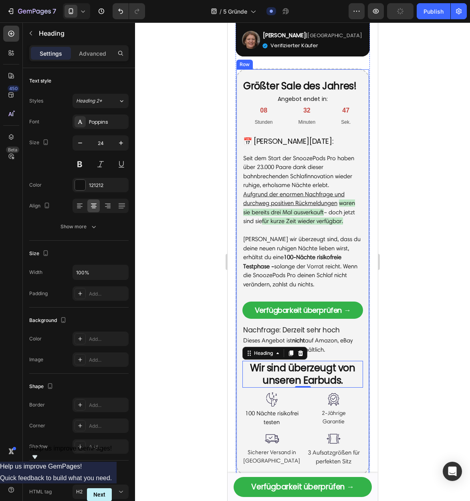
click at [324, 366] on div "⁠⁠⁠⁠⁠⁠⁠ Größter Sale des Jahres! Heading Angebot endet in: Heading 08 Stunden 3…" at bounding box center [302, 272] width 121 height 390
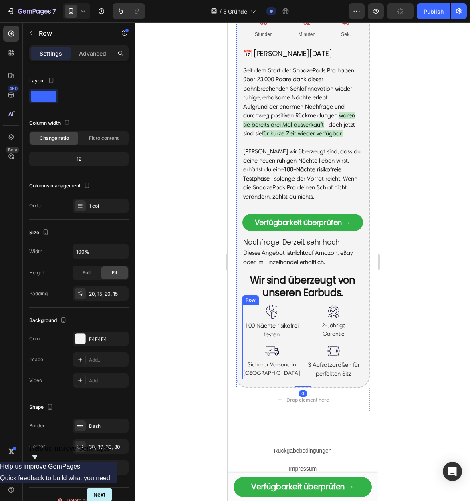
scroll to position [1782, 0]
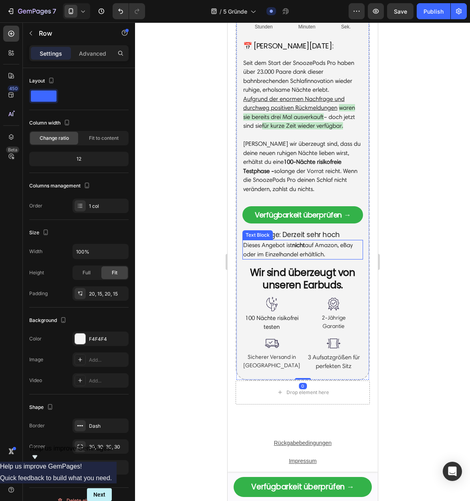
click at [297, 259] on p "Dieses Angebot ist nicht auf Amazon, eBay oder im Einzelhandel erhältlich." at bounding box center [302, 250] width 119 height 18
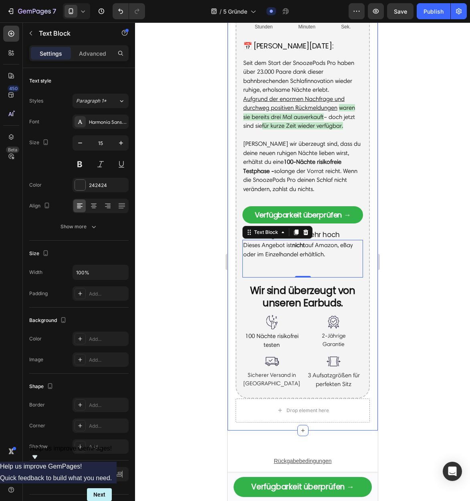
click at [410, 277] on div at bounding box center [302, 261] width 335 height 479
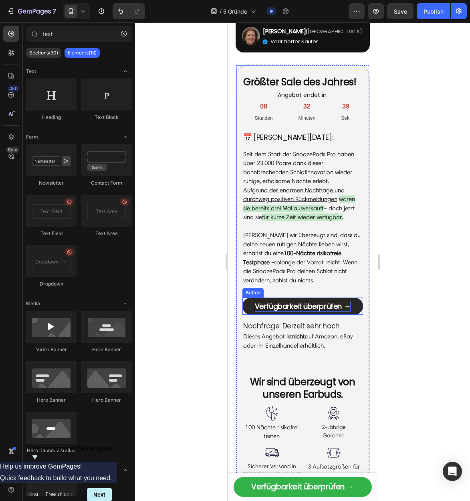
scroll to position [1682, 0]
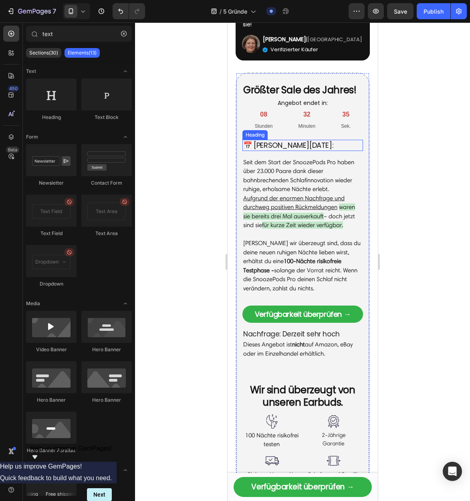
click at [291, 150] on p "📅 [PERSON_NAME][DATE]:" at bounding box center [302, 145] width 119 height 9
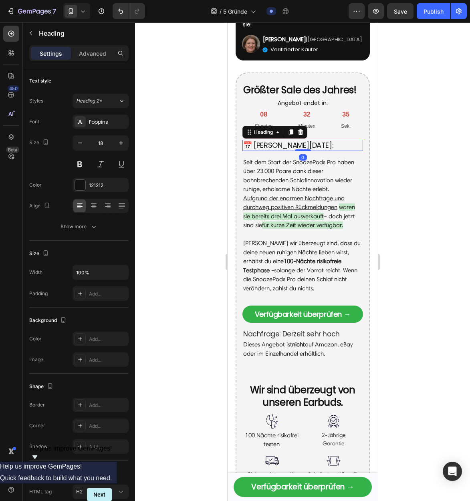
click at [291, 150] on p "📅 [PERSON_NAME][DATE]:" at bounding box center [302, 145] width 119 height 9
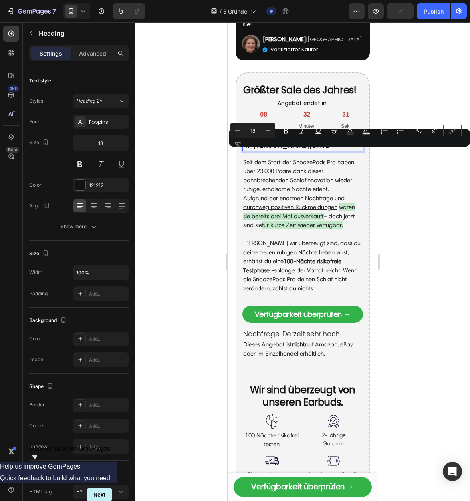
click at [384, 176] on div at bounding box center [302, 261] width 335 height 479
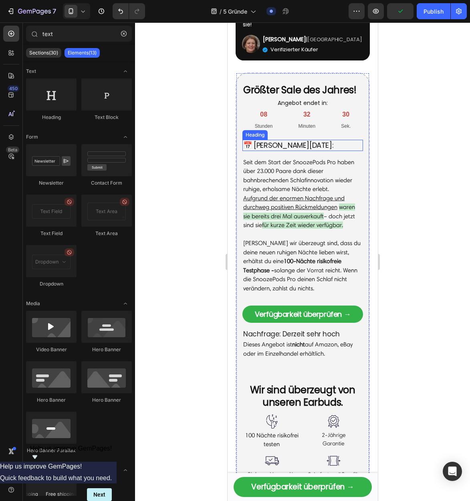
click at [337, 150] on p "📅 [PERSON_NAME][DATE]:" at bounding box center [302, 145] width 119 height 9
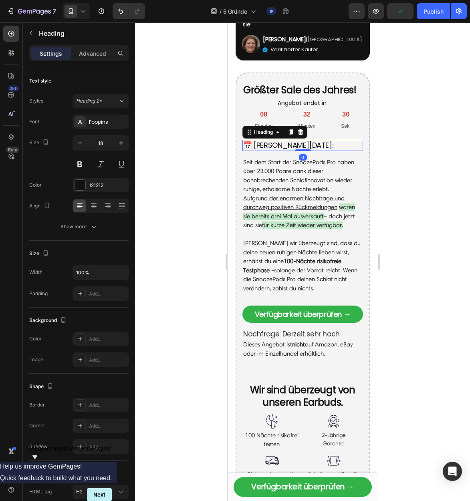
click at [337, 150] on p "📅 [PERSON_NAME][DATE]:" at bounding box center [302, 145] width 119 height 9
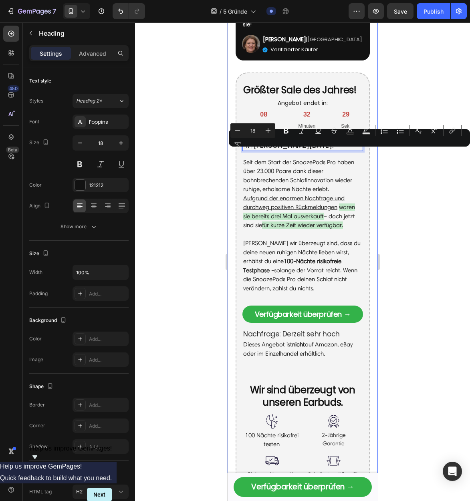
click at [392, 156] on div at bounding box center [302, 261] width 335 height 479
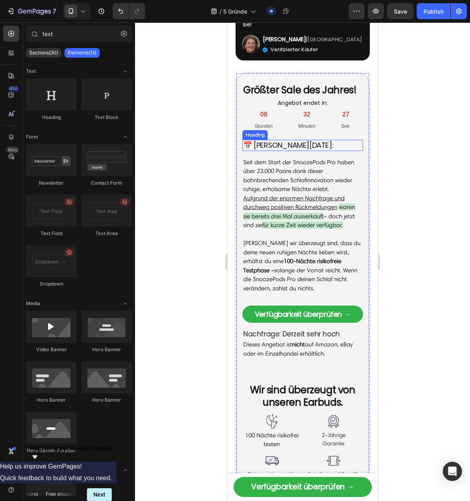
click at [346, 150] on p "📅 [PERSON_NAME][DATE]:" at bounding box center [302, 145] width 119 height 9
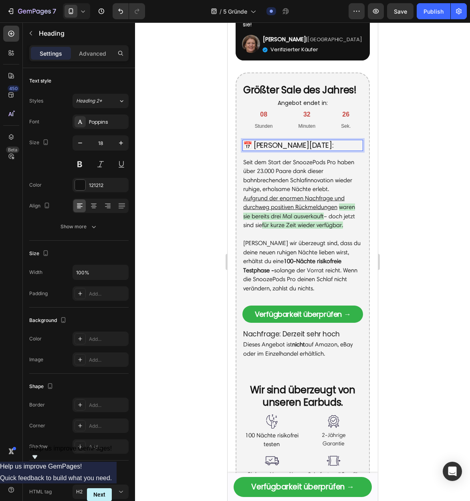
click at [346, 150] on p "📅 [PERSON_NAME][DATE]:" at bounding box center [302, 145] width 119 height 9
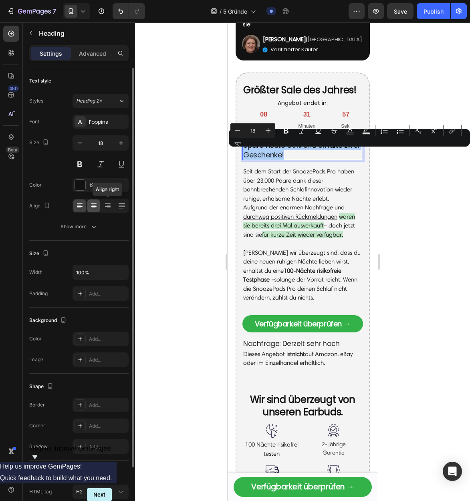
click at [95, 206] on icon at bounding box center [94, 206] width 6 height 1
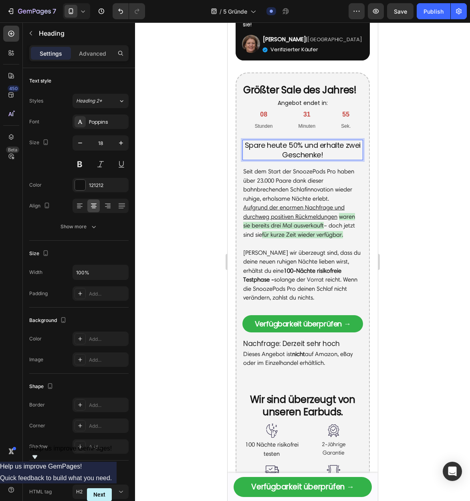
click at [316, 159] on p "Spare heute 50% und erhalte zwei Geschenke!" at bounding box center [302, 150] width 119 height 19
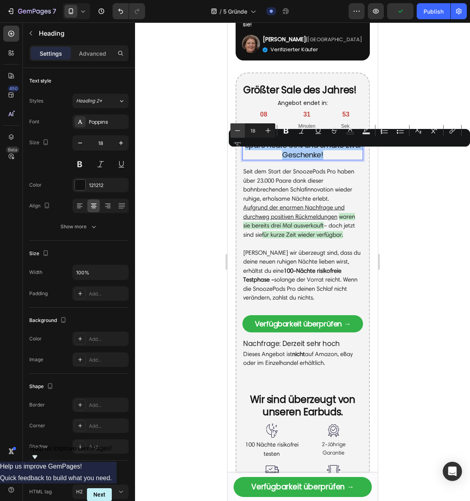
click at [243, 133] on button "Minus" at bounding box center [237, 130] width 14 height 14
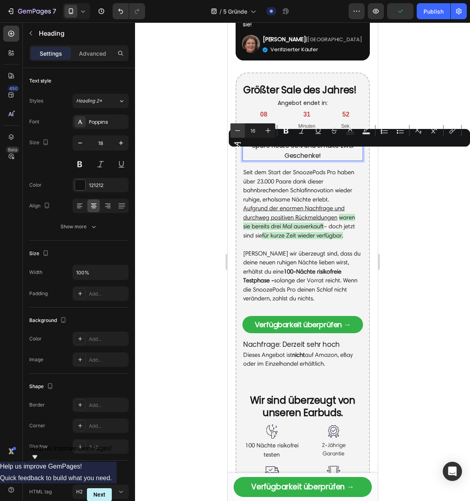
click at [243, 133] on button "Minus" at bounding box center [237, 130] width 14 height 14
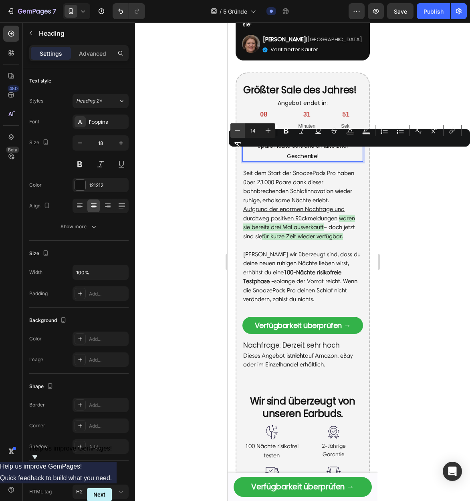
click at [243, 133] on button "Minus" at bounding box center [237, 130] width 14 height 14
type input "13"
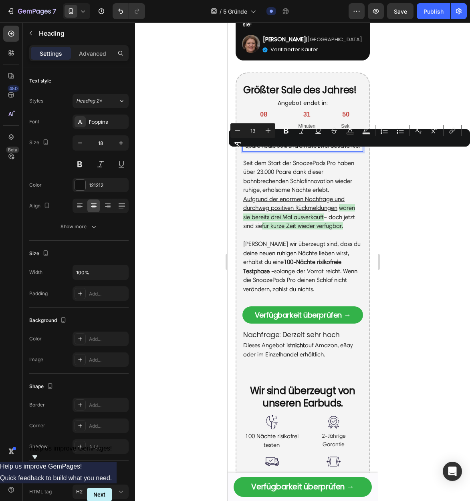
click at [331, 150] on span "Spare heute 50% und erhalte zwei Geschenke!" at bounding box center [302, 146] width 115 height 8
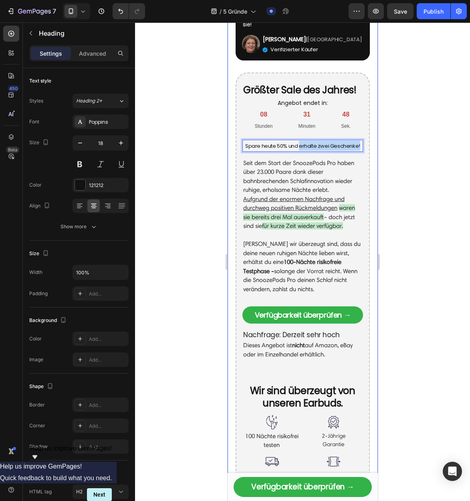
drag, startPoint x: 298, startPoint y: 155, endPoint x: 372, endPoint y: 153, distance: 73.7
click at [372, 153] on div "Icon Icon Icon Icon Icon Icon List „Ich habe 8 Stunden am Stück geschlafen!“ Te…" at bounding box center [302, 16] width 150 height 1027
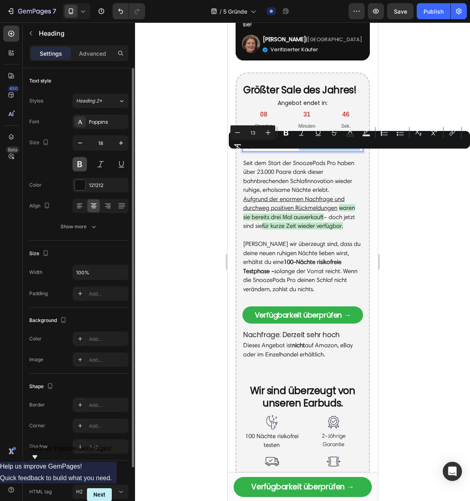
click at [81, 163] on button at bounding box center [79, 164] width 14 height 14
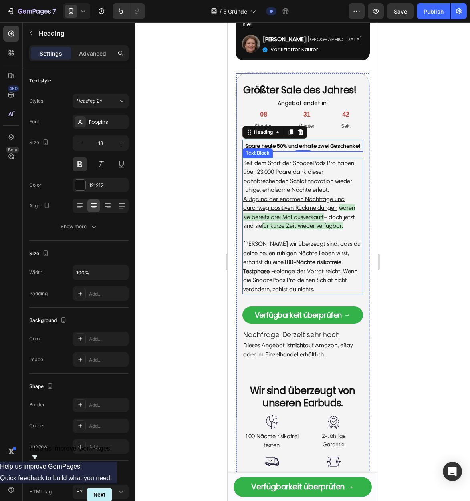
click at [308, 183] on p "Seit dem Start der SnoozePods Pro haben über 23.000 Paare dank dieser bahnbrech…" at bounding box center [302, 177] width 119 height 36
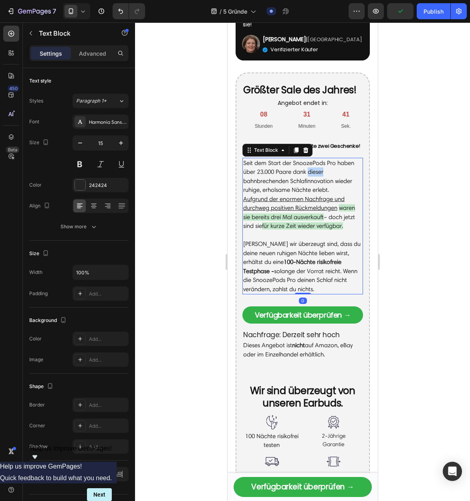
click at [308, 183] on p "Seit dem Start der SnoozePods Pro haben über 23.000 Paare dank dieser bahnbrech…" at bounding box center [302, 177] width 119 height 36
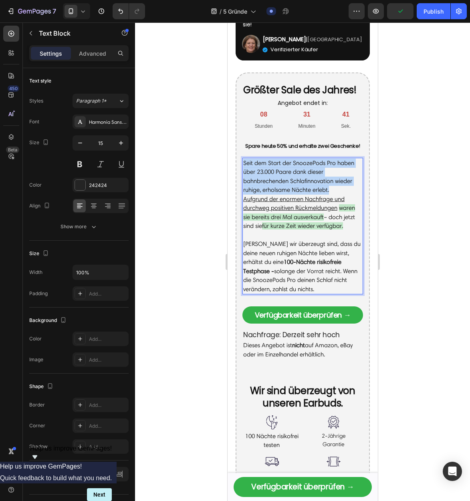
click at [308, 183] on p "Seit dem Start der SnoozePods Pro haben über 23.000 Paare dank dieser bahnbrech…" at bounding box center [302, 177] width 119 height 36
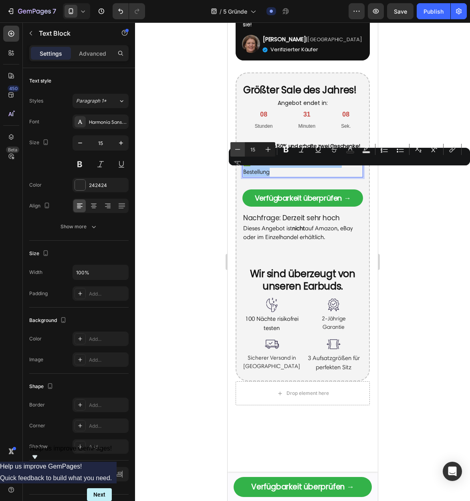
click at [241, 153] on button "Minus" at bounding box center [237, 149] width 14 height 14
type input "14"
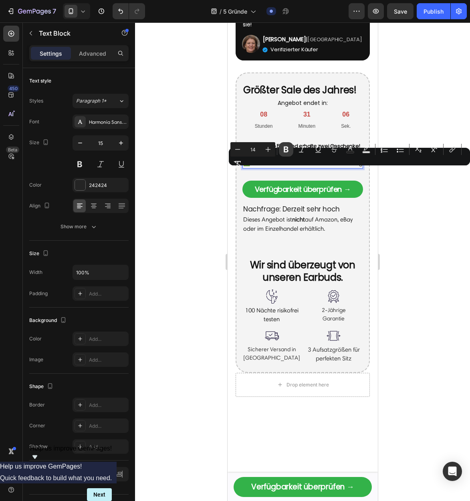
click at [286, 151] on icon "Editor contextual toolbar" at bounding box center [286, 149] width 8 height 8
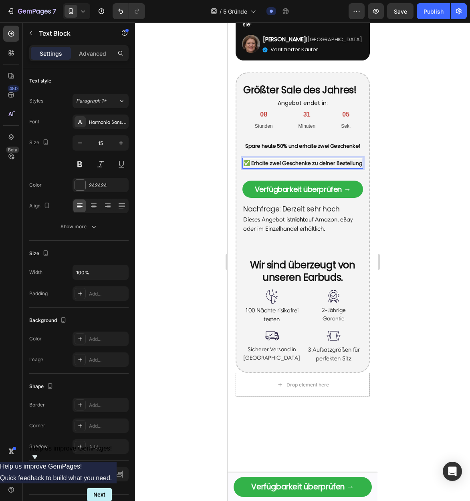
click at [358, 167] on strong "✅ Erhalte zwei Geschenke zu deiner Bestellung" at bounding box center [302, 163] width 119 height 7
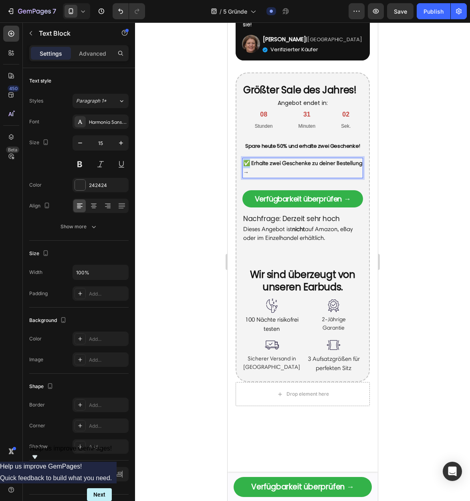
click at [243, 167] on strong "✅ Erhalte zwei Geschenke zu deiner Bestellung" at bounding box center [302, 163] width 119 height 7
copy strong "✅"
click at [251, 177] on p "→" at bounding box center [302, 173] width 119 height 10
click at [265, 177] on p "✅" at bounding box center [302, 173] width 119 height 10
click at [276, 177] on p "✅" at bounding box center [302, 173] width 119 height 10
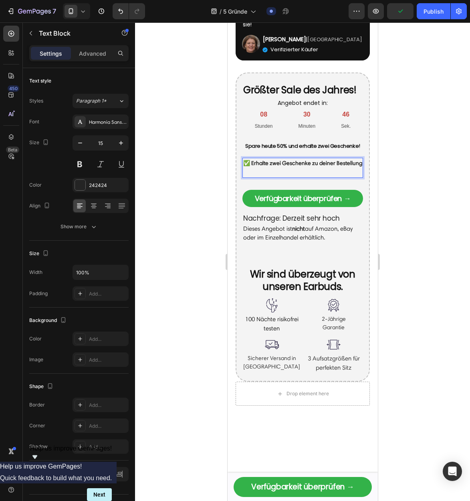
click at [359, 167] on strong "✅ Erhalte zwei Geschenke zu deiner Bestellung" at bounding box center [302, 163] width 119 height 7
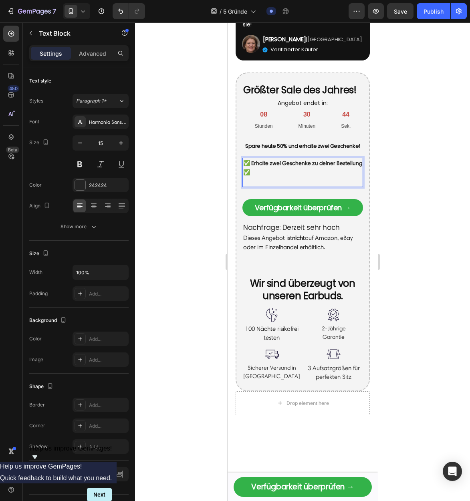
click at [323, 177] on p "✅" at bounding box center [302, 173] width 119 height 10
click at [299, 177] on p "✅" at bounding box center [302, 173] width 119 height 10
click at [284, 177] on p "✅" at bounding box center [302, 173] width 119 height 10
click at [285, 177] on p "✅" at bounding box center [302, 173] width 119 height 10
click at [254, 176] on strong "✅ 60-Tage risikofrei testen" at bounding box center [277, 172] width 68 height 7
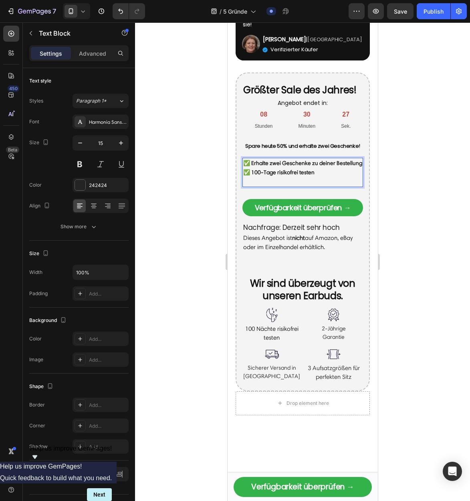
click at [321, 177] on p "✅ 100-Tage risikofrei testen" at bounding box center [302, 173] width 119 height 10
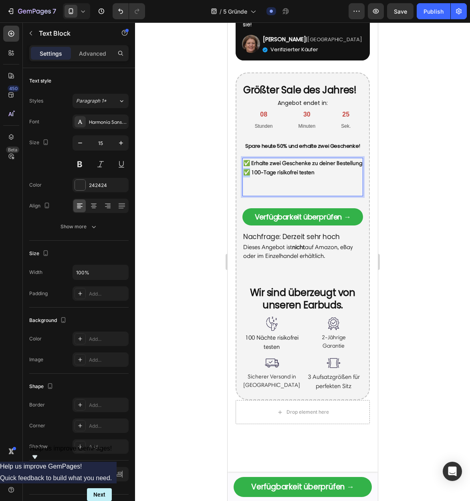
drag, startPoint x: 247, startPoint y: 182, endPoint x: 243, endPoint y: 182, distance: 4.4
click at [243, 176] on strong "✅ 100-Tage risikofrei testen" at bounding box center [278, 172] width 71 height 7
copy strong "✅"
click at [258, 187] on p "Rich Text Editor. Editing area: main" at bounding box center [302, 181] width 119 height 9
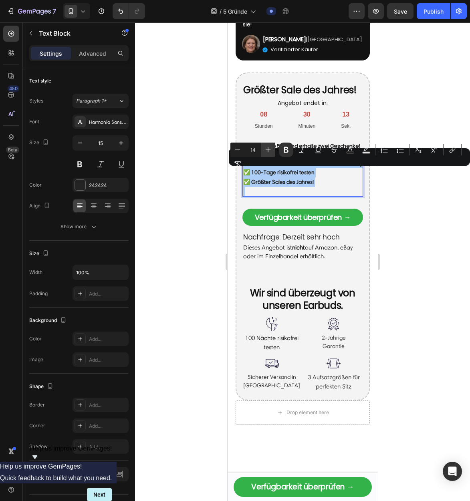
click at [272, 151] on icon "Editor contextual toolbar" at bounding box center [268, 150] width 8 height 8
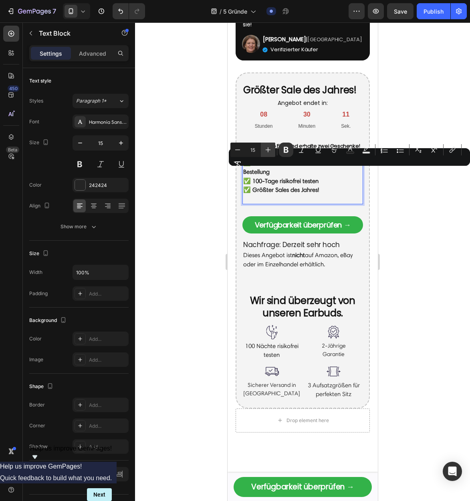
click at [272, 151] on icon "Editor contextual toolbar" at bounding box center [268, 150] width 8 height 8
type input "17"
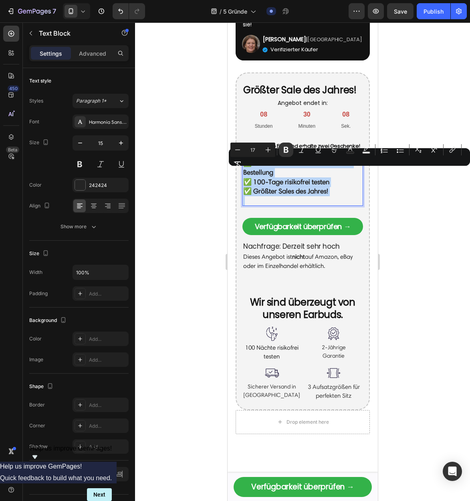
click at [309, 177] on p "✅ Erhalte zwei Geschenke zu deiner Bestellung" at bounding box center [302, 168] width 119 height 19
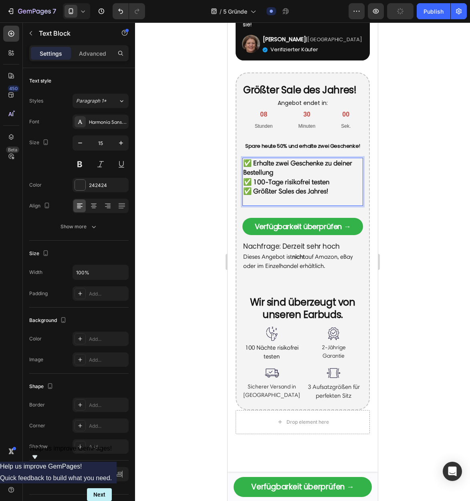
click at [310, 167] on div "✅ Erhalte zwei Geschenke zu deiner Bestellung ✅ 100-Tage risikofrei testen ✅ Gr…" at bounding box center [302, 182] width 121 height 48
click at [303, 150] on span "Spare heute 50% und erhalte zwei Geschenke!" at bounding box center [302, 146] width 115 height 8
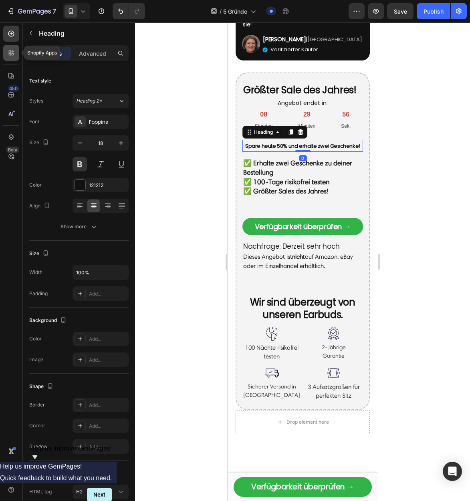
click at [10, 53] on icon at bounding box center [11, 53] width 8 height 8
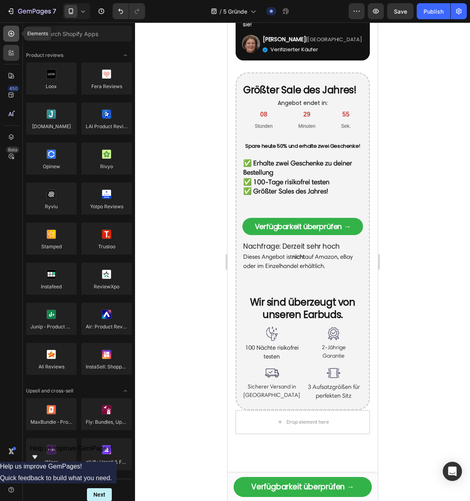
click at [13, 36] on icon at bounding box center [11, 34] width 8 height 8
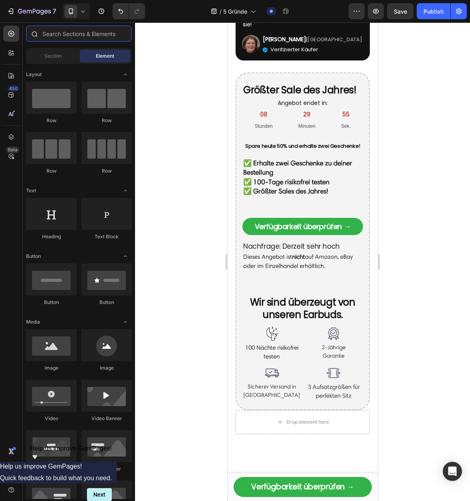
click at [71, 33] on input "text" at bounding box center [79, 34] width 106 height 16
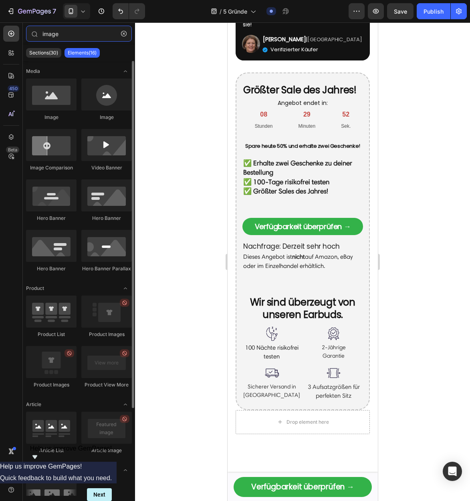
type input "image"
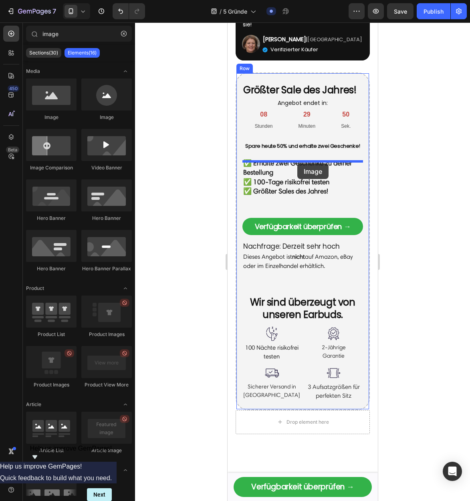
drag, startPoint x: 340, startPoint y: 140, endPoint x: 297, endPoint y: 163, distance: 49.1
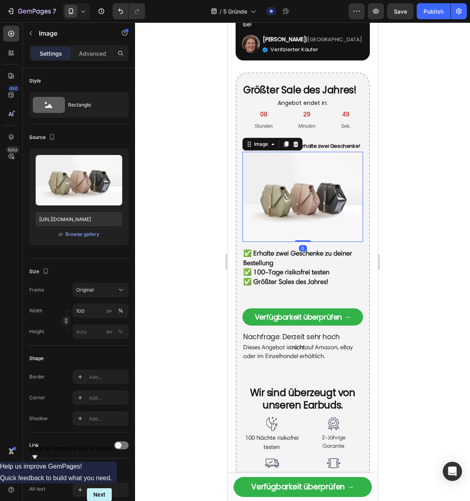
click at [338, 204] on img at bounding box center [302, 197] width 121 height 91
click at [275, 266] on strong "✅ Erhalte zwei Geschenke zu deiner Bestellung" at bounding box center [297, 258] width 109 height 18
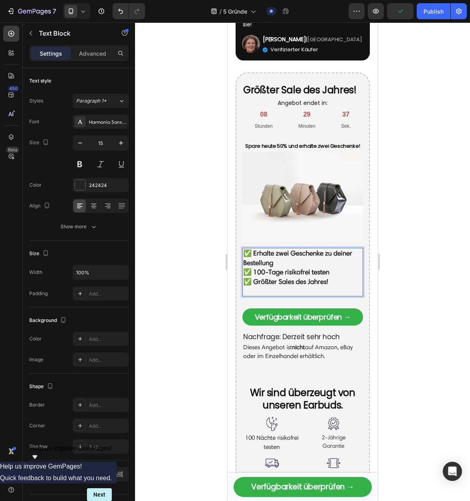
click at [316, 276] on strong "✅ 100-Tage risikofrei testen" at bounding box center [286, 272] width 86 height 8
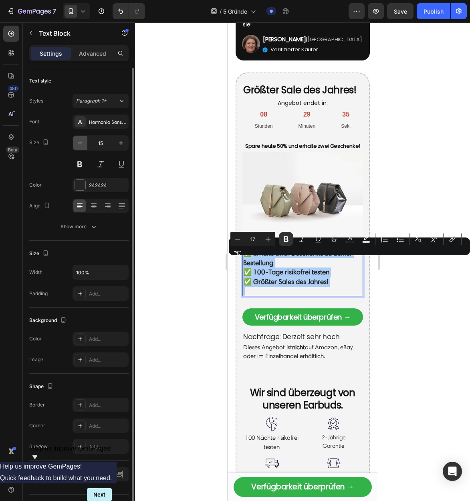
click at [81, 141] on icon "button" at bounding box center [80, 143] width 8 height 8
type input "14"
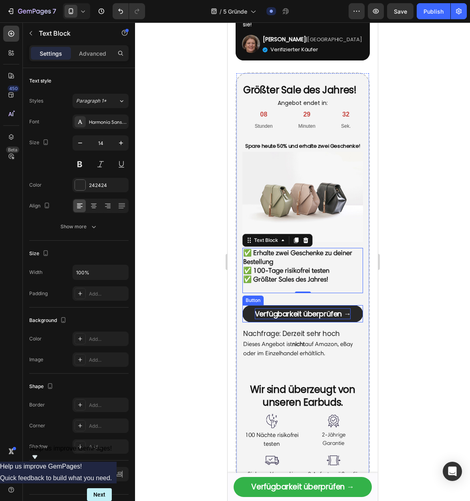
click at [283, 319] on strong "Verfügbarkeit überprüfen →" at bounding box center [302, 314] width 96 height 10
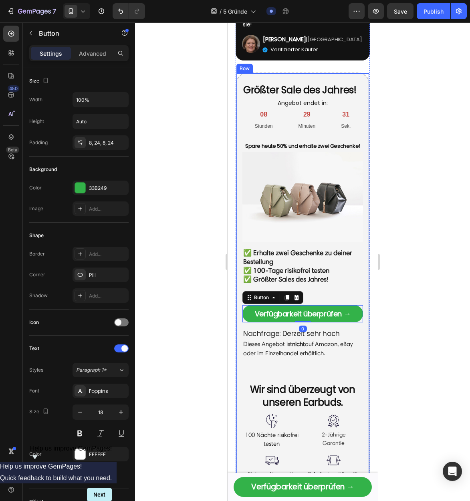
click at [348, 305] on div "Verfügbarkeit überprüfen → Button 0" at bounding box center [302, 307] width 121 height 29
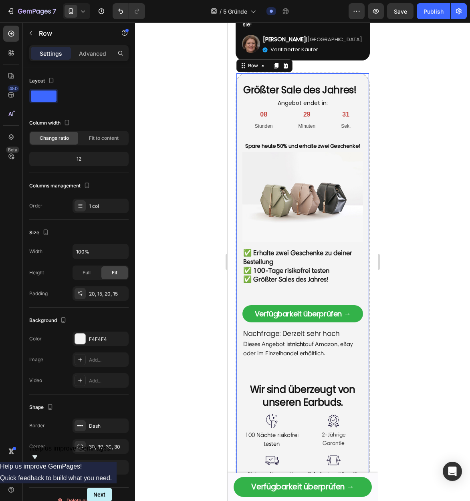
click at [316, 292] on p "Rich Text Editor. Editing area: main" at bounding box center [302, 288] width 119 height 8
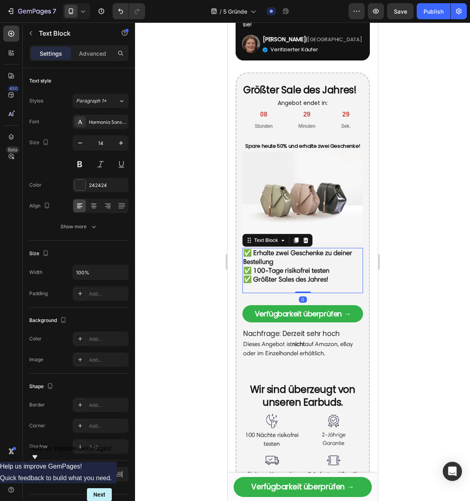
click at [310, 288] on div "✅ Erhalte zwei Geschenke zu deiner Bestellung ✅ 100-Tage risikofrei testen ✅ Gr…" at bounding box center [302, 270] width 121 height 45
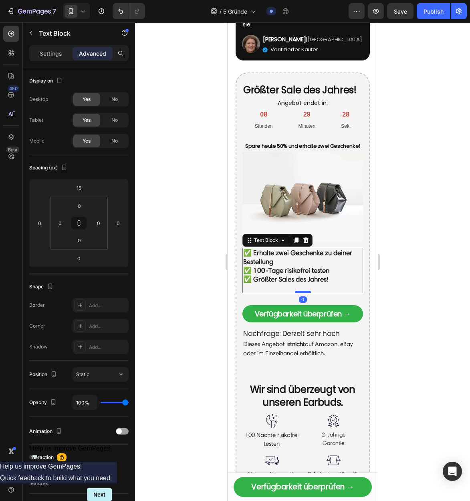
click at [301, 293] on div at bounding box center [302, 292] width 16 height 2
click at [284, 292] on p "Rich Text Editor. Editing area: main" at bounding box center [302, 288] width 119 height 8
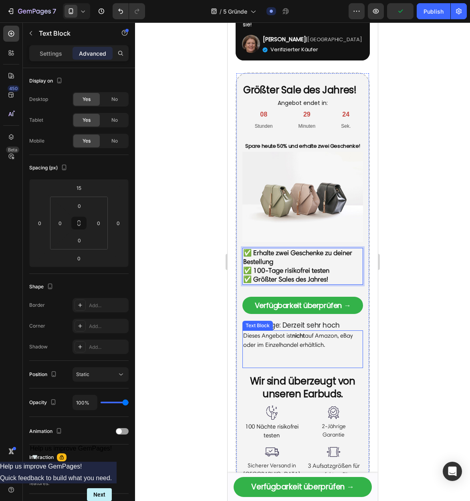
click at [264, 330] on div "Text Block" at bounding box center [257, 326] width 30 height 10
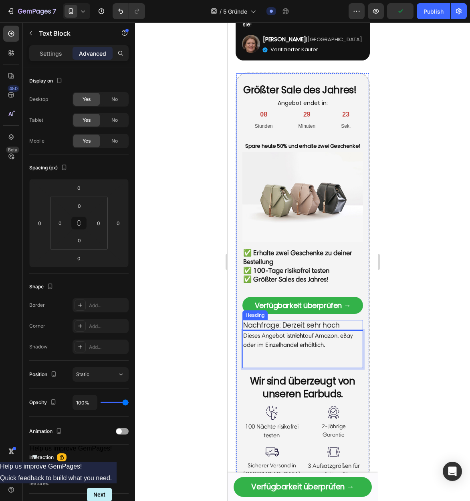
click at [326, 330] on p "Nachfrage: Derzeit sehr hoch" at bounding box center [302, 325] width 119 height 9
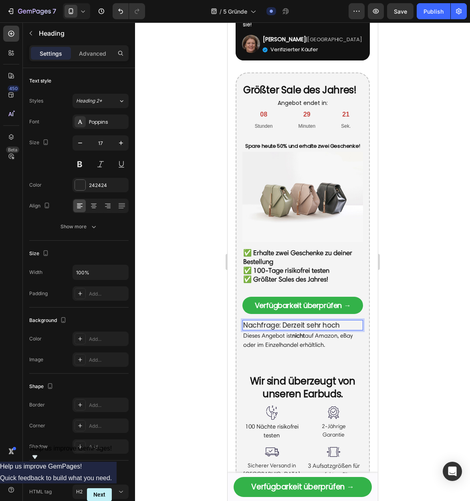
click at [244, 330] on p "Nachfrage: Derzeit sehr hoch" at bounding box center [302, 325] width 119 height 9
click at [283, 330] on p "Nachfrage: Derzeit sehr hoch" at bounding box center [302, 325] width 119 height 9
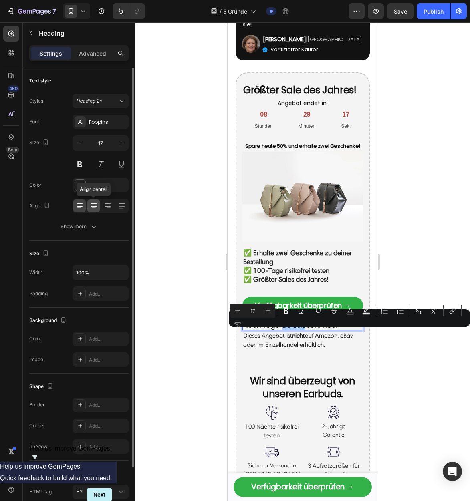
click at [97, 207] on icon at bounding box center [94, 206] width 8 height 8
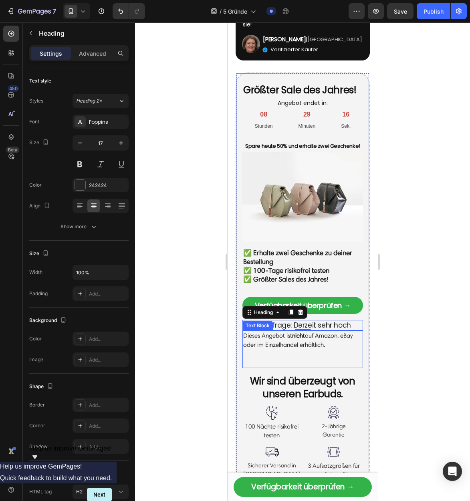
click at [291, 349] on p "Dieses Angebot ist nicht auf Amazon, eBay oder im Einzelhandel erhältlich." at bounding box center [302, 340] width 119 height 18
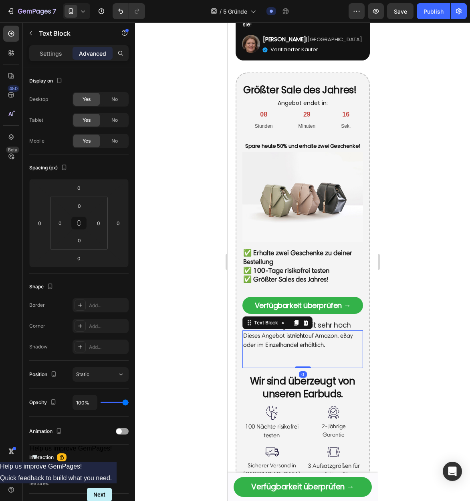
click at [291, 349] on p "Dieses Angebot ist nicht auf Amazon, eBay oder im Einzelhandel erhältlich." at bounding box center [302, 340] width 119 height 18
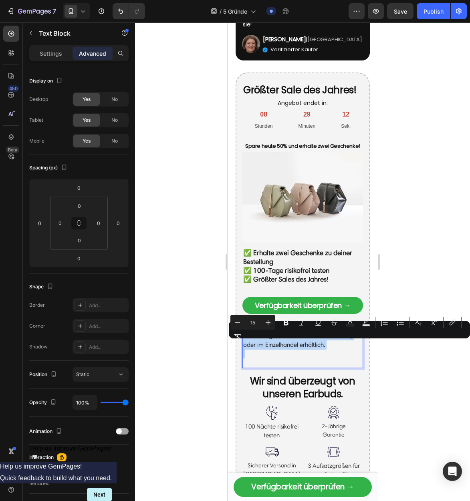
click at [283, 348] on p "Dieses Angebot ist nicht auf Amazon, eBay oder im Einzelhandel erhältlich." at bounding box center [302, 340] width 119 height 18
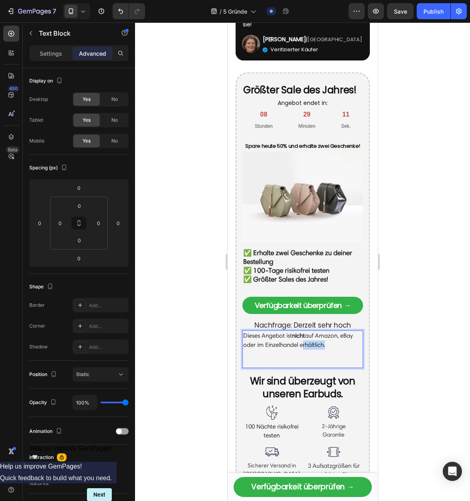
click at [311, 349] on p "Dieses Angebot ist nicht auf Amazon, eBay oder im Einzelhandel erhältlich." at bounding box center [302, 340] width 119 height 18
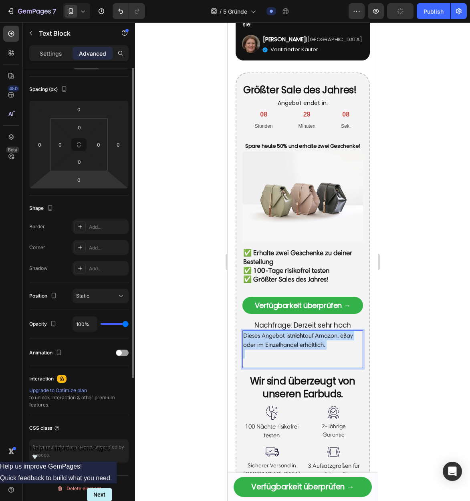
scroll to position [0, 0]
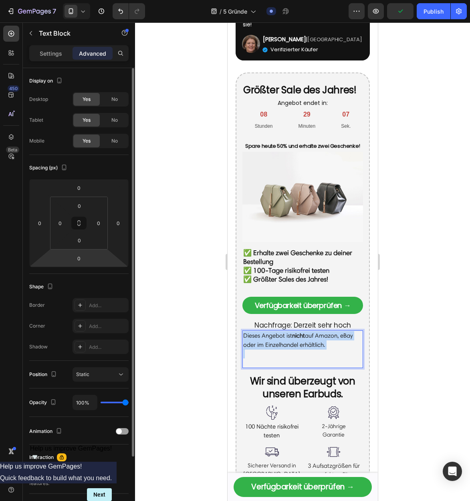
click at [308, 349] on p "Dieses Angebot ist nicht auf Amazon, eBay oder im Einzelhandel erhältlich." at bounding box center [302, 340] width 119 height 18
click at [330, 358] on p "Rich Text Editor. Editing area: main" at bounding box center [302, 353] width 119 height 9
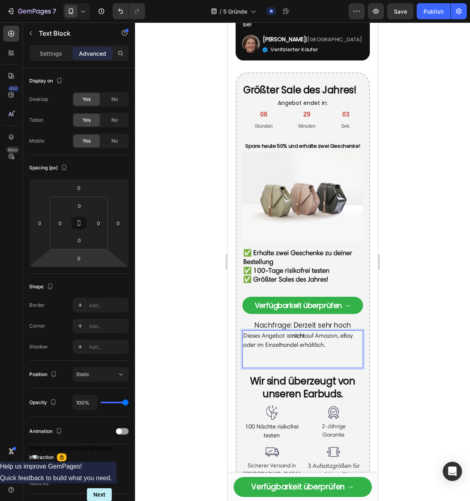
click at [306, 358] on p "Rich Text Editor. Editing area: main" at bounding box center [302, 353] width 119 height 9
click at [330, 358] on p "Rich Text Editor. Editing area: main" at bounding box center [302, 353] width 119 height 9
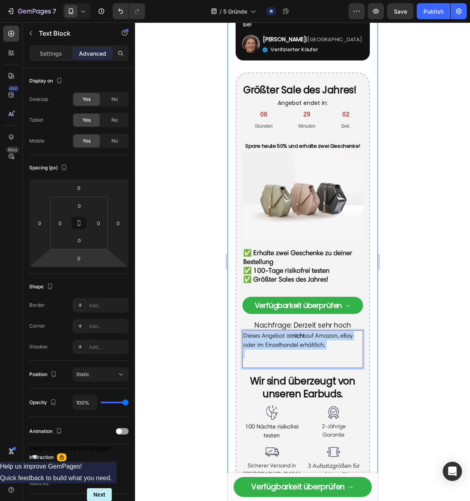
drag, startPoint x: 335, startPoint y: 360, endPoint x: 233, endPoint y: 326, distance: 107.1
click at [233, 326] on div "Icon Icon Icon Icon Icon Icon List „Ich habe 8 Stunden am Stück geschlafen!“ Te…" at bounding box center [302, 12] width 150 height 1018
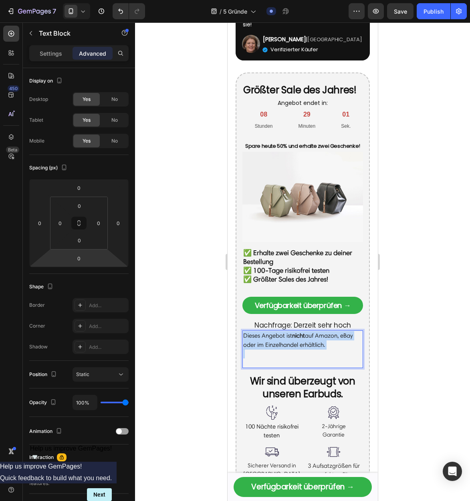
click at [287, 349] on p "Dieses Angebot ist nicht auf Amazon, eBay oder im Einzelhandel erhältlich." at bounding box center [302, 340] width 119 height 18
click at [240, 346] on div "⁠⁠⁠⁠⁠⁠⁠ Größter Sale des Jahres! Heading Angebot endet in: Heading 08 Stunden 2…" at bounding box center [302, 280] width 134 height 416
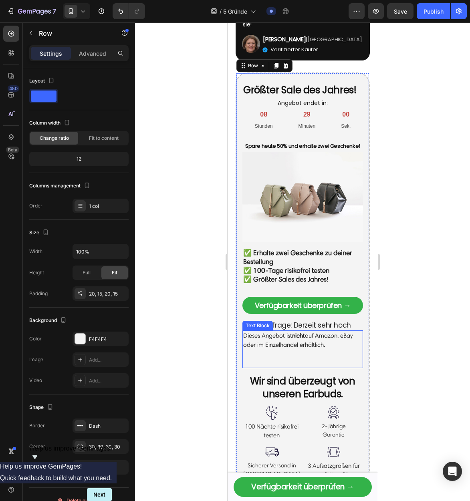
click at [370, 351] on div "Icon Icon Icon Icon Icon Icon List „Ich habe 8 Stunden am Stück geschlafen!“ Te…" at bounding box center [302, 12] width 150 height 1018
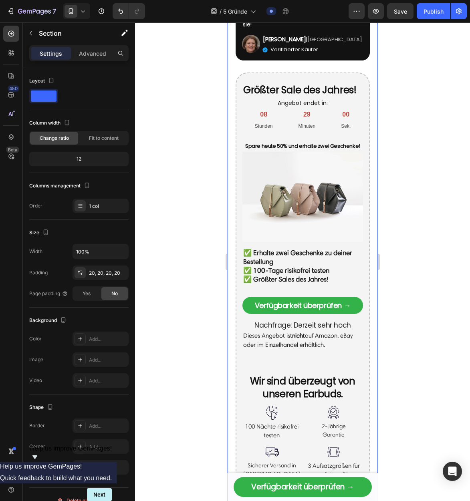
click at [302, 339] on strong "nicht" at bounding box center [298, 335] width 13 height 7
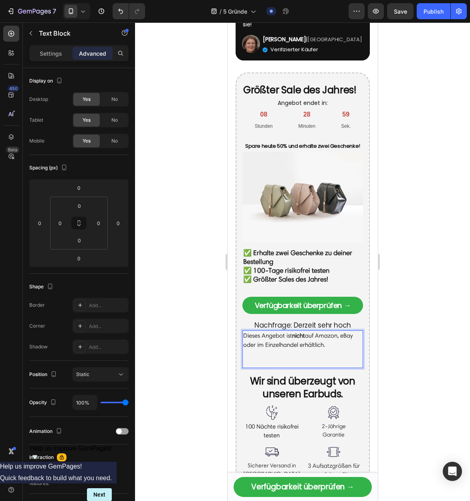
click at [243, 346] on p "Dieses Angebot ist nicht auf Amazon, eBay oder im Einzelhandel erhältlich." at bounding box center [302, 340] width 119 height 18
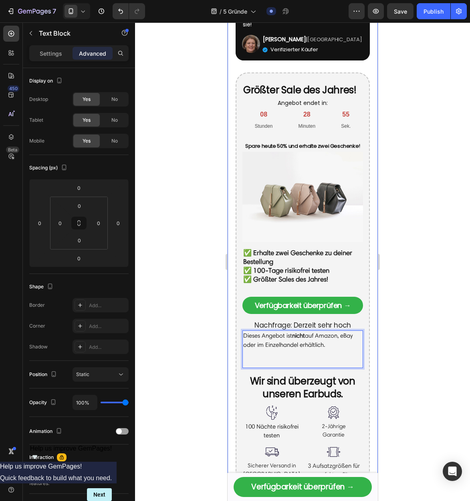
drag, startPoint x: 338, startPoint y: 356, endPoint x: 214, endPoint y: 344, distance: 124.4
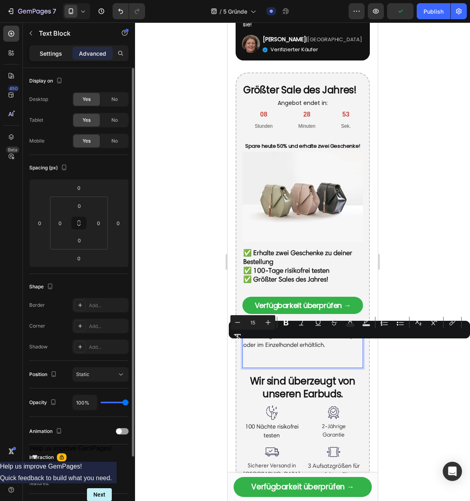
click at [50, 47] on div "Settings" at bounding box center [51, 53] width 40 height 13
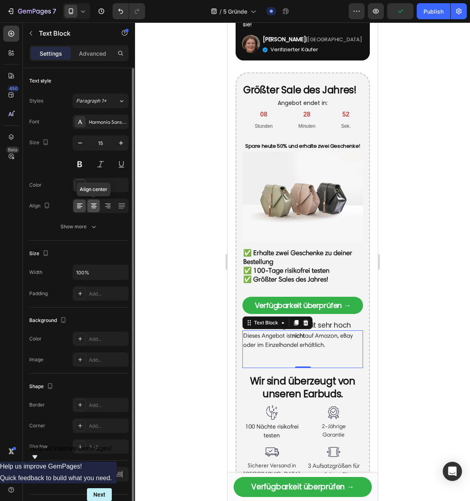
click at [93, 206] on icon at bounding box center [94, 206] width 6 height 1
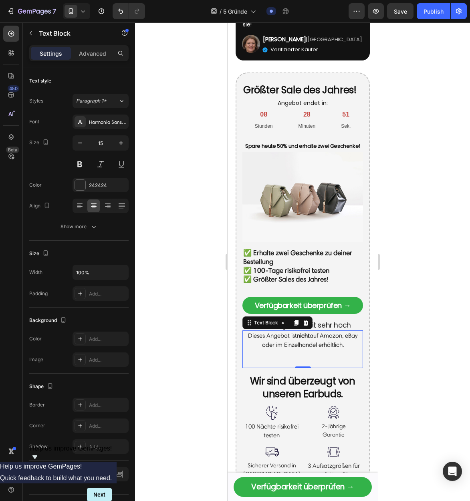
click at [402, 332] on div at bounding box center [302, 261] width 335 height 479
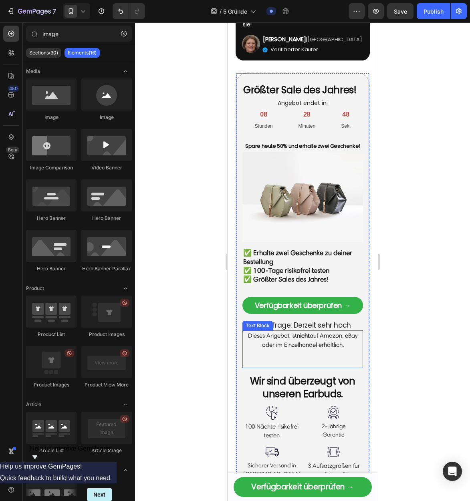
click at [301, 368] on p "Rich Text Editor. Editing area: main" at bounding box center [302, 362] width 119 height 9
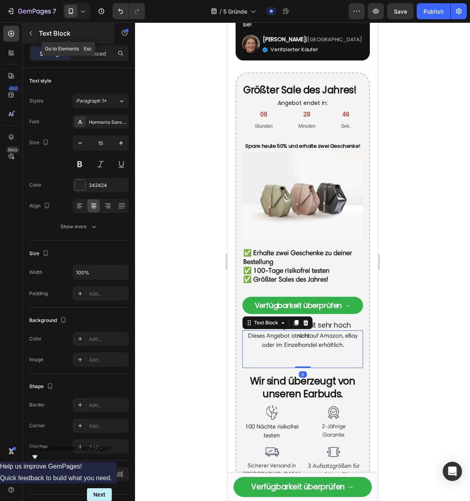
click at [34, 34] on icon "button" at bounding box center [31, 33] width 6 height 6
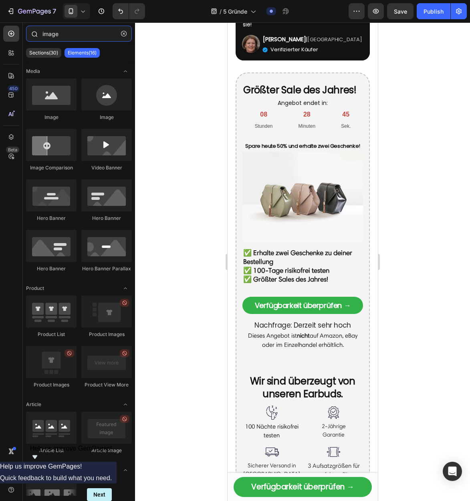
click at [70, 36] on input "image" at bounding box center [79, 34] width 106 height 16
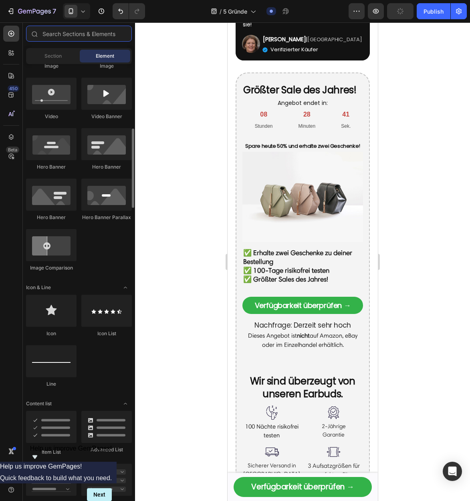
scroll to position [310, 0]
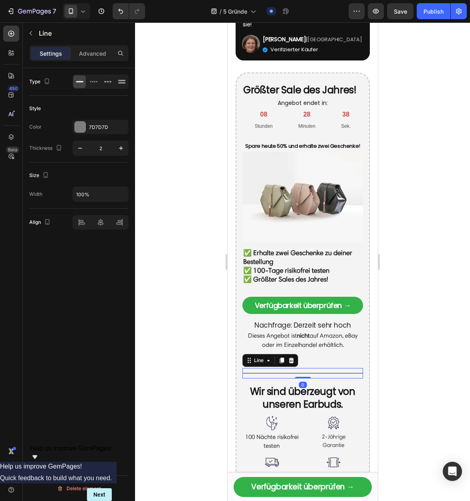
click at [85, 117] on div "Style Color 7D7D7D Thickness 2" at bounding box center [78, 129] width 99 height 67
click at [82, 123] on div at bounding box center [80, 127] width 10 height 10
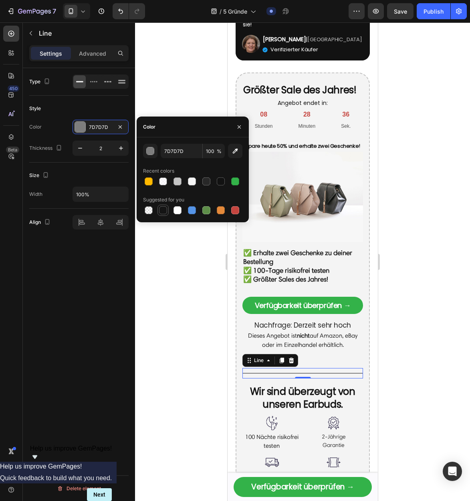
click at [164, 207] on div at bounding box center [163, 210] width 8 height 8
type input "151515"
click at [120, 145] on icon "button" at bounding box center [121, 148] width 8 height 8
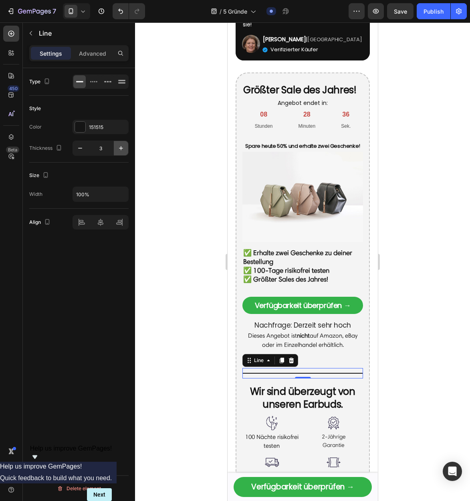
click at [120, 145] on icon "button" at bounding box center [121, 148] width 8 height 8
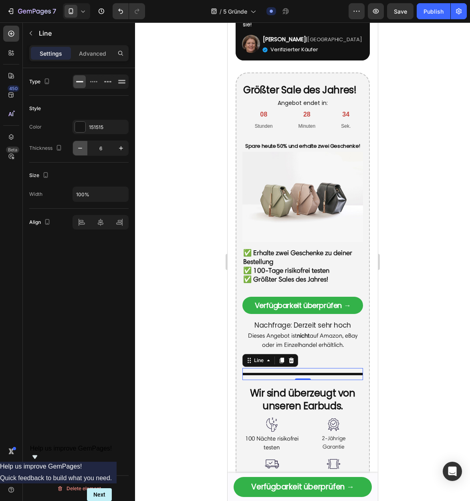
click at [78, 148] on icon "button" at bounding box center [80, 148] width 4 height 1
type input "3"
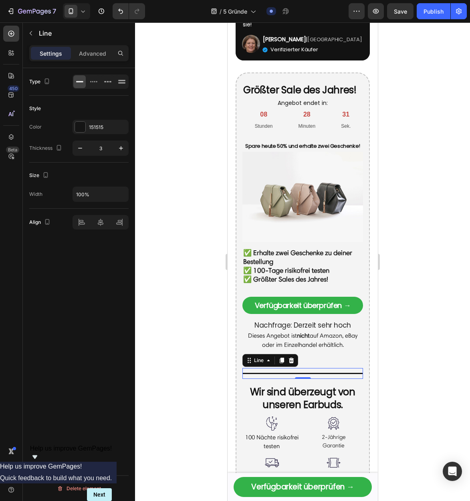
click at [408, 292] on div at bounding box center [302, 261] width 335 height 479
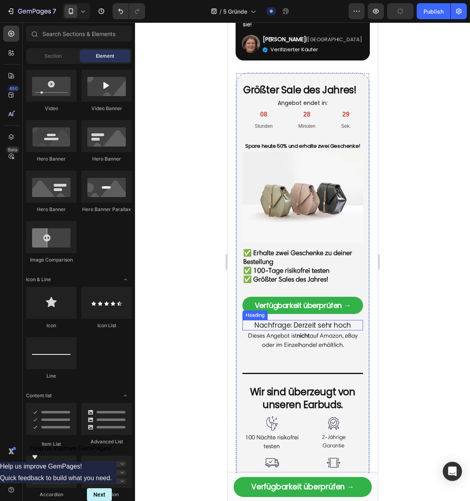
scroll to position [1629, 0]
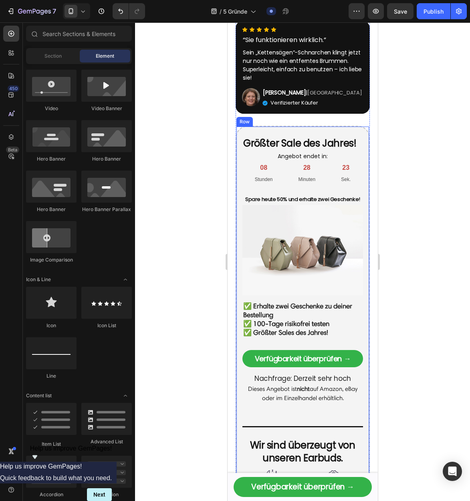
click at [314, 266] on img at bounding box center [302, 250] width 121 height 91
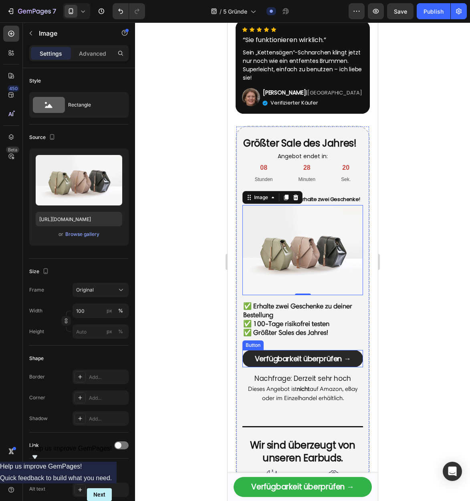
click at [293, 362] on link "Verfügbarkeit überprüfen →" at bounding box center [302, 358] width 121 height 17
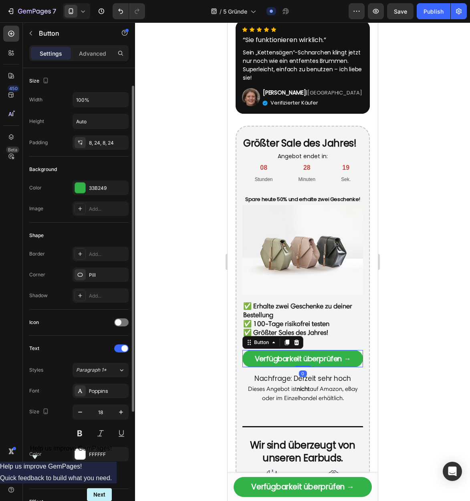
scroll to position [181, 0]
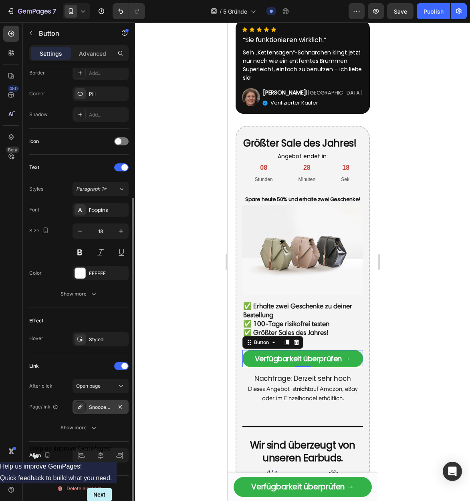
click at [104, 408] on div "SnoozePods™ Pro - Anti-Schnarch Kopfhörer | 1+1 GRATIS Angebot" at bounding box center [100, 407] width 23 height 7
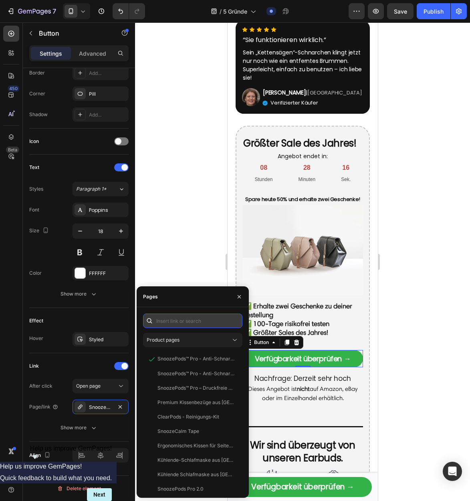
click at [197, 322] on input "text" at bounding box center [192, 321] width 99 height 14
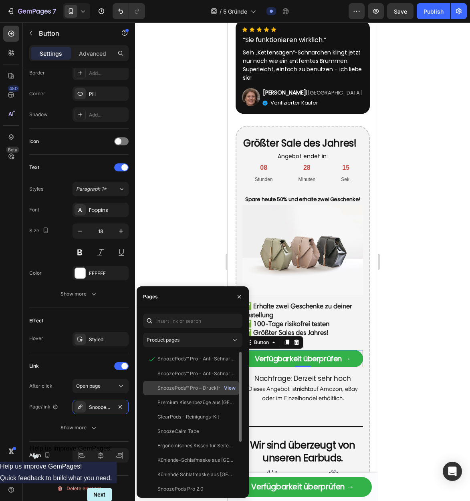
click at [230, 388] on div "View" at bounding box center [230, 387] width 12 height 7
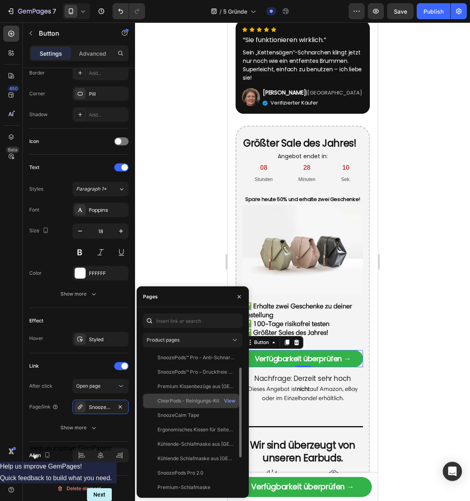
scroll to position [19, 0]
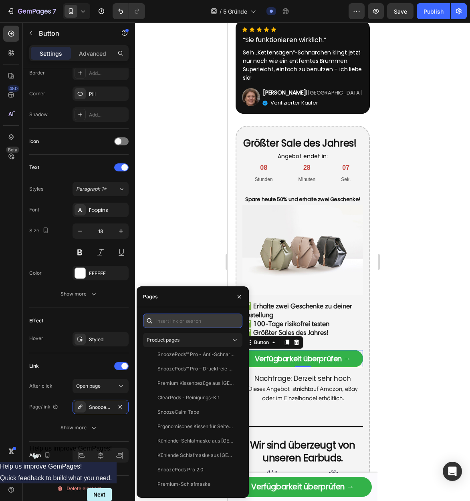
click at [208, 318] on input "text" at bounding box center [192, 321] width 99 height 14
type input "snoozepods"
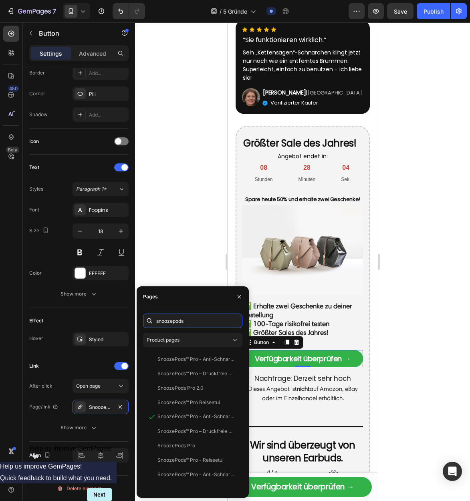
scroll to position [0, 0]
click at [232, 431] on div "View" at bounding box center [230, 431] width 12 height 7
click at [209, 434] on div "SnoozePods™ Pro – Druckfreie Mini-Earbuds" at bounding box center [195, 431] width 77 height 7
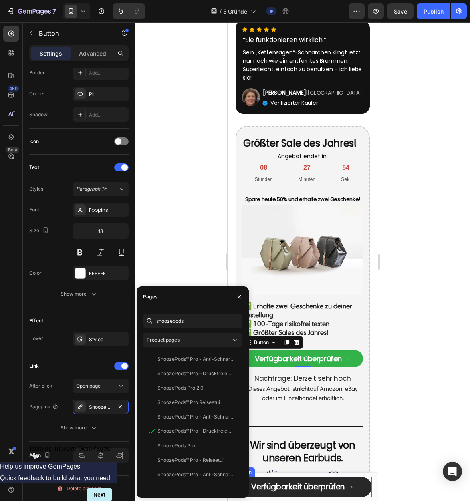
click at [336, 479] on link "Verfügbarkeit überprüfen →" at bounding box center [302, 487] width 138 height 20
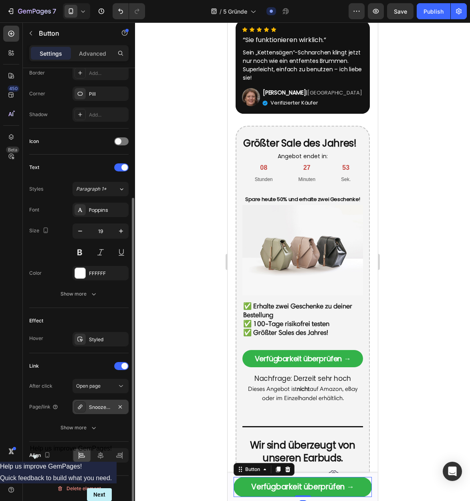
click at [96, 408] on div "SnoozePods™ Pro - Anti-Schnarch Kopfhörer | 1+1 GRATIS Angebot" at bounding box center [100, 407] width 23 height 7
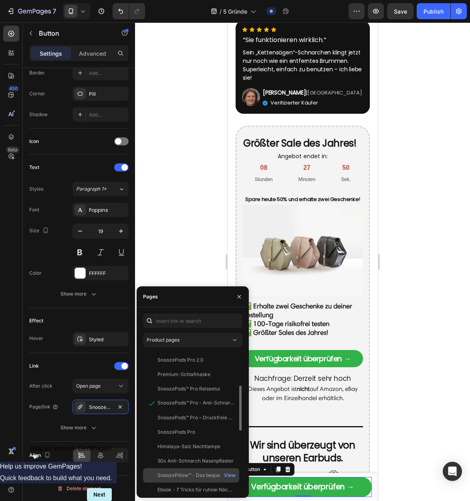
scroll to position [112, 0]
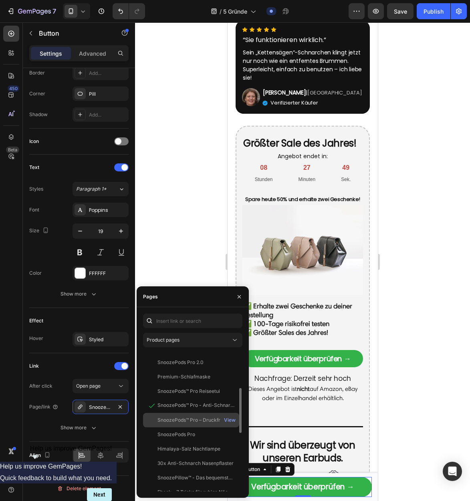
drag, startPoint x: 203, startPoint y: 418, endPoint x: 211, endPoint y: 418, distance: 8.4
click at [203, 418] on div "SnoozePods™ Pro – Druckfreie Mini-Earbuds" at bounding box center [195, 419] width 77 height 7
click at [229, 418] on div "View" at bounding box center [230, 419] width 12 height 7
click at [419, 97] on div at bounding box center [302, 261] width 335 height 479
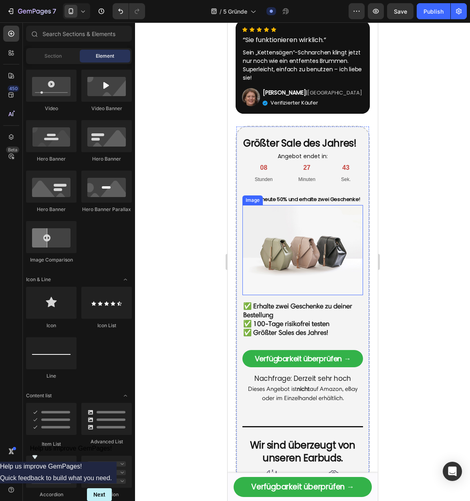
click at [287, 254] on img at bounding box center [302, 250] width 121 height 91
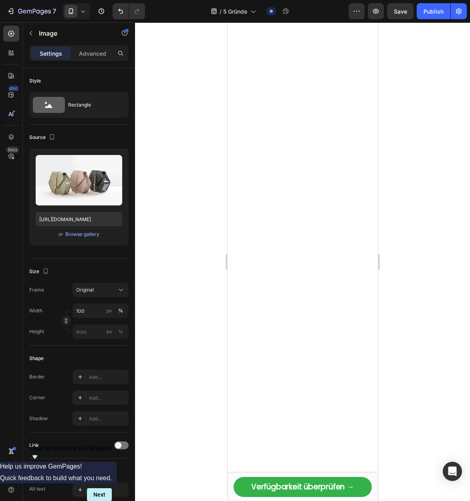
scroll to position [0, 0]
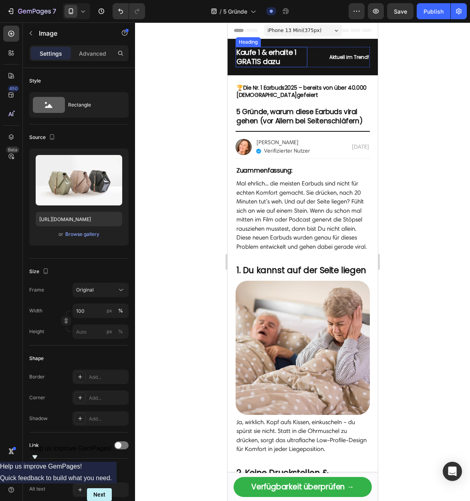
click at [253, 58] on h2 "Kaufe 1 & erhalte 1 GRATIS dazu" at bounding box center [271, 57] width 72 height 20
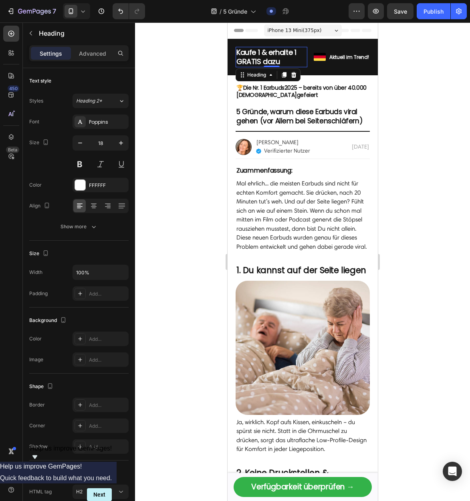
click at [290, 60] on h2 "Kaufe 1 & erhalte 1 GRATIS dazu" at bounding box center [271, 57] width 72 height 20
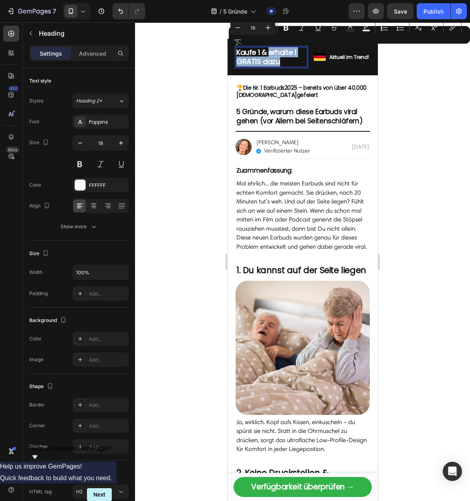
drag, startPoint x: 235, startPoint y: 55, endPoint x: 269, endPoint y: 51, distance: 33.9
click at [269, 51] on p "Kaufe 1 & erhalte 1 GRATIS dazu" at bounding box center [271, 57] width 70 height 19
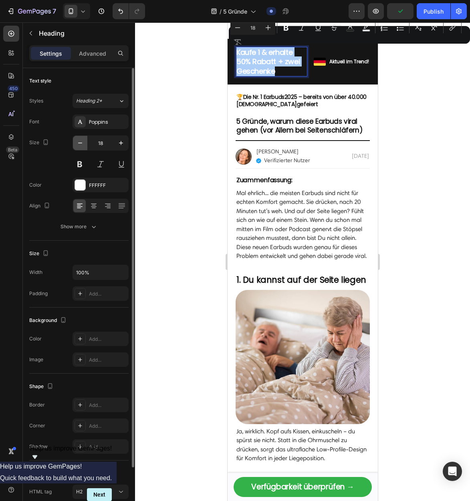
click at [82, 140] on icon "button" at bounding box center [80, 143] width 8 height 8
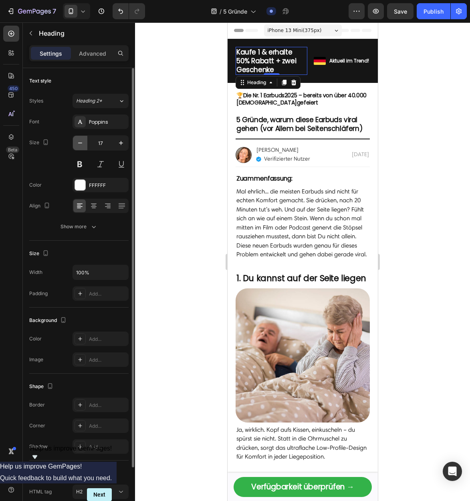
click at [82, 140] on icon "button" at bounding box center [80, 143] width 8 height 8
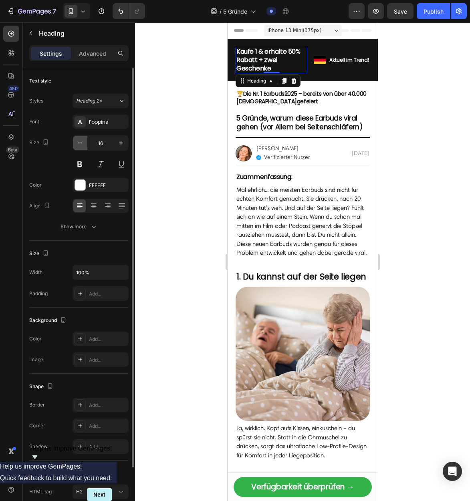
click at [82, 140] on icon "button" at bounding box center [80, 143] width 8 height 8
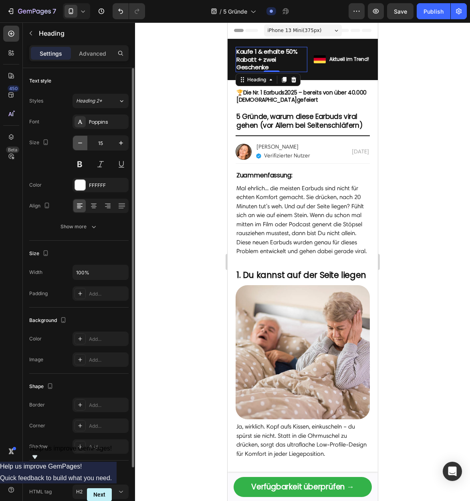
click at [82, 140] on icon "button" at bounding box center [80, 143] width 8 height 8
type input "14"
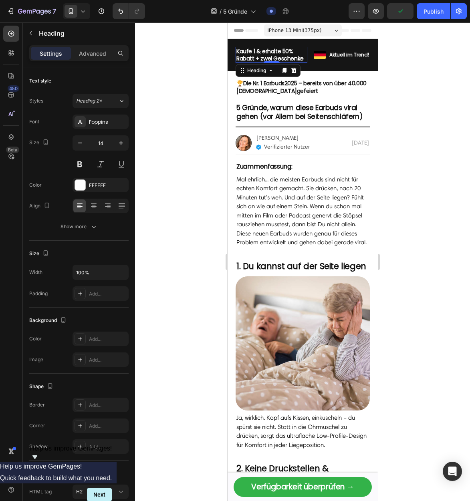
click at [447, 175] on div at bounding box center [302, 261] width 335 height 479
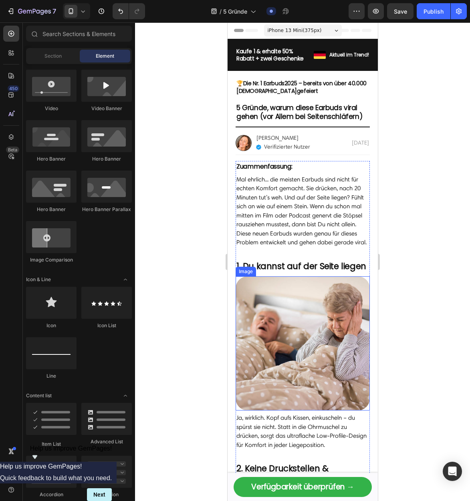
click at [293, 314] on img at bounding box center [302, 343] width 134 height 134
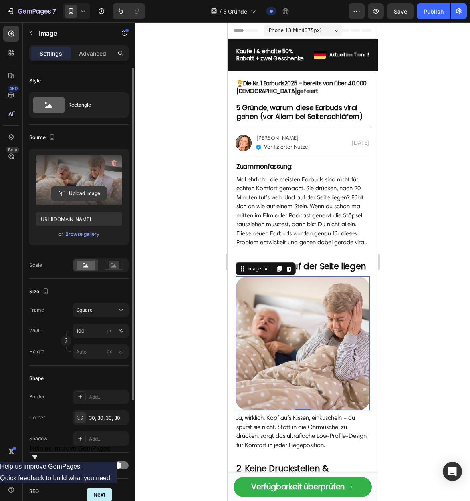
click at [78, 187] on input "file" at bounding box center [78, 194] width 55 height 14
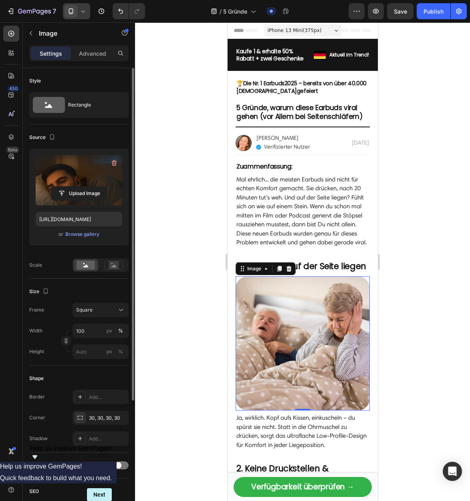
type input "[URL][DOMAIN_NAME]"
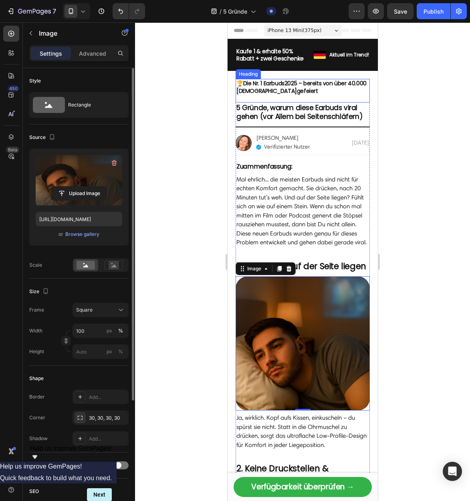
click at [287, 88] on h2 "🏆 Die Nr. 1 Earbuds 2025 – bereits von über 40 .000 [DEMOGRAPHIC_DATA] gefeiert" at bounding box center [302, 91] width 134 height 24
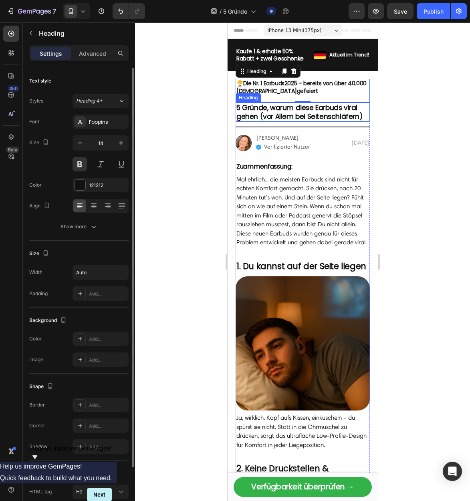
click at [307, 114] on h2 "5 Gründe, warum diese Earbuds viral gehen (vor Allem bei Seitenschläfern)" at bounding box center [302, 112] width 134 height 19
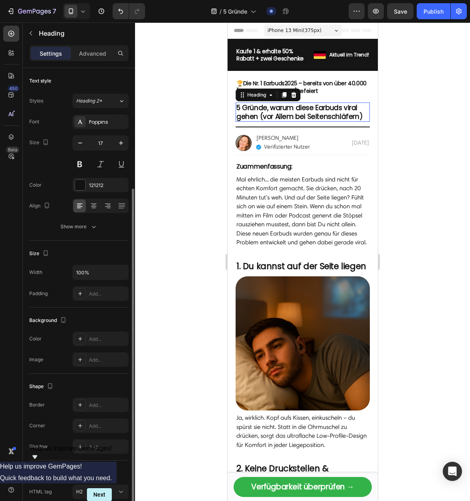
scroll to position [64, 0]
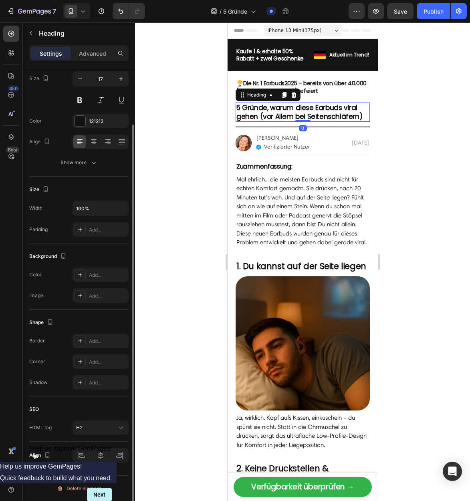
click at [294, 110] on h2 "5 Gründe, warum diese Earbuds viral gehen (vor Allem bei Seitenschläfern)" at bounding box center [302, 112] width 134 height 19
click at [294, 110] on p "5 Gründe, warum diese Earbuds viral gehen (vor Allem bei Seitenschläfern)" at bounding box center [302, 112] width 133 height 18
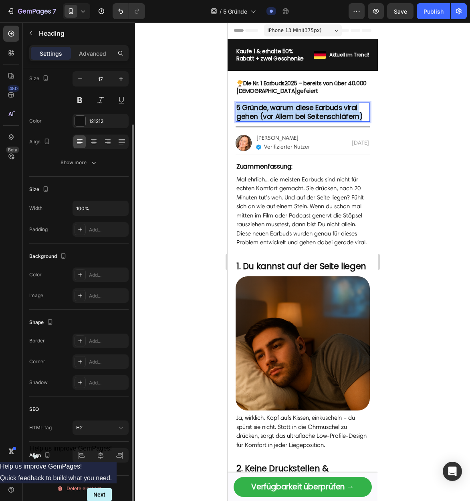
click at [294, 110] on p "5 Gründe, warum diese Earbuds viral gehen (vor Allem bei Seitenschläfern)" at bounding box center [302, 112] width 133 height 18
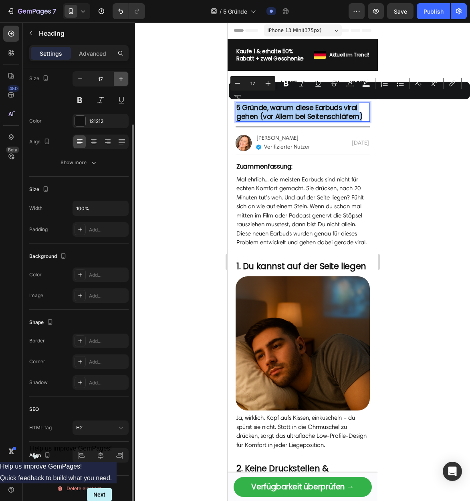
click at [123, 78] on icon "button" at bounding box center [121, 79] width 8 height 8
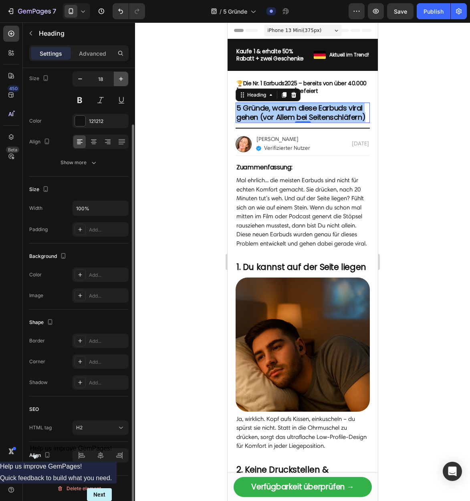
click at [123, 78] on icon "button" at bounding box center [121, 79] width 8 height 8
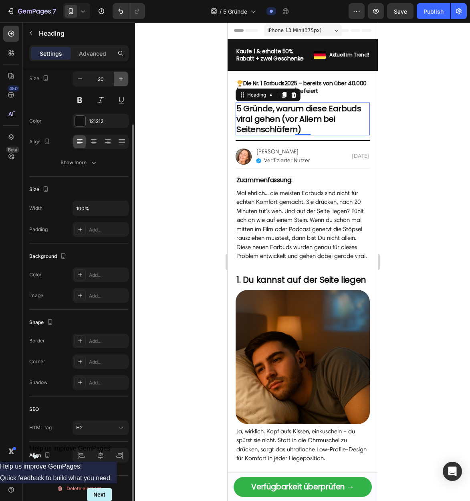
click at [123, 78] on icon "button" at bounding box center [121, 79] width 8 height 8
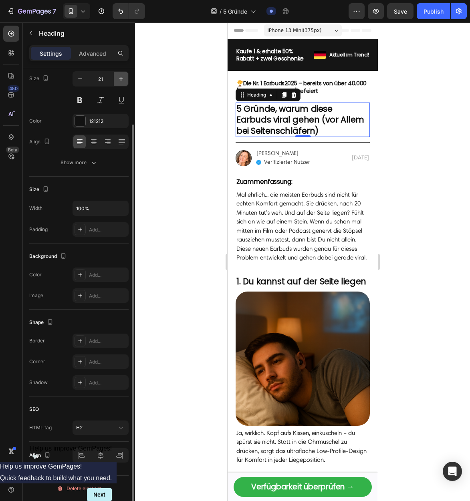
click at [123, 78] on icon "button" at bounding box center [121, 79] width 8 height 8
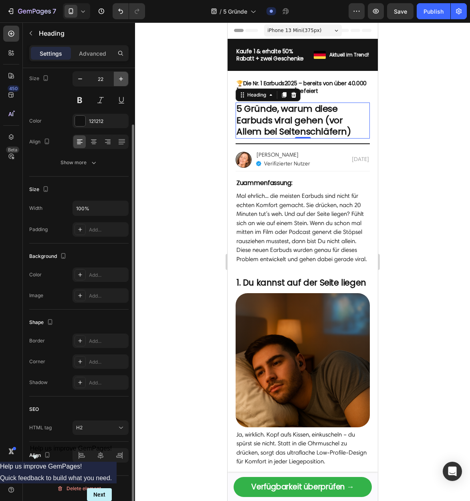
type input "23"
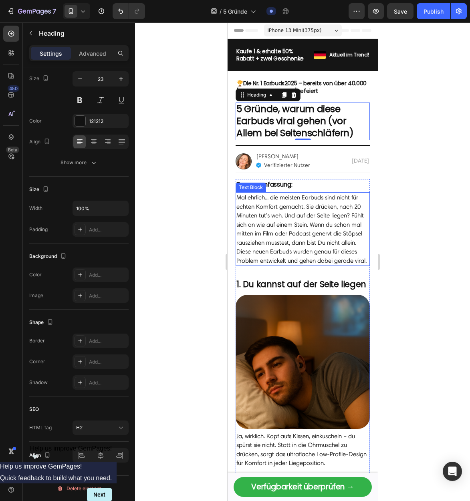
click at [323, 221] on p "Mal ehrlich... die meisten Earbuds sind nicht für echten Komfort gemacht. Sie d…" at bounding box center [302, 229] width 133 height 72
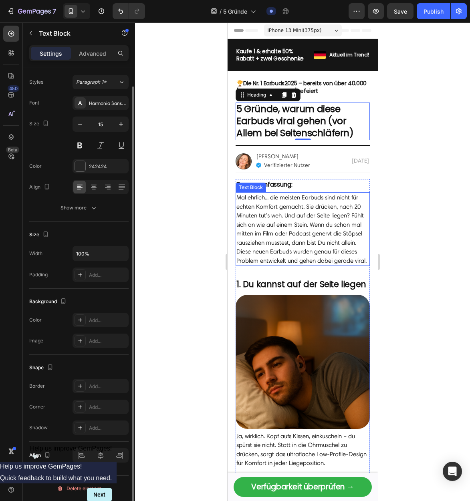
scroll to position [0, 0]
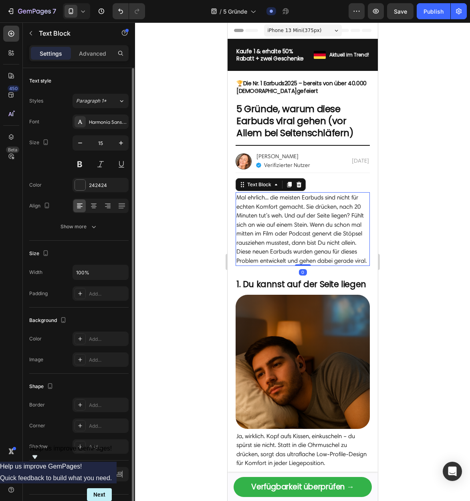
click at [321, 221] on p "Mal ehrlich... die meisten Earbuds sind nicht für echten Komfort gemacht. Sie d…" at bounding box center [302, 229] width 133 height 72
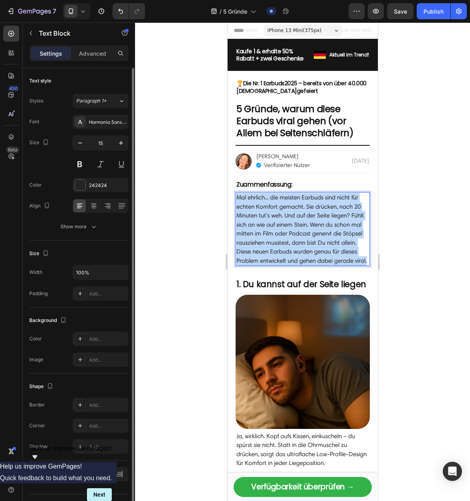
click at [321, 221] on p "Mal ehrlich... die meisten Earbuds sind nicht für echten Komfort gemacht. Sie d…" at bounding box center [302, 229] width 133 height 72
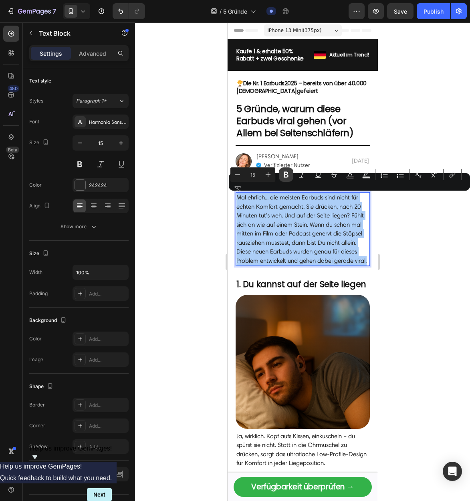
click at [284, 176] on icon "Editor contextual toolbar" at bounding box center [286, 175] width 5 height 6
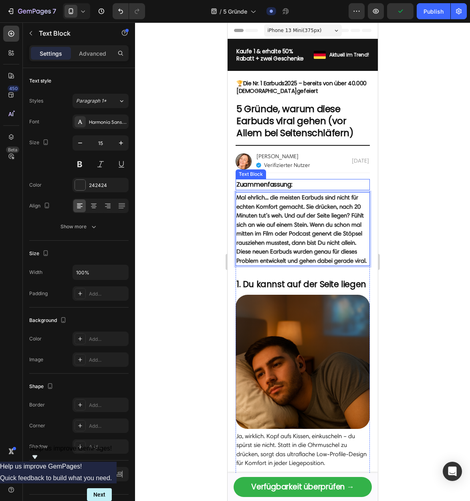
click at [288, 186] on p "Zuammenfassung:" at bounding box center [302, 185] width 133 height 10
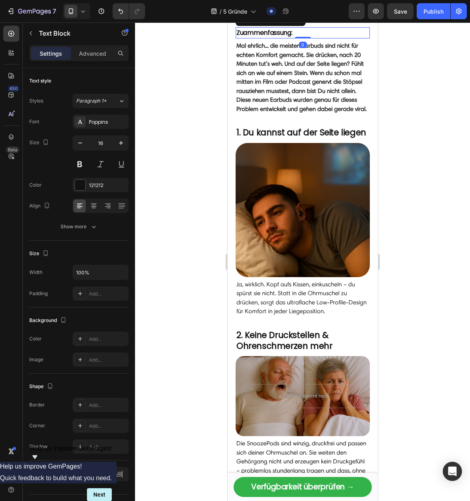
scroll to position [154, 0]
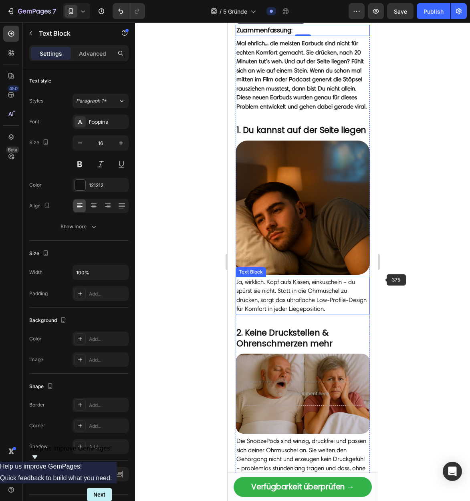
click at [346, 280] on p "Ja, wirklich. Kopf aufs Kissen, einkuscheln – du spürst sie nicht. Statt in die…" at bounding box center [302, 296] width 133 height 36
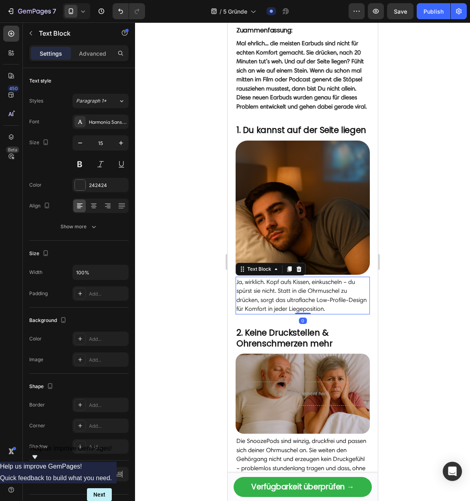
click at [320, 288] on p "Ja, wirklich. Kopf aufs Kissen, einkuscheln – du spürst sie nicht. Statt in die…" at bounding box center [302, 296] width 133 height 36
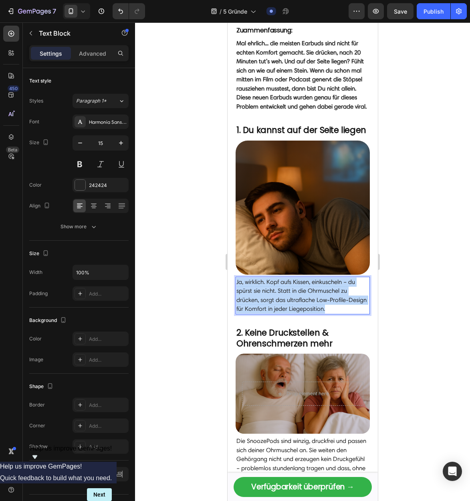
click at [320, 288] on p "Ja, wirklich. Kopf aufs Kissen, einkuscheln – du spürst sie nicht. Statt in die…" at bounding box center [302, 296] width 133 height 36
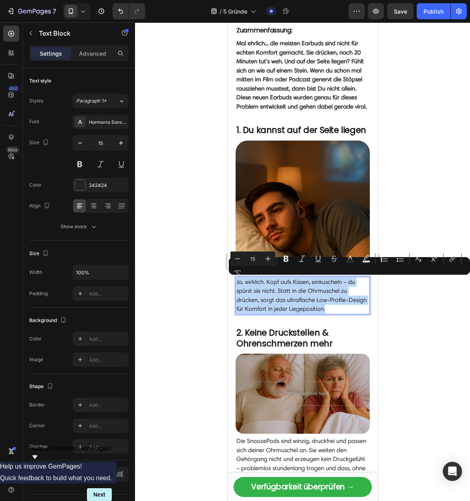
click at [317, 297] on p "Ja, wirklich. Kopf aufs Kissen, einkuscheln – du spürst sie nicht. Statt in die…" at bounding box center [302, 296] width 133 height 36
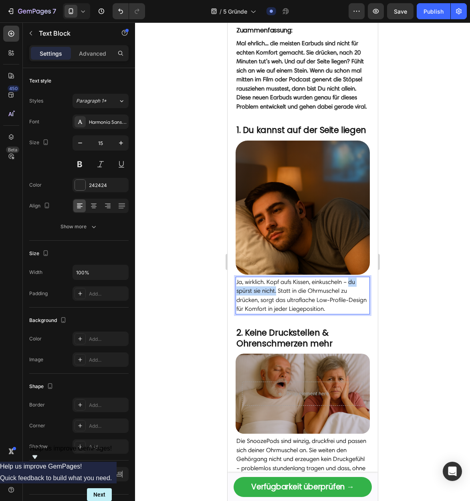
drag, startPoint x: 350, startPoint y: 282, endPoint x: 276, endPoint y: 292, distance: 74.4
click at [276, 292] on p "Ja, wirklich. Kopf aufs Kissen, einkuscheln – du spürst sie nicht. Statt in die…" at bounding box center [302, 296] width 133 height 36
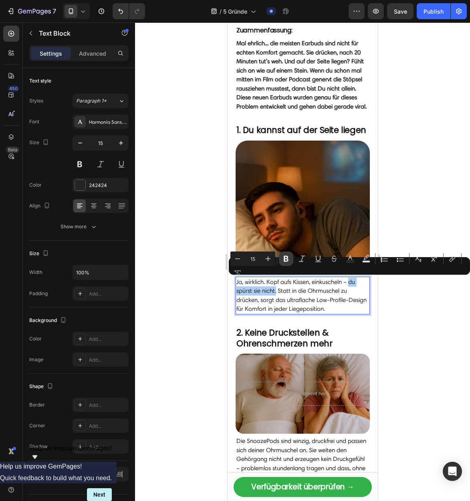
click at [290, 259] on button "Bold" at bounding box center [286, 258] width 14 height 14
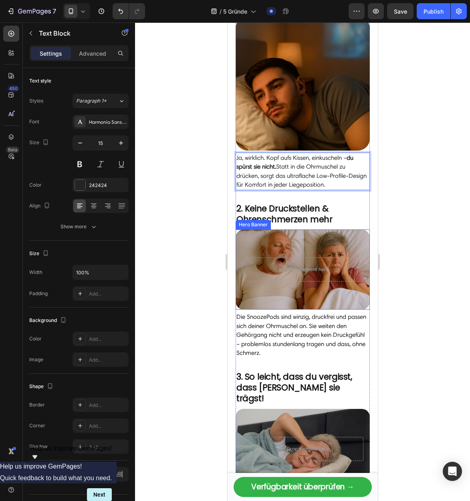
scroll to position [298, 0]
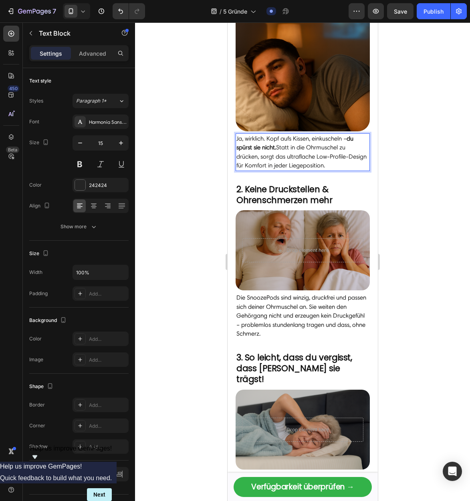
click at [292, 155] on p "Ja, wirklich. Kopf aufs Kissen, einkuscheln – du spürst sie nicht. Statt in die…" at bounding box center [302, 152] width 133 height 36
click at [121, 145] on icon "button" at bounding box center [121, 143] width 8 height 8
type input "16"
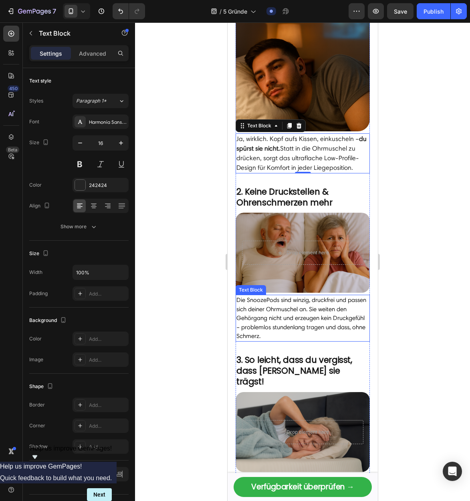
click at [298, 327] on p "Die SnoozePods sind winzig, druckfrei und passen sich deiner Ohrmuschel an. Sie…" at bounding box center [302, 318] width 133 height 45
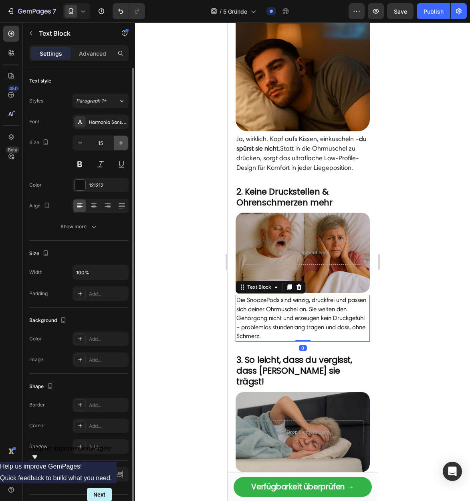
click at [120, 147] on icon "button" at bounding box center [121, 143] width 8 height 8
type input "16"
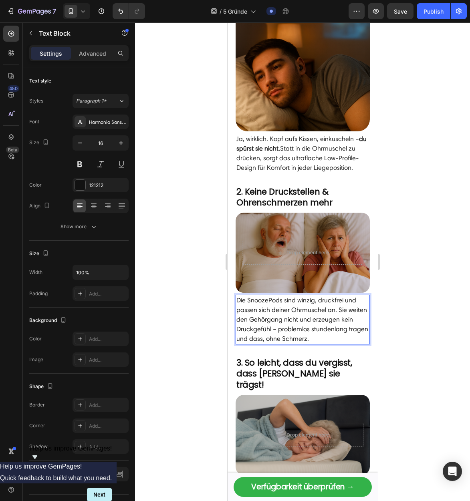
click at [303, 317] on p "Die SnoozePods sind winzig, druckfrei und passen sich deiner Ohrmuschel an. Sie…" at bounding box center [302, 320] width 133 height 48
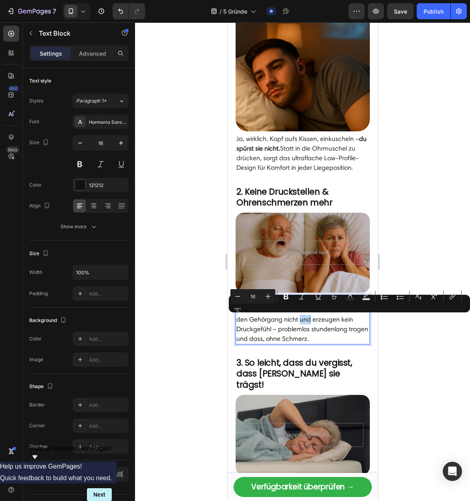
click at [306, 321] on p "Die SnoozePods sind winzig, druckfrei und passen sich deiner Ohrmuschel an. Sie…" at bounding box center [302, 320] width 133 height 48
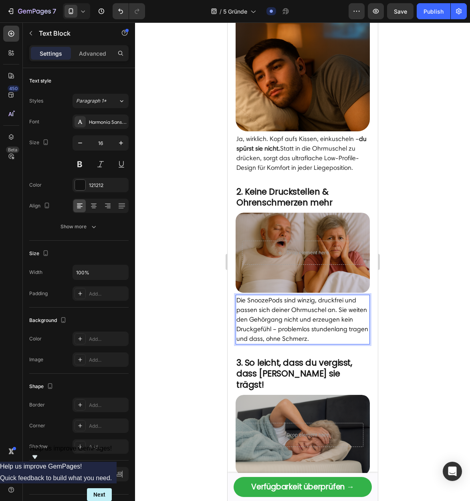
click at [270, 314] on p "Die SnoozePods sind winzig, druckfrei und passen sich deiner Ohrmuschel an. Sie…" at bounding box center [302, 320] width 133 height 48
drag, startPoint x: 282, startPoint y: 302, endPoint x: 450, endPoint y: 306, distance: 167.9
click at [247, 302] on p "Die SnoozePods sind winzig, druckfrei und passen sich deiner Ohrmuschel an. Sie…" at bounding box center [302, 320] width 133 height 48
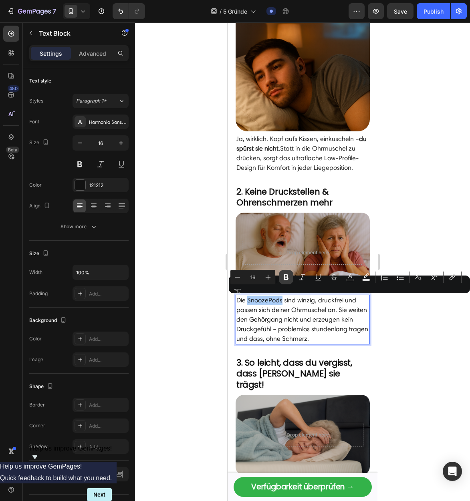
click at [288, 280] on icon "Editor contextual toolbar" at bounding box center [286, 277] width 8 height 8
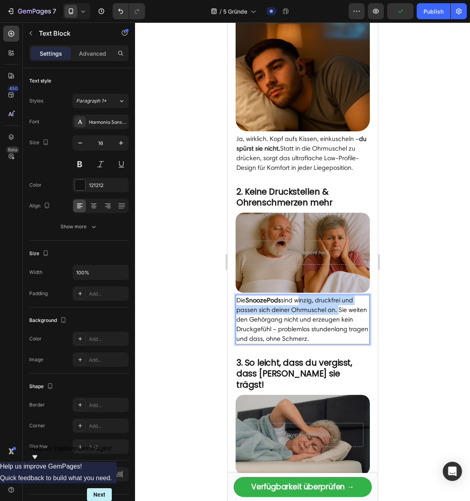
drag, startPoint x: 298, startPoint y: 300, endPoint x: 320, endPoint y: 303, distance: 22.2
click at [335, 311] on p "Die SnoozePods sind winzig, druckfrei und passen sich deiner Ohrmuschel an. Sie…" at bounding box center [302, 320] width 133 height 48
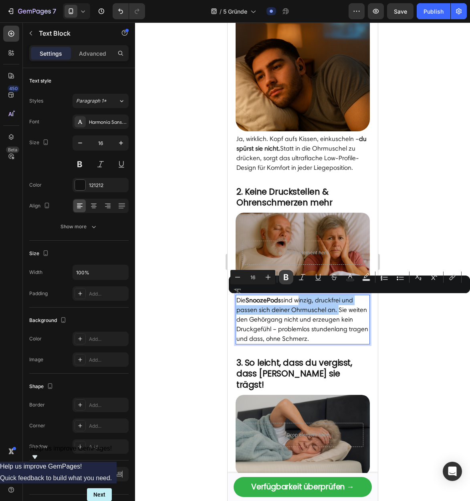
click at [282, 281] on button "Bold" at bounding box center [286, 277] width 14 height 14
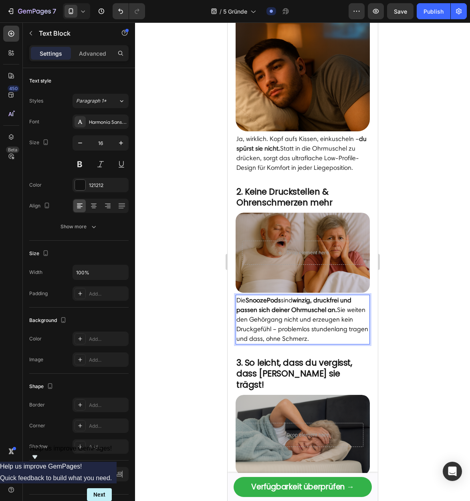
drag, startPoint x: 322, startPoint y: 339, endPoint x: 278, endPoint y: 330, distance: 45.2
click at [278, 330] on p "Die SnoozePods sind winzig, druckfrei und passen sich deiner Ohrmuschel an. Sie…" at bounding box center [302, 320] width 133 height 48
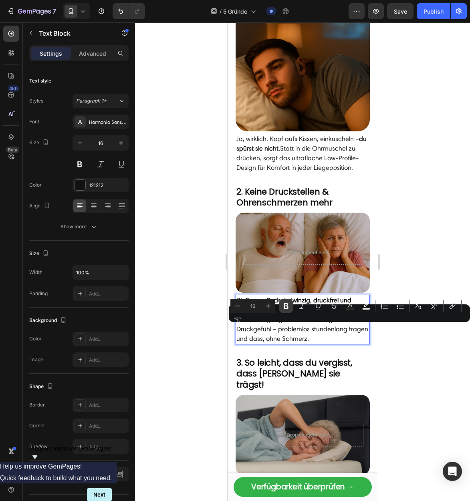
click at [289, 306] on icon "Editor contextual toolbar" at bounding box center [286, 306] width 8 height 8
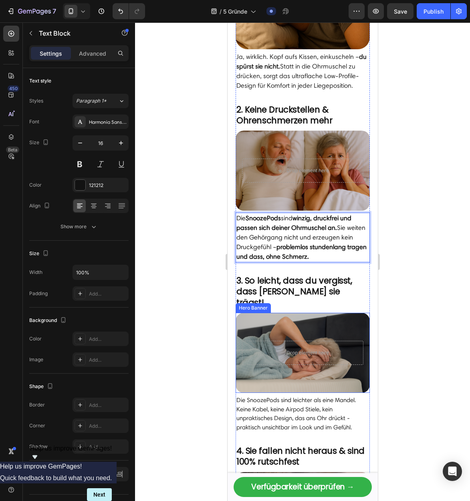
scroll to position [389, 0]
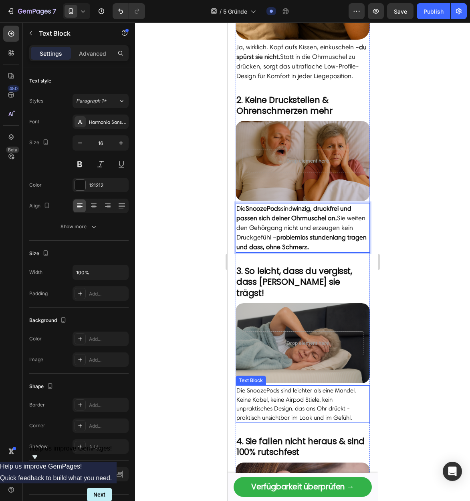
click at [286, 393] on p "Die SnoozePods sind leichter als eine Mandel. Keine Kabel, keine Airpod Stiele,…" at bounding box center [302, 404] width 133 height 36
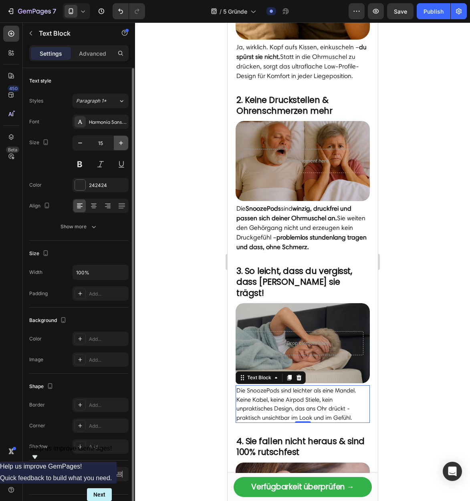
click at [122, 143] on icon "button" at bounding box center [121, 143] width 4 height 4
type input "16"
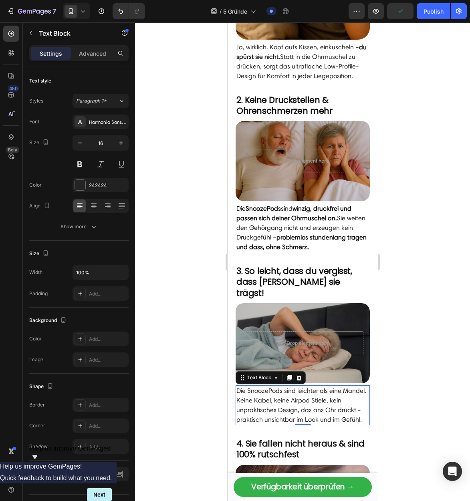
click at [332, 392] on p "Die SnoozePods sind leichter als eine Mandel. Keine Kabel, keine Airpod Stiele,…" at bounding box center [302, 405] width 133 height 38
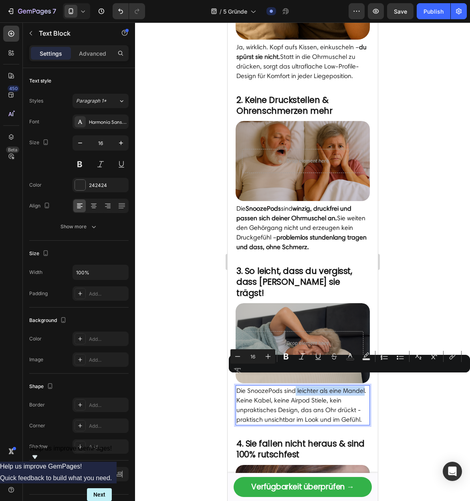
drag, startPoint x: 295, startPoint y: 380, endPoint x: 363, endPoint y: 380, distance: 68.1
click at [363, 386] on p "Die SnoozePods sind leichter als eine Mandel. Keine Kabel, keine Airpod Stiele,…" at bounding box center [302, 405] width 133 height 38
click at [286, 356] on icon "Editor contextual toolbar" at bounding box center [286, 357] width 5 height 6
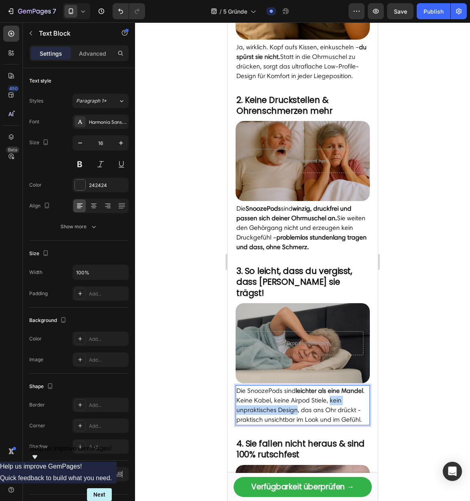
drag, startPoint x: 329, startPoint y: 391, endPoint x: 297, endPoint y: 401, distance: 33.6
click at [297, 401] on p "Die SnoozePods sind leichter als eine Mandel . Keine Kabel, keine Airpod Stiele…" at bounding box center [302, 405] width 133 height 38
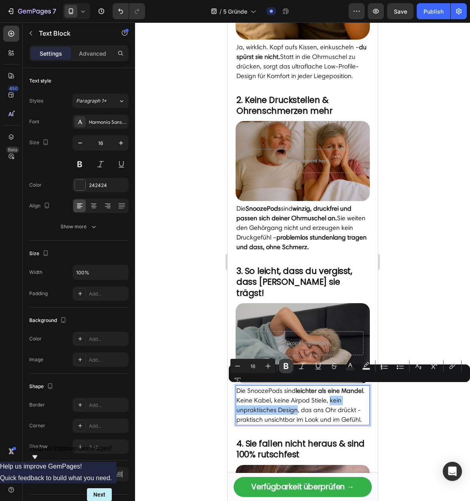
click at [288, 368] on icon "Editor contextual toolbar" at bounding box center [286, 366] width 8 height 8
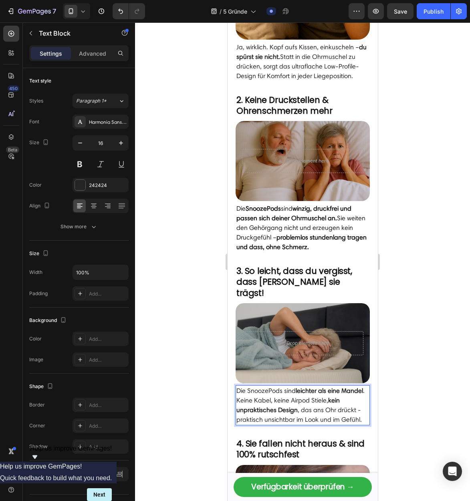
click at [274, 407] on p "Die SnoozePods sind leichter als eine Mandel . Keine Kabel, keine Airpod Stiele…" at bounding box center [302, 405] width 133 height 38
drag, startPoint x: 312, startPoint y: 410, endPoint x: 290, endPoint y: 410, distance: 21.6
click at [312, 410] on p "Die SnoozePods sind leichter als eine Mandel . Keine Kabel, keine Airpod Stiele…" at bounding box center [302, 405] width 133 height 38
drag, startPoint x: 292, startPoint y: 408, endPoint x: 268, endPoint y: 410, distance: 24.1
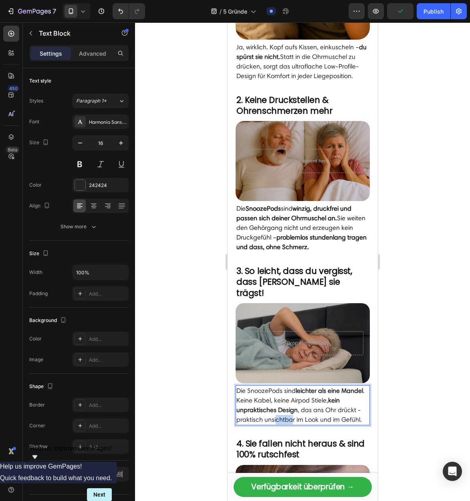
click at [274, 410] on p "Die SnoozePods sind leichter als eine Mandel . Keine Kabel, keine Airpod Stiele…" at bounding box center [302, 405] width 133 height 38
drag, startPoint x: 268, startPoint y: 410, endPoint x: 263, endPoint y: 410, distance: 4.4
click at [267, 410] on p "Die SnoozePods sind leichter als eine Mandel . Keine Kabel, keine Airpod Stiele…" at bounding box center [302, 405] width 133 height 38
drag, startPoint x: 264, startPoint y: 409, endPoint x: 294, endPoint y: 408, distance: 30.1
click at [294, 408] on p "Die SnoozePods sind leichter als eine Mandel . Keine Kabel, keine Airpod Stiele…" at bounding box center [302, 405] width 133 height 38
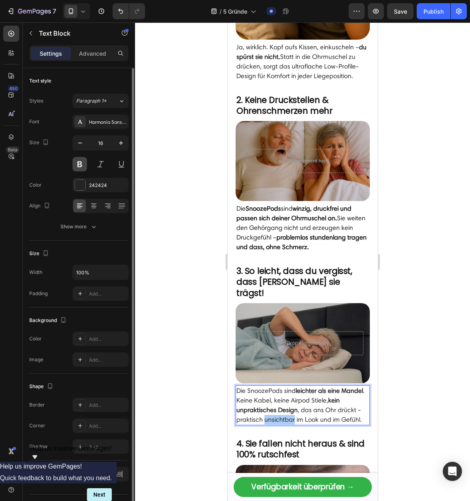
click at [81, 166] on button at bounding box center [79, 164] width 14 height 14
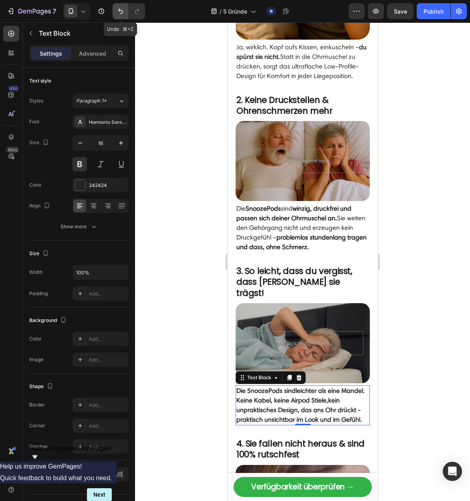
click at [119, 9] on icon "Undo/Redo" at bounding box center [120, 11] width 5 height 5
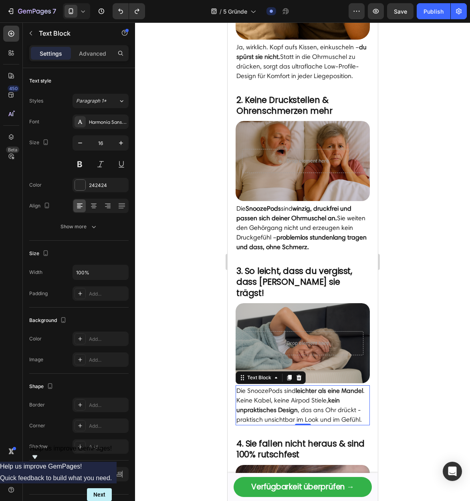
click at [284, 405] on p "Die SnoozePods sind leichter als eine Mandel . Keine Kabel, keine Airpod Stiele…" at bounding box center [302, 405] width 133 height 38
click at [282, 409] on p "Die SnoozePods sind leichter als eine Mandel . Keine Kabel, keine Airpod Stiele…" at bounding box center [302, 405] width 133 height 38
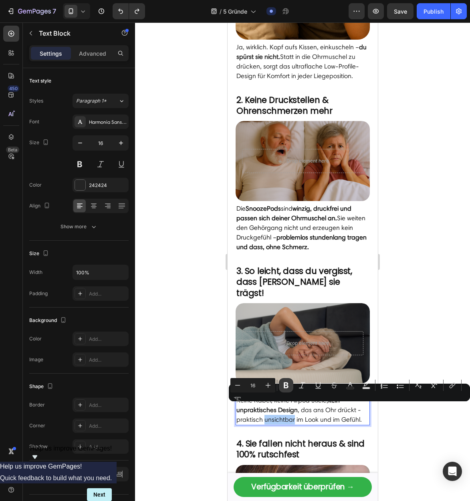
click at [283, 386] on icon "Editor contextual toolbar" at bounding box center [286, 385] width 8 height 8
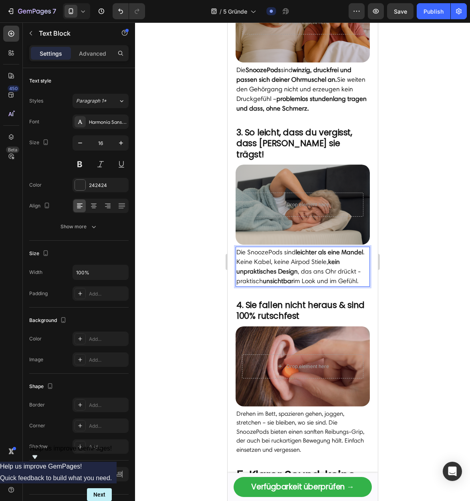
scroll to position [534, 0]
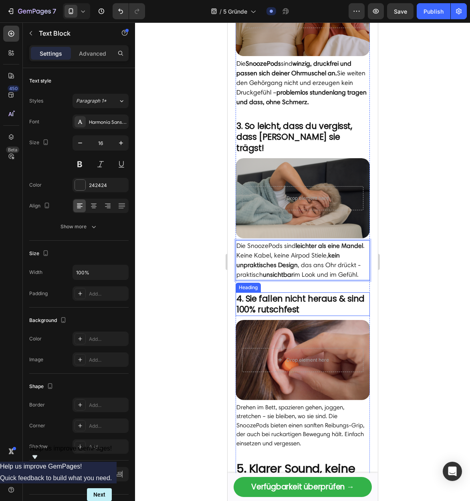
click at [300, 294] on h2 "4. Sie fallen nicht heraus & sind 100% rutschfest" at bounding box center [302, 304] width 134 height 24
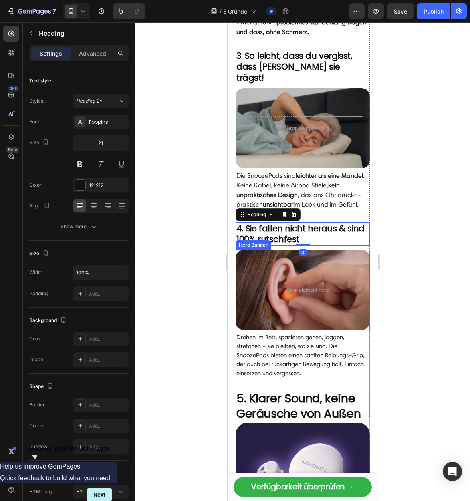
scroll to position [629, 0]
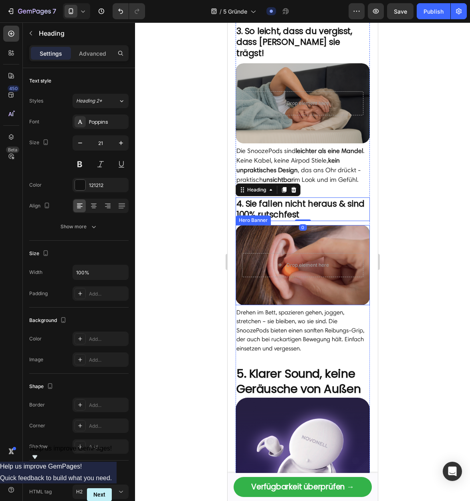
click at [266, 247] on div "Drop element here" at bounding box center [302, 265] width 134 height 37
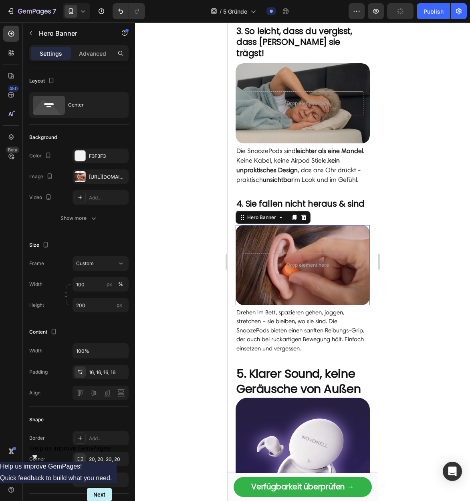
scroll to position [789, 0]
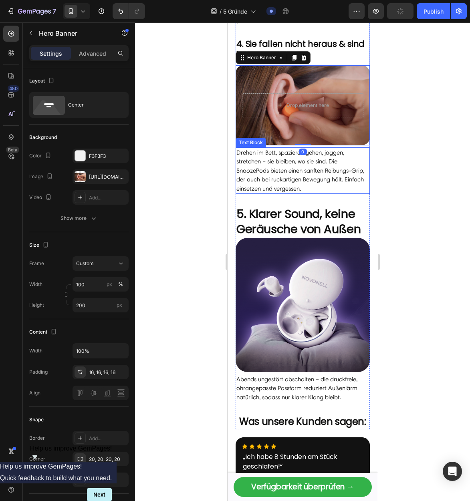
click at [292, 165] on p "Drehen im Bett, spazieren gehen, joggen, stretchen – sie bleiben, wo sie sind. …" at bounding box center [302, 170] width 133 height 45
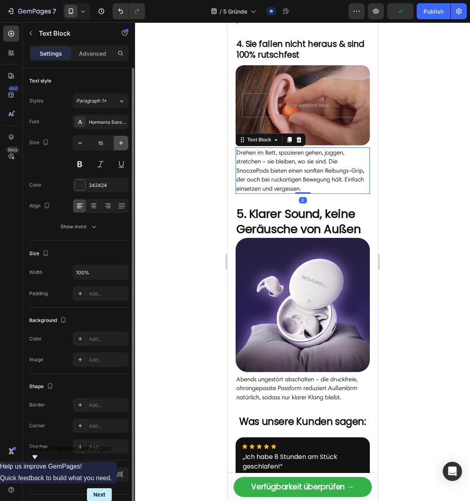
click at [118, 139] on icon "button" at bounding box center [121, 143] width 8 height 8
type input "16"
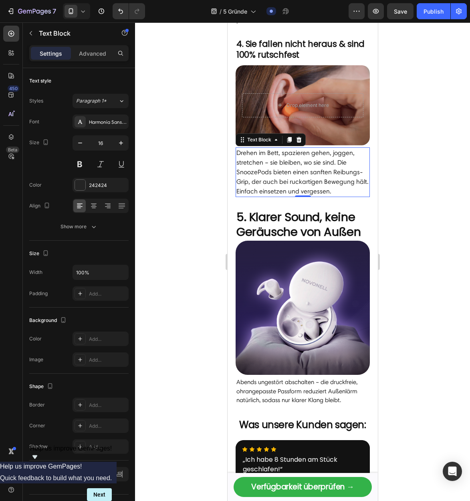
click at [282, 148] on p "Drehen im Bett, spazieren gehen, joggen, stretchen – sie bleiben, wo sie sind. …" at bounding box center [302, 172] width 133 height 48
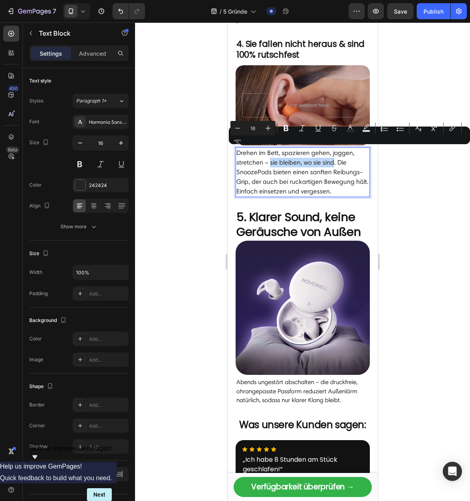
drag, startPoint x: 269, startPoint y: 151, endPoint x: 547, endPoint y: 169, distance: 278.5
click at [332, 153] on p "Drehen im Bett, spazieren gehen, joggen, stretchen – sie bleiben, wo sie sind. …" at bounding box center [302, 172] width 133 height 48
click at [284, 127] on icon "Editor contextual toolbar" at bounding box center [286, 128] width 5 height 6
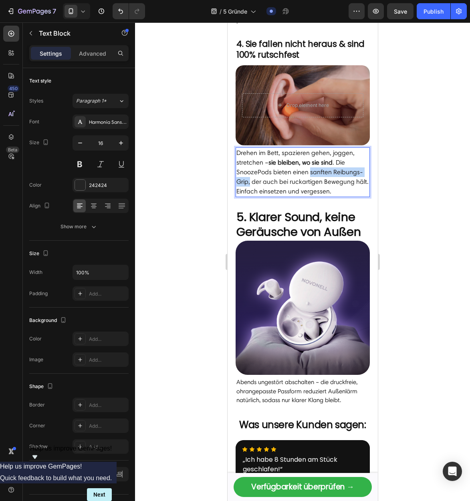
drag, startPoint x: 309, startPoint y: 161, endPoint x: 249, endPoint y: 171, distance: 61.0
click at [249, 171] on p "Drehen im Bett, spazieren gehen, joggen, stretchen – sie bleiben, wo sie sind .…" at bounding box center [302, 172] width 133 height 48
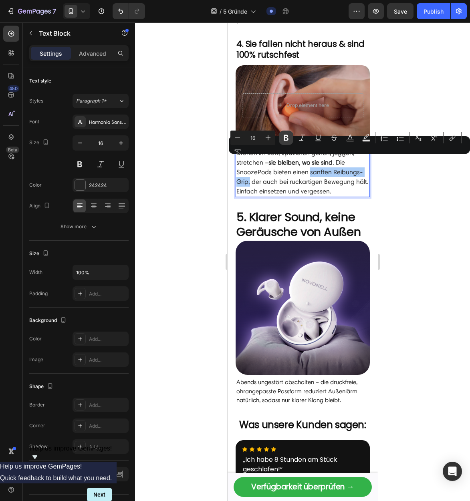
click at [285, 139] on icon "Editor contextual toolbar" at bounding box center [286, 138] width 8 height 8
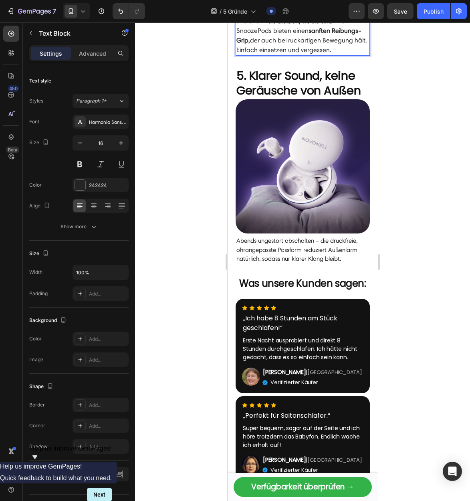
scroll to position [945, 0]
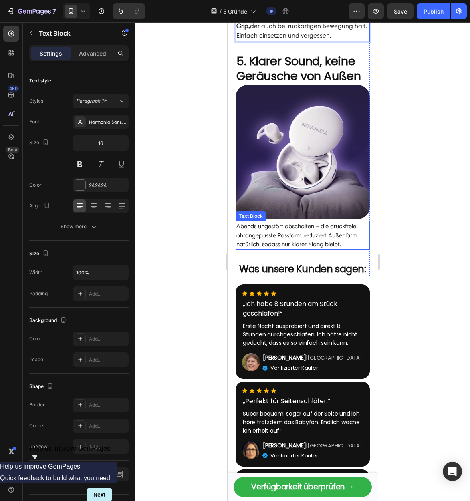
click at [277, 223] on p "Abends ungestört abschalten – die druckfreie, ohrangepasste Passform reduziert …" at bounding box center [302, 235] width 133 height 27
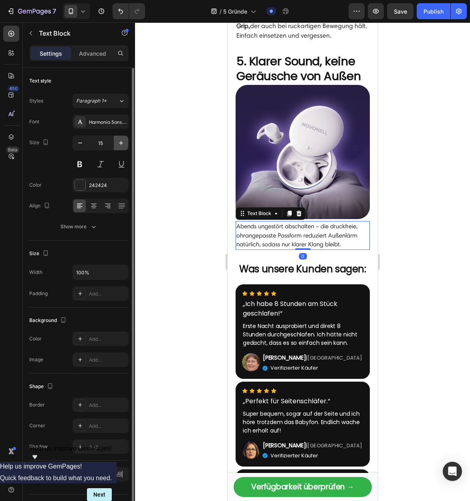
click at [123, 140] on icon "button" at bounding box center [121, 143] width 8 height 8
type input "16"
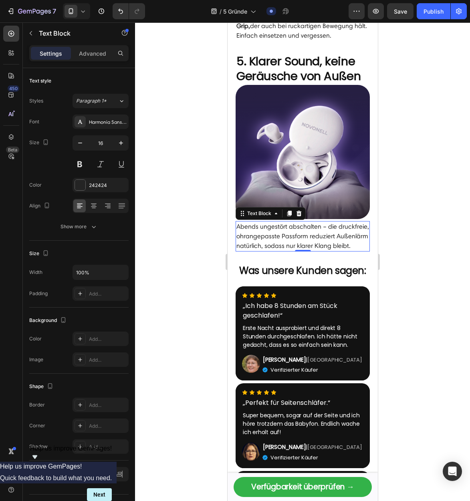
click at [310, 224] on p "Abends ungestört abschalten – die druckfreie, ohrangepasste Passform reduziert …" at bounding box center [302, 236] width 133 height 29
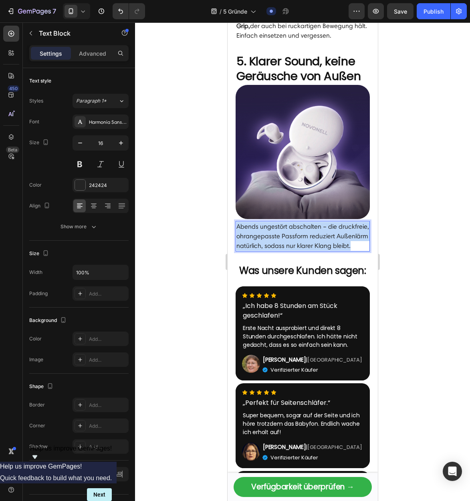
click at [310, 224] on p "Abends ungestört abschalten – die druckfreie, ohrangepasste Passform reduziert …" at bounding box center [302, 236] width 133 height 29
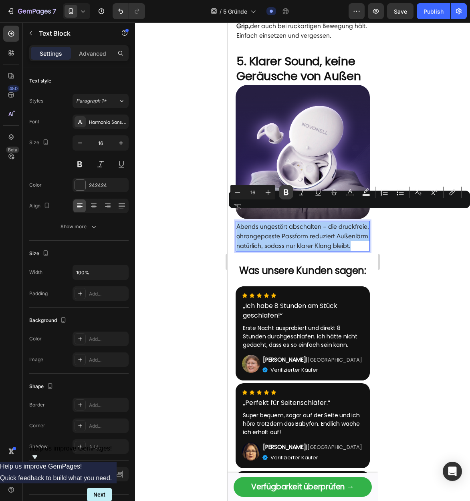
click at [279, 194] on button "Bold" at bounding box center [286, 192] width 14 height 14
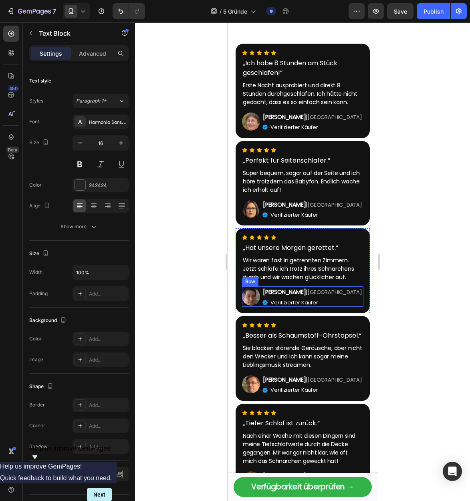
scroll to position [1338, 0]
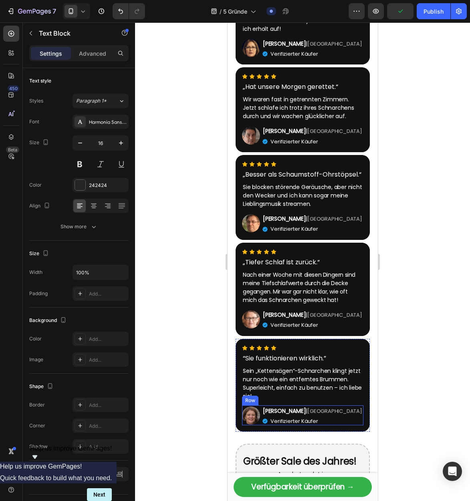
click at [333, 423] on div "Image [PERSON_NAME] | Berlin Text Block Verifizierter Käufer Item List Row" at bounding box center [301, 415] width 121 height 20
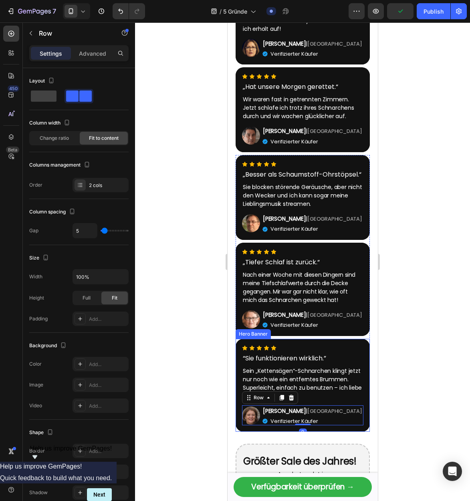
click at [335, 350] on div "Icon Icon Icon Icon Icon Icon List “Sie funktionieren wirklich.” Text Block Sei…" at bounding box center [302, 385] width 134 height 93
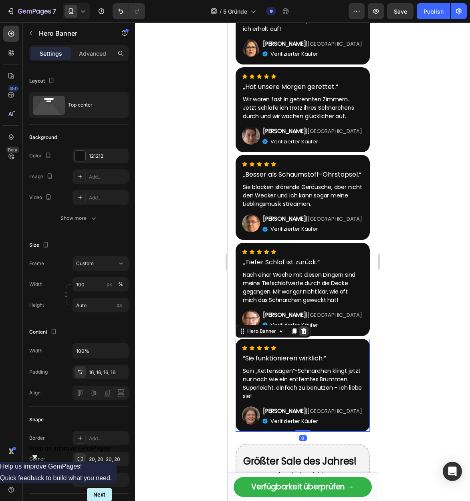
click at [301, 334] on icon at bounding box center [303, 331] width 5 height 6
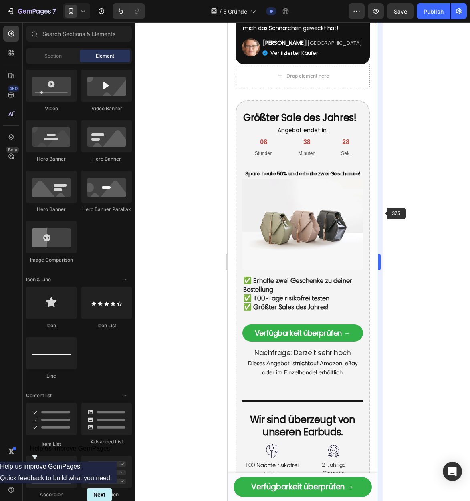
scroll to position [1611, 0]
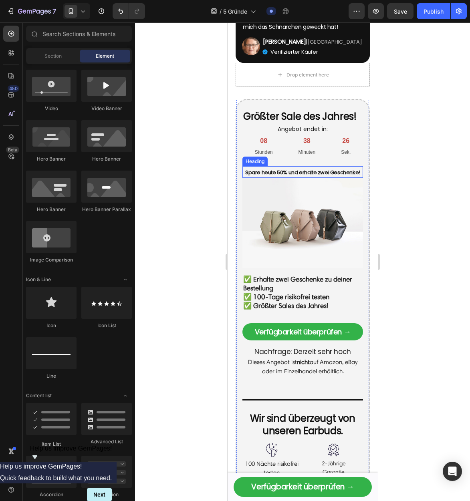
click at [314, 176] on span "Spare heute 50% und erhalte zwei Geschenke!" at bounding box center [302, 173] width 115 height 8
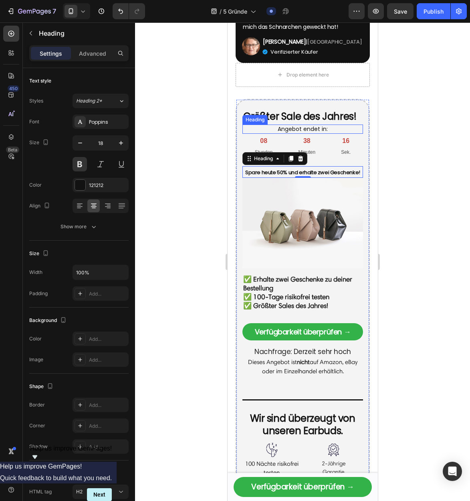
click at [319, 133] on h2 "Angebot endet in:" at bounding box center [302, 129] width 121 height 9
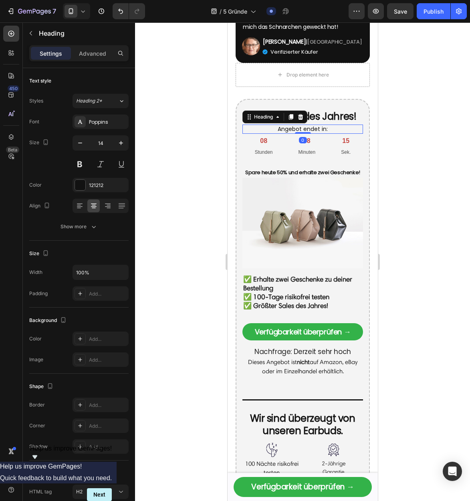
click at [319, 133] on h2 "Angebot endet in:" at bounding box center [302, 129] width 121 height 9
click at [319, 133] on p "Angebot endet in:" at bounding box center [302, 128] width 119 height 7
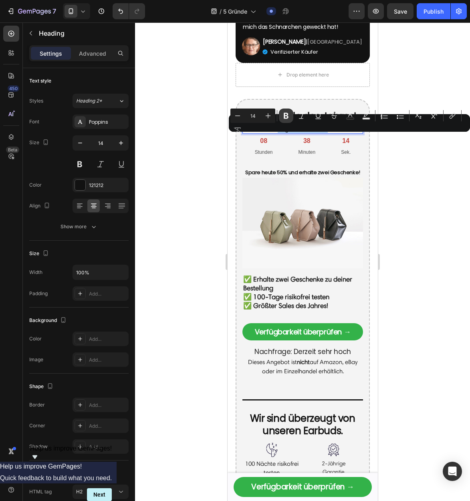
click at [284, 117] on icon "Editor contextual toolbar" at bounding box center [286, 116] width 5 height 6
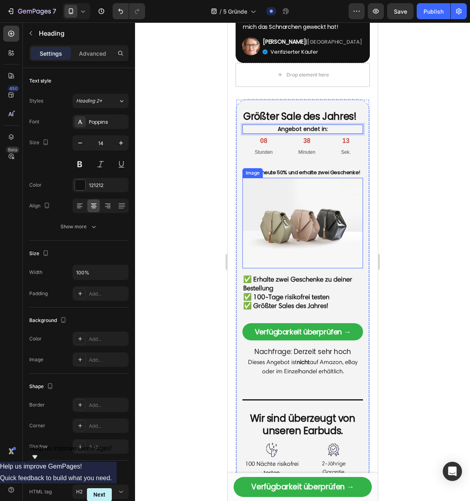
click at [299, 176] on span "Spare heute 50% und erhalte zwei Geschenke!" at bounding box center [302, 173] width 115 height 8
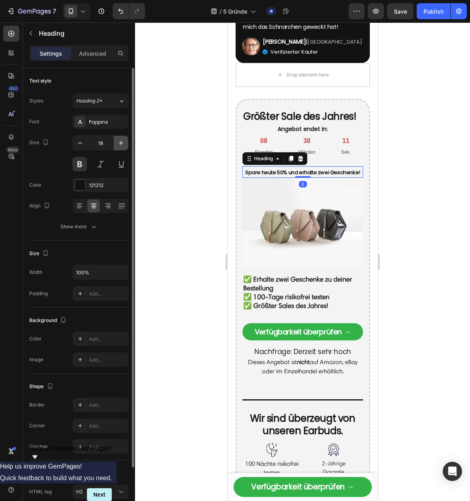
click at [120, 147] on button "button" at bounding box center [121, 143] width 14 height 14
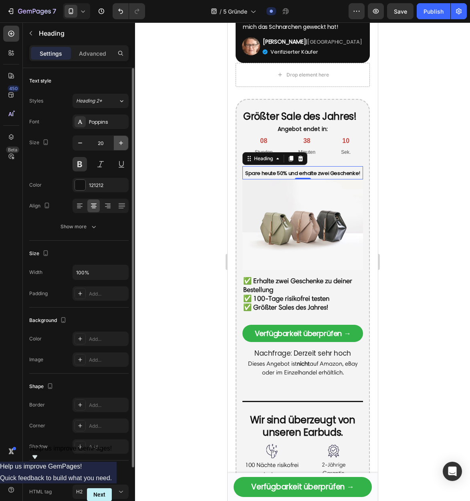
click at [120, 147] on button "button" at bounding box center [121, 143] width 14 height 14
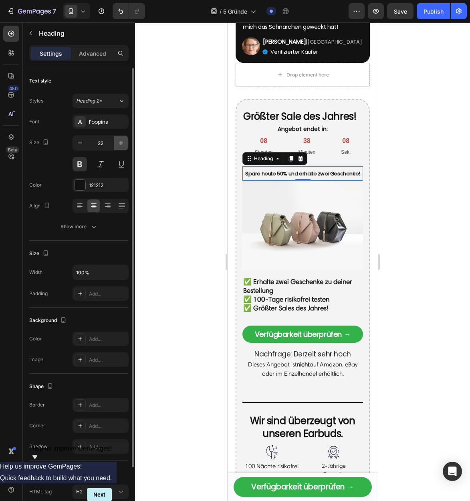
click at [120, 147] on button "button" at bounding box center [121, 143] width 14 height 14
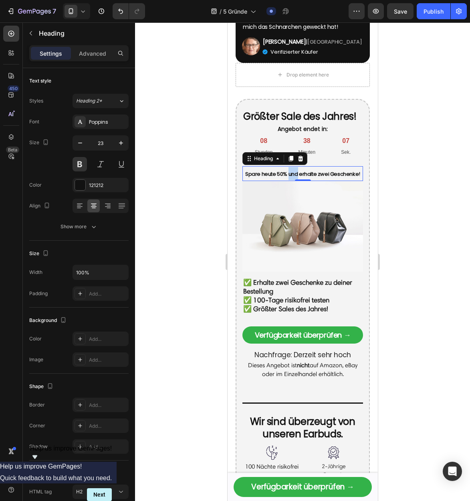
click at [295, 178] on span "Spare heute 50% und erhalte zwei Geschenke!" at bounding box center [302, 174] width 115 height 8
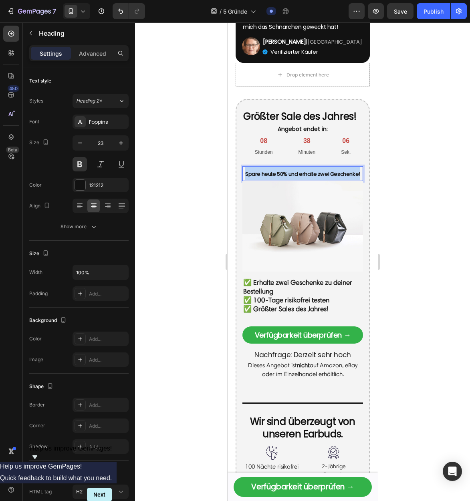
click at [295, 178] on span "Spare heute 50% und erhalte zwei Geschenke!" at bounding box center [302, 174] width 115 height 8
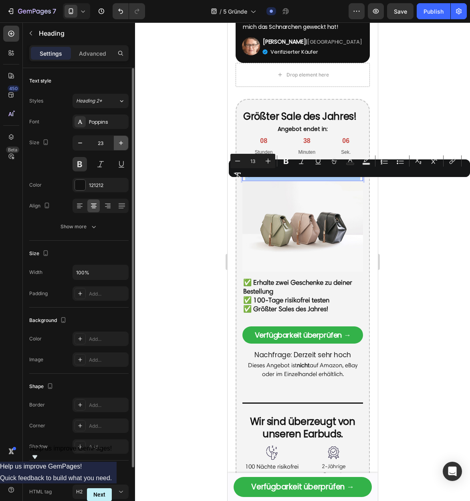
click at [116, 141] on button "button" at bounding box center [121, 143] width 14 height 14
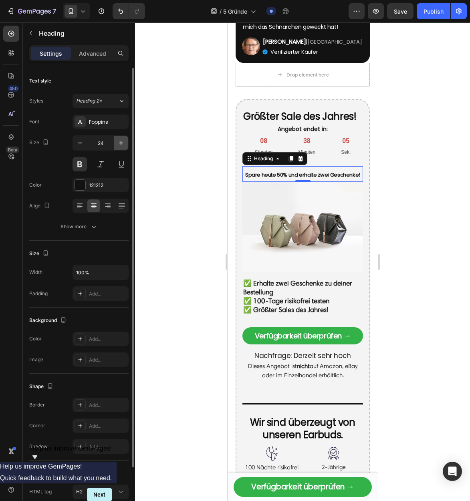
click at [119, 141] on icon "button" at bounding box center [121, 143] width 8 height 8
click at [122, 144] on icon "button" at bounding box center [121, 143] width 8 height 8
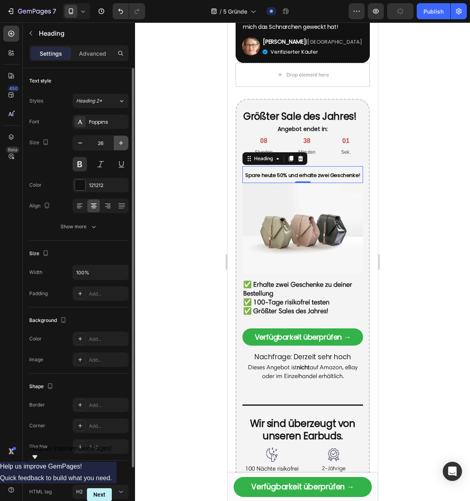
click at [122, 144] on icon "button" at bounding box center [121, 143] width 8 height 8
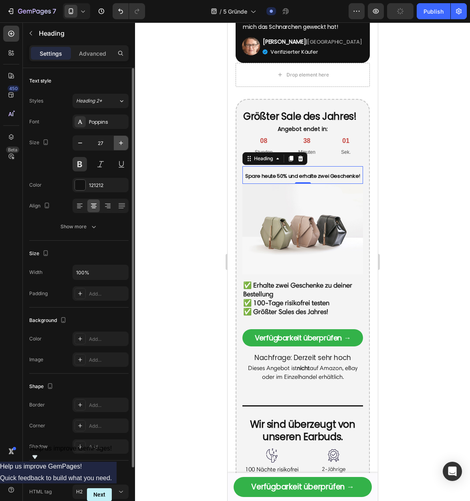
click at [122, 144] on icon "button" at bounding box center [121, 143] width 8 height 8
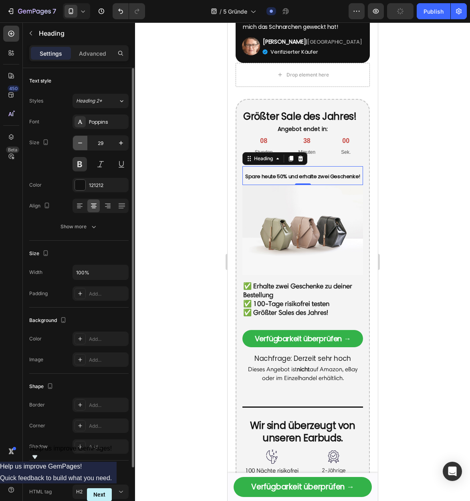
click at [82, 145] on icon "button" at bounding box center [80, 143] width 8 height 8
click at [82, 144] on icon "button" at bounding box center [80, 143] width 8 height 8
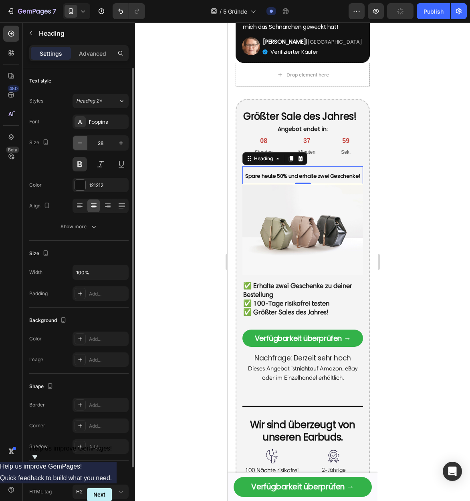
click at [82, 144] on icon "button" at bounding box center [80, 143] width 8 height 8
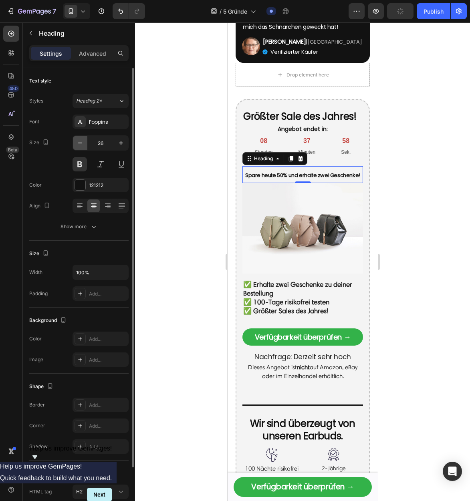
click at [82, 144] on icon "button" at bounding box center [80, 143] width 8 height 8
type input "25"
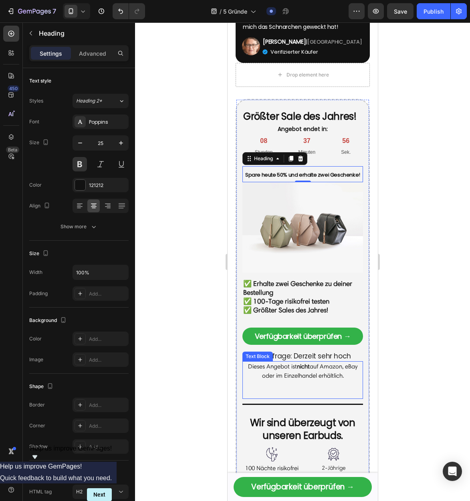
click at [313, 389] on p at bounding box center [302, 384] width 119 height 9
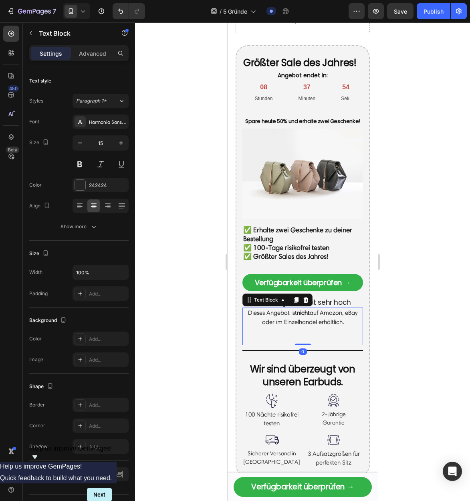
scroll to position [1735, 0]
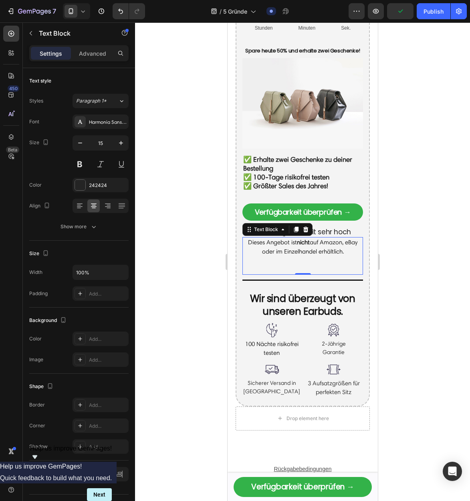
click at [308, 246] on strong "nicht" at bounding box center [302, 242] width 13 height 7
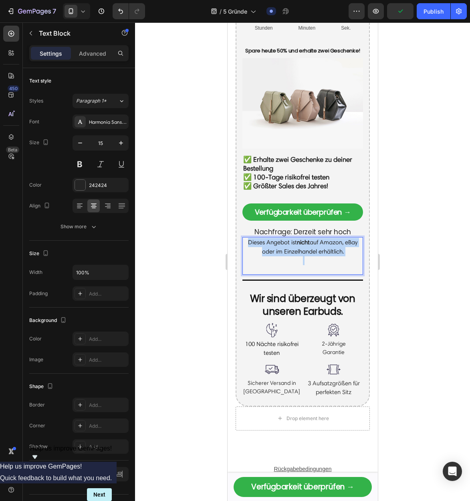
click at [308, 246] on strong "nicht" at bounding box center [302, 242] width 13 height 7
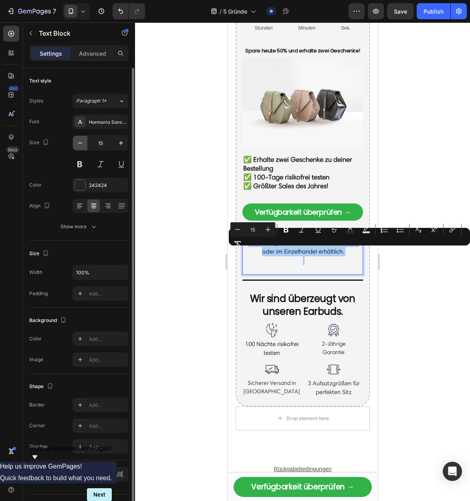
click at [79, 145] on icon "button" at bounding box center [80, 143] width 8 height 8
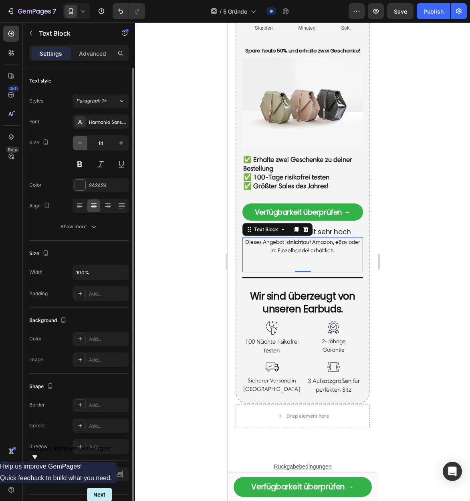
click at [79, 145] on icon "button" at bounding box center [80, 143] width 8 height 8
type input "13"
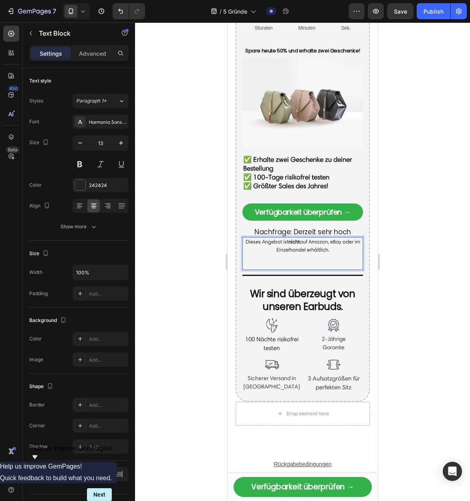
click at [261, 253] on p "Dieses Angebot ist nicht auf Amazon, eBay oder im Einzelhandel erhältlich." at bounding box center [302, 246] width 119 height 16
click at [260, 253] on p "Dieses Angebot ist nicht auf Amazon, eBay oder im Einzelhandel erhältlich." at bounding box center [302, 246] width 119 height 16
click at [249, 251] on p "Dieses zeitlich begrenzte Angebot ist nicht auf Amazon, eBay oder im Einzelhand…" at bounding box center [302, 246] width 119 height 16
click at [280, 353] on p "100 Nächte risikofrei testen" at bounding box center [271, 344] width 57 height 18
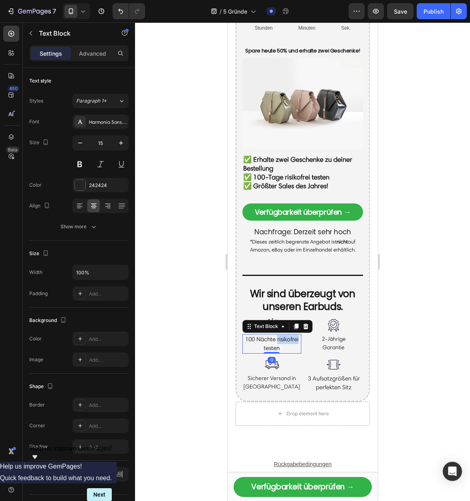
click at [280, 353] on p "100 Nächte risikofrei testen" at bounding box center [271, 344] width 57 height 18
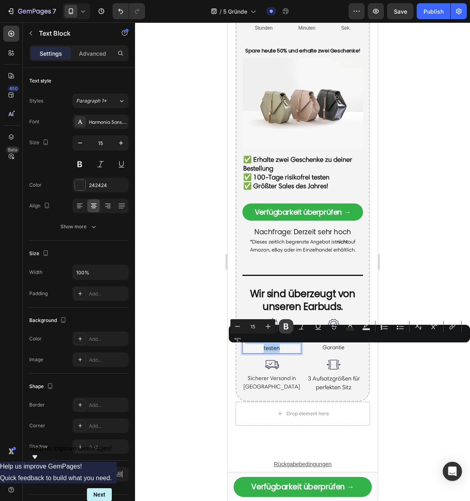
click at [290, 326] on button "Bold" at bounding box center [286, 326] width 14 height 14
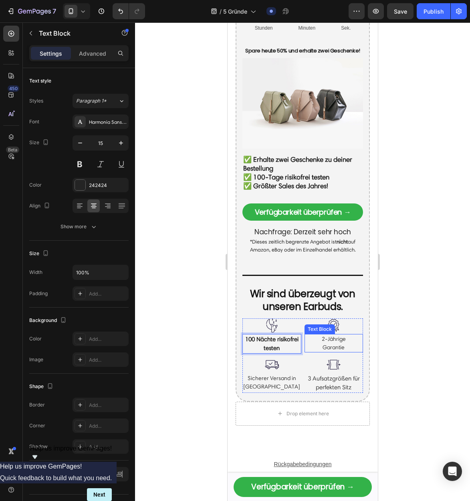
click at [333, 352] on p "Garantie" at bounding box center [333, 347] width 57 height 8
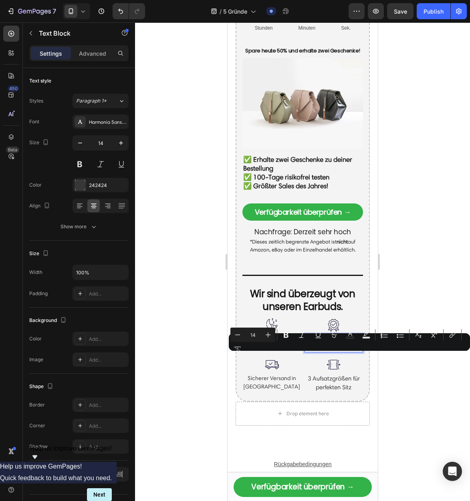
drag, startPoint x: 561, startPoint y: 378, endPoint x: 338, endPoint y: 357, distance: 224.9
click at [337, 352] on p "Garantie" at bounding box center [333, 347] width 57 height 8
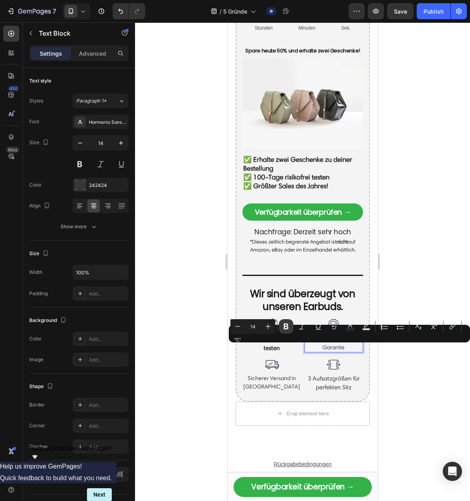
click at [287, 327] on icon "Editor contextual toolbar" at bounding box center [286, 327] width 5 height 6
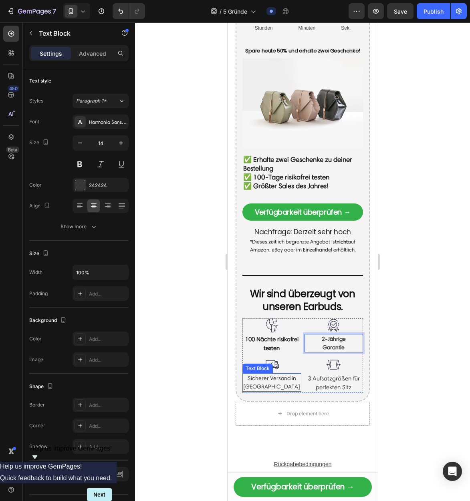
click at [272, 386] on p "Sicherer Versand in [GEOGRAPHIC_DATA]" at bounding box center [271, 382] width 57 height 17
click at [272, 389] on p "Sicherer Versand in [GEOGRAPHIC_DATA]" at bounding box center [271, 382] width 57 height 17
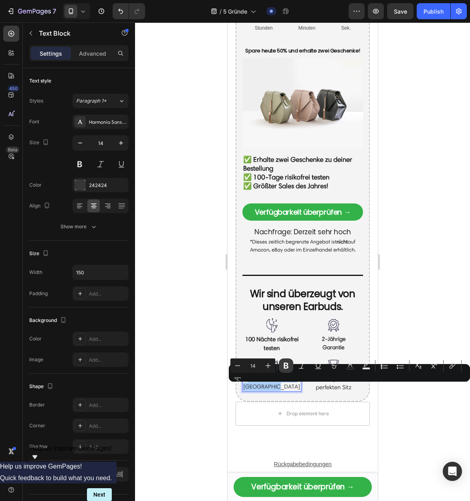
click at [284, 366] on icon "Editor contextual toolbar" at bounding box center [286, 366] width 5 height 6
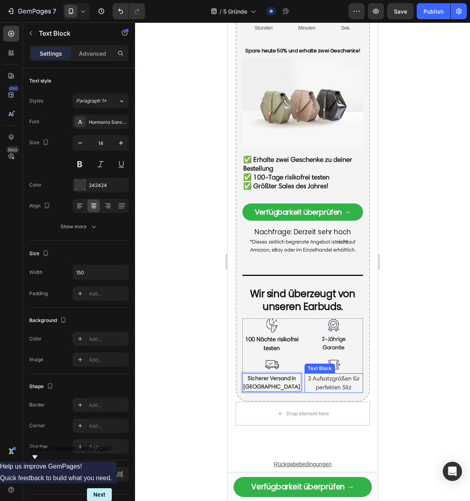
click at [336, 392] on p "3 Aufsatzgrößen für perfekten Sitz" at bounding box center [333, 383] width 57 height 18
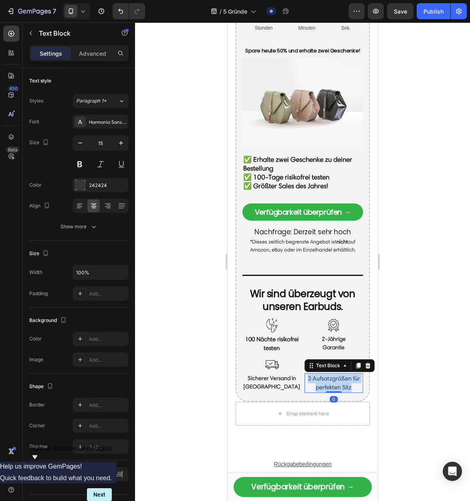
click at [336, 392] on p "3 Aufsatzgrößen für perfekten Sitz" at bounding box center [333, 383] width 57 height 18
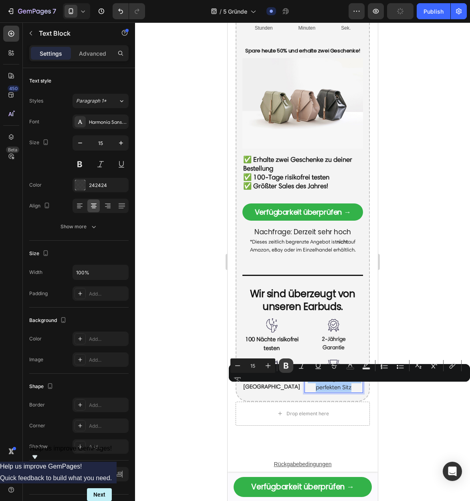
click at [284, 369] on icon "Editor contextual toolbar" at bounding box center [286, 366] width 8 height 8
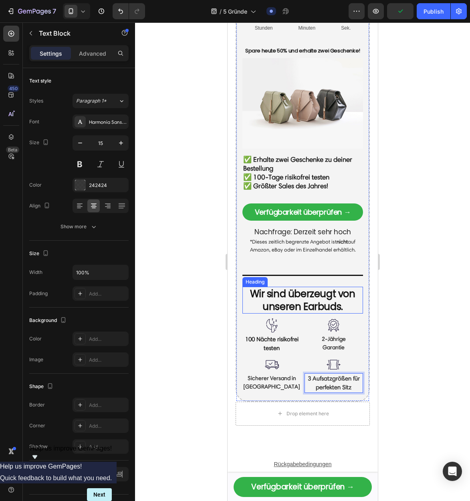
click at [323, 307] on strong "Wir sind überzeugt von unseren Earbuds." at bounding box center [301, 300] width 105 height 26
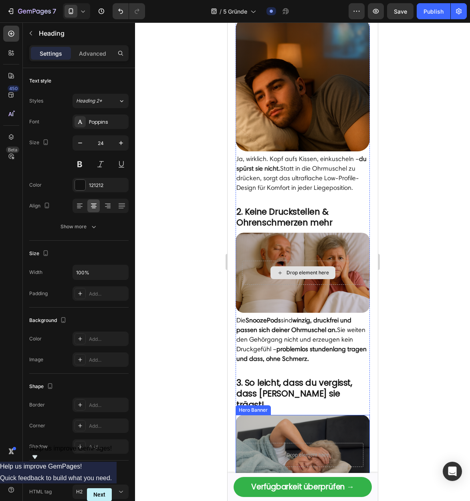
scroll to position [0, 0]
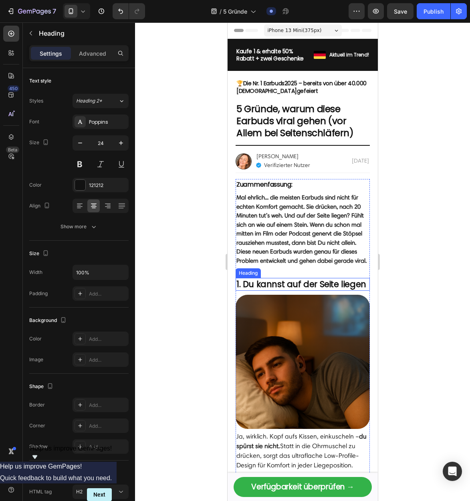
click at [289, 282] on strong "1. Du kannst auf der Seite liegen" at bounding box center [301, 284] width 130 height 12
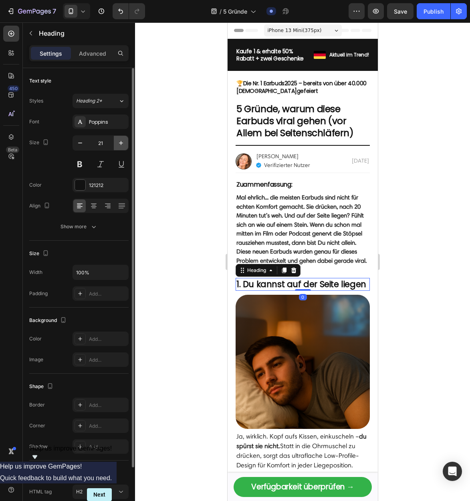
click at [123, 142] on icon "button" at bounding box center [121, 143] width 8 height 8
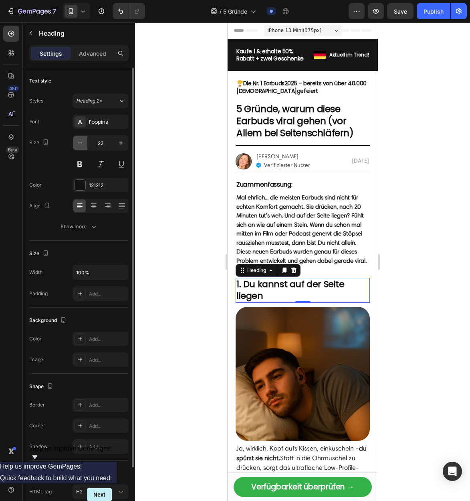
click at [87, 144] on button "button" at bounding box center [80, 143] width 14 height 14
type input "21"
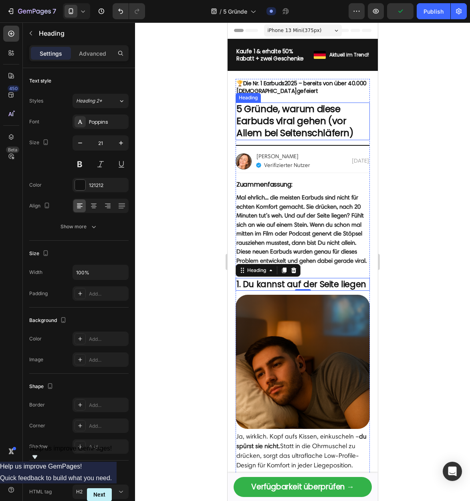
click at [292, 119] on h2 "5 Gründe, warum diese Earbuds viral gehen (vor Allem bei Seitenschläfern)" at bounding box center [302, 122] width 134 height 38
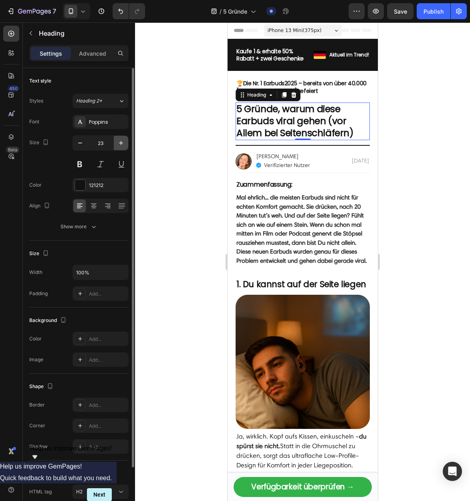
click at [116, 141] on button "button" at bounding box center [121, 143] width 14 height 14
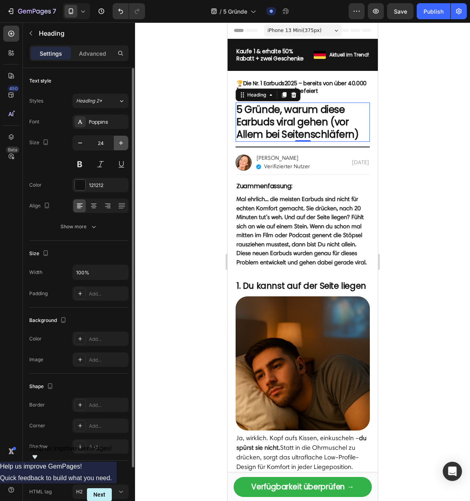
click at [116, 141] on button "button" at bounding box center [121, 143] width 14 height 14
type input "25"
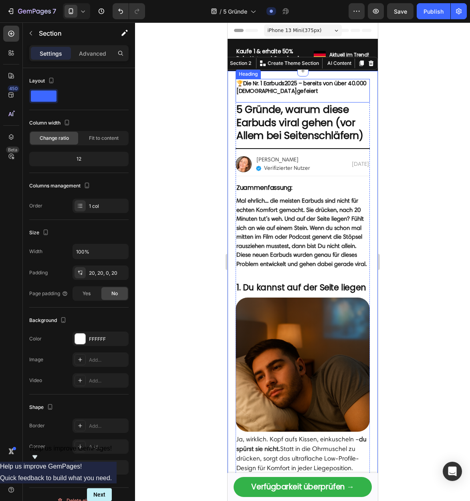
click at [318, 86] on h2 "🏆 Die Nr. 1 Earbuds 2025 – bereits von über 40 .000 [DEMOGRAPHIC_DATA] gefeiert" at bounding box center [302, 91] width 134 height 24
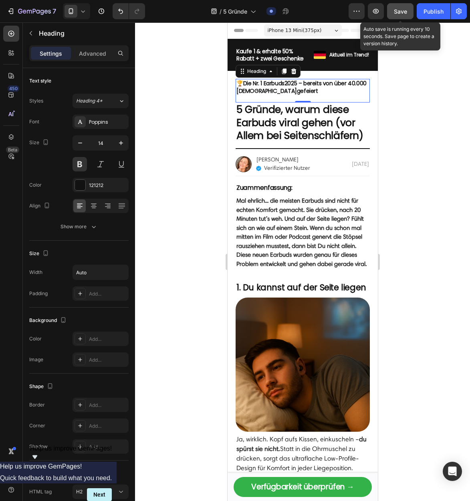
click at [400, 11] on span "Save" at bounding box center [400, 11] width 13 height 7
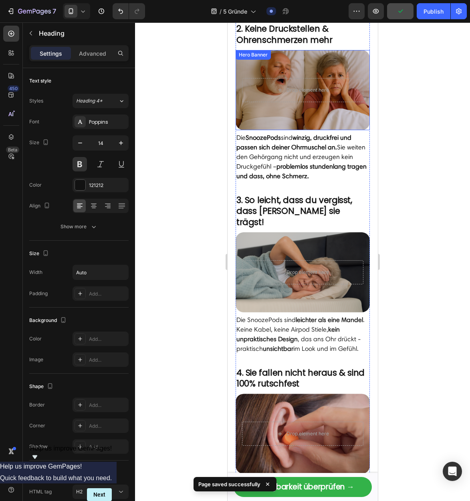
scroll to position [432, 0]
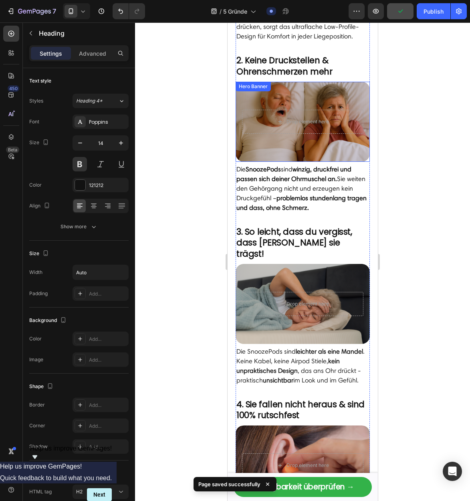
click at [306, 85] on div "Overlay" at bounding box center [302, 122] width 134 height 80
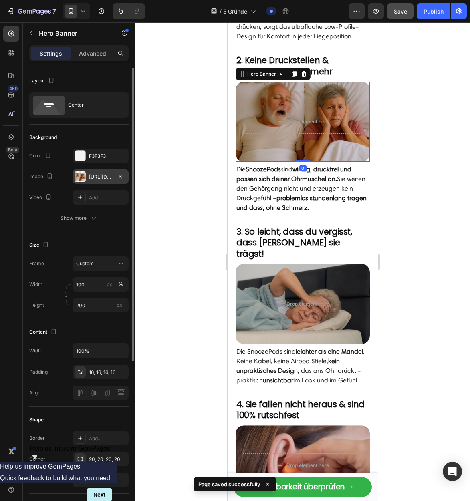
click at [96, 177] on div "[URL][DOMAIN_NAME]" at bounding box center [100, 176] width 23 height 7
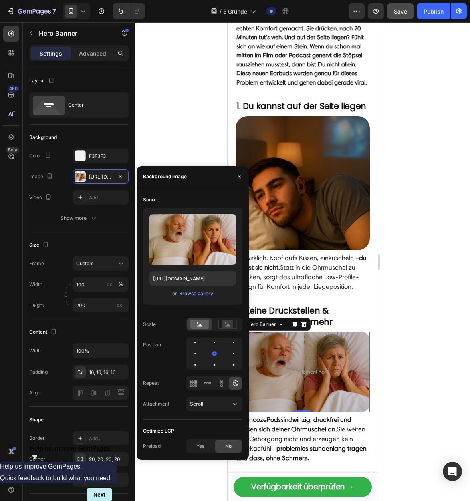
scroll to position [123, 0]
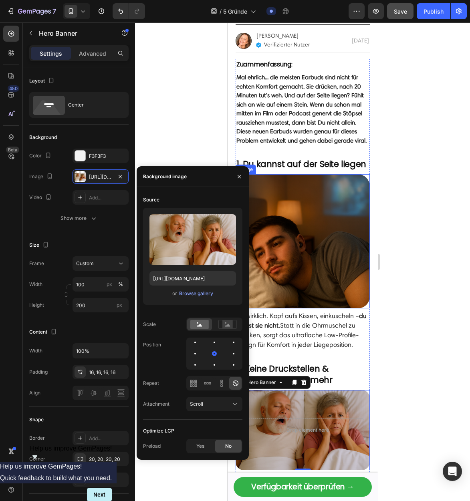
click at [318, 222] on img at bounding box center [302, 241] width 134 height 134
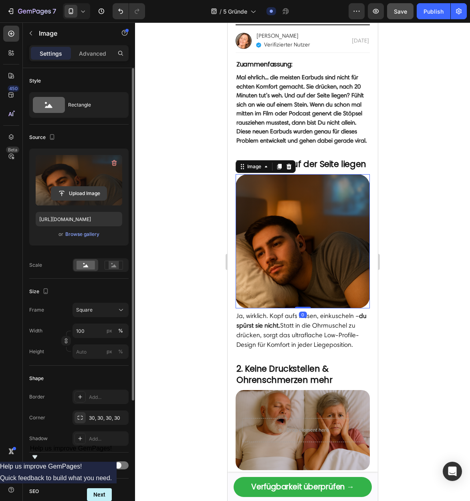
click at [82, 195] on input "file" at bounding box center [78, 194] width 55 height 14
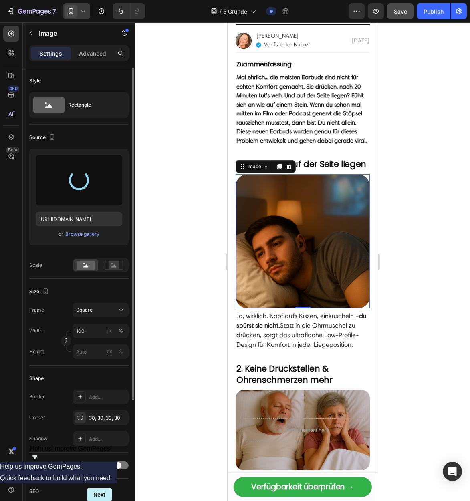
click at [72, 11] on icon at bounding box center [71, 11] width 8 height 8
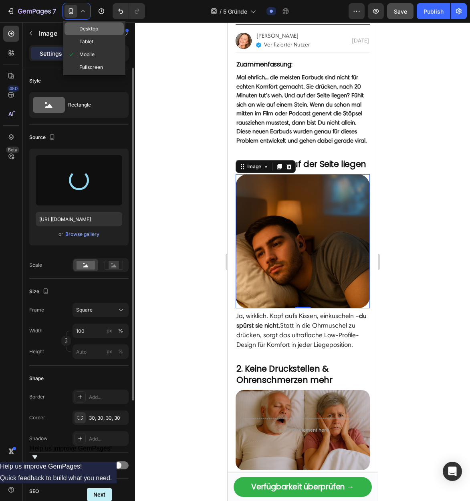
click at [93, 29] on span "Desktop" at bounding box center [88, 29] width 19 height 8
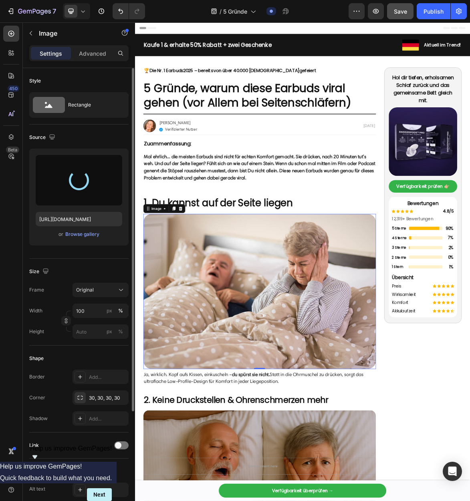
click at [374, 392] on img at bounding box center [314, 408] width 334 height 222
type input "[URL][DOMAIN_NAME]"
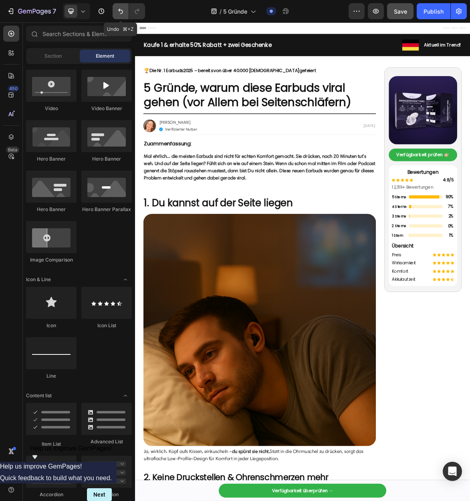
drag, startPoint x: 117, startPoint y: 12, endPoint x: 264, endPoint y: 6, distance: 146.7
click at [117, 12] on icon "Undo/Redo" at bounding box center [121, 11] width 8 height 8
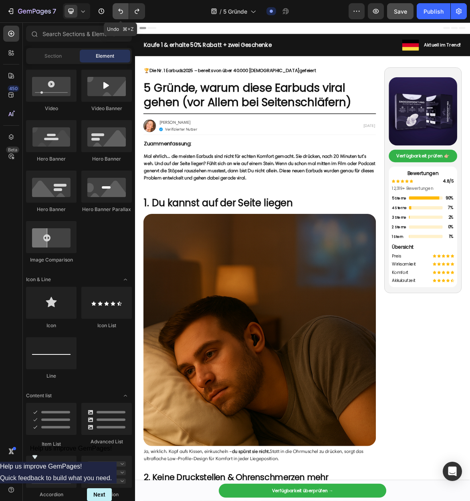
click at [124, 12] on icon "Undo/Redo" at bounding box center [121, 11] width 8 height 8
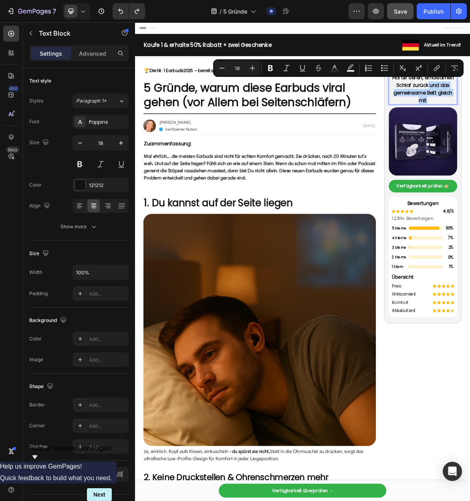
drag, startPoint x: 572, startPoint y: 134, endPoint x: 555, endPoint y: 110, distance: 29.7
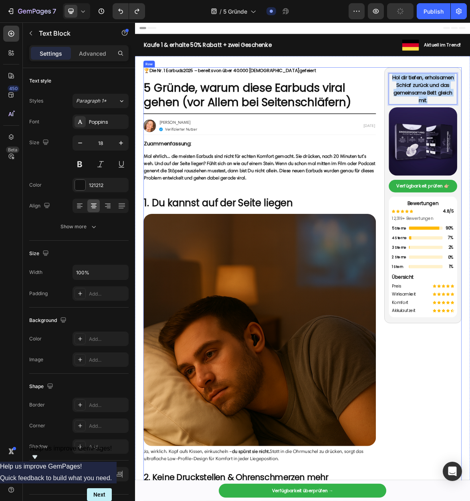
drag, startPoint x: 571, startPoint y: 134, endPoint x: 488, endPoint y: 91, distance: 93.9
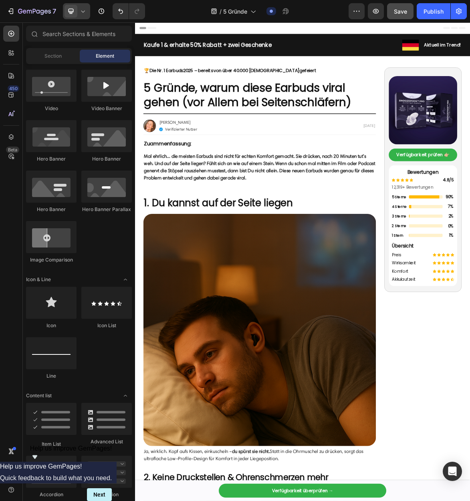
click at [85, 11] on icon at bounding box center [83, 11] width 8 height 8
click at [95, 51] on div "Mobile" at bounding box center [93, 54] width 59 height 13
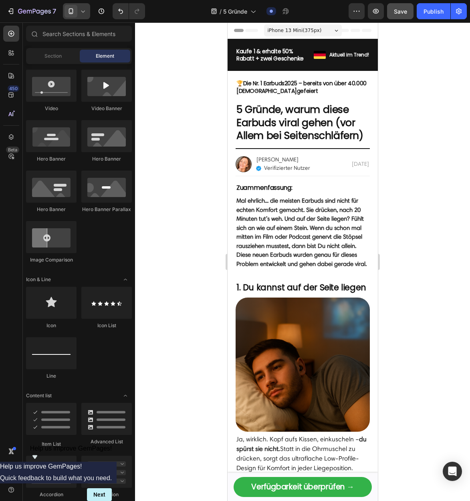
click at [76, 12] on span at bounding box center [70, 11] width 13 height 13
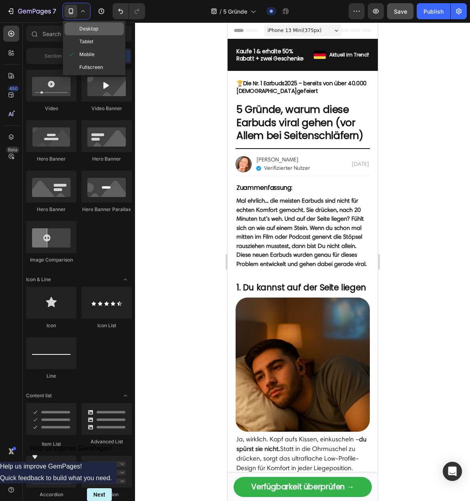
click at [95, 28] on span "Desktop" at bounding box center [88, 29] width 19 height 8
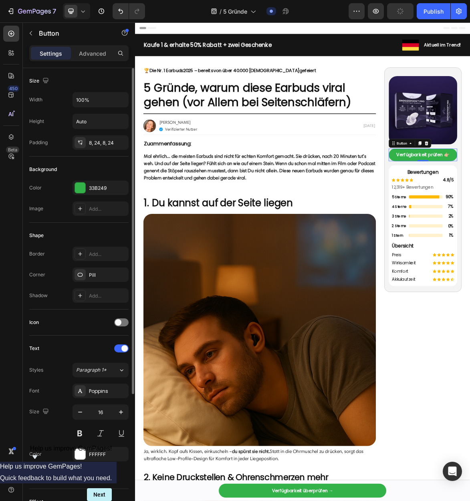
scroll to position [181, 0]
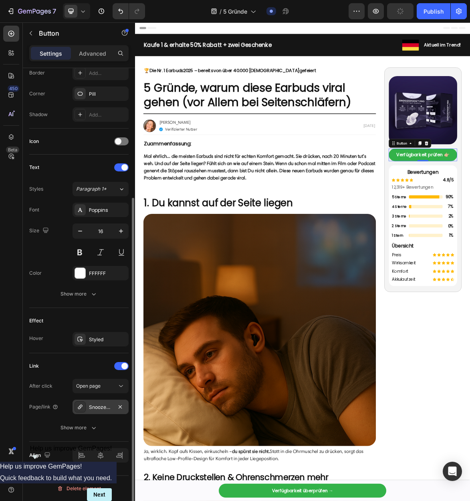
click at [107, 408] on div "SnoozePods™ Pro - Anti-Schnarch Kopfhörer | 1+1 GRATIS Angebot" at bounding box center [100, 407] width 23 height 7
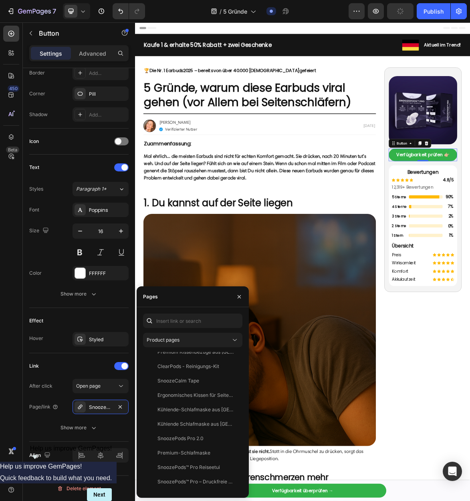
scroll to position [0, 0]
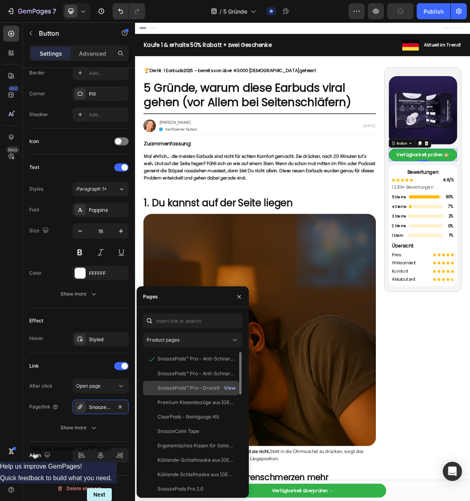
click at [228, 388] on div "SnoozePods™ Pro - Anti-Schnarch Kopfhörer | 1+1 GRATIS Angebot View SnoozePods™…" at bounding box center [192, 421] width 99 height 139
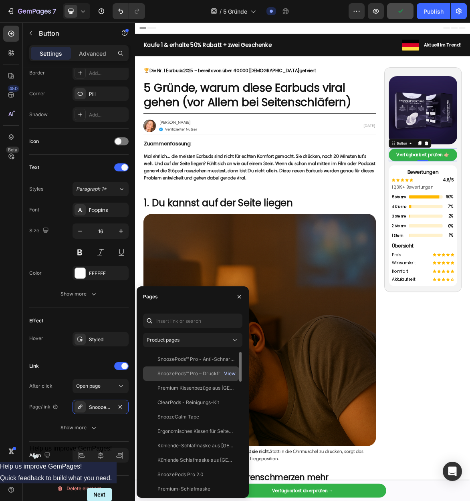
click at [226, 372] on div "View" at bounding box center [230, 373] width 12 height 7
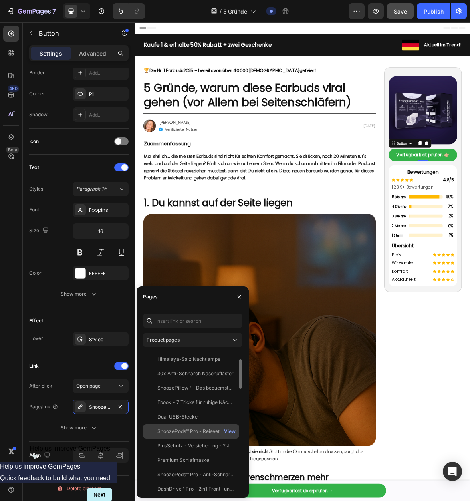
scroll to position [128, 0]
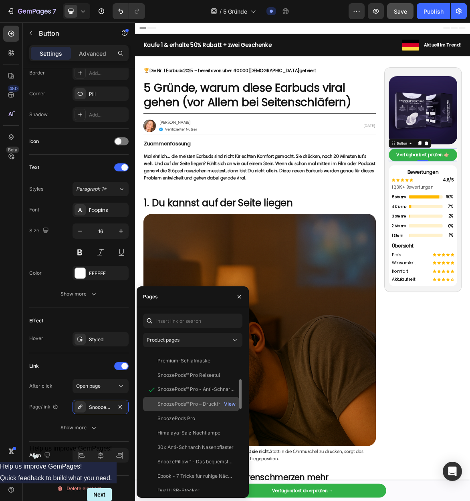
click at [197, 404] on div "SnoozePods™ Pro – Druckfreie Mini-Earbuds" at bounding box center [195, 403] width 77 height 7
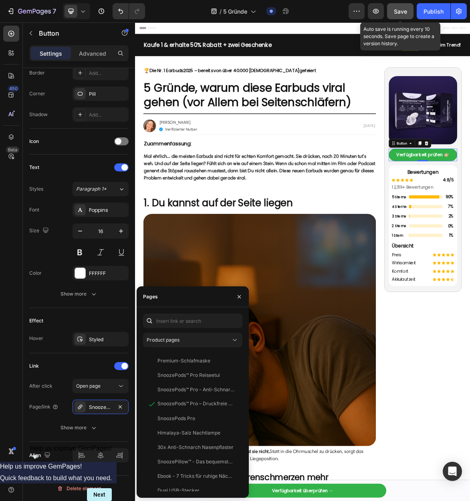
click at [408, 9] on button "Save" at bounding box center [400, 11] width 26 height 16
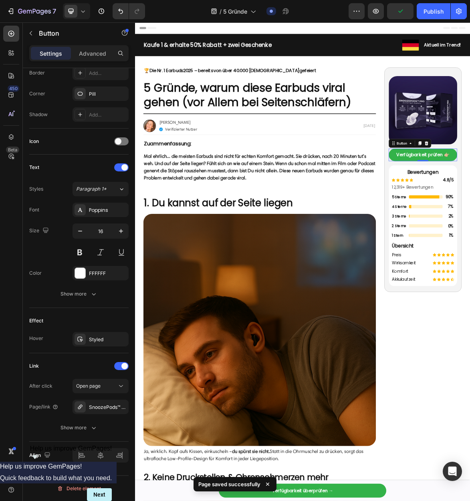
click at [80, 10] on icon at bounding box center [83, 11] width 8 height 8
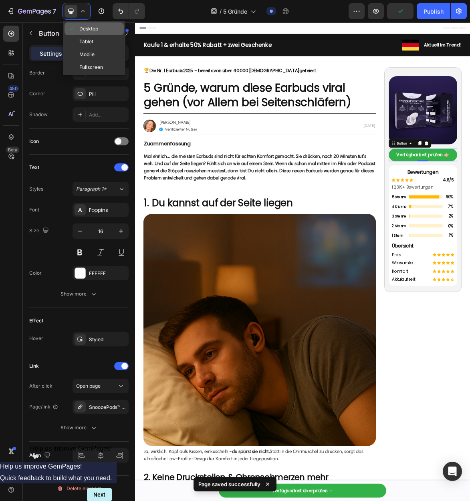
drag, startPoint x: 86, startPoint y: 22, endPoint x: 89, endPoint y: 32, distance: 10.8
click at [86, 22] on div "Desktop Tablet Mobile Fullscreen" at bounding box center [94, 48] width 62 height 54
click at [87, 57] on span "Mobile" at bounding box center [86, 54] width 15 height 8
type input "14"
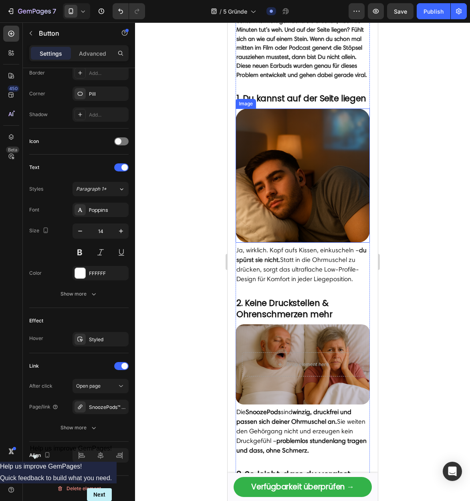
scroll to position [222, 0]
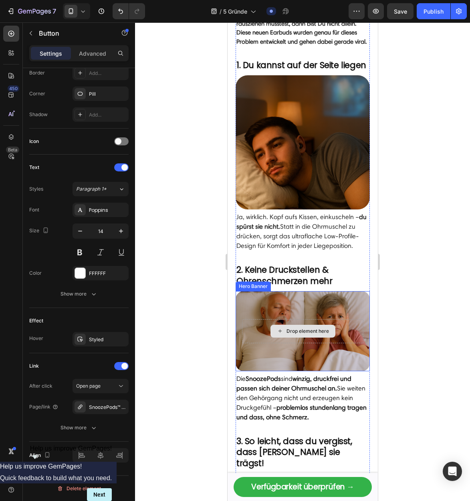
click at [319, 334] on div "Drop element here" at bounding box center [307, 331] width 42 height 6
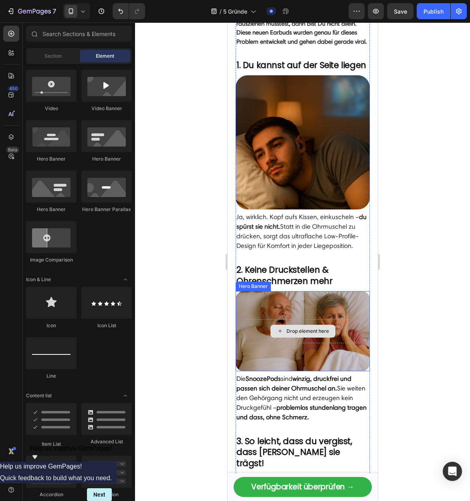
click at [298, 312] on div "Overlay" at bounding box center [302, 331] width 134 height 80
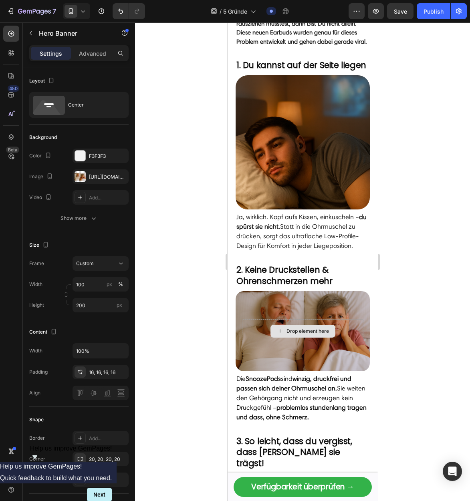
click at [296, 330] on div "Drop element here" at bounding box center [307, 331] width 42 height 6
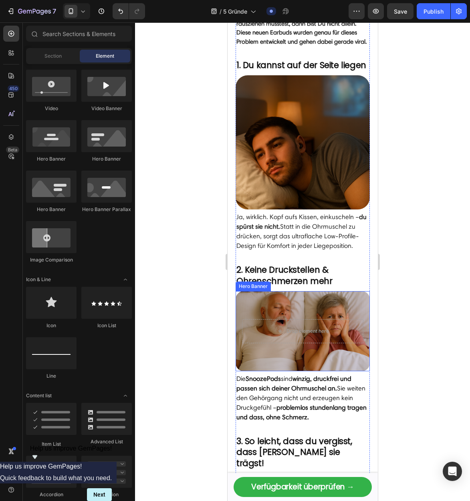
click at [311, 292] on div "Overlay" at bounding box center [302, 331] width 134 height 80
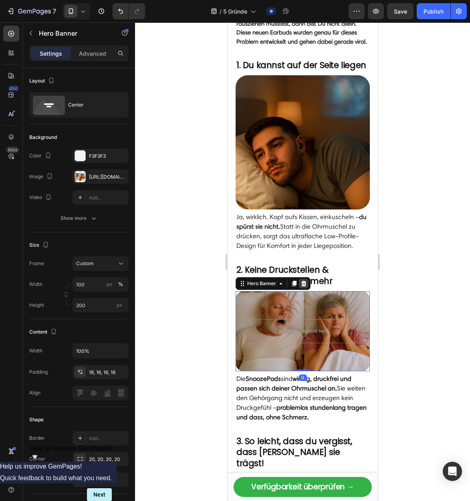
click at [301, 282] on icon at bounding box center [303, 284] width 5 height 6
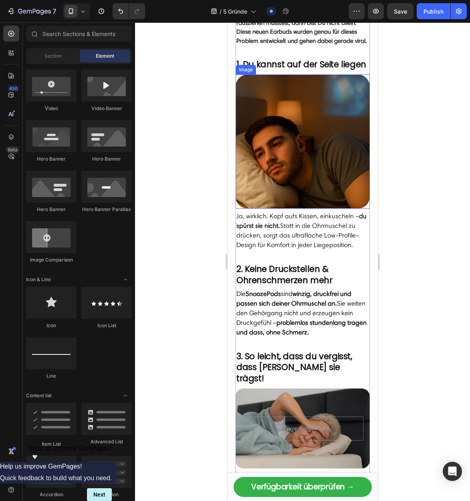
click at [305, 154] on img at bounding box center [302, 141] width 134 height 134
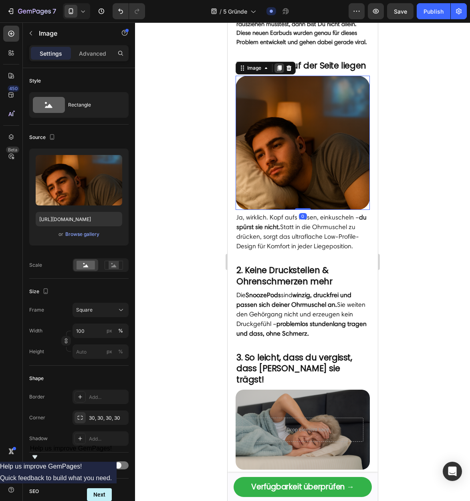
scroll to position [223, 0]
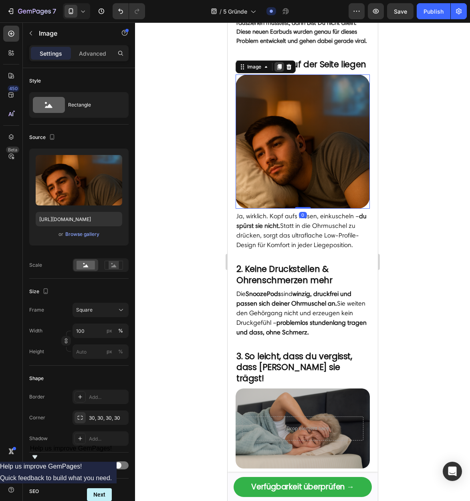
click at [281, 69] on icon at bounding box center [279, 67] width 6 height 6
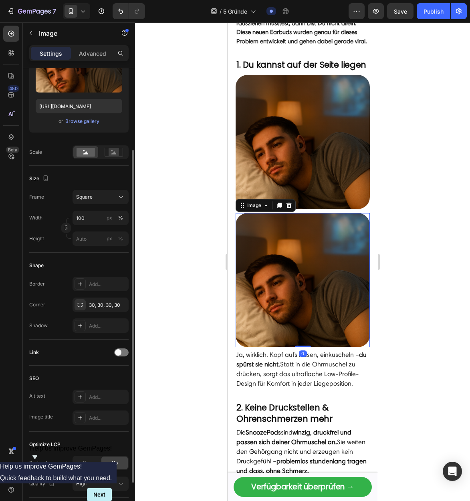
scroll to position [221, 0]
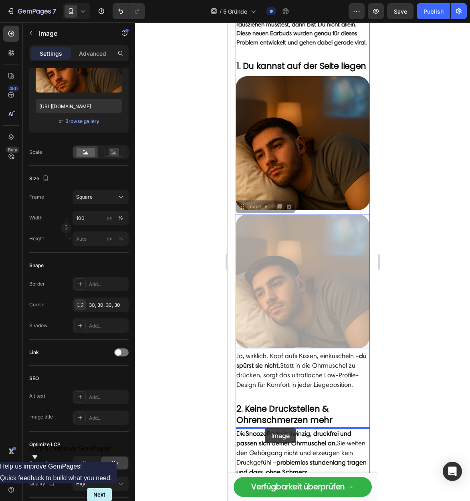
drag, startPoint x: 246, startPoint y: 208, endPoint x: 264, endPoint y: 428, distance: 220.6
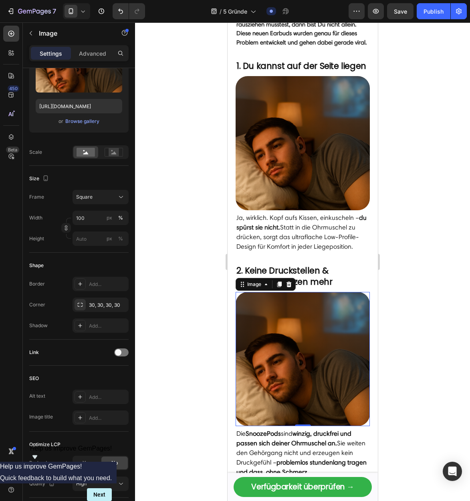
click at [311, 346] on img at bounding box center [302, 359] width 134 height 134
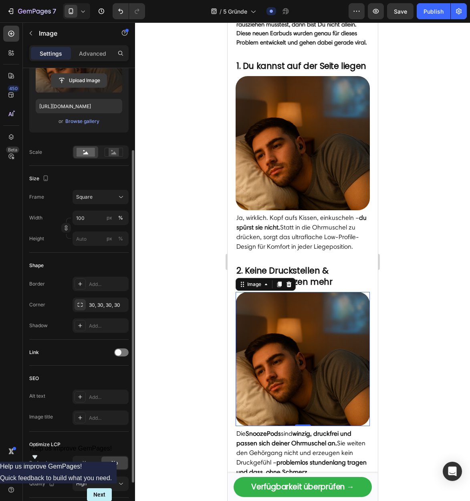
click at [76, 84] on input "file" at bounding box center [78, 81] width 55 height 14
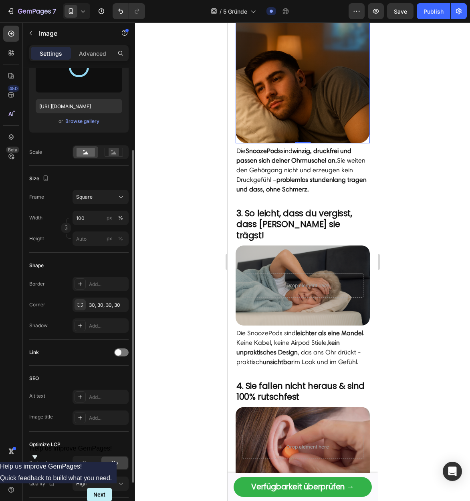
scroll to position [540, 0]
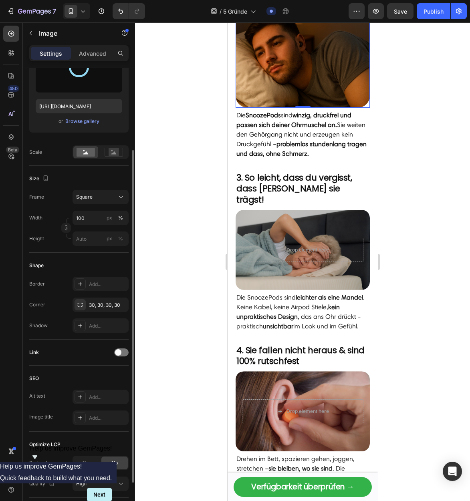
type input "[URL][DOMAIN_NAME]"
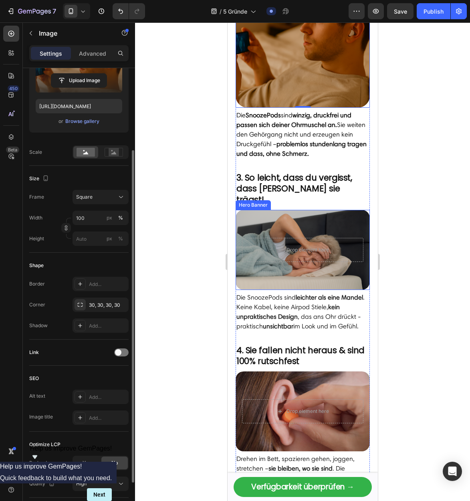
click at [334, 214] on div "Overlay" at bounding box center [302, 250] width 134 height 80
click at [299, 84] on img at bounding box center [302, 41] width 134 height 134
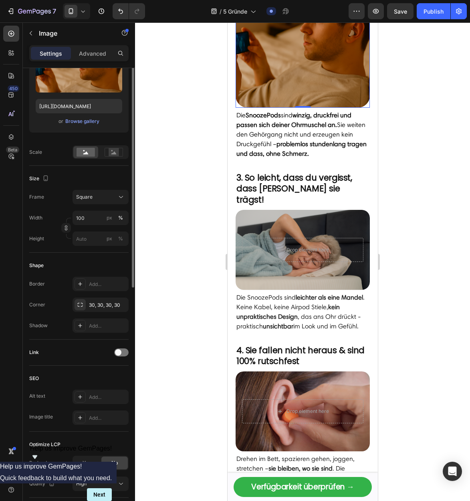
scroll to position [0, 0]
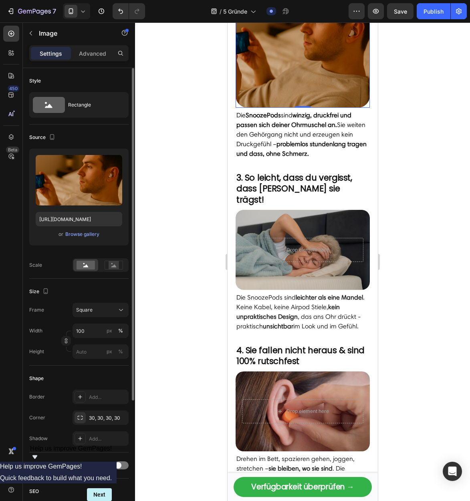
click at [245, 64] on img at bounding box center [302, 41] width 134 height 134
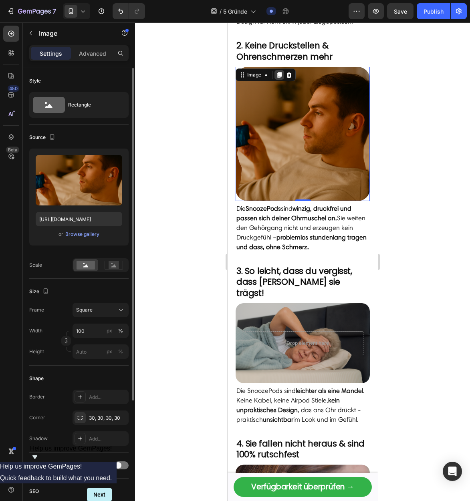
click at [277, 76] on icon at bounding box center [279, 75] width 6 height 6
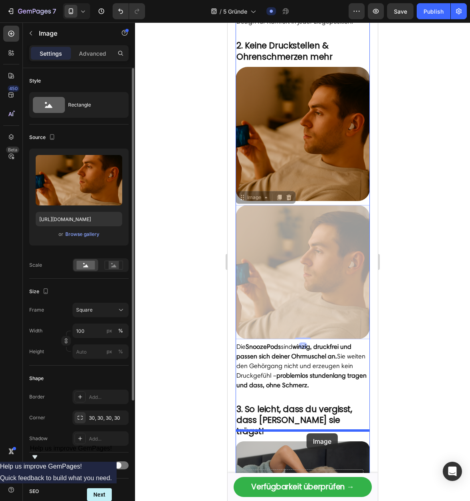
drag, startPoint x: 307, startPoint y: 251, endPoint x: 327, endPoint y: 403, distance: 153.9
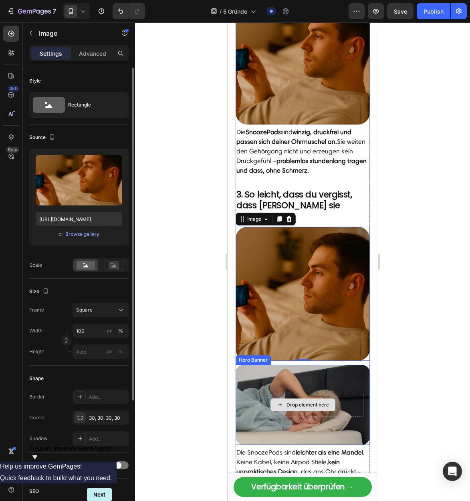
scroll to position [549, 0]
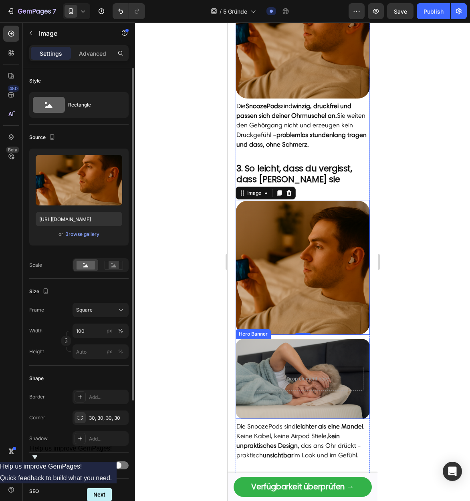
click at [315, 387] on div "Overlay" at bounding box center [302, 379] width 134 height 80
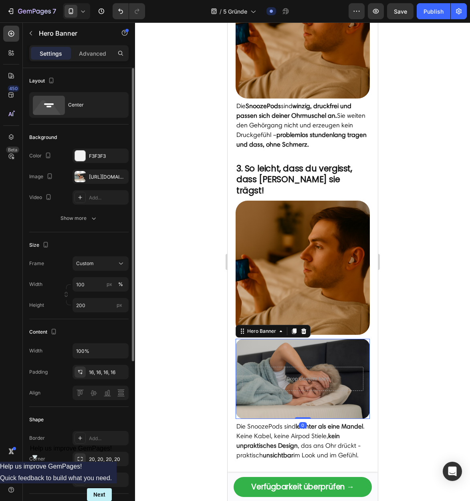
click at [307, 326] on div at bounding box center [303, 331] width 10 height 10
click at [304, 322] on img at bounding box center [302, 268] width 134 height 134
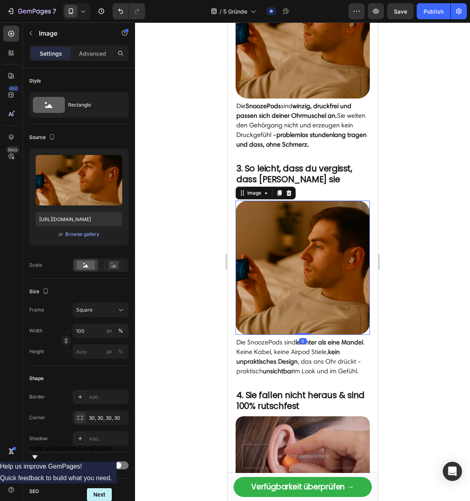
click at [332, 240] on img at bounding box center [302, 268] width 134 height 134
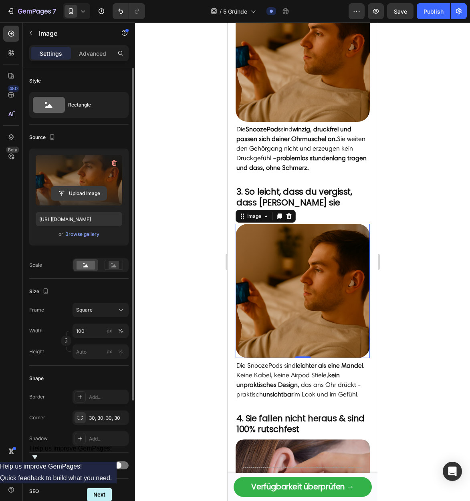
click at [74, 175] on label at bounding box center [79, 180] width 87 height 50
click at [74, 187] on input "file" at bounding box center [78, 194] width 55 height 14
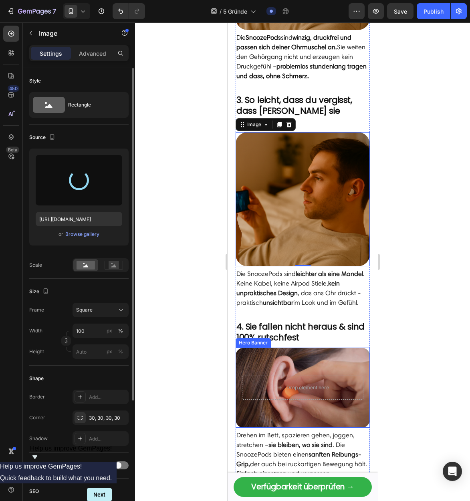
scroll to position [614, 0]
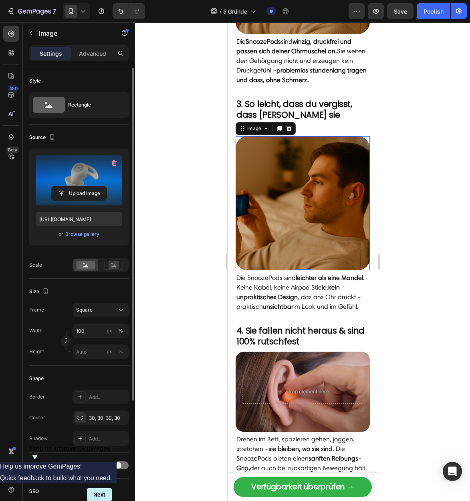
type input "[URL][DOMAIN_NAME]"
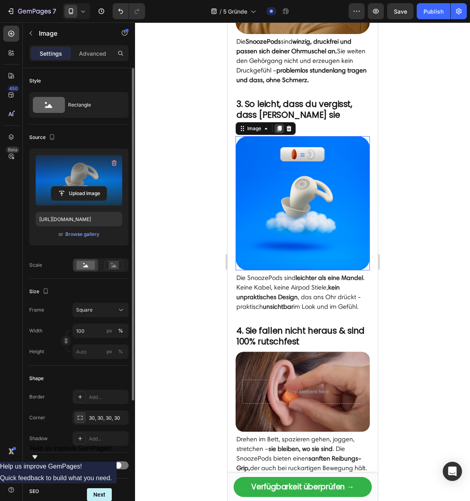
click at [278, 126] on icon at bounding box center [279, 129] width 4 height 6
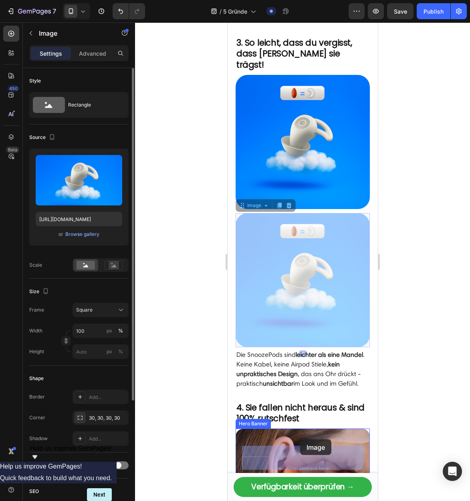
scroll to position [686, 0]
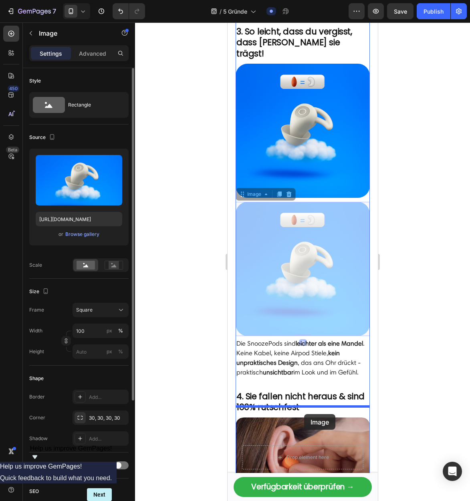
drag, startPoint x: 292, startPoint y: 286, endPoint x: 309, endPoint y: 412, distance: 128.1
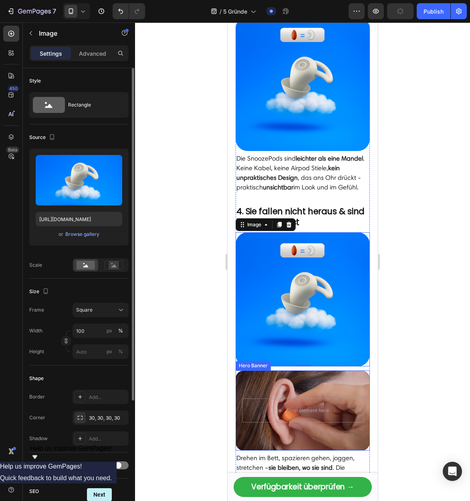
scroll to position [797, 0]
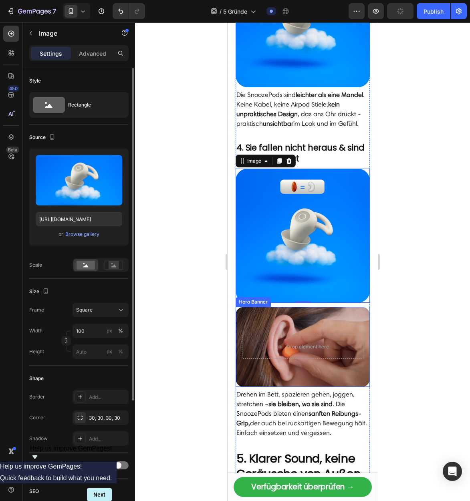
click at [308, 307] on div "Overlay" at bounding box center [302, 347] width 134 height 80
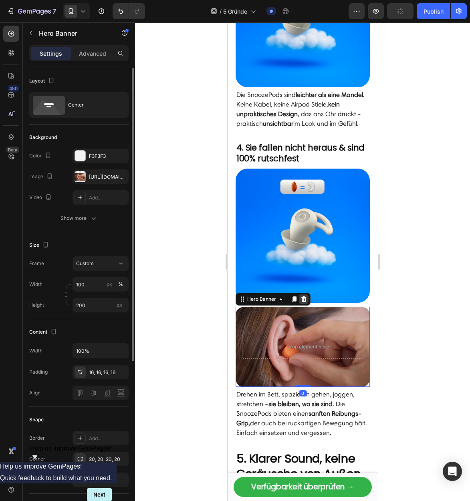
click at [304, 294] on div at bounding box center [303, 299] width 10 height 10
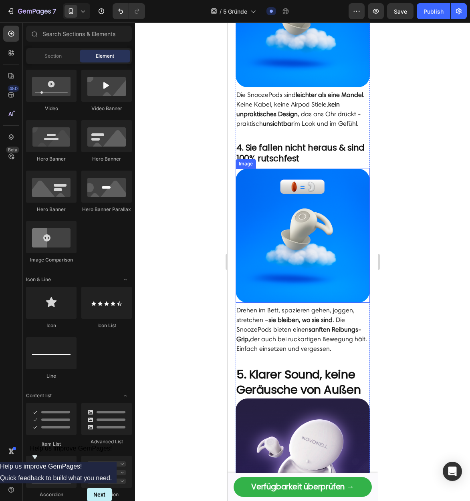
click at [296, 233] on img at bounding box center [302, 236] width 134 height 134
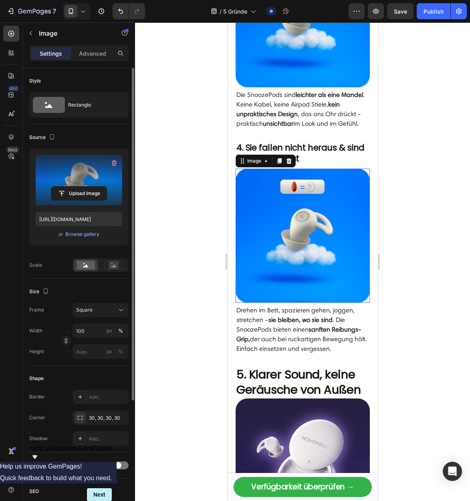
click at [94, 168] on label at bounding box center [79, 180] width 87 height 50
click at [94, 187] on input "file" at bounding box center [78, 194] width 55 height 14
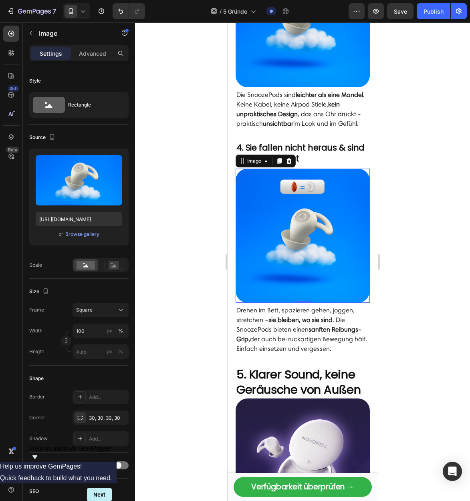
click at [76, 195] on div "Upload Image" at bounding box center [79, 180] width 87 height 50
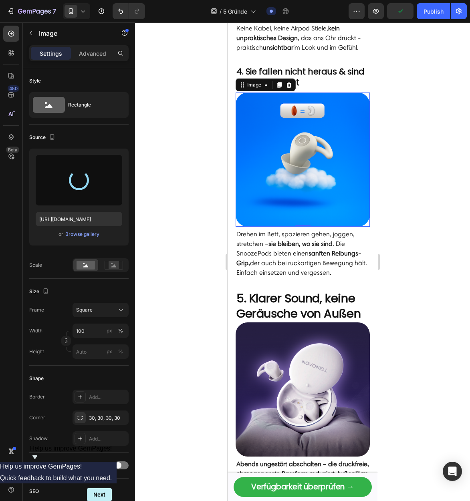
scroll to position [1077, 0]
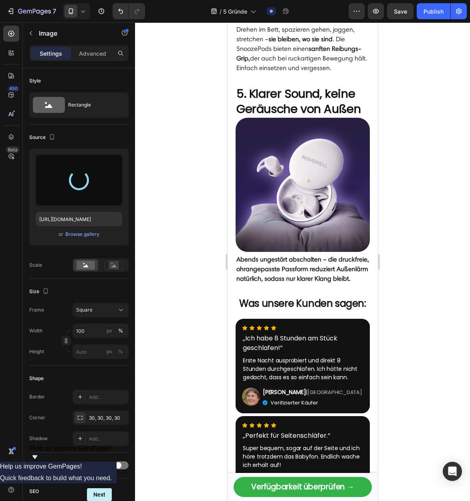
type input "[URL][DOMAIN_NAME]"
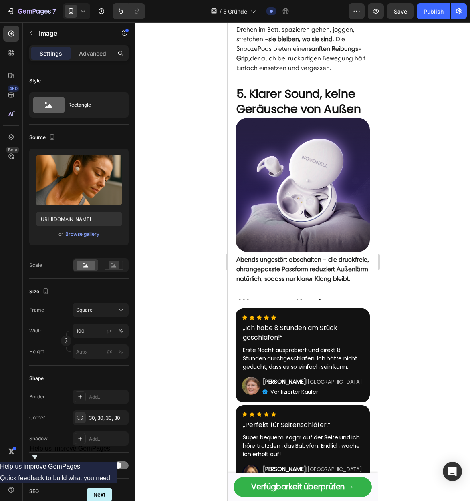
scroll to position [1659, 0]
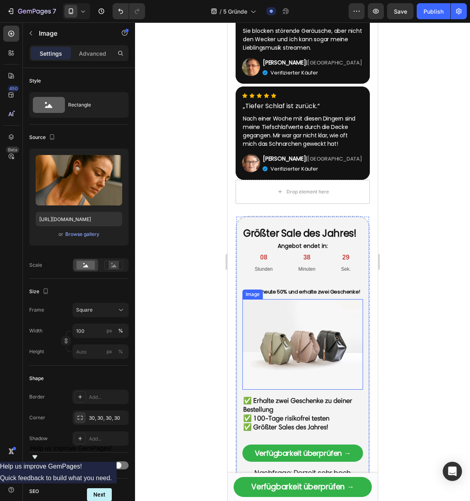
click at [328, 337] on img at bounding box center [302, 344] width 121 height 91
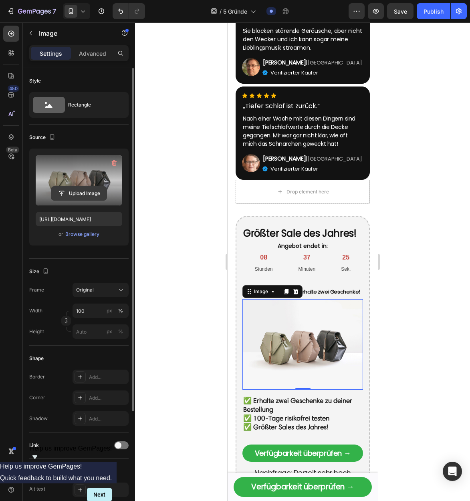
click at [76, 194] on input "file" at bounding box center [78, 194] width 55 height 14
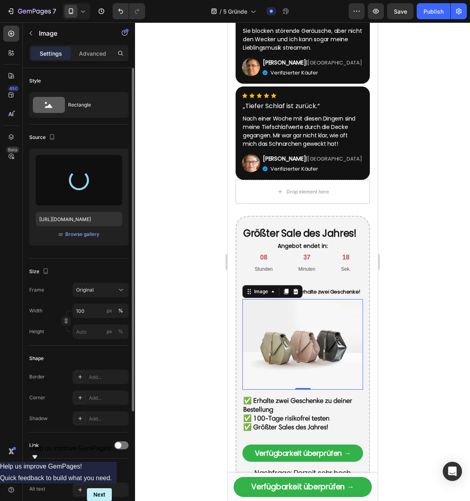
type input "[URL][DOMAIN_NAME]"
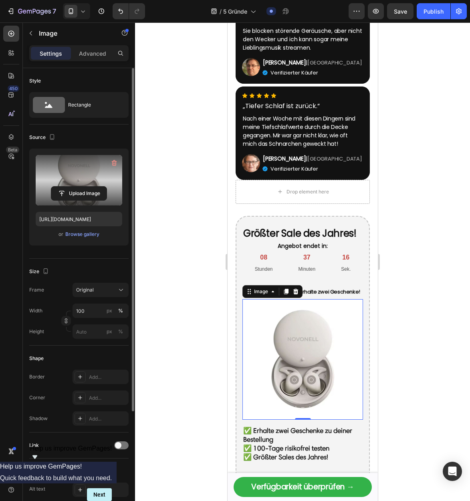
click at [431, 332] on div at bounding box center [302, 261] width 335 height 479
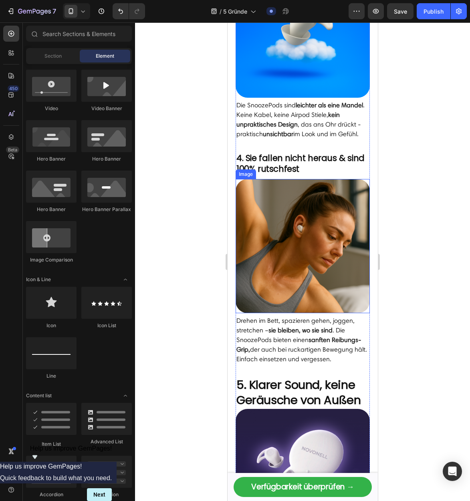
scroll to position [879, 0]
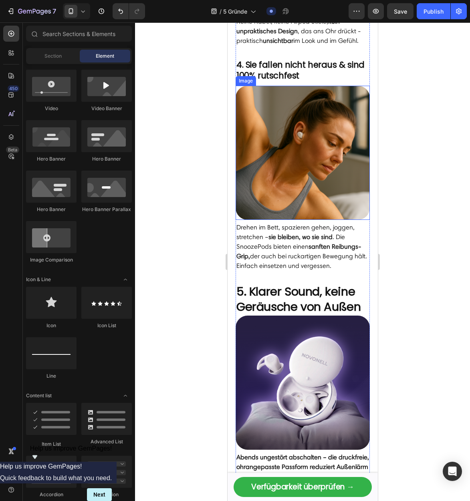
click at [313, 300] on strong "5. Klarer Sound, keine Geräusche von Außen" at bounding box center [298, 299] width 124 height 31
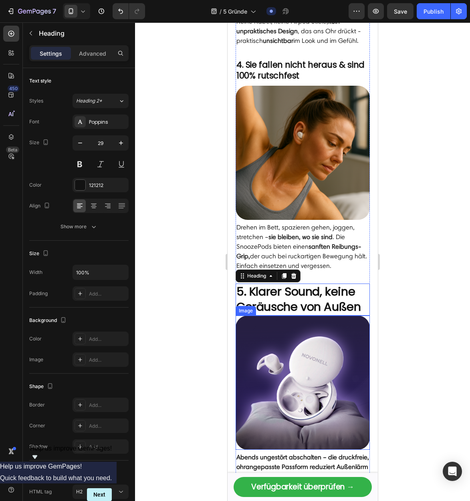
scroll to position [947, 0]
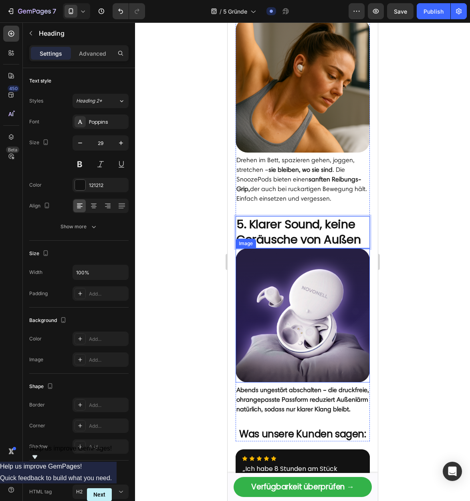
click at [314, 293] on img at bounding box center [302, 315] width 134 height 134
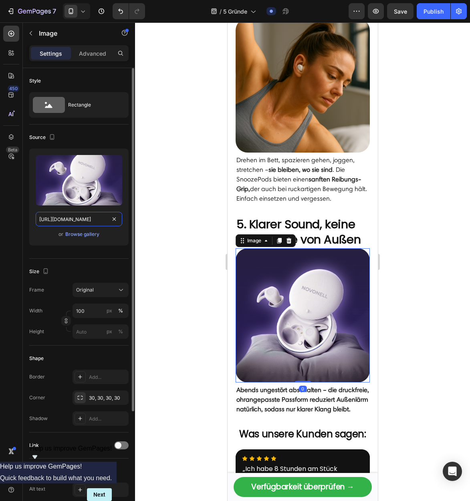
click at [78, 221] on input "[URL][DOMAIN_NAME]" at bounding box center [79, 219] width 87 height 14
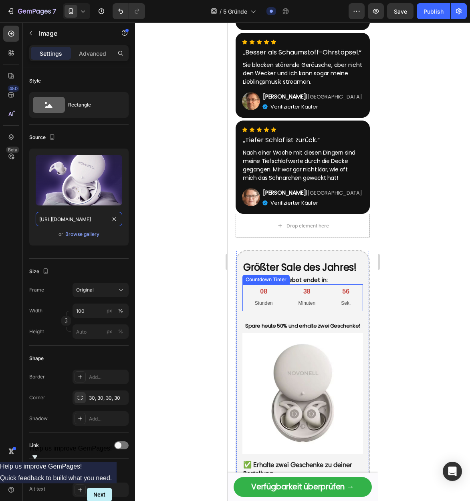
scroll to position [1626, 0]
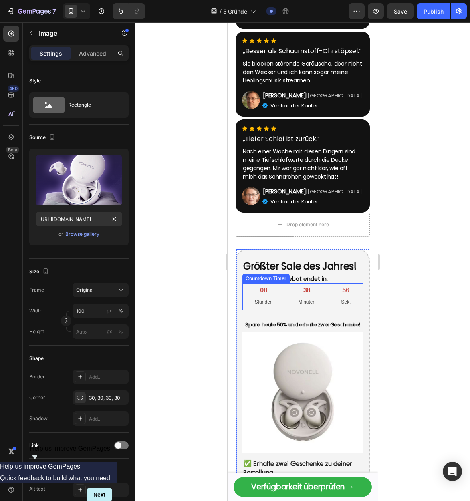
click at [346, 394] on img at bounding box center [302, 392] width 121 height 121
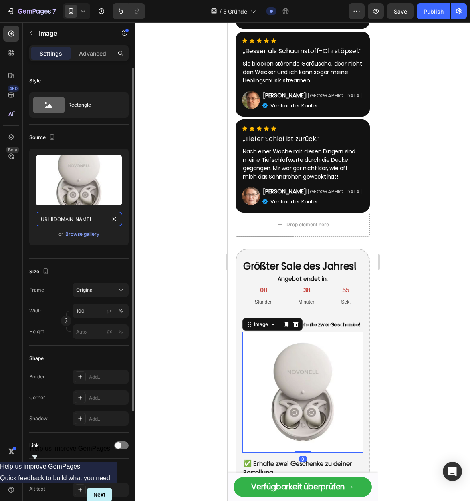
click at [89, 214] on input "[URL][DOMAIN_NAME]" at bounding box center [79, 219] width 87 height 14
paste input "[DOMAIN_NAME][URL]"
type input "[URL][DOMAIN_NAME]"
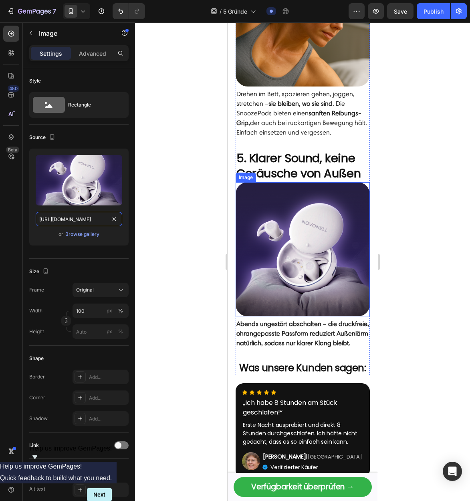
scroll to position [991, 0]
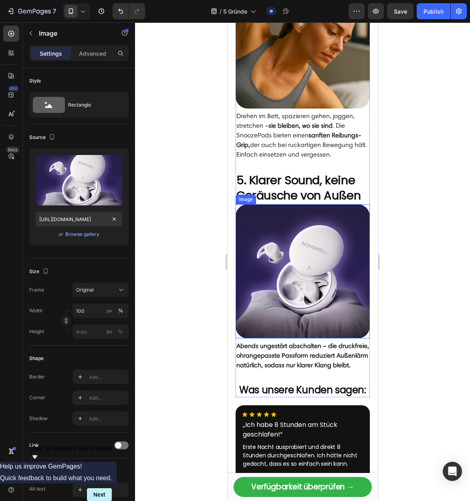
click at [311, 249] on img at bounding box center [302, 271] width 134 height 134
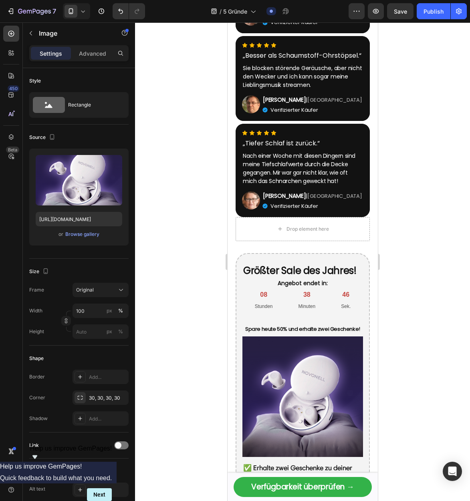
scroll to position [1008, 0]
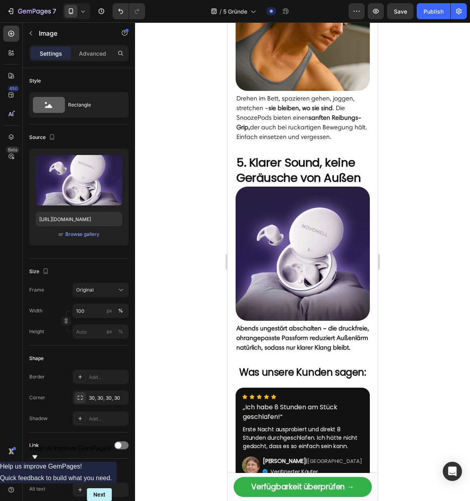
click at [302, 255] on img at bounding box center [302, 254] width 134 height 134
click at [327, 239] on img at bounding box center [302, 254] width 134 height 134
click at [83, 235] on div "Browse gallery" at bounding box center [82, 234] width 34 height 7
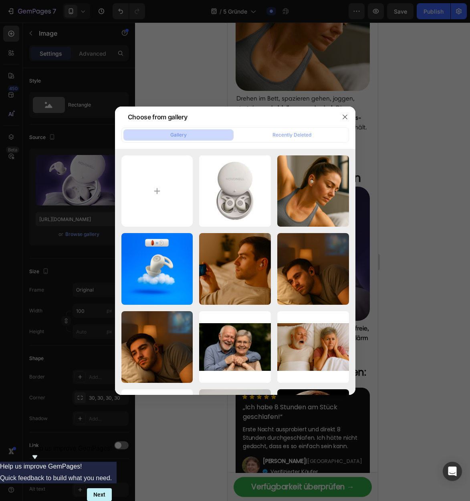
type input "C:\fakepath\ChatGPT Image [DATE], 14_25_09.png"
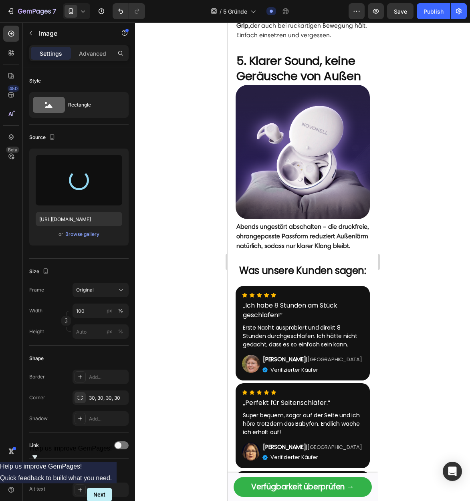
type input "[URL][DOMAIN_NAME]"
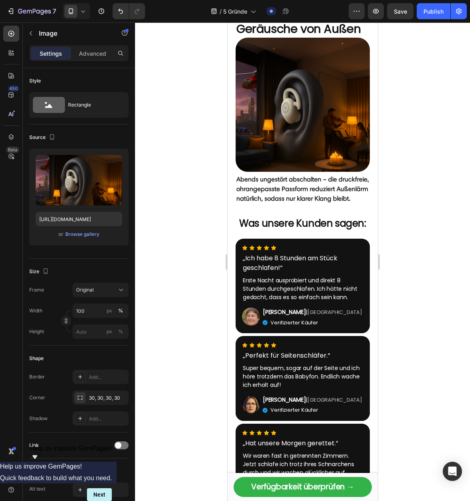
scroll to position [1137, 0]
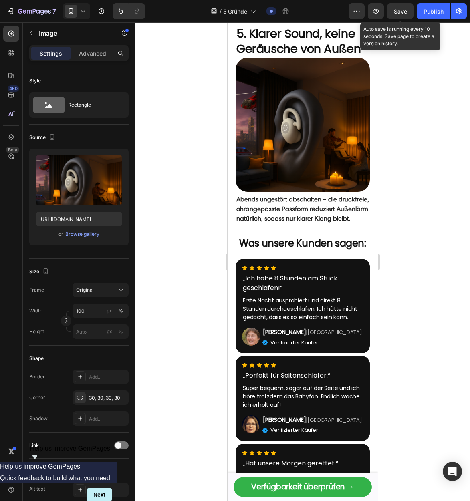
click at [402, 13] on span "Save" at bounding box center [400, 11] width 13 height 7
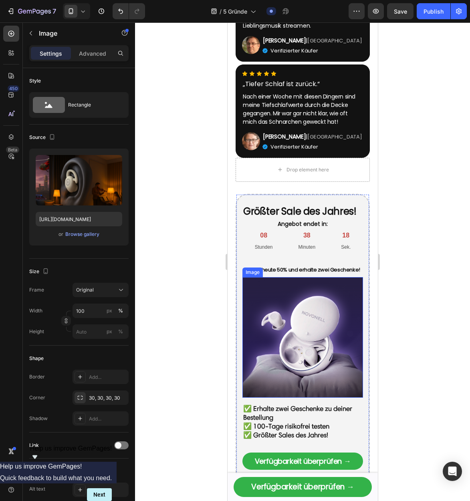
scroll to position [1683, 0]
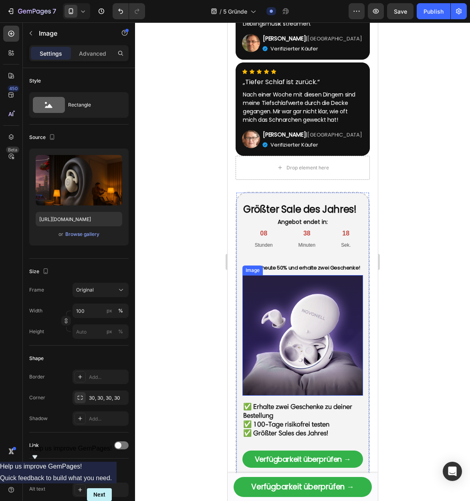
click at [323, 327] on img at bounding box center [302, 335] width 121 height 121
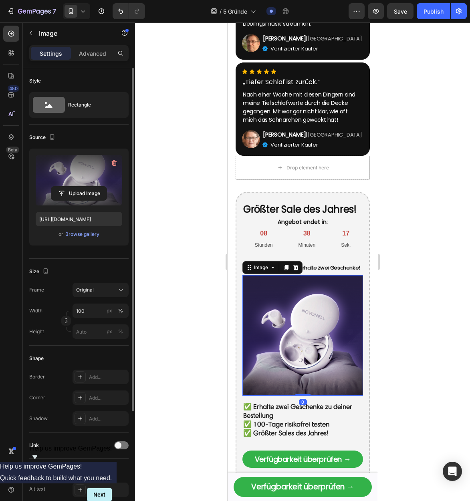
scroll to position [1, 0]
click at [84, 181] on label at bounding box center [79, 179] width 87 height 50
click at [84, 186] on input "file" at bounding box center [78, 193] width 55 height 14
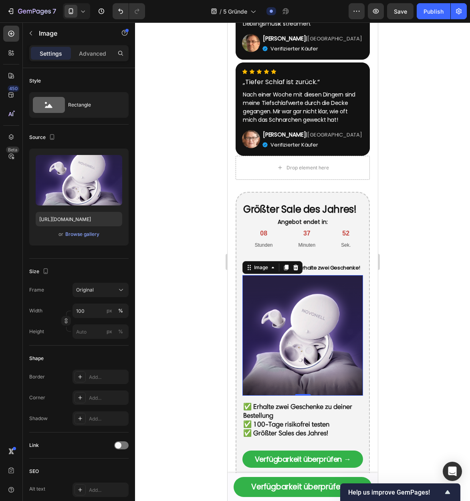
scroll to position [1, 0]
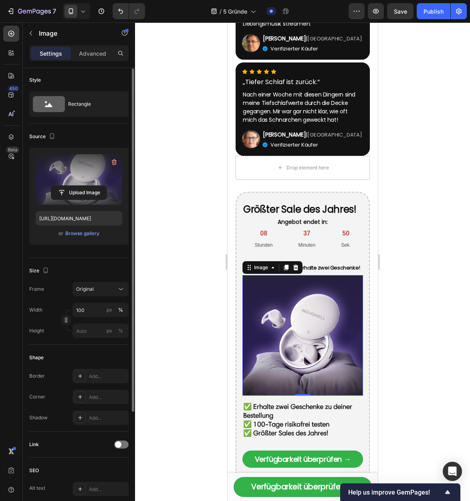
click at [58, 179] on label at bounding box center [79, 179] width 87 height 50
click at [58, 186] on input "file" at bounding box center [78, 193] width 55 height 14
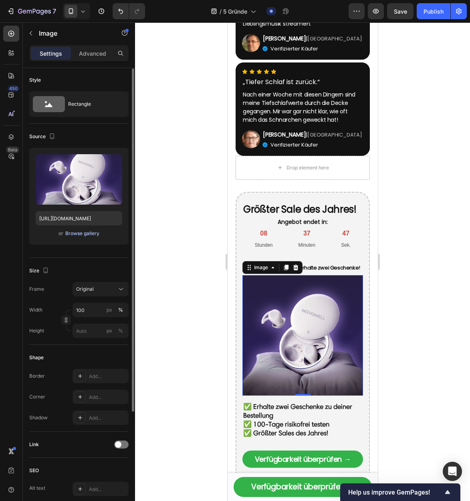
click at [76, 235] on div "Browse gallery" at bounding box center [82, 233] width 34 height 7
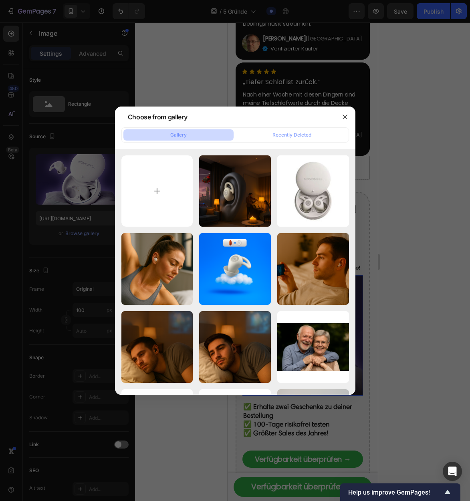
type input "C:\fakepath\ChatGPT Image 26. Sept. 2025, 14_25_40.png"
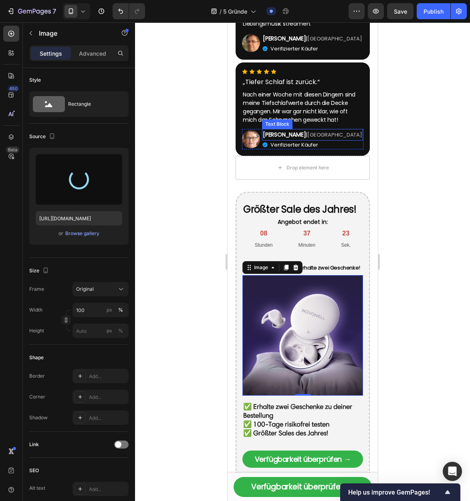
type input "https://cdn.shopify.com/s/files/1/0845/9966/9068/files/gempages_574561727698436…"
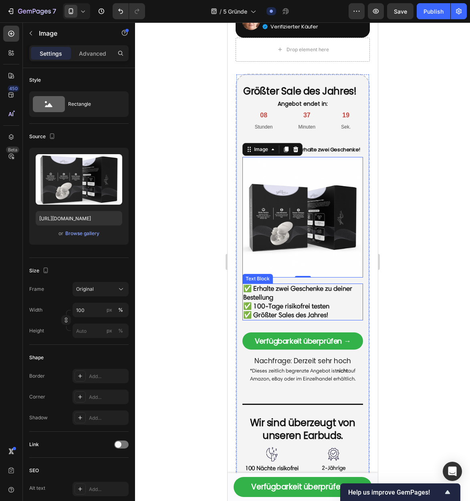
scroll to position [1395, 0]
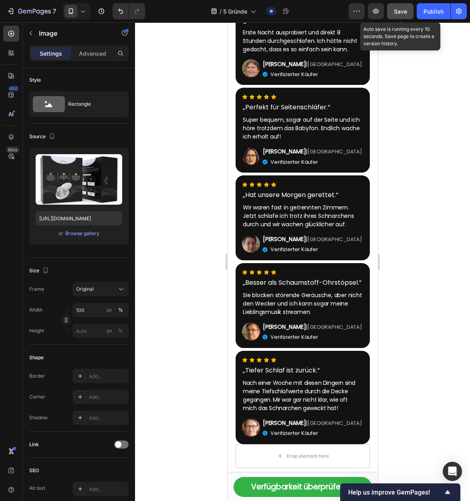
click at [395, 12] on span "Save" at bounding box center [400, 11] width 13 height 7
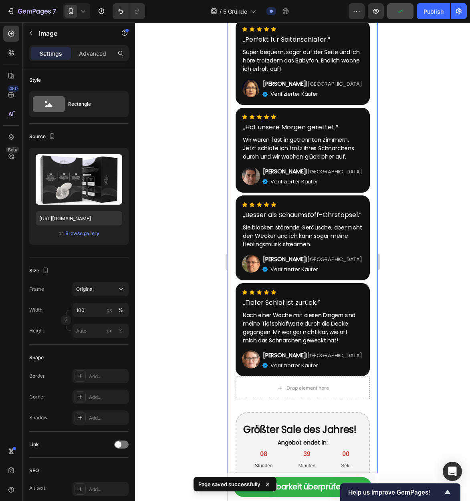
scroll to position [1338, 0]
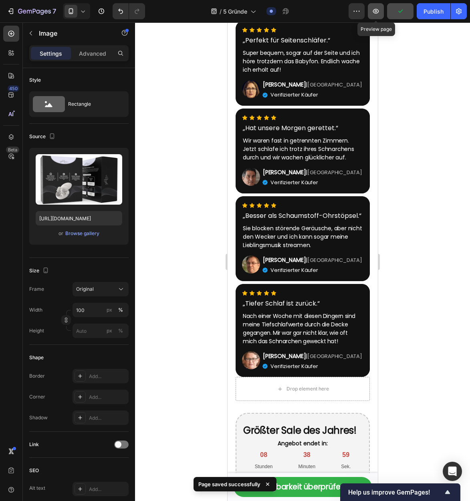
click at [378, 7] on button "button" at bounding box center [376, 11] width 16 height 16
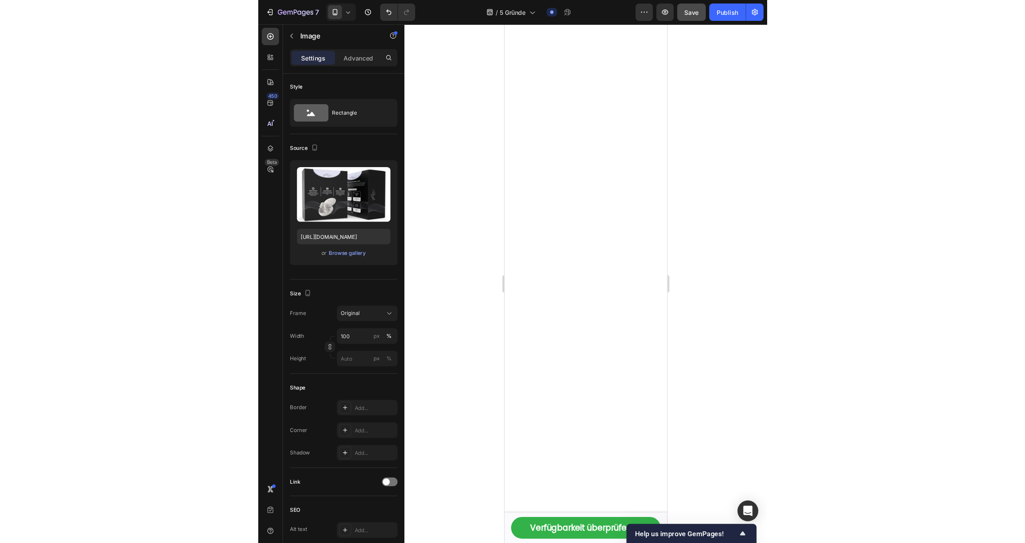
scroll to position [0, 0]
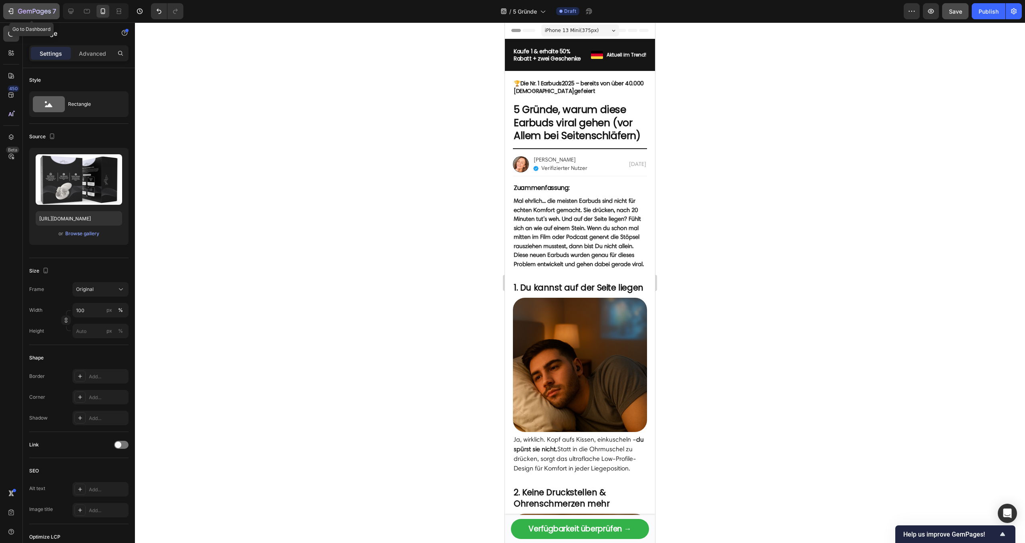
click at [35, 5] on button "7" at bounding box center [31, 11] width 56 height 16
